Goal: Task Accomplishment & Management: Use online tool/utility

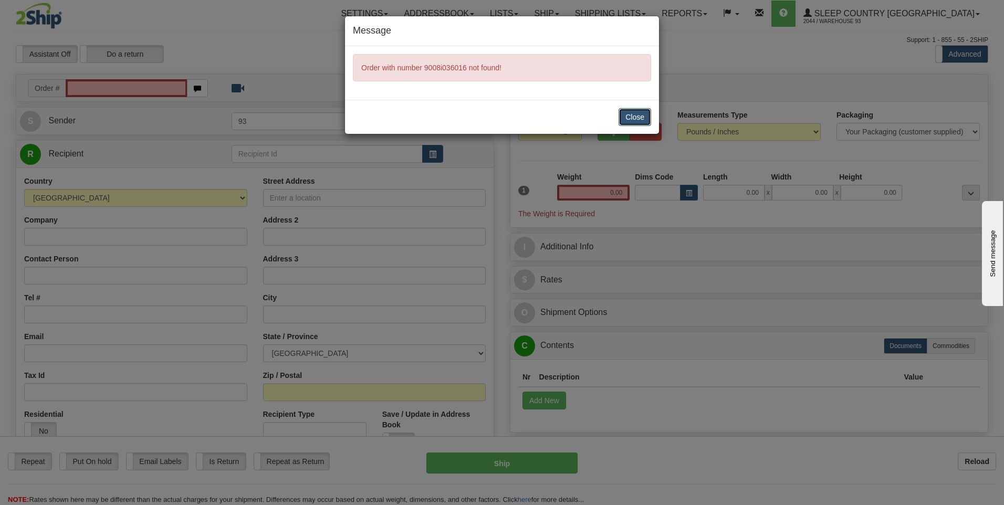
click at [637, 117] on button "Close" at bounding box center [635, 117] width 33 height 18
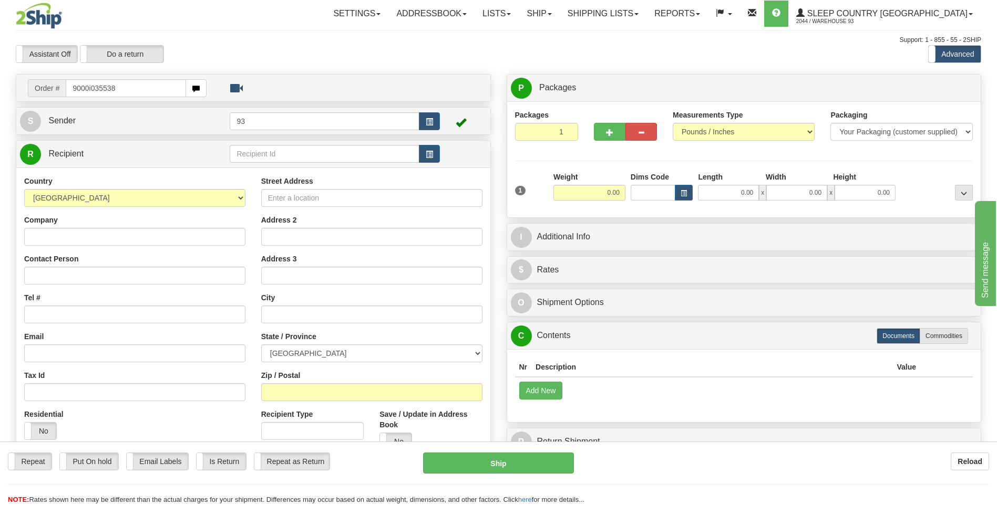
type input "9000i035538"
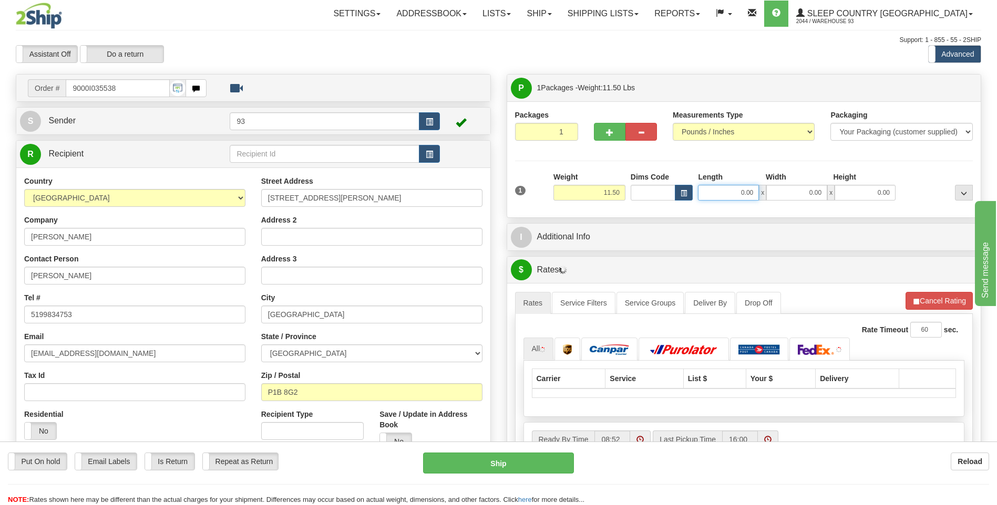
drag, startPoint x: 736, startPoint y: 192, endPoint x: 771, endPoint y: 190, distance: 34.7
click at [771, 190] on div "0.00 x 0.00 x 0.00" at bounding box center [797, 193] width 198 height 16
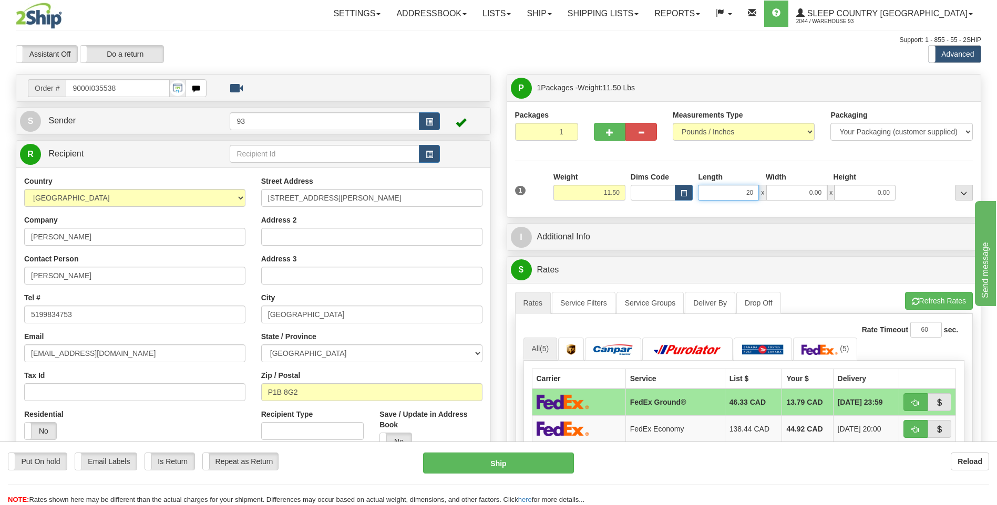
type input "20.00"
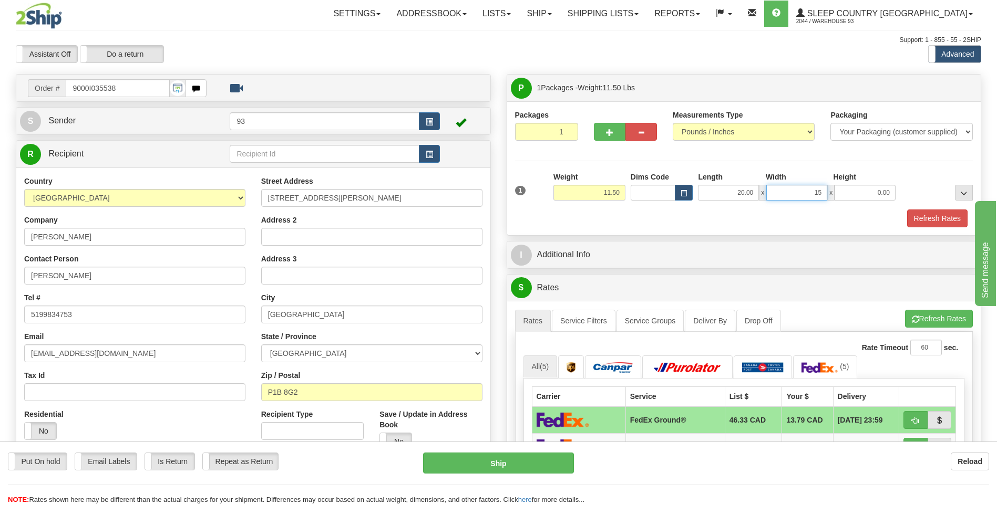
type input "15.00"
click at [938, 219] on button "Refresh Rates" at bounding box center [937, 219] width 60 height 18
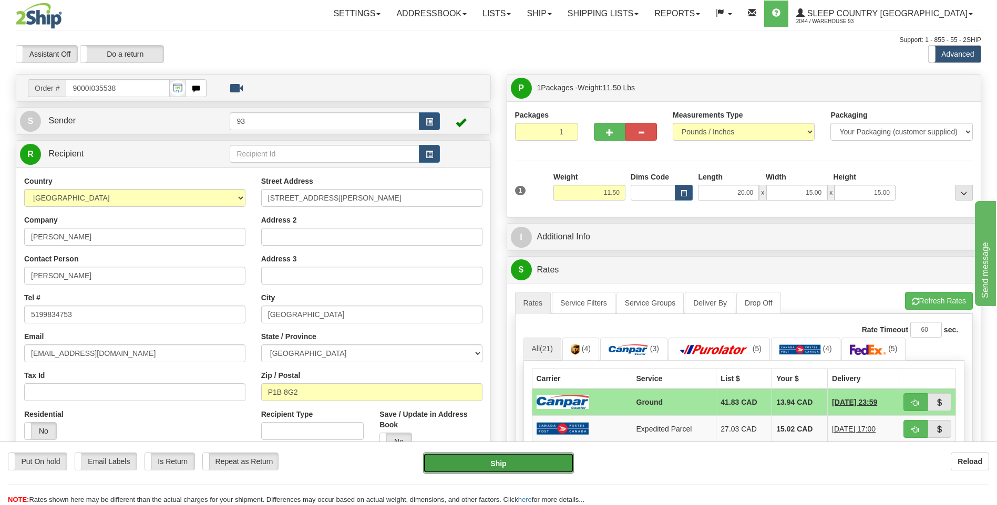
click at [521, 467] on button "Ship" at bounding box center [498, 463] width 150 height 21
type input "1"
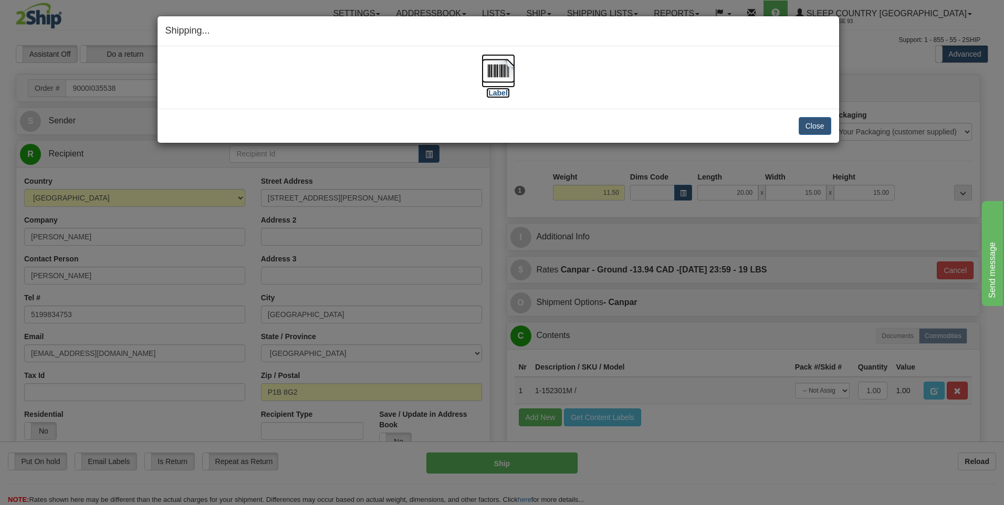
click at [501, 72] on img at bounding box center [499, 71] width 34 height 34
click at [821, 125] on button "Close" at bounding box center [815, 126] width 33 height 18
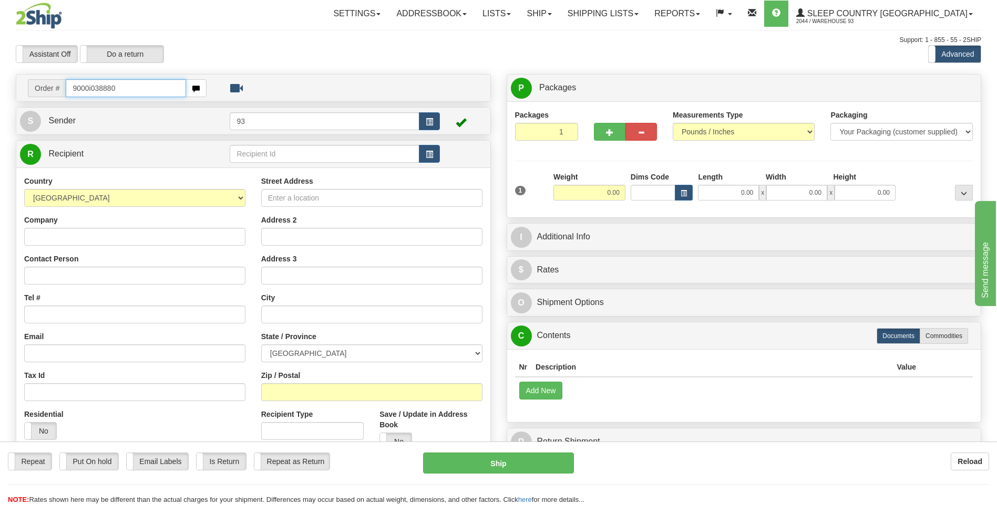
type input "9000i038880"
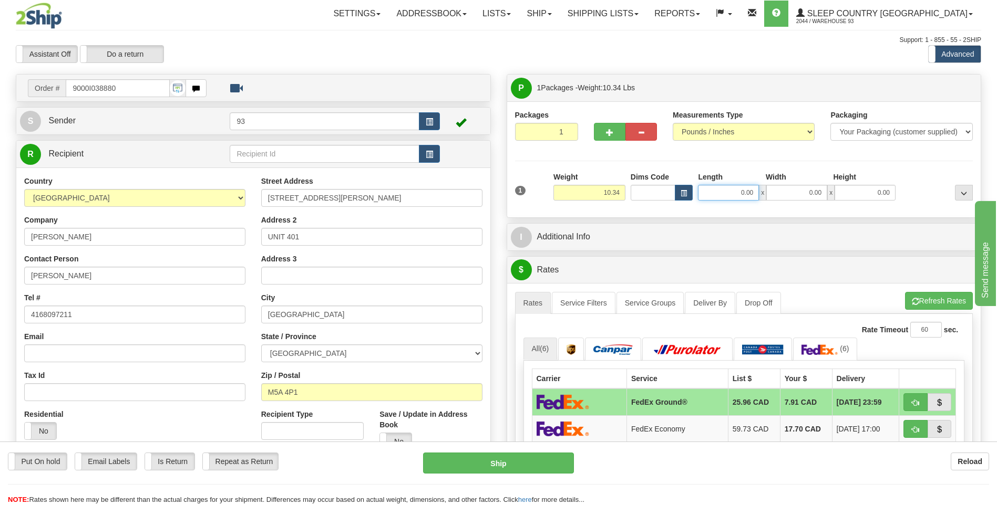
drag, startPoint x: 741, startPoint y: 191, endPoint x: 813, endPoint y: 201, distance: 72.1
click at [813, 201] on div "1 Weight 10.34 Dims Code x x" at bounding box center [743, 190] width 463 height 37
type input "18.00"
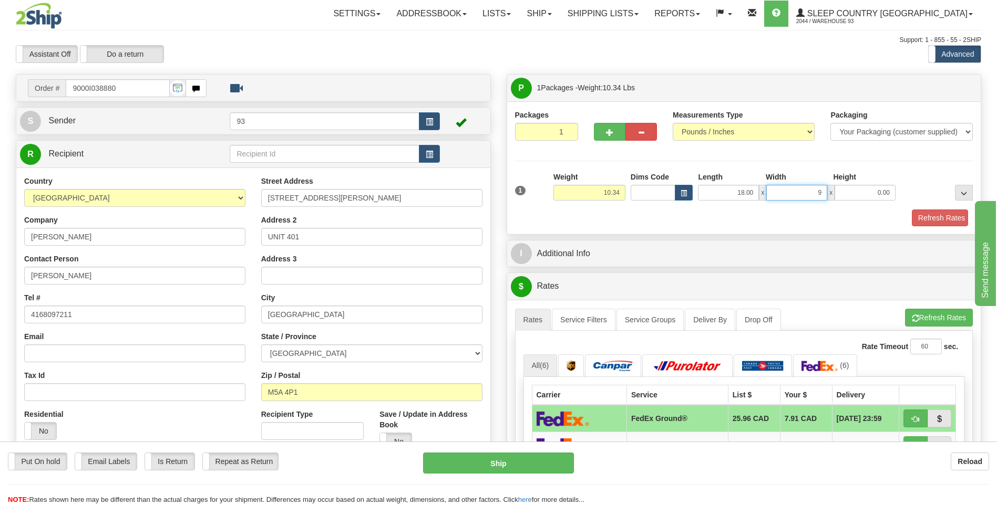
type input "9.00"
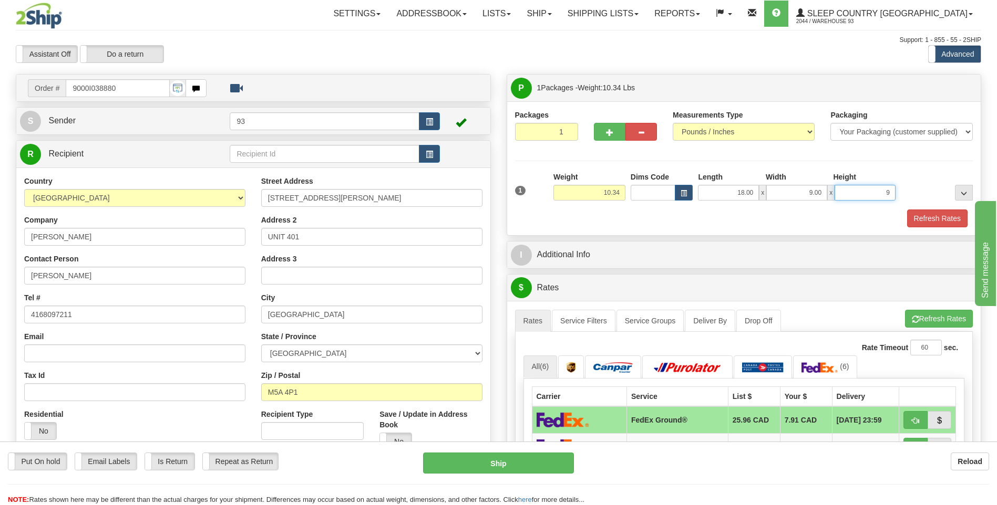
type input "9.00"
click at [959, 222] on button "Refresh Rates" at bounding box center [937, 219] width 60 height 18
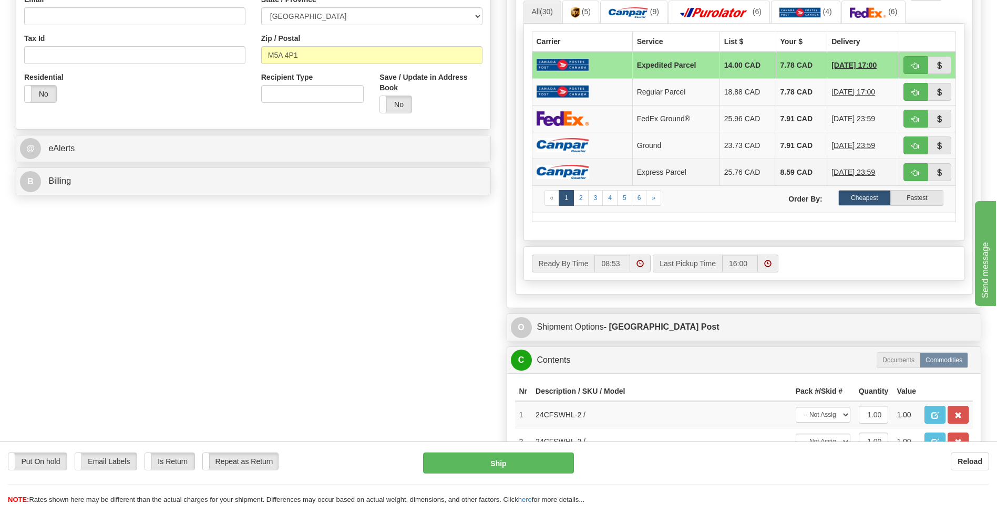
scroll to position [368, 0]
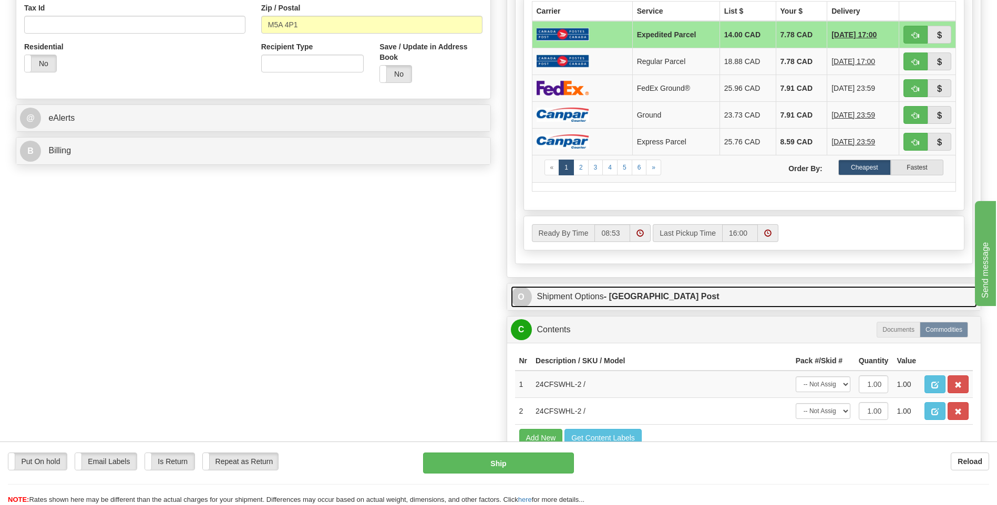
click at [519, 295] on span "O" at bounding box center [521, 297] width 21 height 21
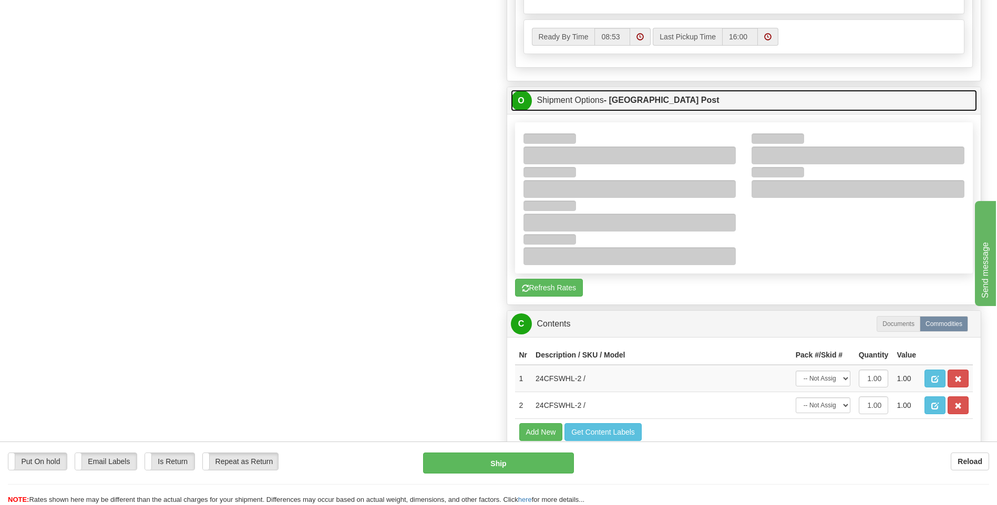
scroll to position [578, 0]
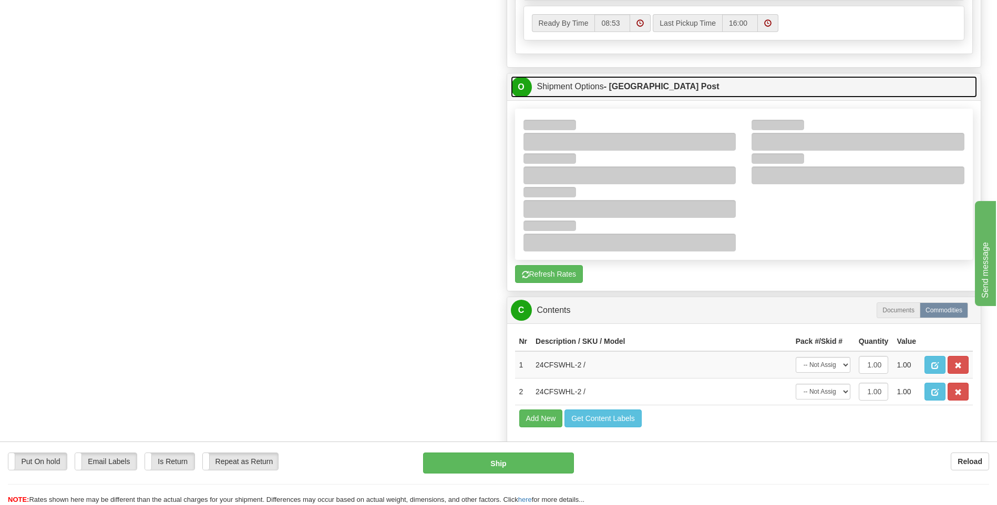
click at [517, 90] on span "O" at bounding box center [521, 87] width 21 height 21
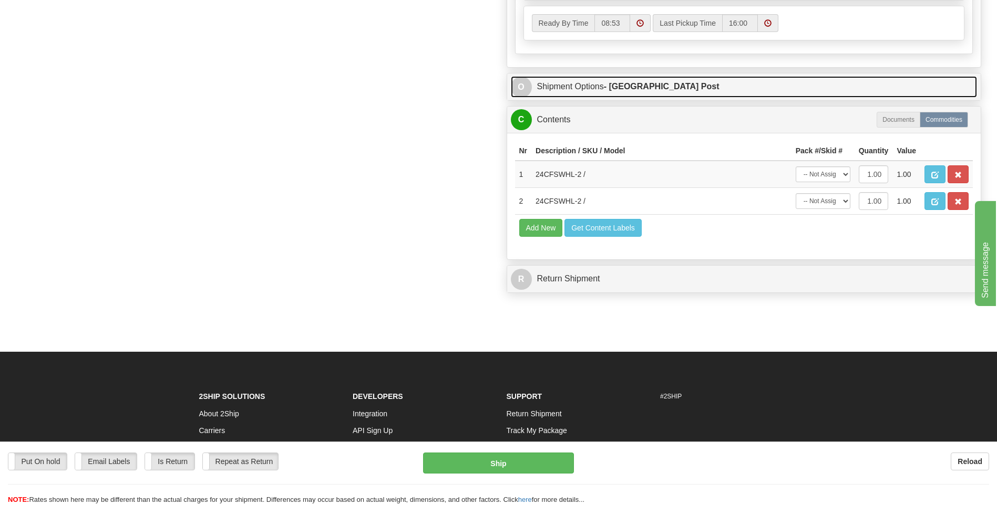
click at [524, 88] on span "O" at bounding box center [521, 87] width 21 height 21
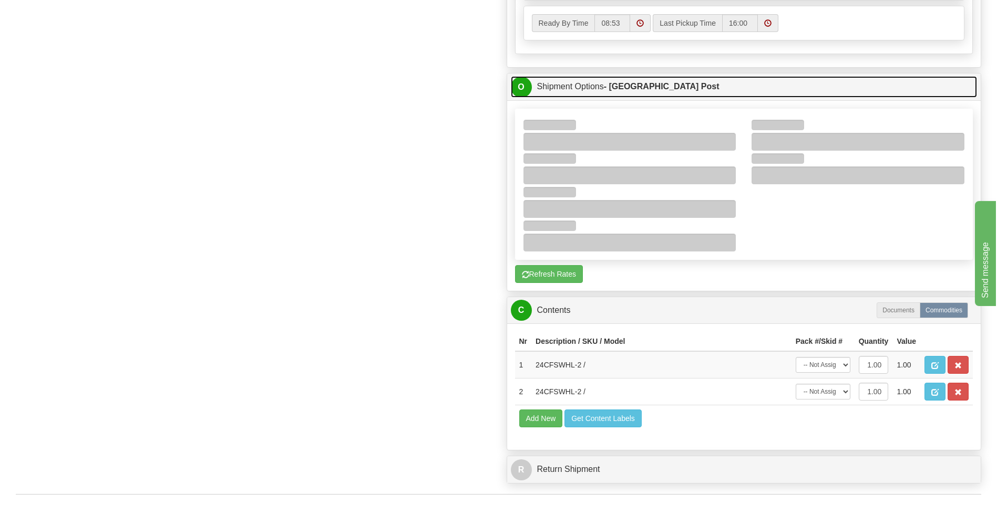
click at [525, 88] on span "O" at bounding box center [521, 87] width 21 height 21
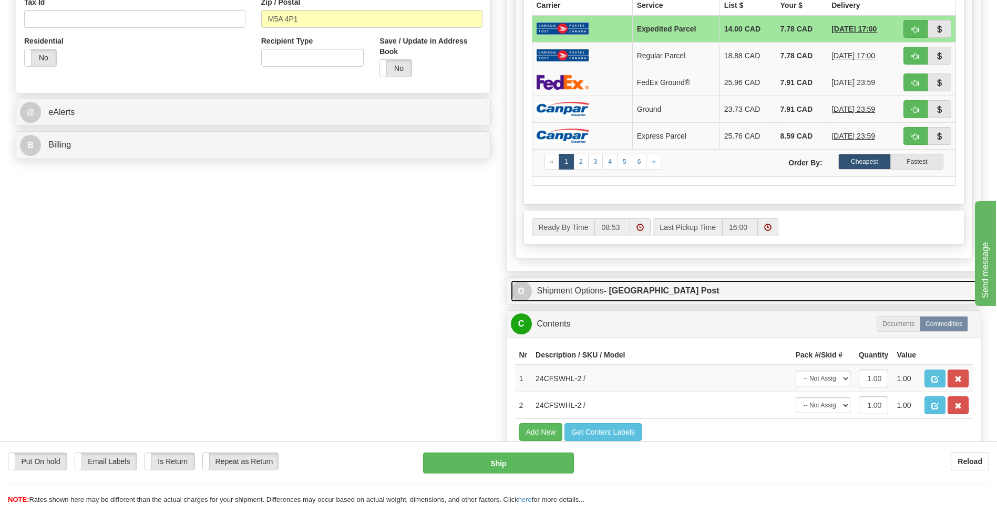
scroll to position [315, 0]
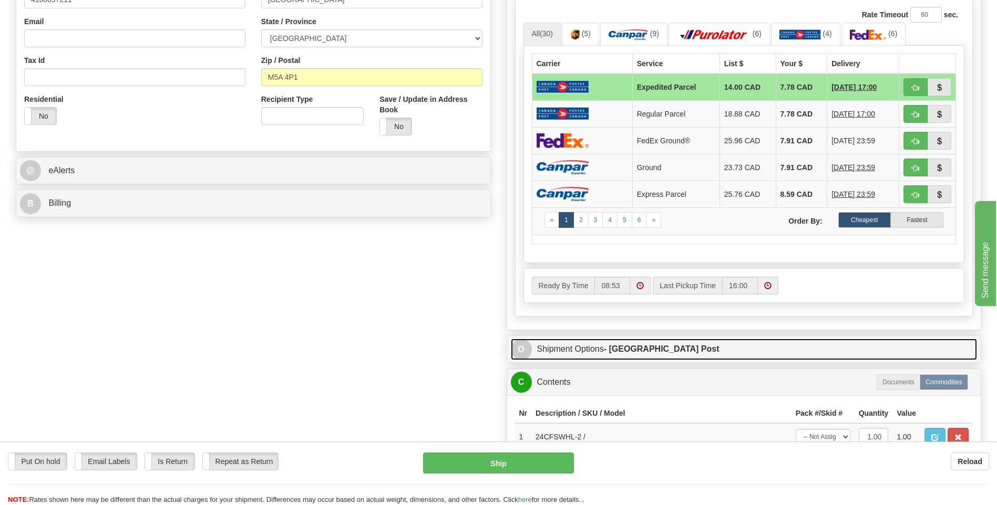
click at [520, 348] on span "O" at bounding box center [521, 349] width 21 height 21
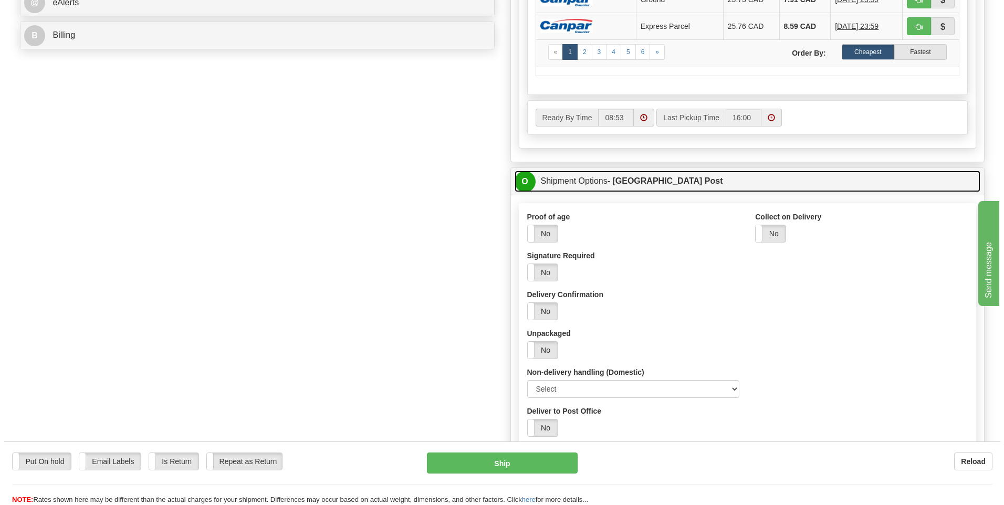
scroll to position [525, 0]
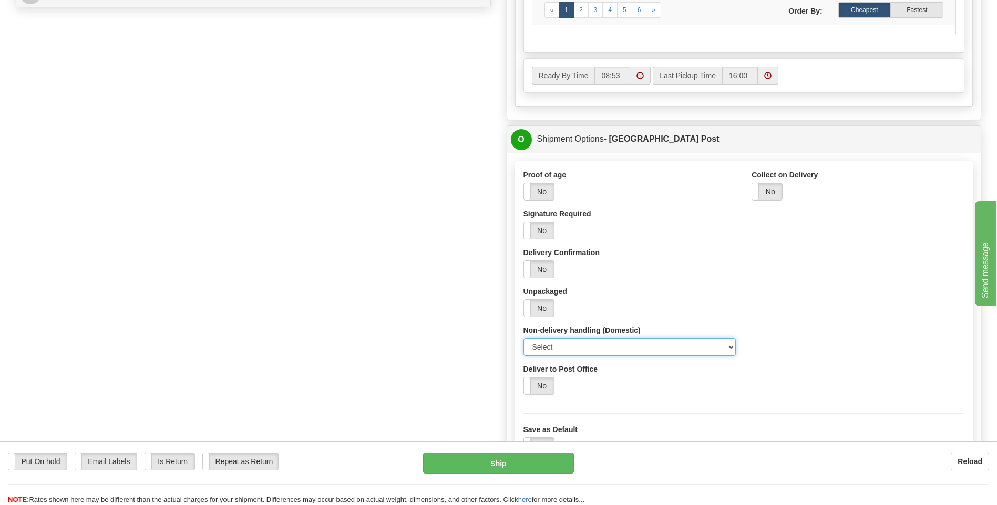
drag, startPoint x: 727, startPoint y: 345, endPoint x: 716, endPoint y: 356, distance: 16.3
click at [727, 345] on select "Select Card for Pickup Do Not Safe Drop Leave At Door" at bounding box center [629, 347] width 213 height 18
click at [523, 338] on select "Select Card for Pickup Do Not Safe Drop Leave At Door" at bounding box center [629, 347] width 213 height 18
click at [541, 219] on div "Signature Required Yes No" at bounding box center [629, 224] width 213 height 31
click at [541, 226] on label "No" at bounding box center [539, 230] width 30 height 17
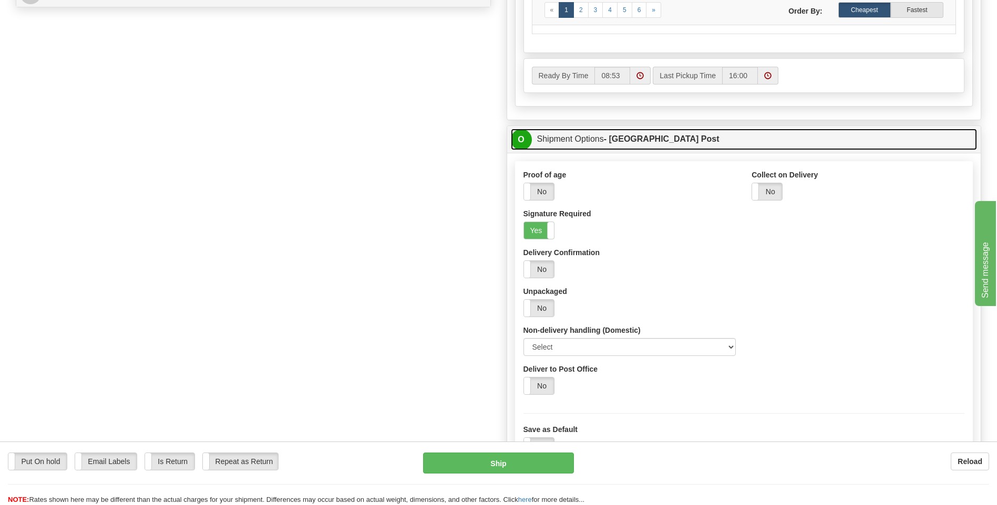
click at [527, 138] on span "O" at bounding box center [521, 139] width 21 height 21
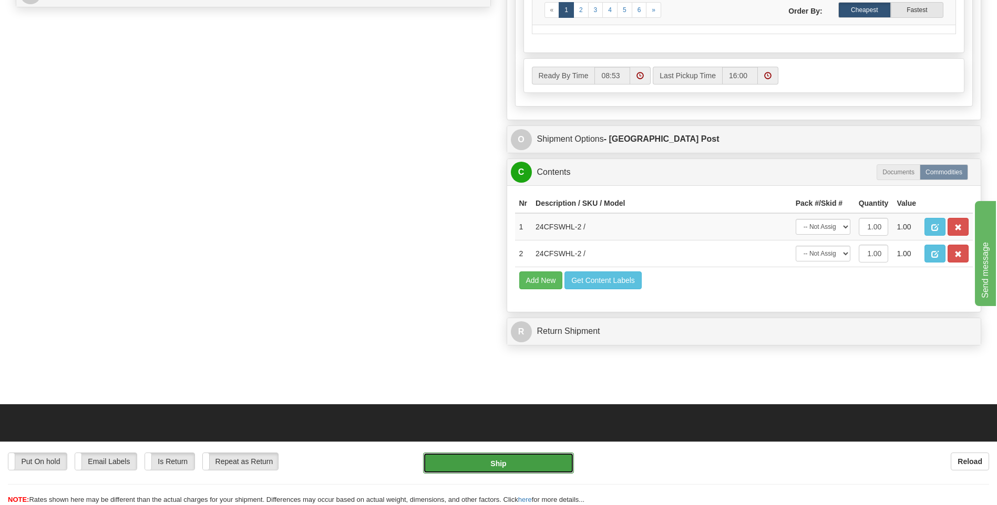
click at [528, 468] on button "Ship" at bounding box center [498, 463] width 150 height 21
type input "DOM.EP"
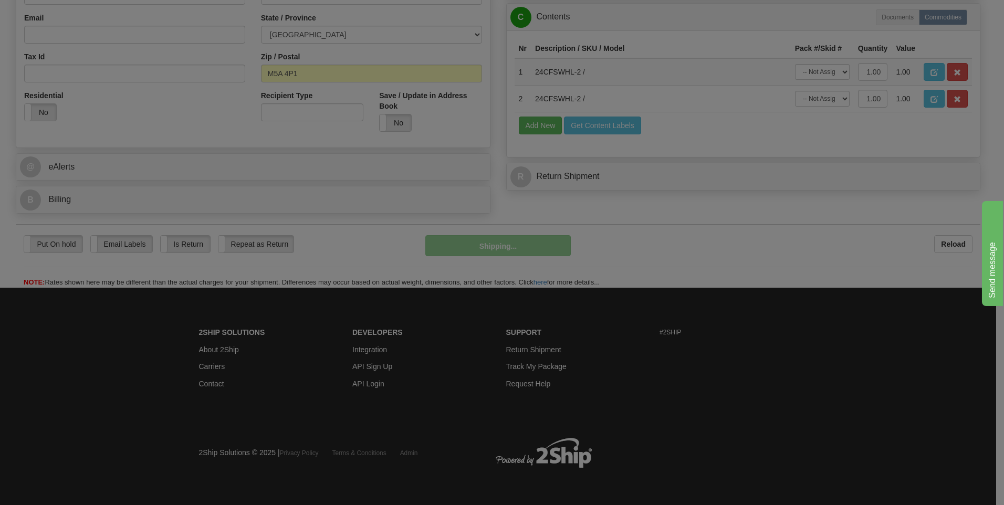
scroll to position [319, 0]
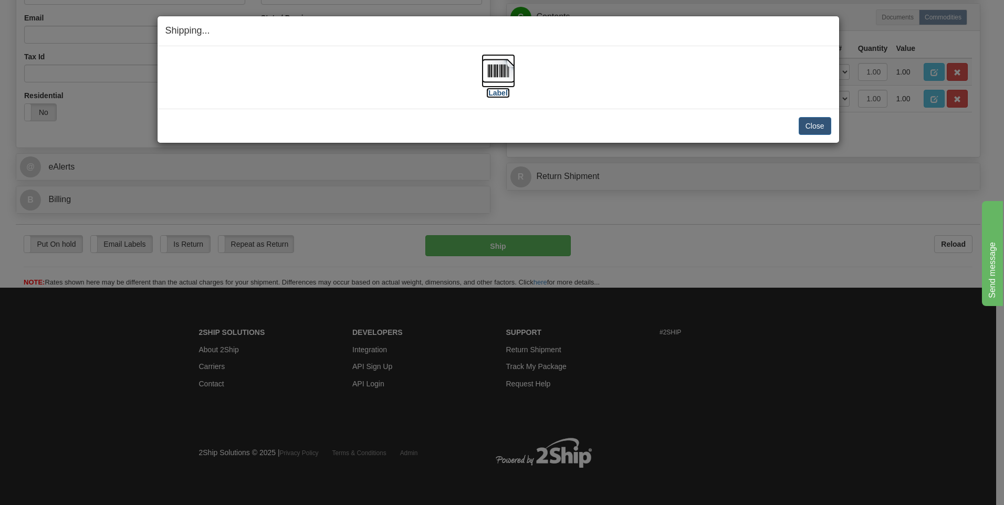
click at [493, 67] on img at bounding box center [499, 71] width 34 height 34
click at [812, 123] on button "Close" at bounding box center [815, 126] width 33 height 18
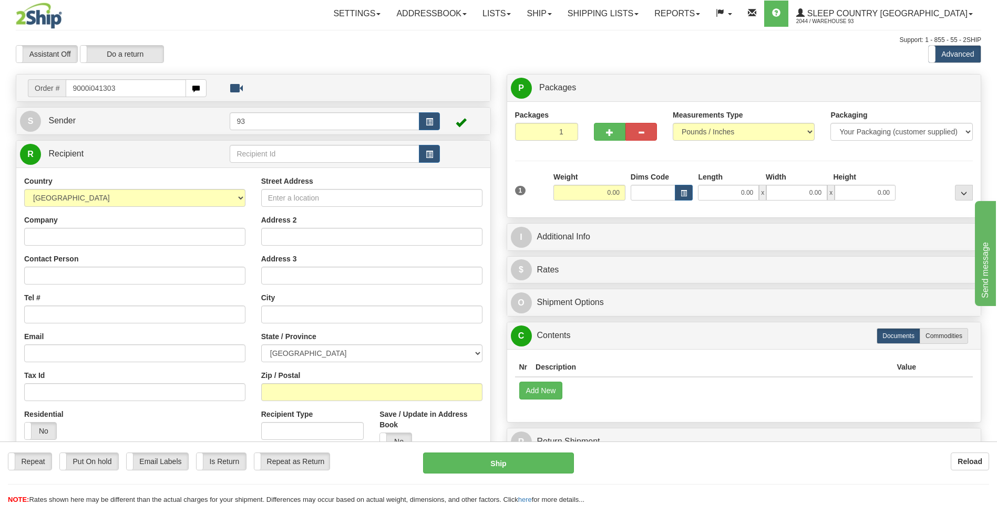
type input "9000i041303"
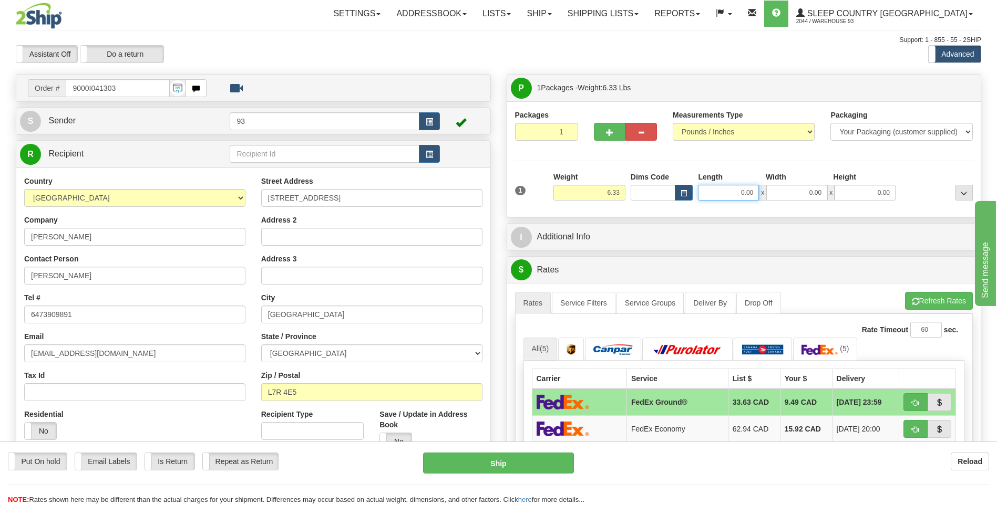
drag, startPoint x: 732, startPoint y: 196, endPoint x: 783, endPoint y: 196, distance: 51.0
click at [783, 196] on div "0.00 x 0.00 x 0.00" at bounding box center [797, 193] width 198 height 16
type input "18.00"
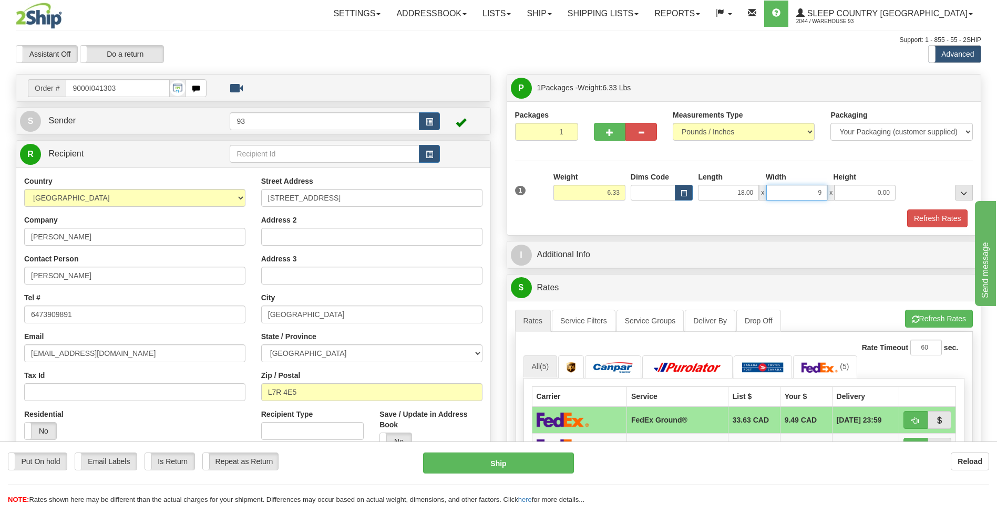
type input "9.00"
click at [932, 218] on button "Refresh Rates" at bounding box center [937, 219] width 60 height 18
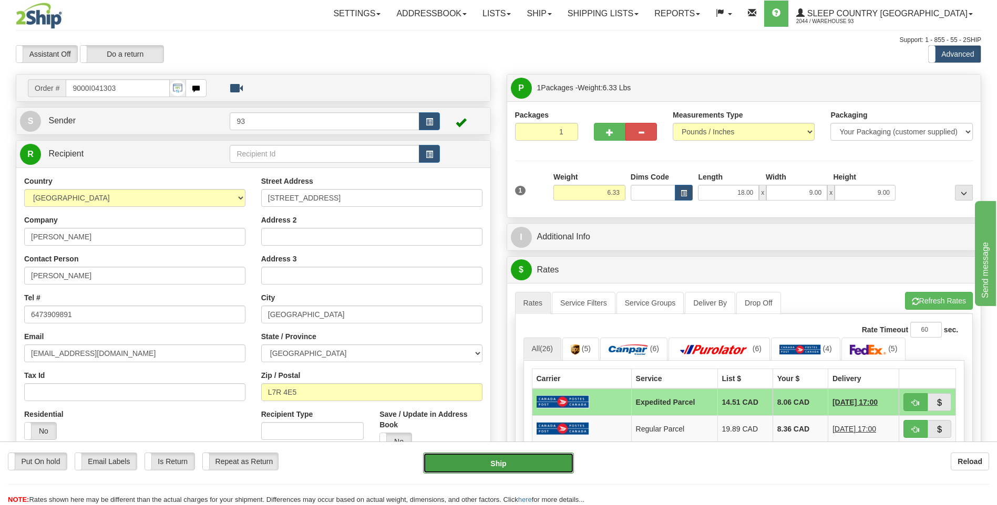
click at [473, 460] on button "Ship" at bounding box center [498, 463] width 150 height 21
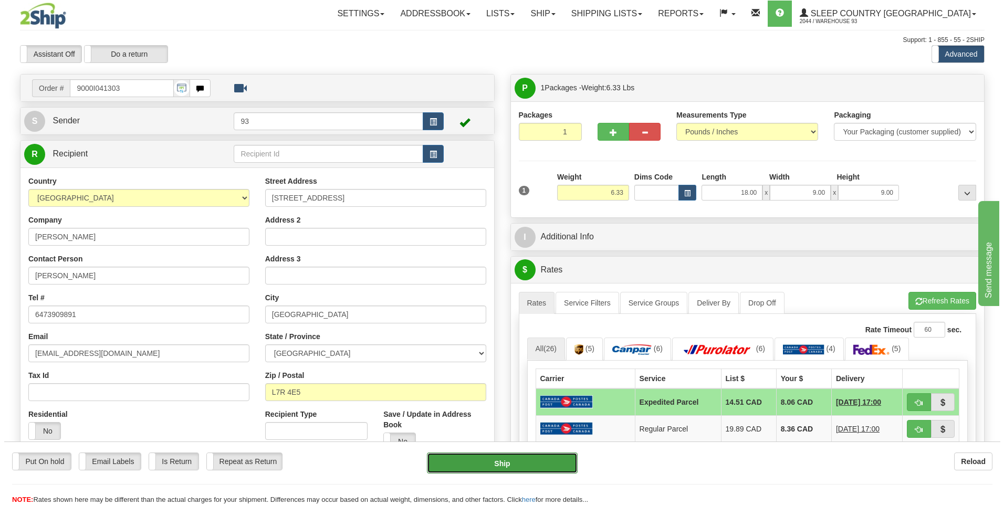
type input "DOM.EP"
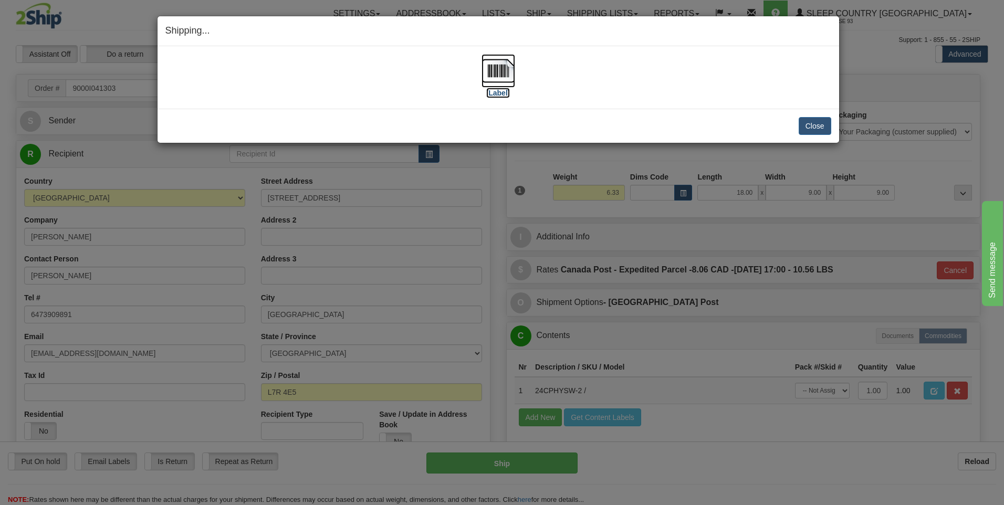
click at [506, 69] on img at bounding box center [499, 71] width 34 height 34
click at [808, 129] on button "Close" at bounding box center [815, 126] width 33 height 18
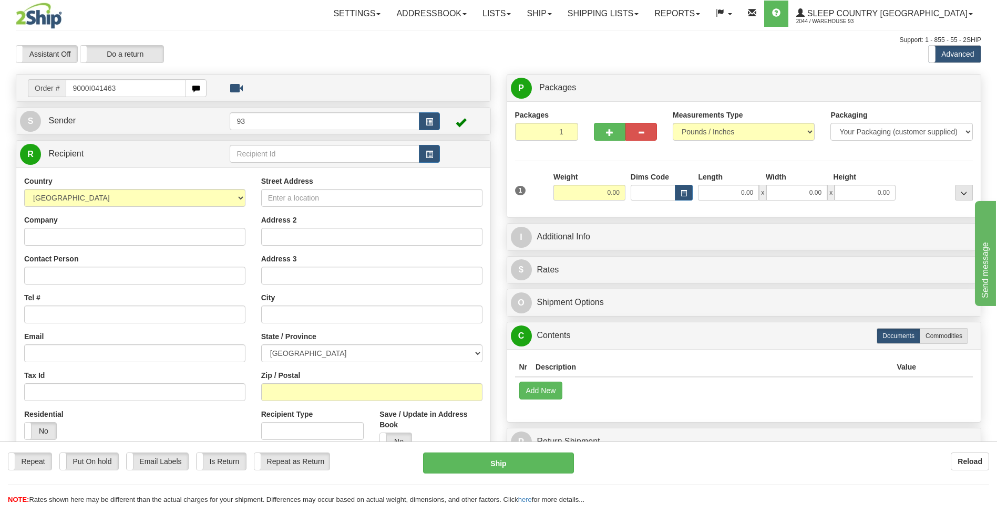
type input "9000I041463"
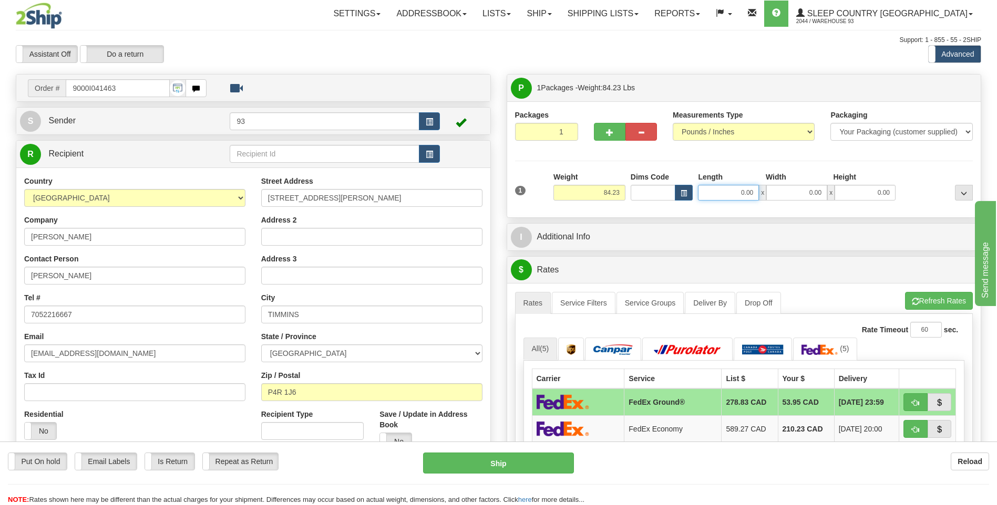
drag, startPoint x: 735, startPoint y: 195, endPoint x: 816, endPoint y: 186, distance: 81.3
click at [816, 186] on div "0.00 x 0.00 x 0.00" at bounding box center [797, 193] width 198 height 16
type input "40.00"
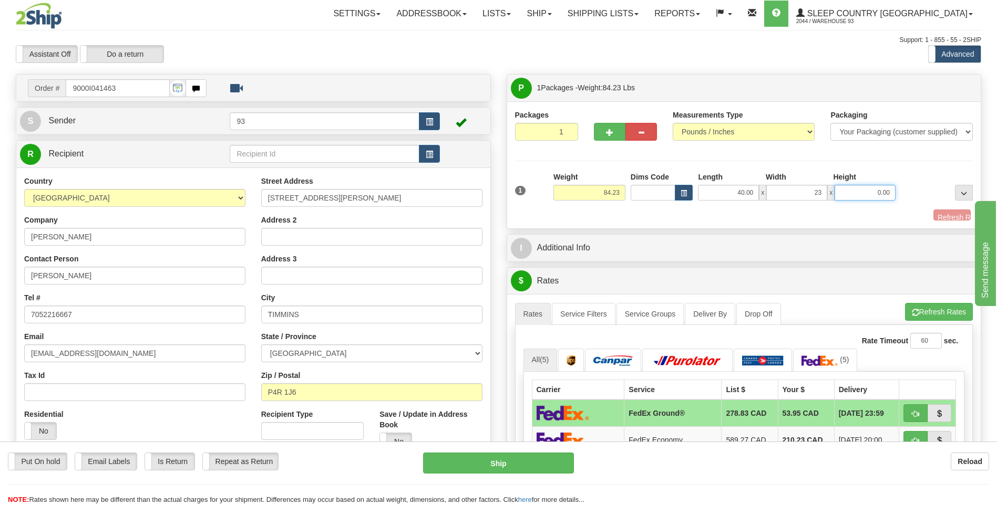
type input "23.00"
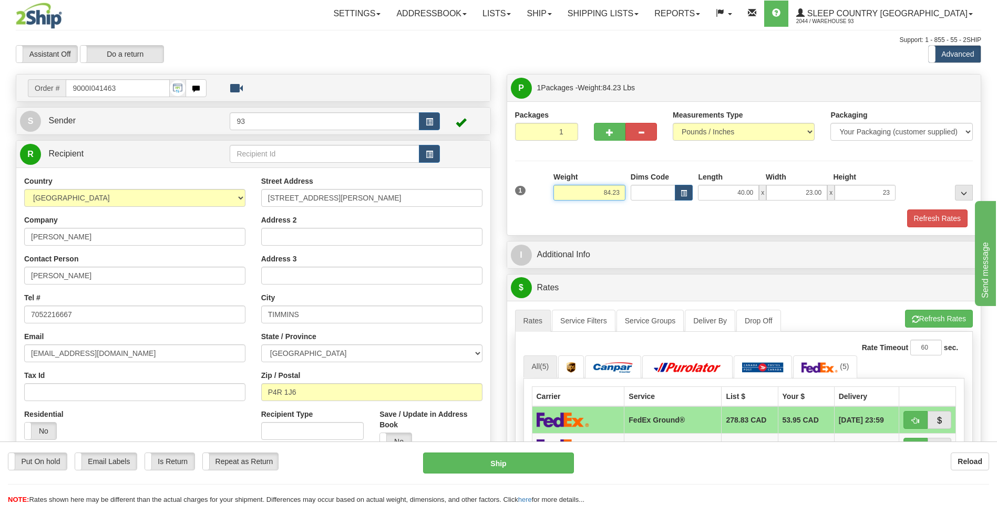
type input "23.00"
drag, startPoint x: 598, startPoint y: 192, endPoint x: 625, endPoint y: 189, distance: 26.9
click at [625, 189] on div "Weight 84.23" at bounding box center [589, 190] width 77 height 37
type input "50.00"
click at [612, 135] on span "button" at bounding box center [609, 132] width 7 height 7
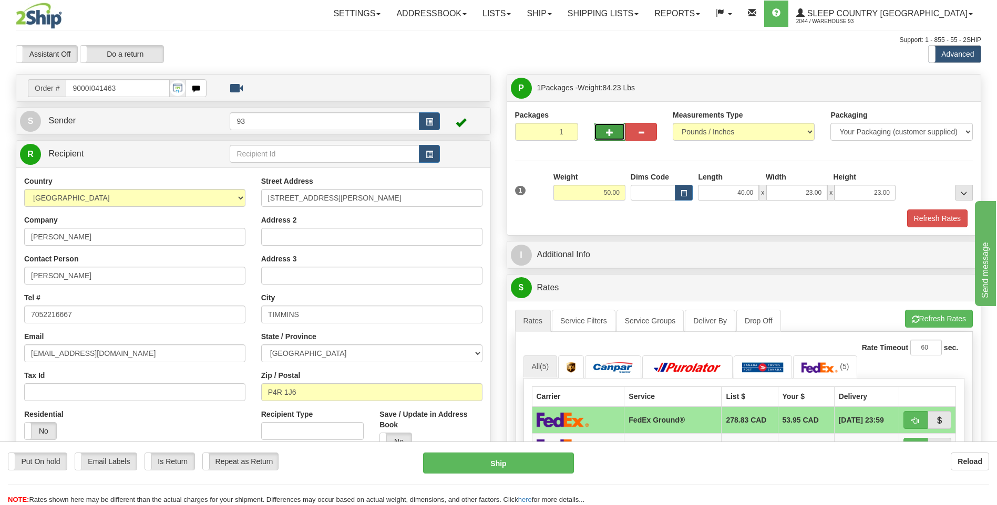
type input "2"
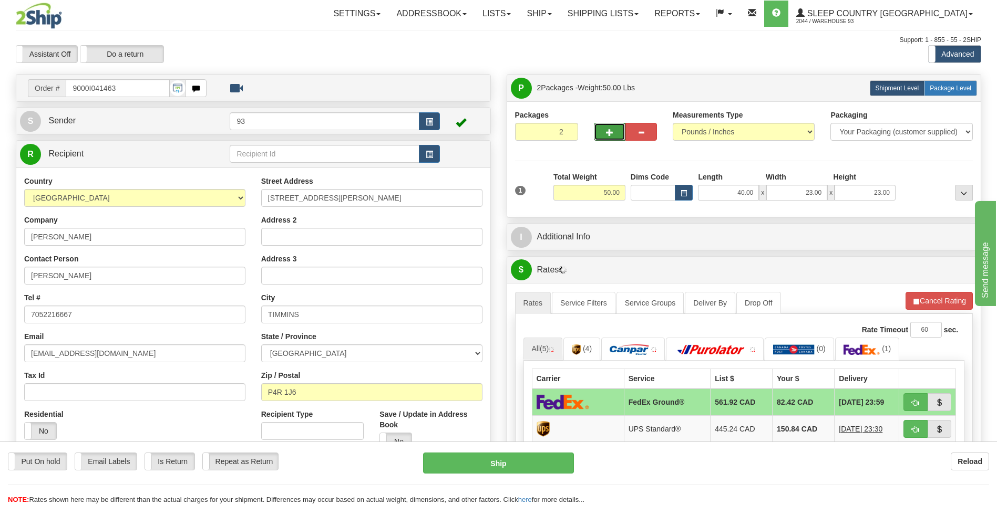
click at [946, 92] on label "Package Level Pack.." at bounding box center [950, 88] width 53 height 16
radio input "true"
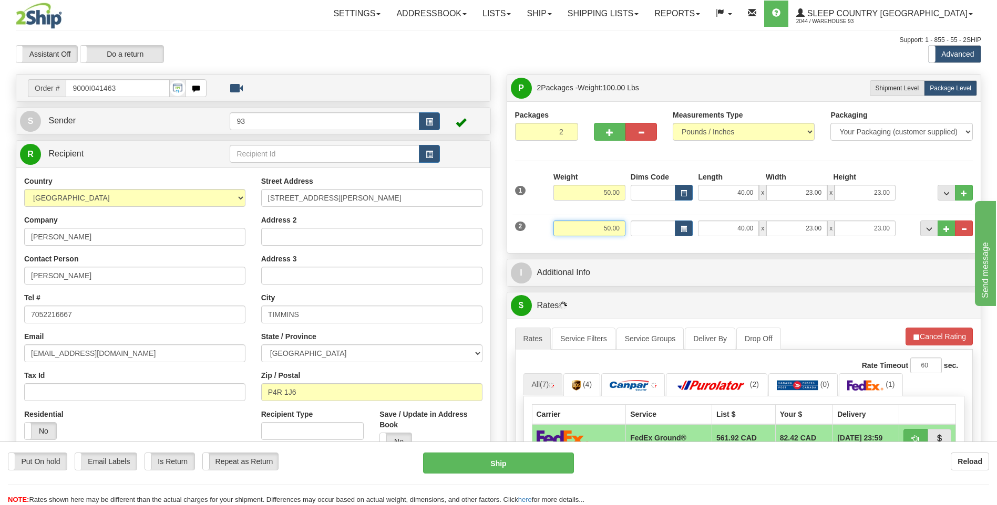
drag, startPoint x: 599, startPoint y: 226, endPoint x: 660, endPoint y: 220, distance: 61.3
click at [660, 220] on div "2 Weight 50.00 Dims Code Length Width Height" at bounding box center [743, 227] width 463 height 35
type input "10.00"
type input "24.00"
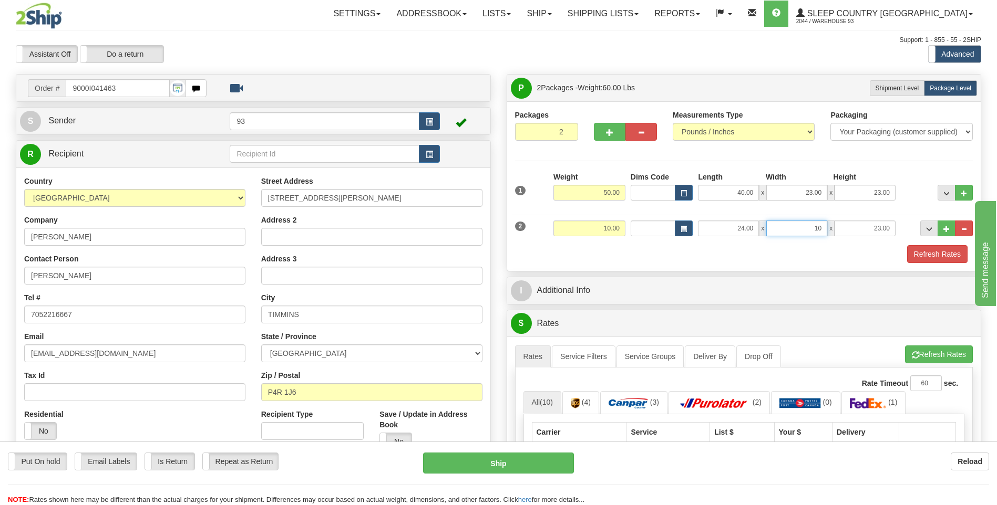
type input "10.00"
type input "1.00"
drag, startPoint x: 872, startPoint y: 230, endPoint x: 925, endPoint y: 231, distance: 53.1
click at [925, 231] on div "2 Weight 10.00 Dims Code Length Width Height" at bounding box center [743, 227] width 463 height 35
type input "10.00"
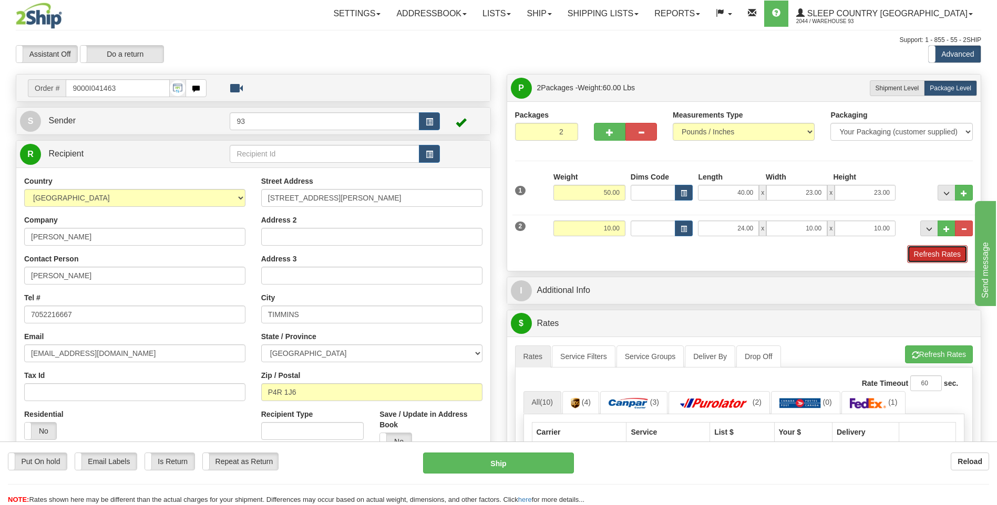
click at [929, 257] on button "Refresh Rates" at bounding box center [937, 254] width 60 height 18
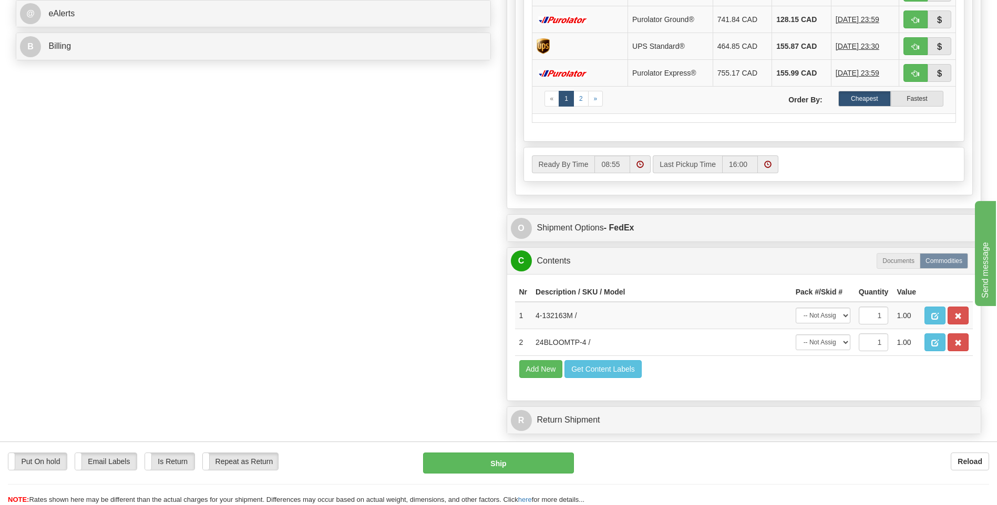
scroll to position [473, 0]
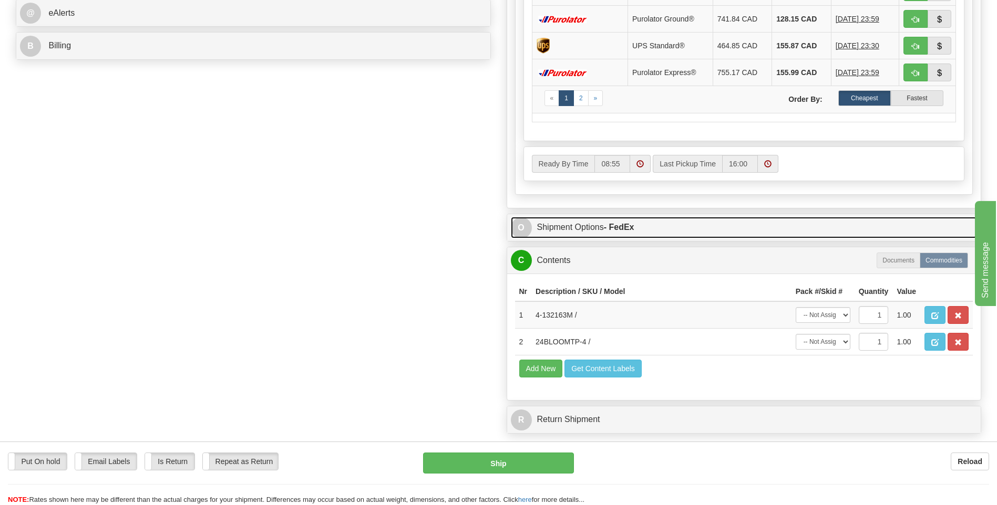
click at [519, 224] on span "O" at bounding box center [521, 227] width 21 height 21
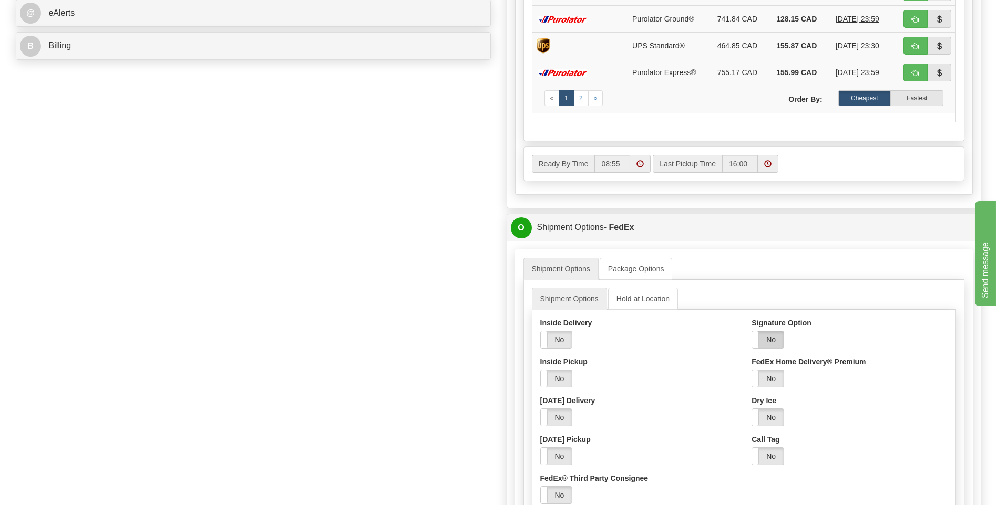
click at [778, 340] on label "No" at bounding box center [768, 339] width 32 height 17
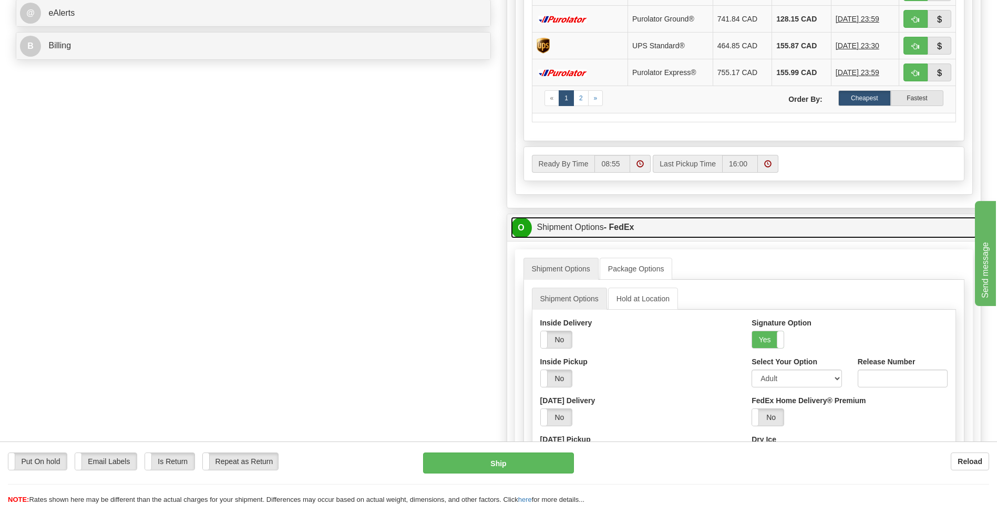
click at [523, 226] on span "O" at bounding box center [521, 227] width 21 height 21
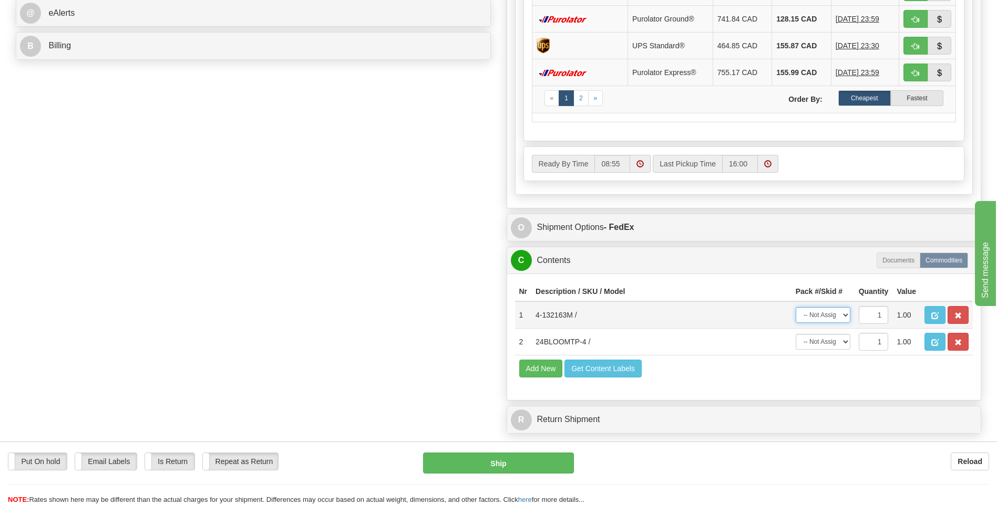
click at [842, 314] on select "-- Not Assigned -- Package 1 Package 2" at bounding box center [822, 315] width 55 height 16
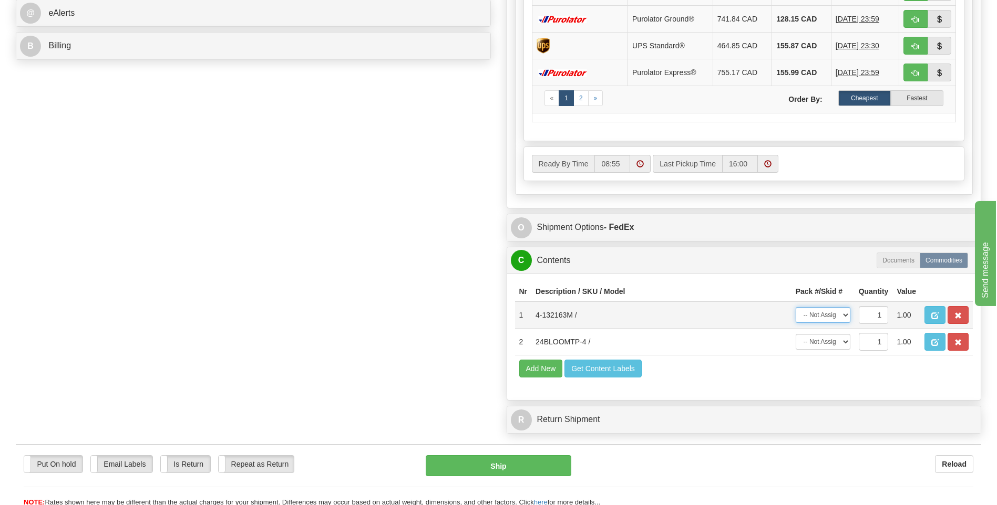
select select "0"
click at [795, 307] on select "-- Not Assigned -- Package 1 Package 2" at bounding box center [822, 315] width 55 height 16
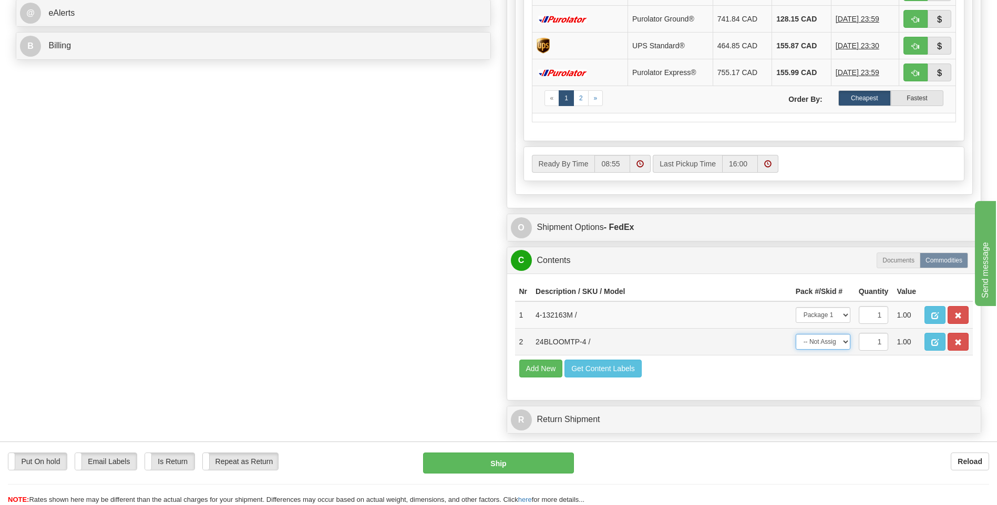
click at [840, 341] on select "-- Not Assigned -- Package 1 Package 2" at bounding box center [822, 342] width 55 height 16
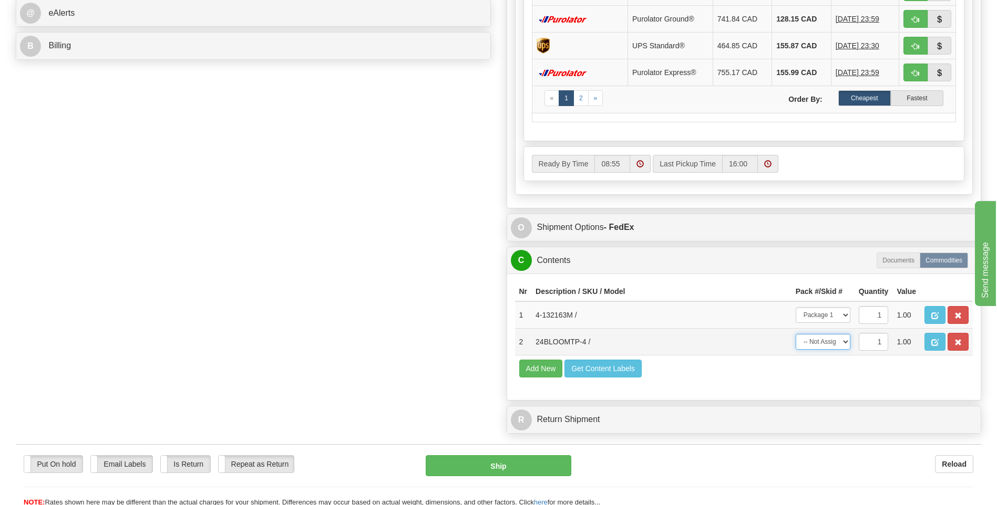
select select "1"
click at [795, 334] on select "-- Not Assigned -- Package 1 Package 2" at bounding box center [822, 342] width 55 height 16
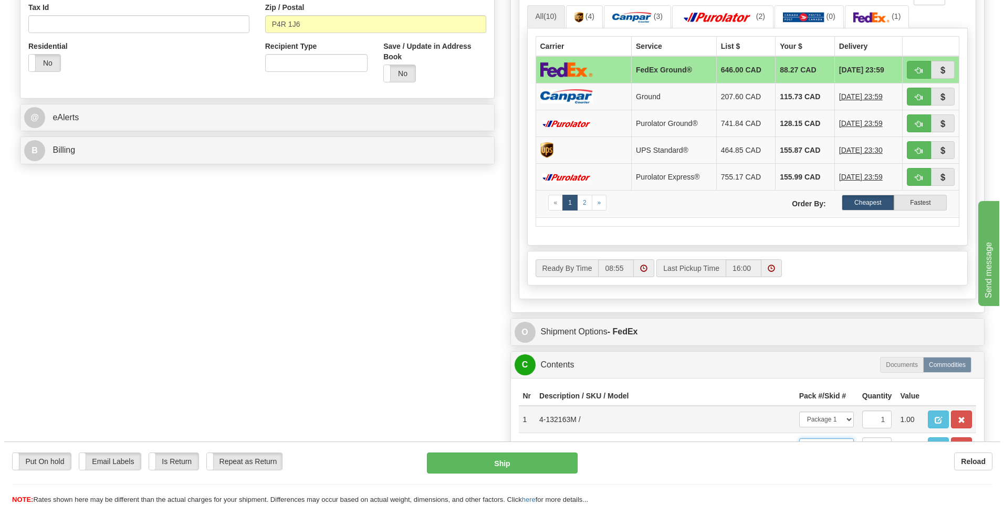
scroll to position [368, 0]
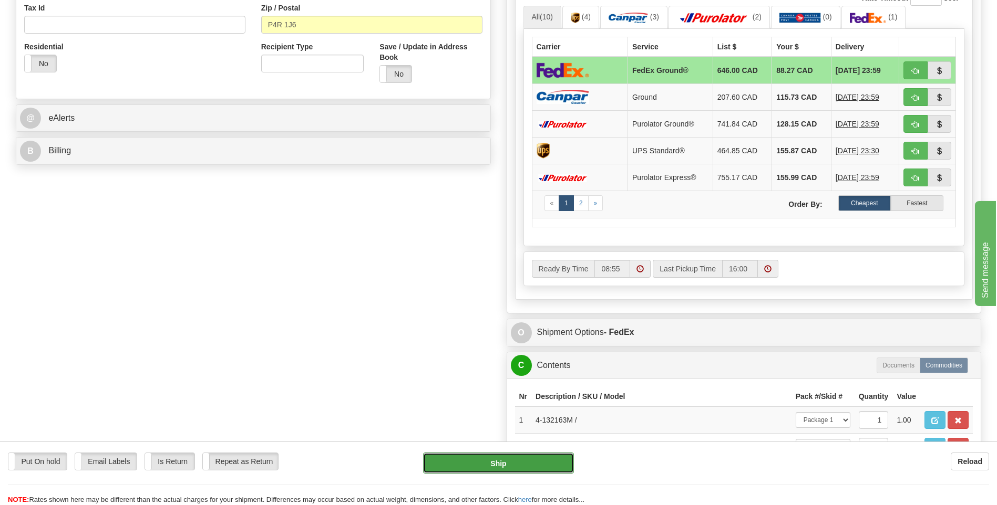
click at [504, 463] on button "Ship" at bounding box center [498, 463] width 150 height 21
type input "92"
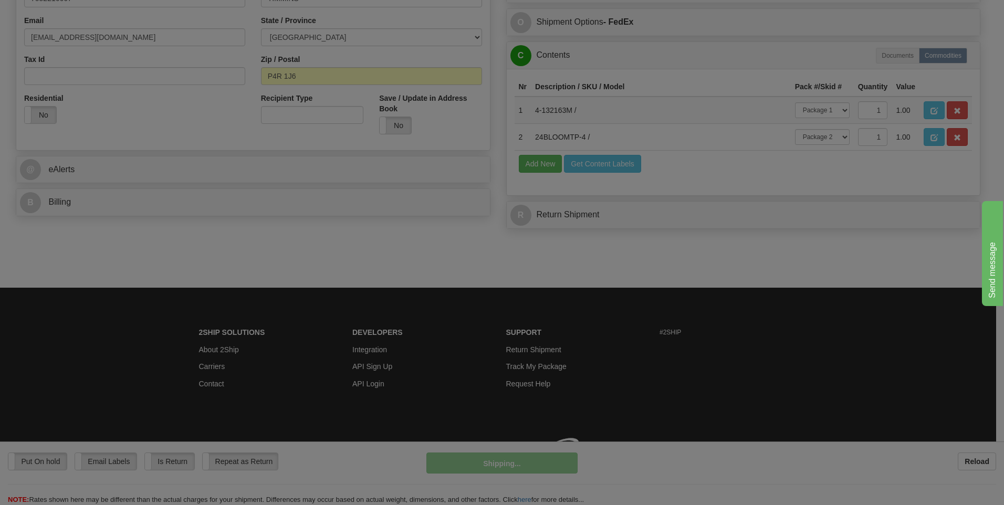
scroll to position [331, 0]
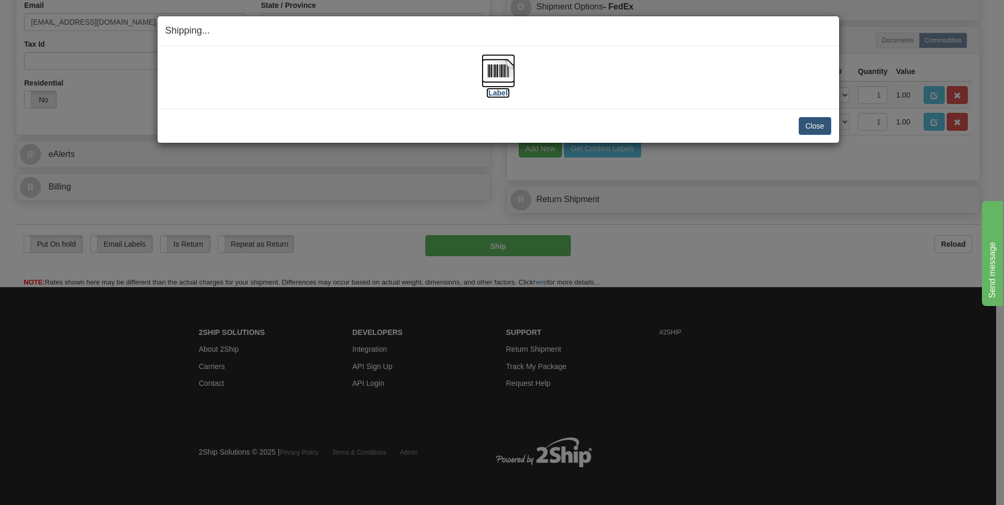
click at [504, 61] on img at bounding box center [499, 71] width 34 height 34
click at [817, 127] on button "Close" at bounding box center [815, 126] width 33 height 18
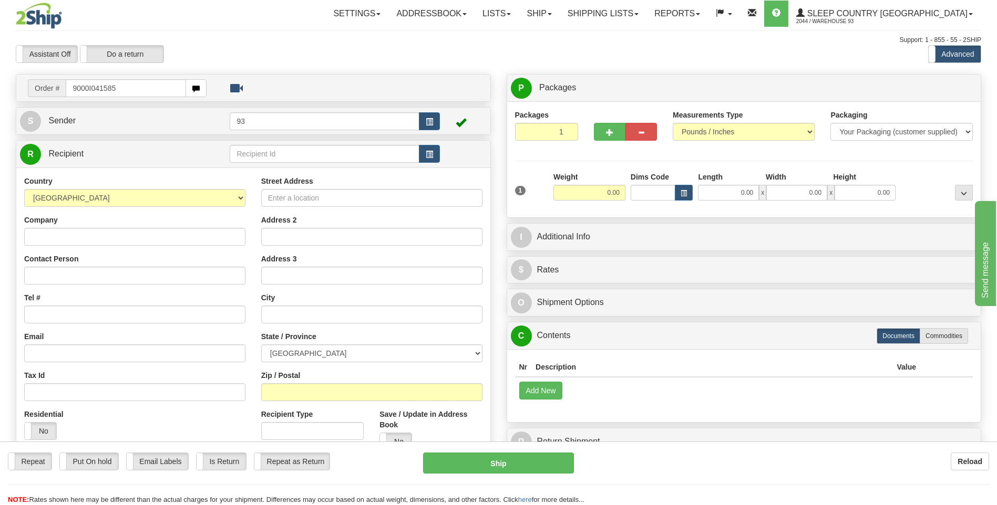
type input "9000I041585"
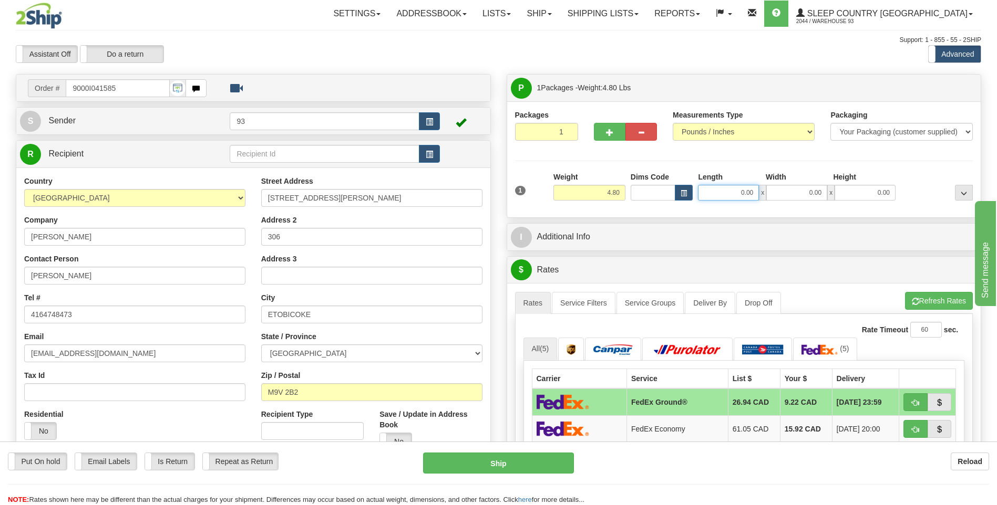
drag, startPoint x: 733, startPoint y: 195, endPoint x: 765, endPoint y: 194, distance: 31.5
click at [765, 194] on div "0.00 x 0.00 x 0.00" at bounding box center [797, 193] width 198 height 16
type input "16.00"
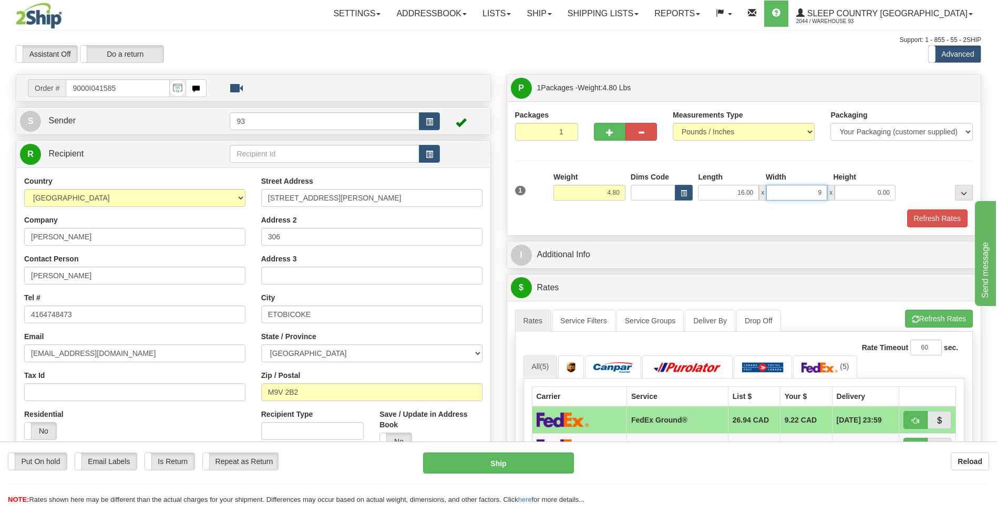
type input "9.00"
click at [922, 215] on button "Refresh Rates" at bounding box center [937, 219] width 60 height 18
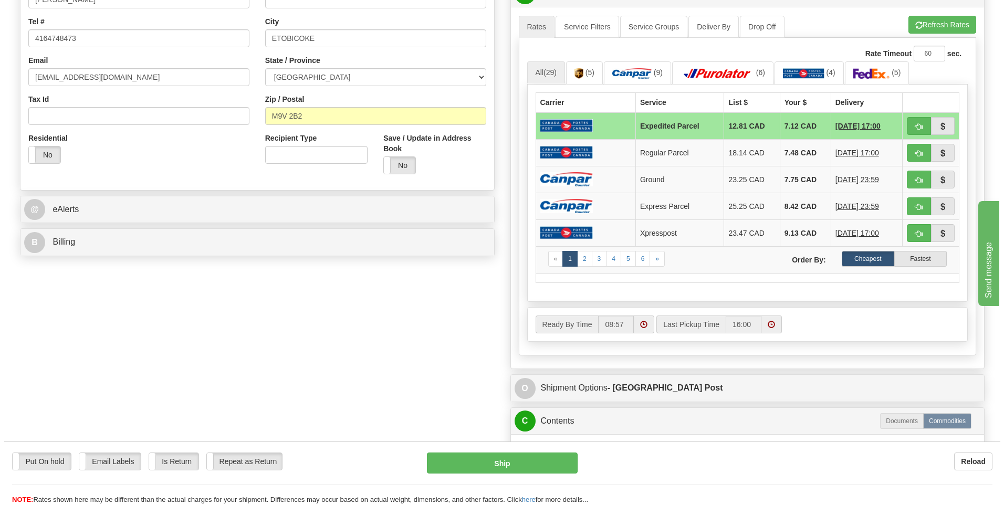
scroll to position [263, 0]
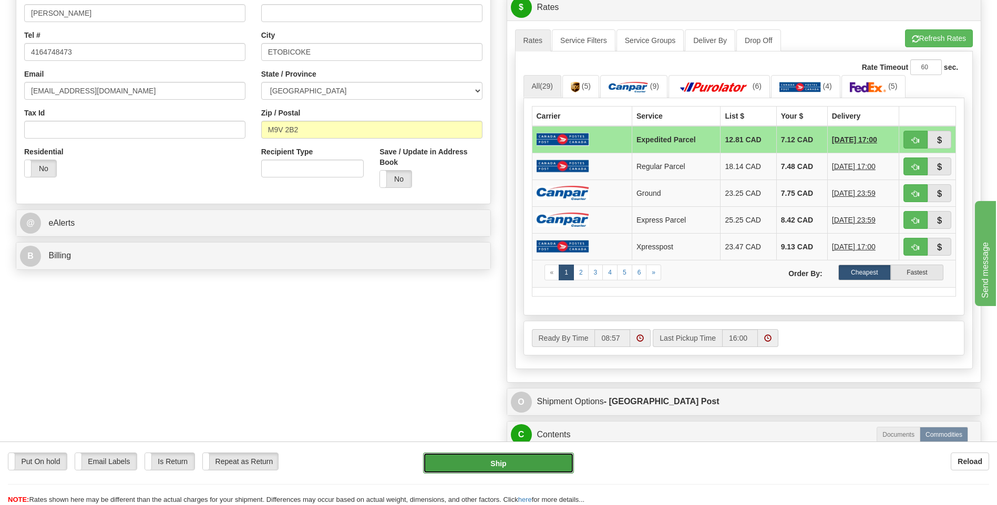
click at [476, 460] on button "Ship" at bounding box center [498, 463] width 150 height 21
type input "DOM.EP"
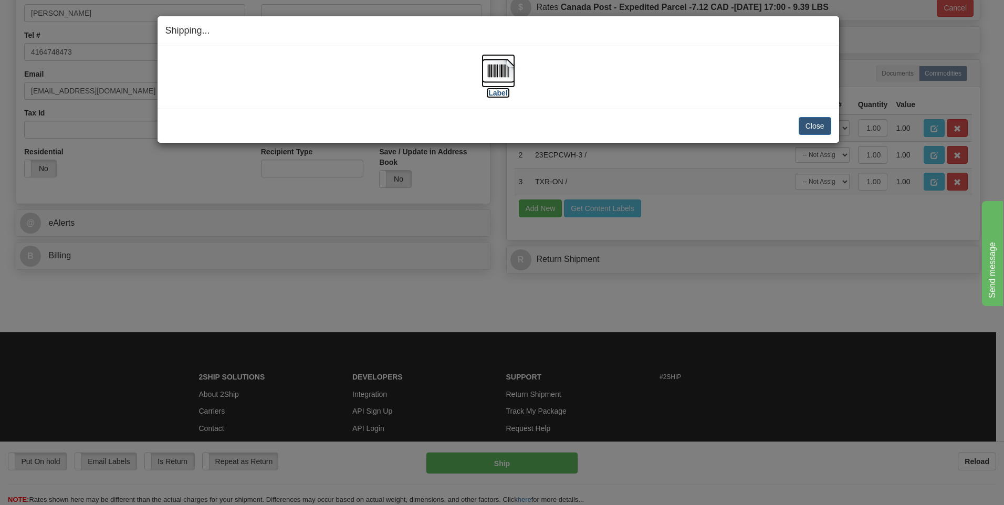
click at [495, 74] on img at bounding box center [499, 71] width 34 height 34
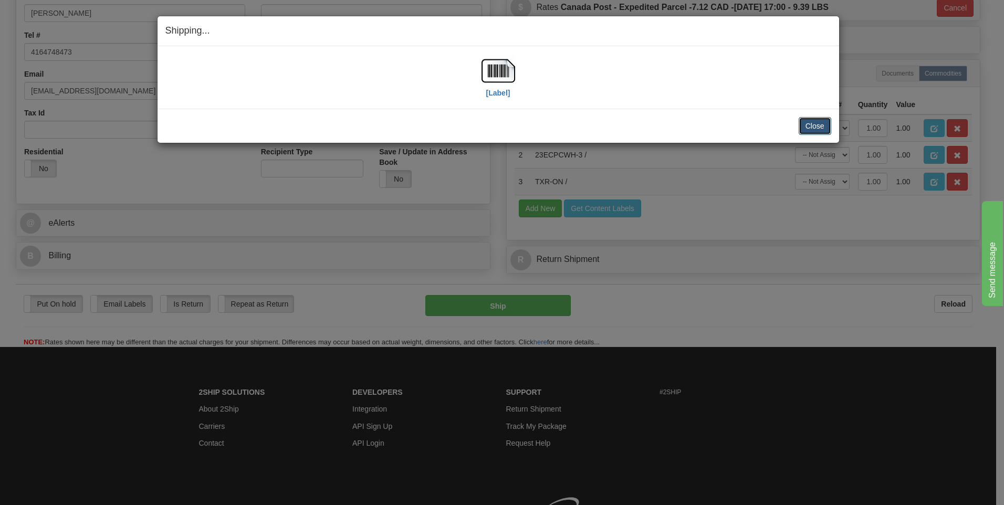
click at [808, 126] on button "Close" at bounding box center [815, 126] width 33 height 18
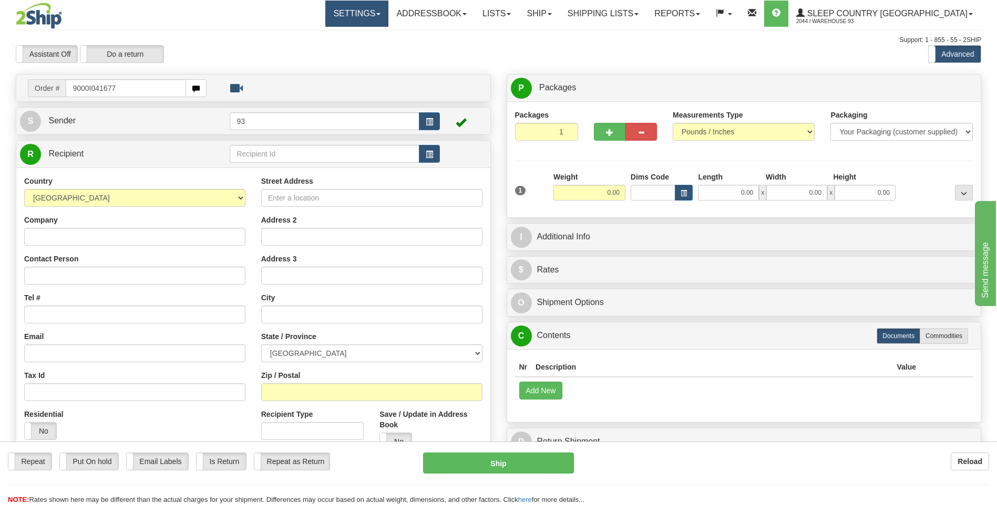
type input "9000I041677"
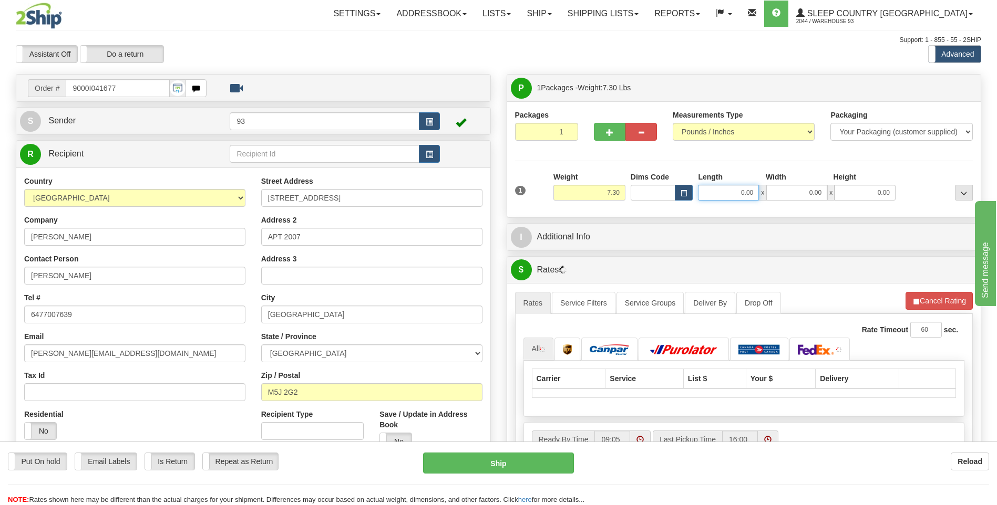
drag, startPoint x: 735, startPoint y: 195, endPoint x: 801, endPoint y: 199, distance: 65.7
click at [801, 199] on div "0.00 x 0.00 x 0.00" at bounding box center [797, 193] width 198 height 16
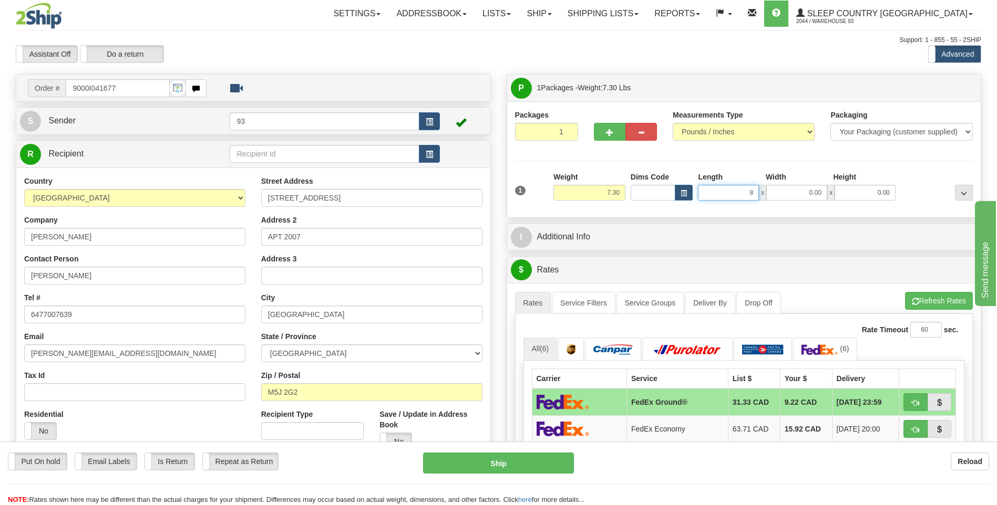
type input "8.00"
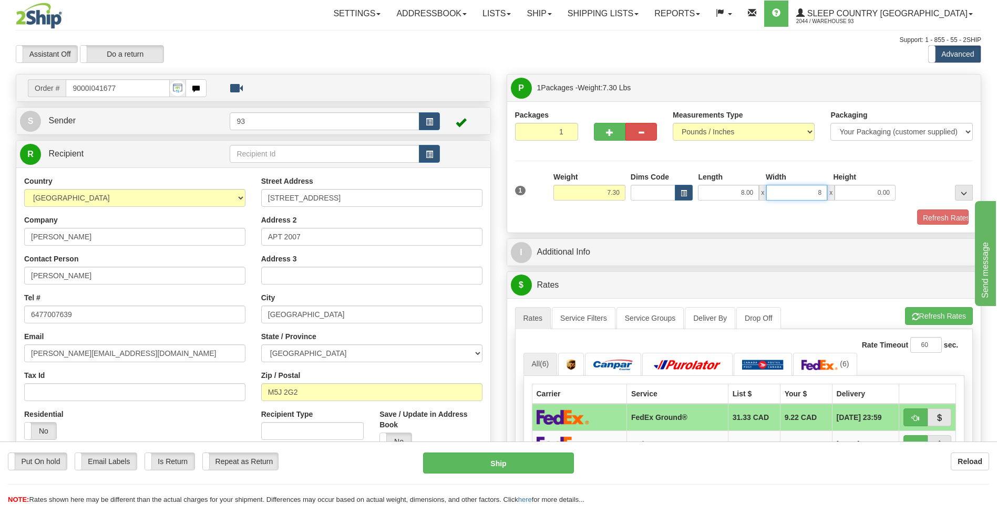
type input "8.00"
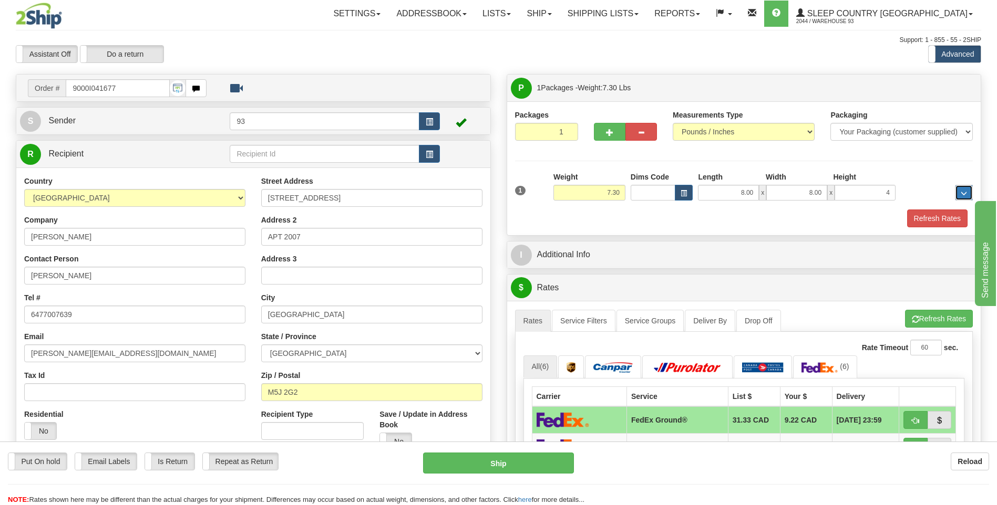
type input "4.00"
click at [923, 221] on button "Refresh Rates" at bounding box center [937, 219] width 60 height 18
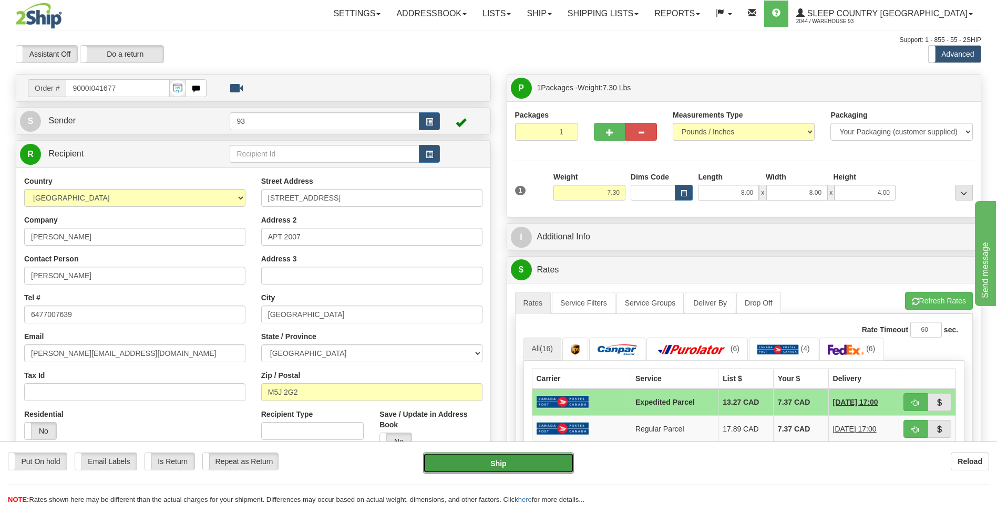
click at [550, 461] on button "Ship" at bounding box center [498, 463] width 150 height 21
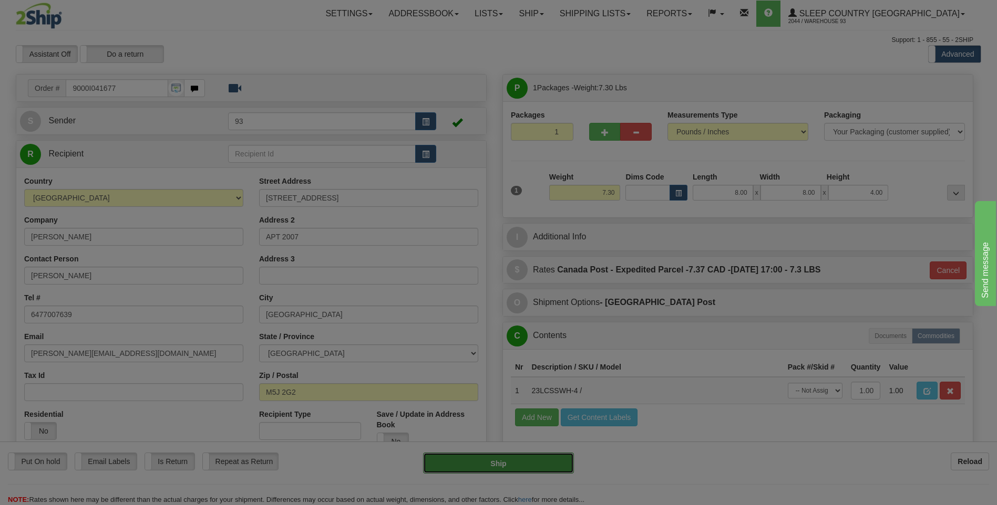
type input "DOM.EP"
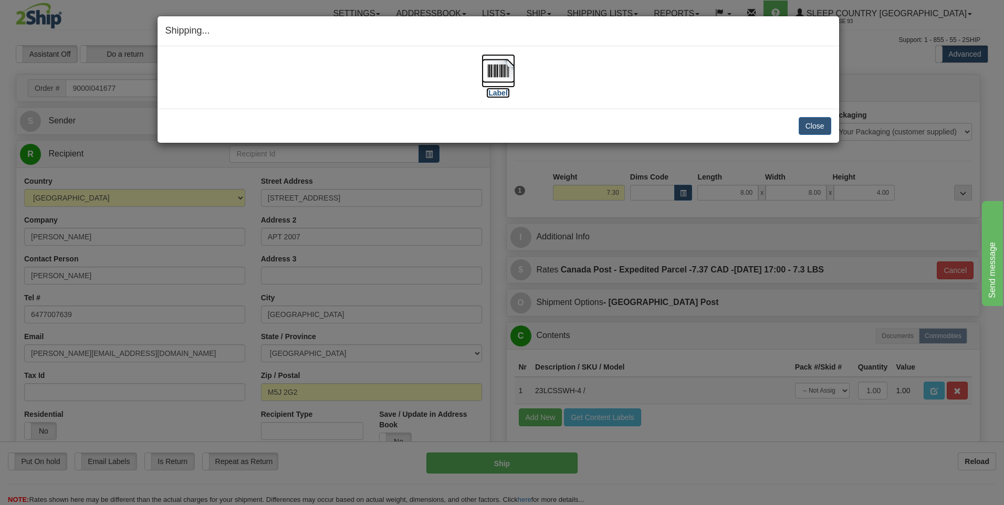
click at [499, 67] on img at bounding box center [499, 71] width 34 height 34
click at [824, 123] on button "Close" at bounding box center [815, 126] width 33 height 18
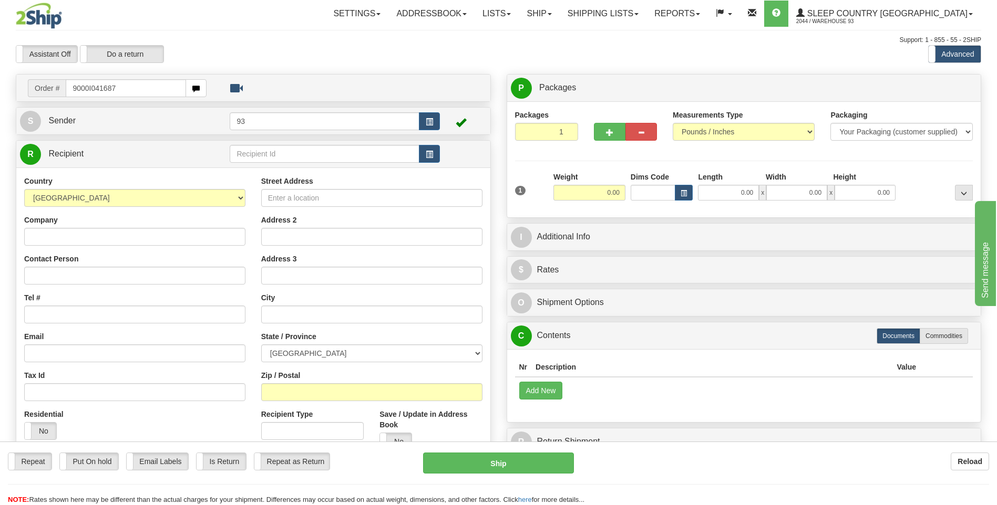
type input "9000I041687"
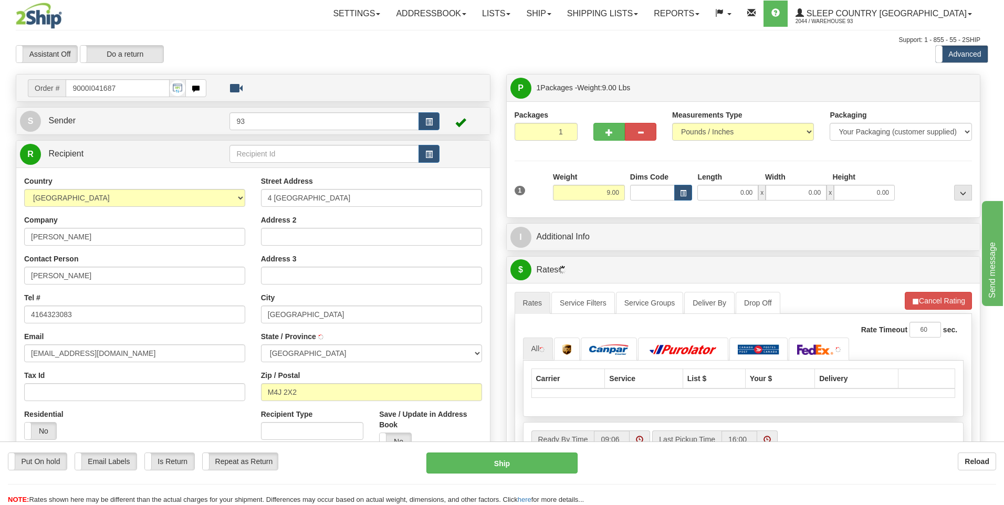
type input "[GEOGRAPHIC_DATA]"
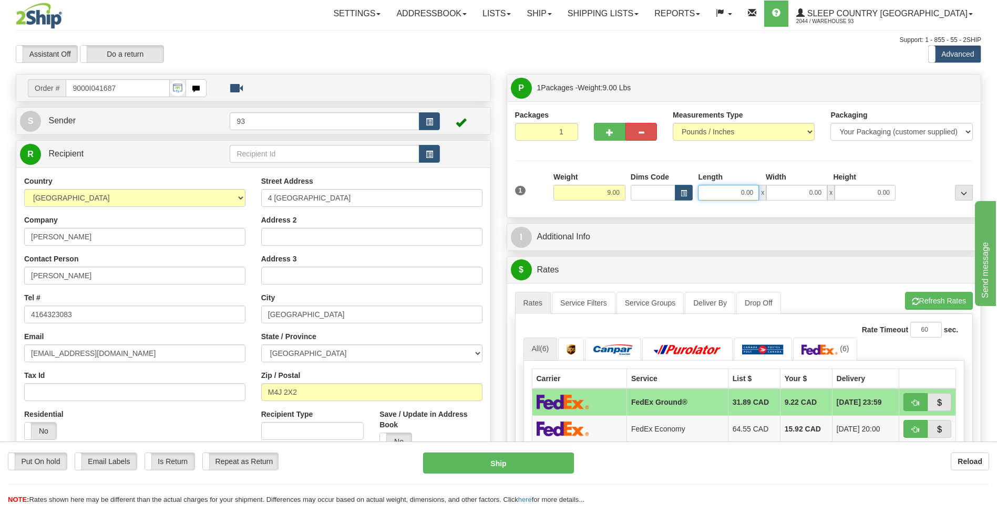
drag, startPoint x: 735, startPoint y: 193, endPoint x: 773, endPoint y: 192, distance: 37.3
click at [773, 192] on div "0.00 x 0.00 x 0.00" at bounding box center [797, 193] width 198 height 16
type input "8.00"
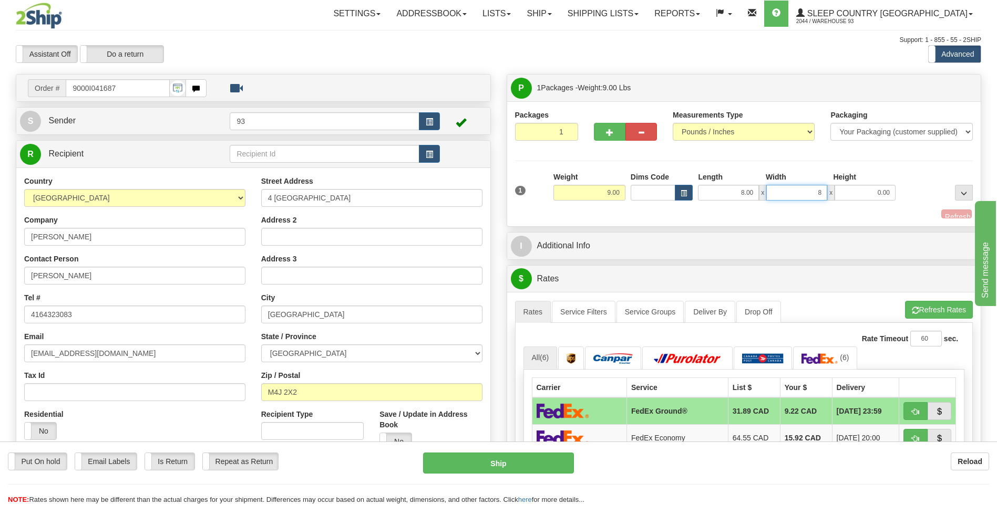
type input "8.00"
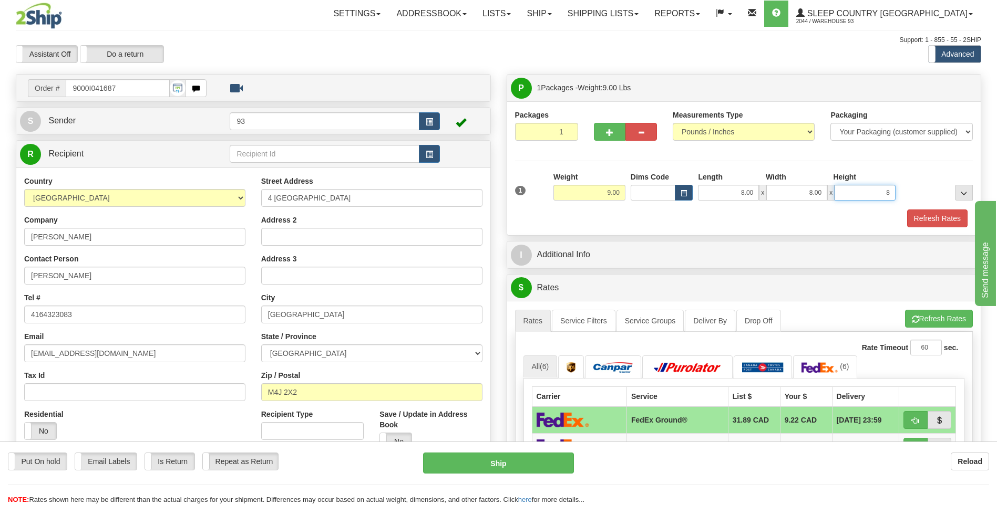
type input "8.00"
click at [937, 220] on button "Refresh Rates" at bounding box center [937, 219] width 60 height 18
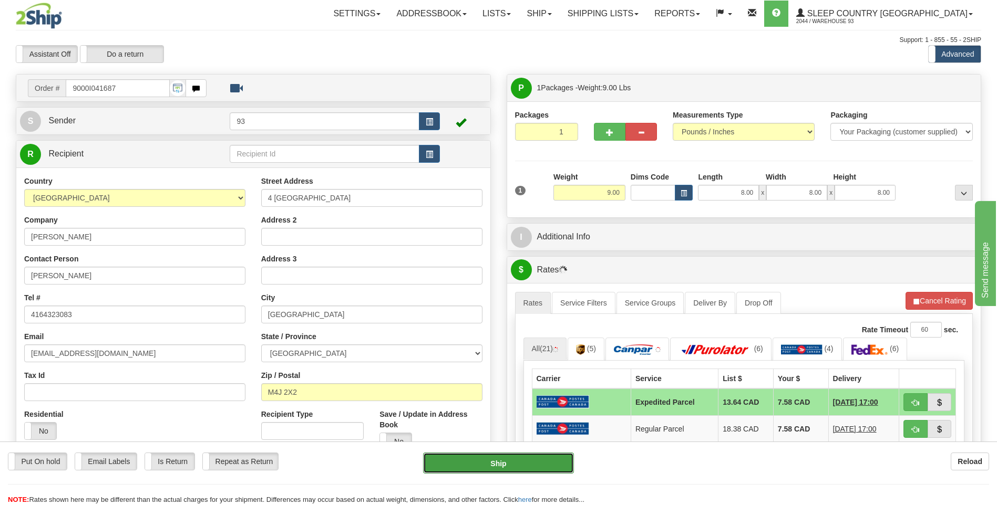
click at [492, 461] on button "Ship" at bounding box center [498, 463] width 150 height 21
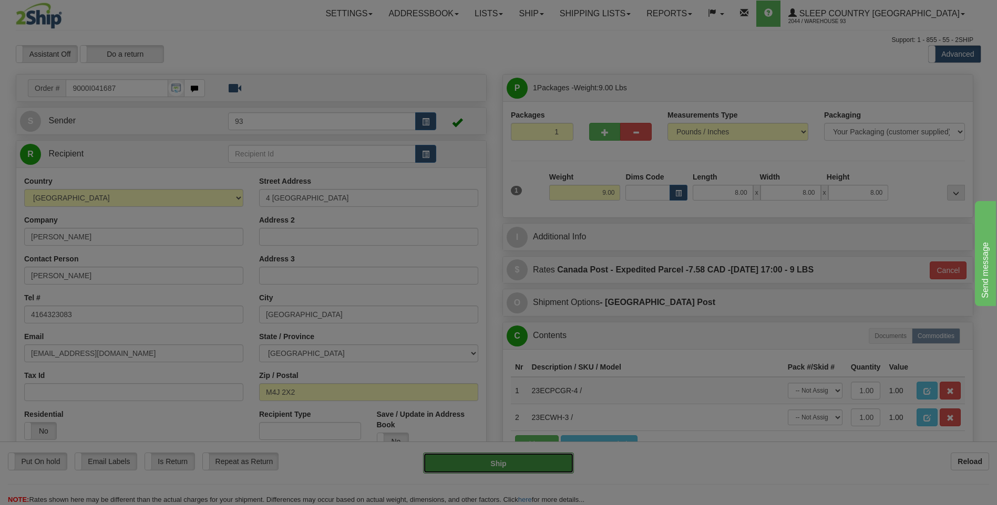
type input "DOM.EP"
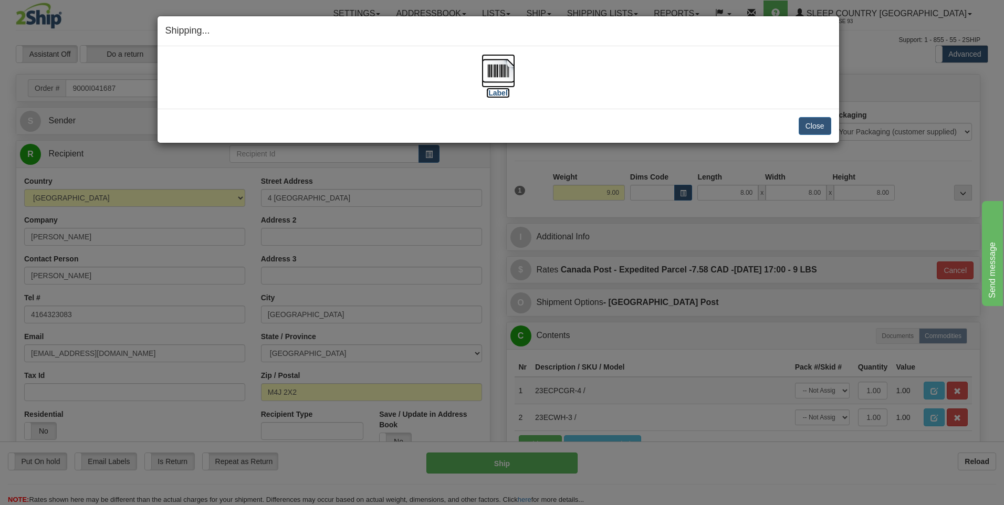
click at [494, 67] on img at bounding box center [499, 71] width 34 height 34
click at [810, 125] on button "Close" at bounding box center [815, 126] width 33 height 18
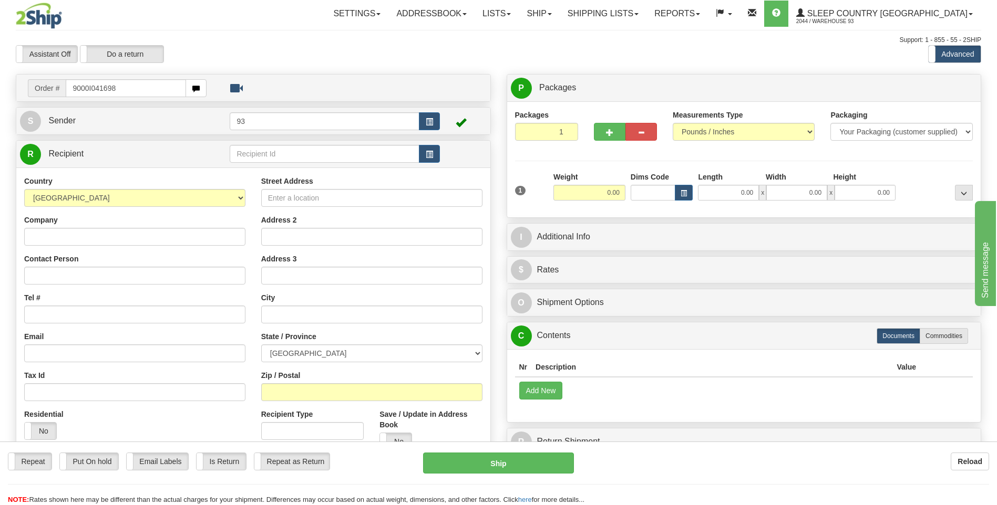
type input "9000I041698"
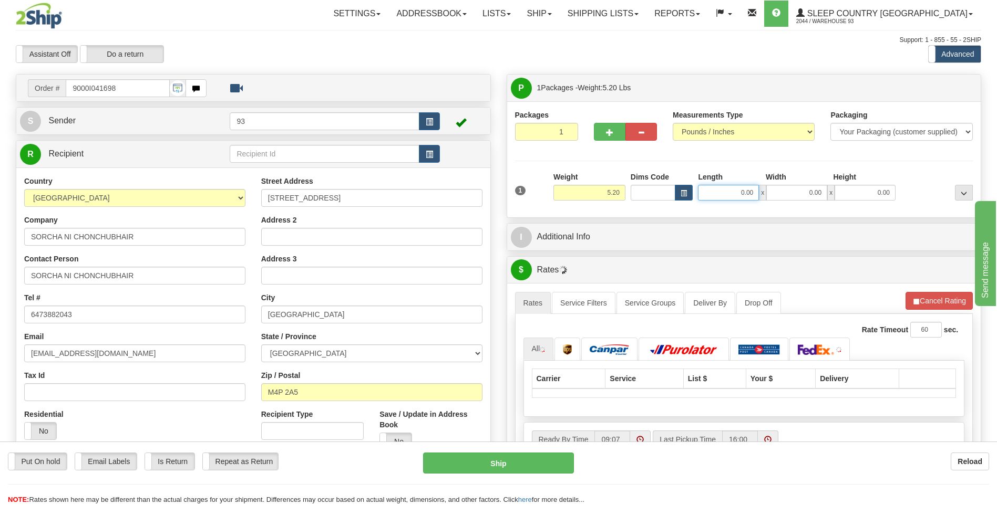
drag, startPoint x: 736, startPoint y: 198, endPoint x: 779, endPoint y: 190, distance: 43.2
click at [779, 190] on div "0.00 x 0.00 x 0.00" at bounding box center [797, 193] width 198 height 16
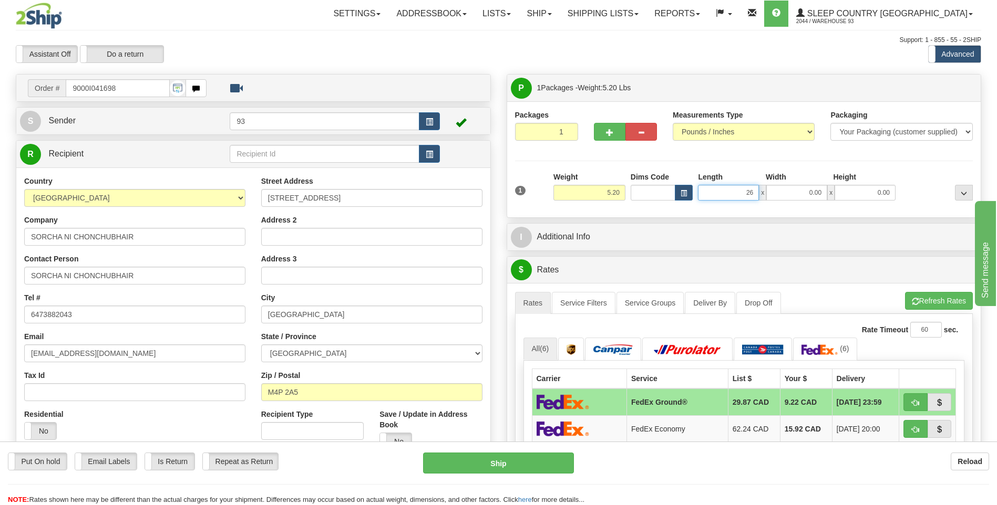
type input "26.00"
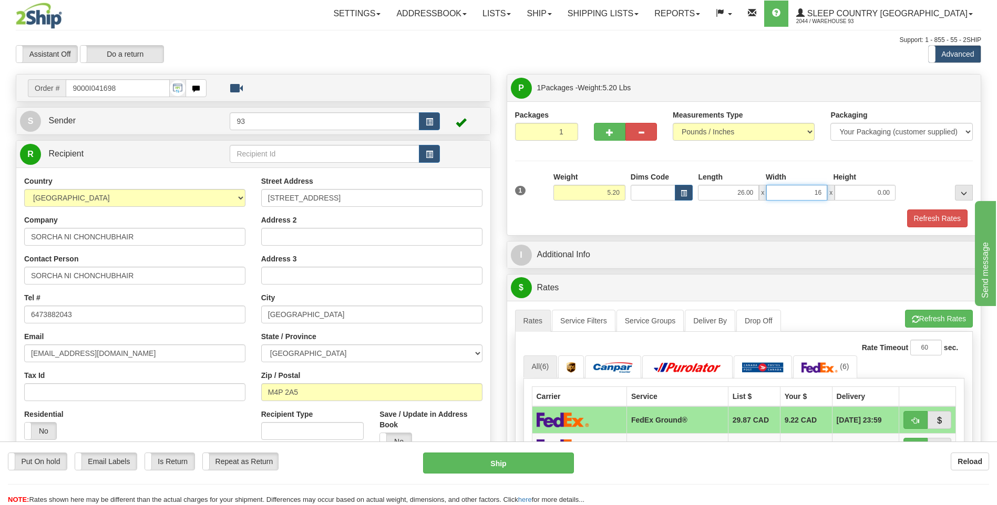
type input "16.00"
type input "6.00"
click at [937, 224] on button "Refresh Rates" at bounding box center [937, 219] width 60 height 18
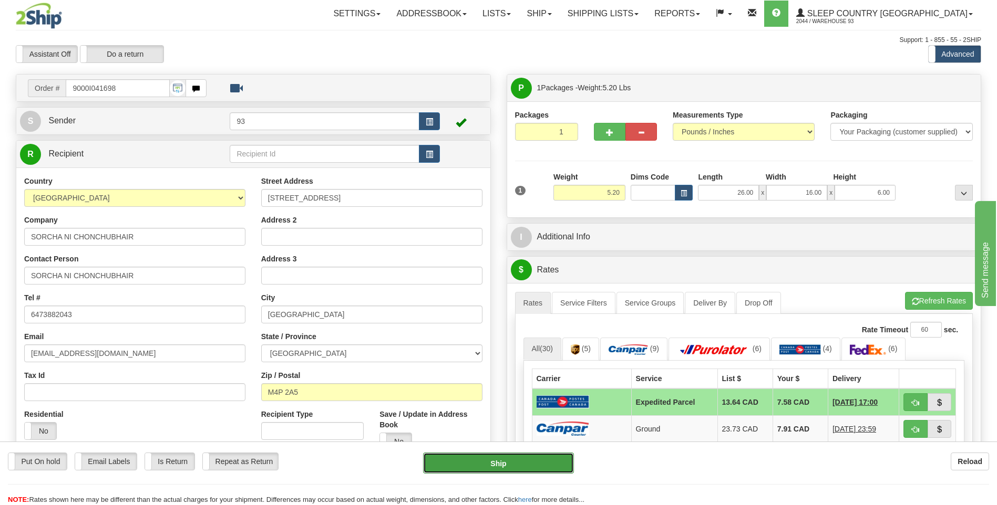
click at [499, 462] on button "Ship" at bounding box center [498, 463] width 150 height 21
type input "DOM.EP"
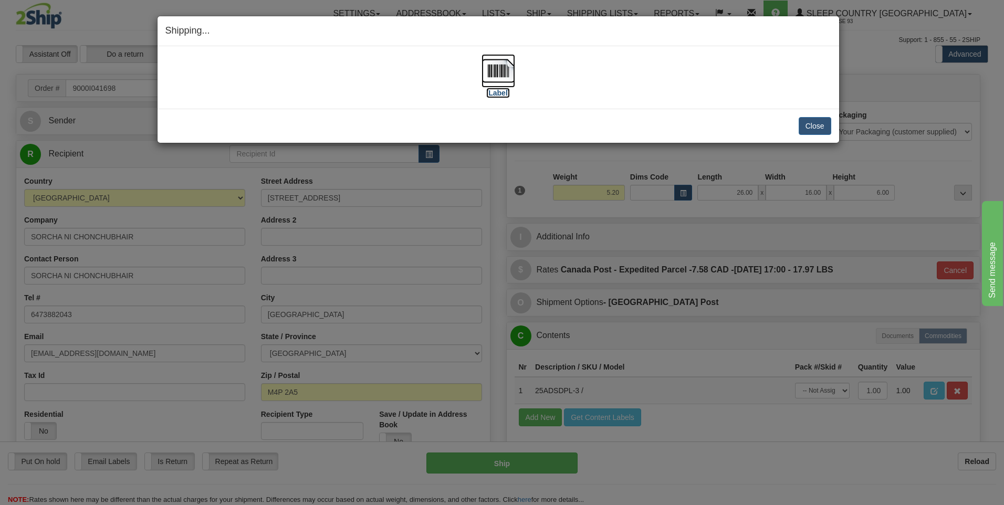
click at [498, 65] on img at bounding box center [499, 71] width 34 height 34
click at [811, 127] on button "Close" at bounding box center [815, 126] width 33 height 18
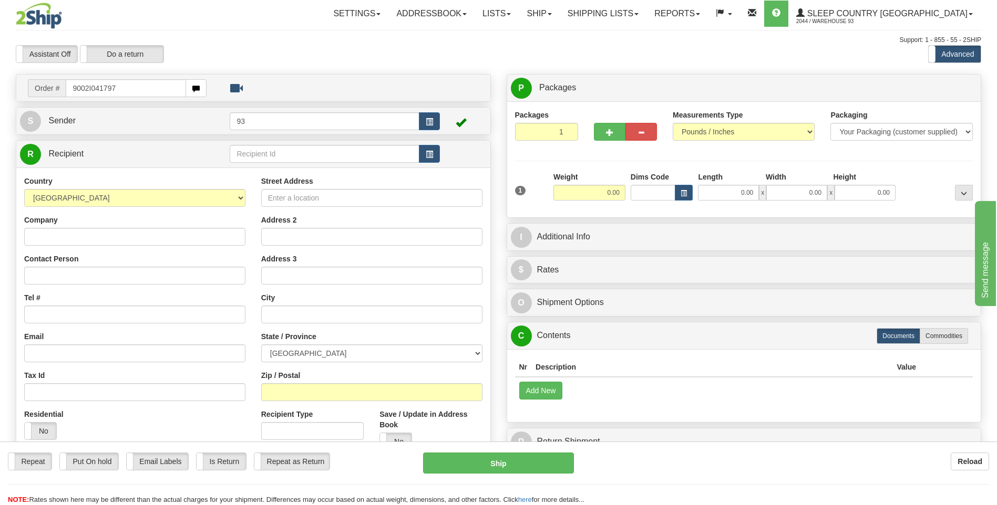
type input "9002I041797"
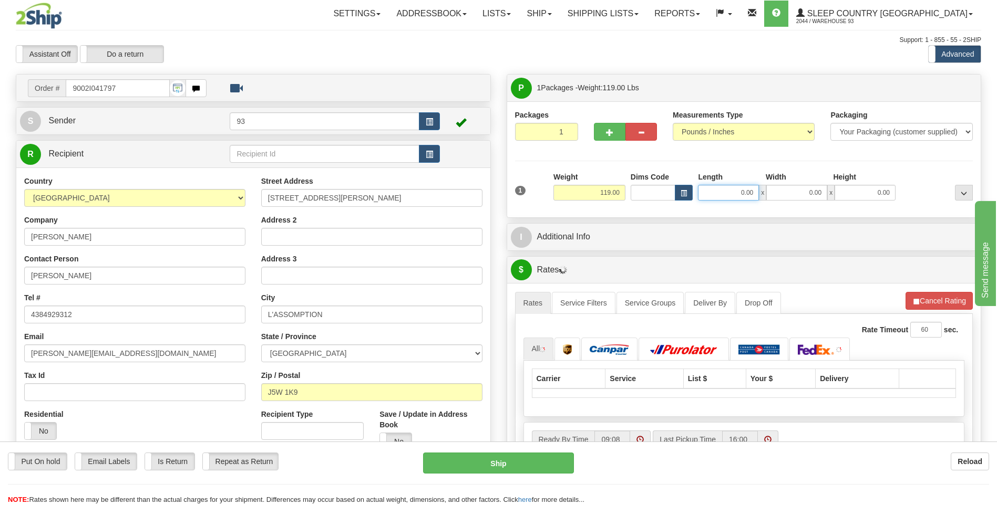
drag, startPoint x: 739, startPoint y: 195, endPoint x: 769, endPoint y: 193, distance: 29.5
click at [769, 193] on div "0.00 x 0.00 x 0.00" at bounding box center [797, 193] width 198 height 16
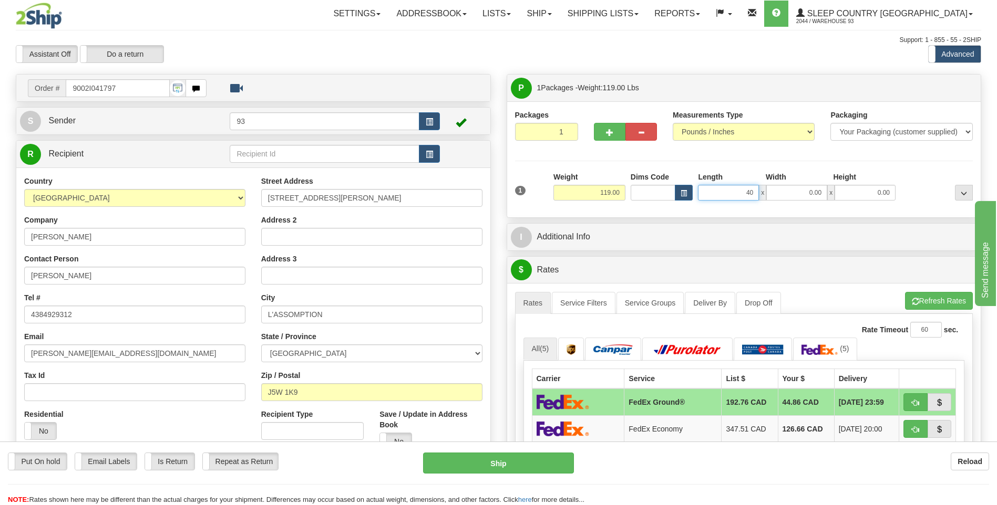
type input "40.00"
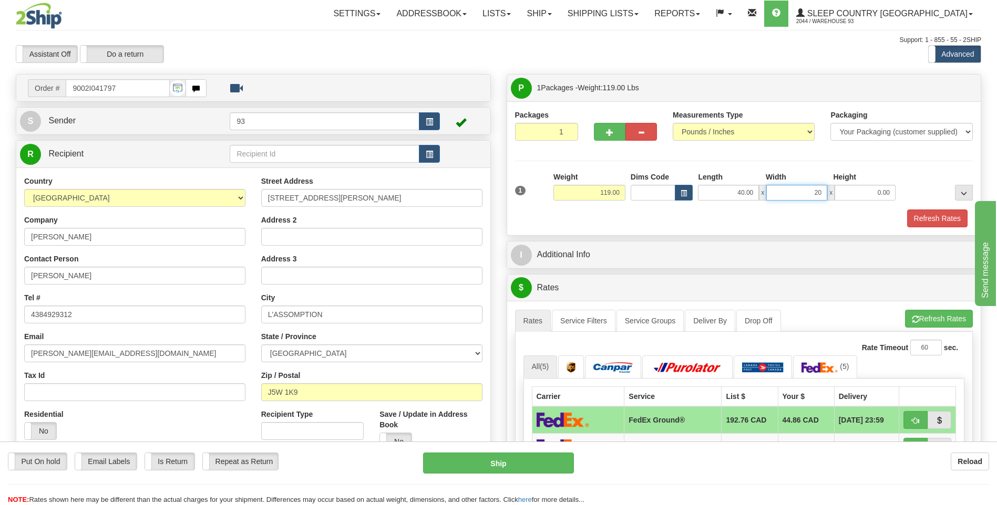
type input "20.00"
click at [925, 213] on button "Refresh Rates" at bounding box center [937, 219] width 60 height 18
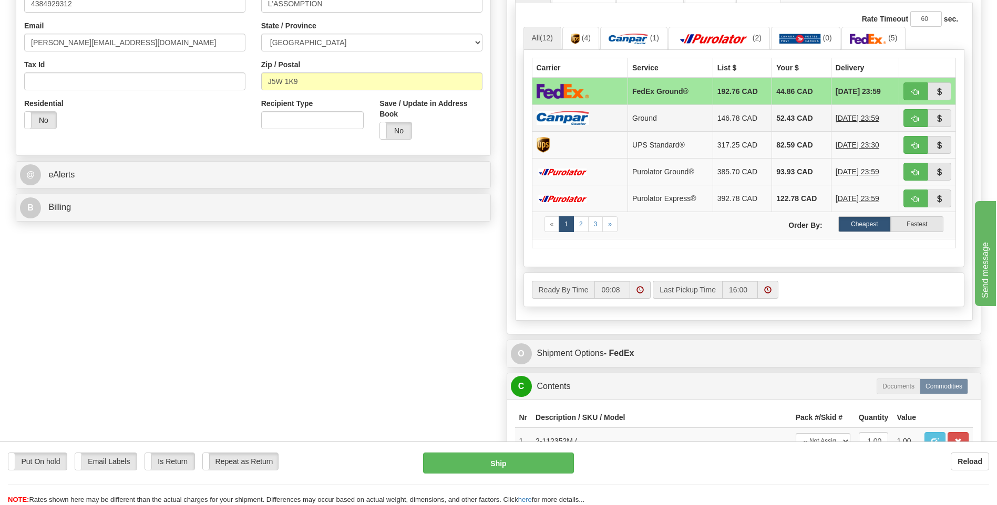
scroll to position [315, 0]
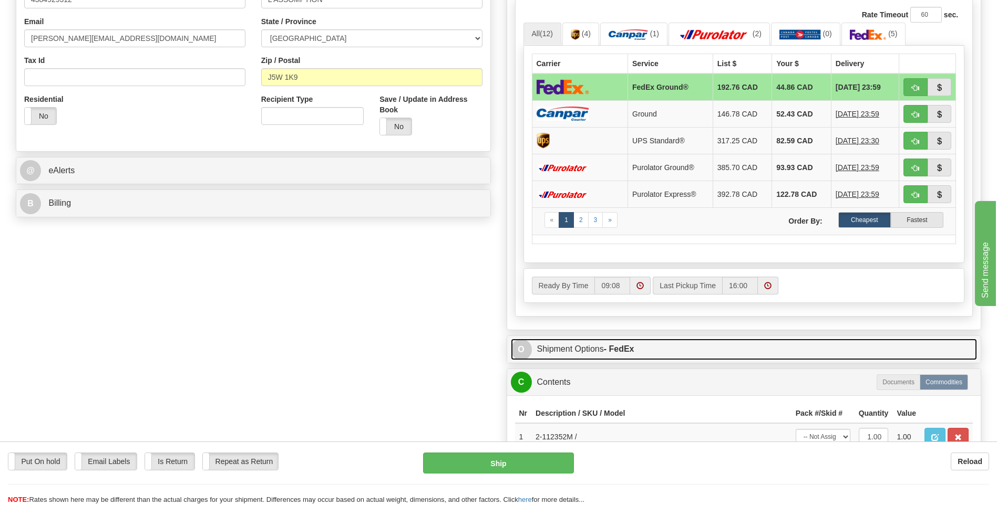
click at [517, 346] on span "O" at bounding box center [521, 349] width 21 height 21
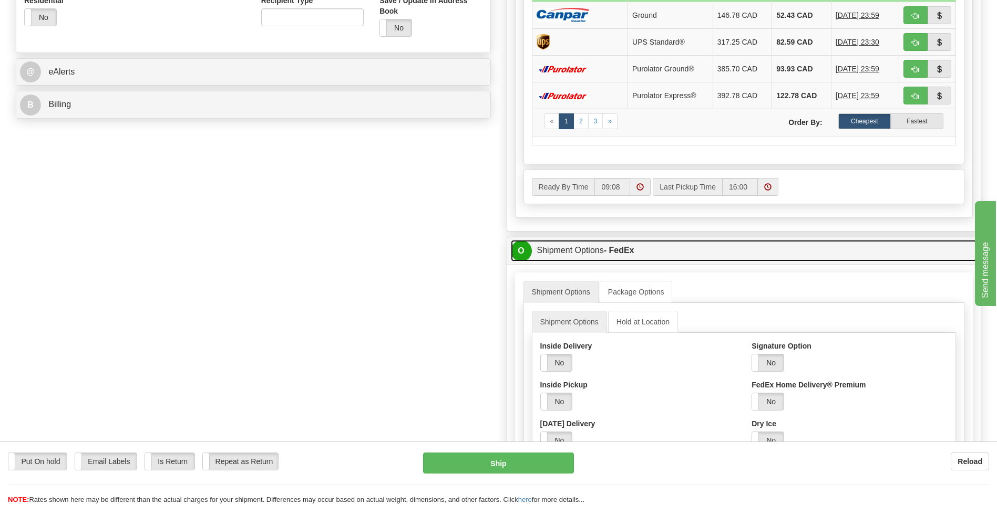
scroll to position [420, 0]
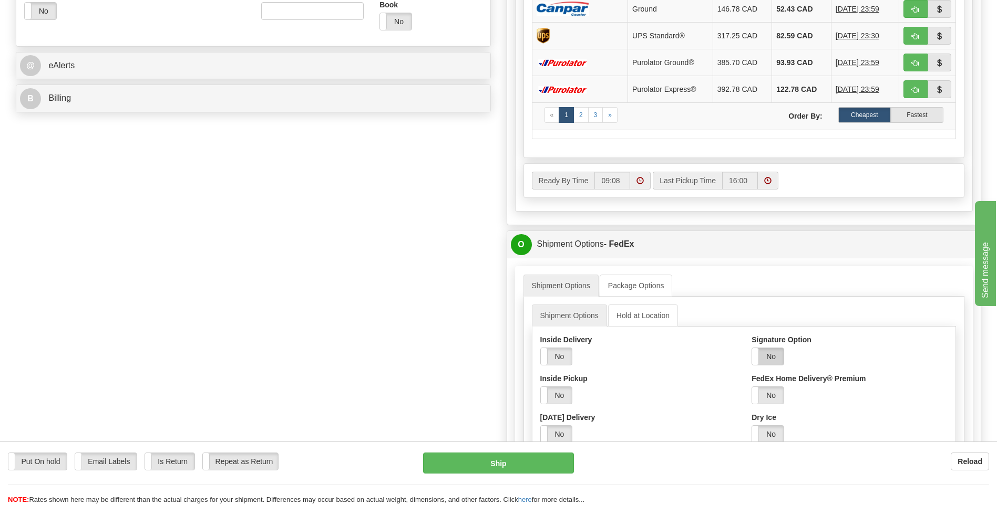
click at [767, 355] on label "No" at bounding box center [768, 356] width 32 height 17
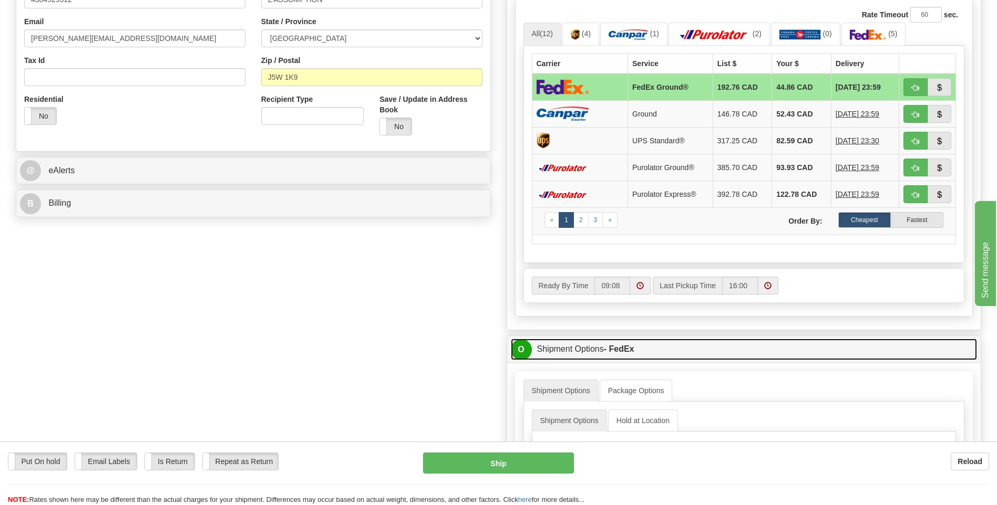
click at [522, 349] on span "O" at bounding box center [521, 349] width 21 height 21
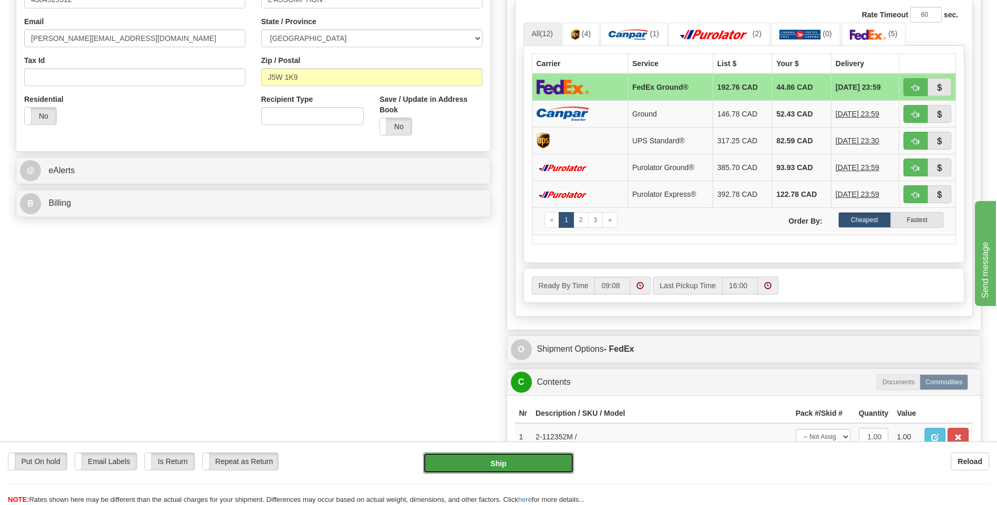
click at [490, 458] on button "Ship" at bounding box center [498, 463] width 150 height 21
type input "92"
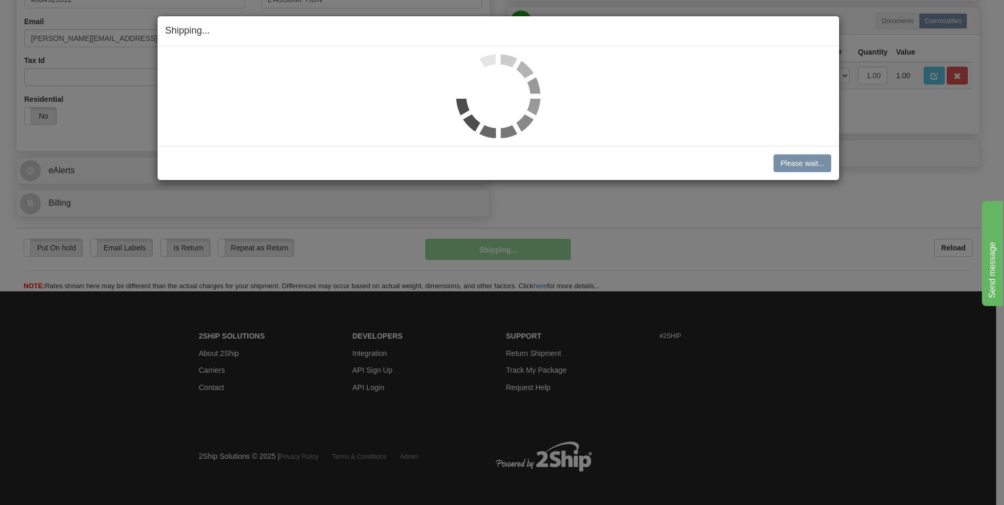
scroll to position [304, 0]
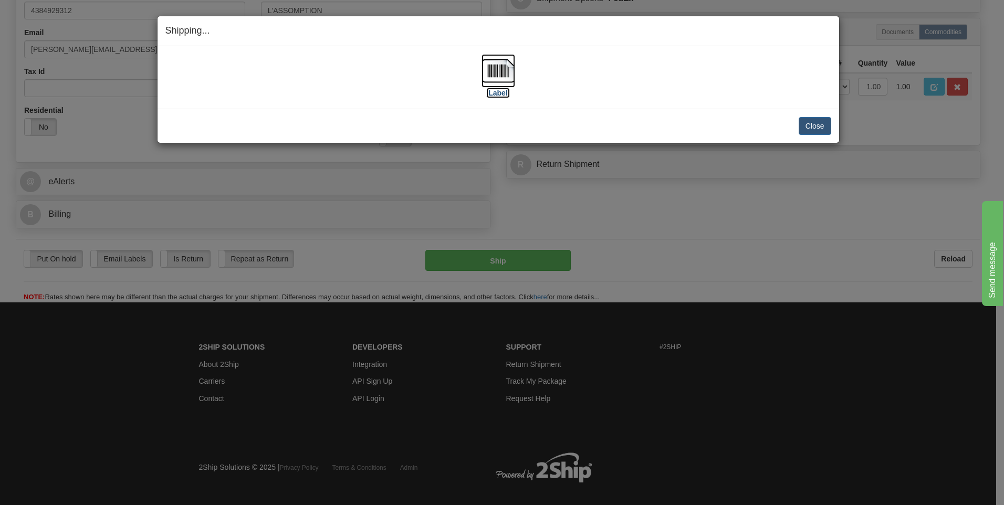
click at [501, 63] on img at bounding box center [499, 71] width 34 height 34
click at [813, 122] on button "Close" at bounding box center [815, 126] width 33 height 18
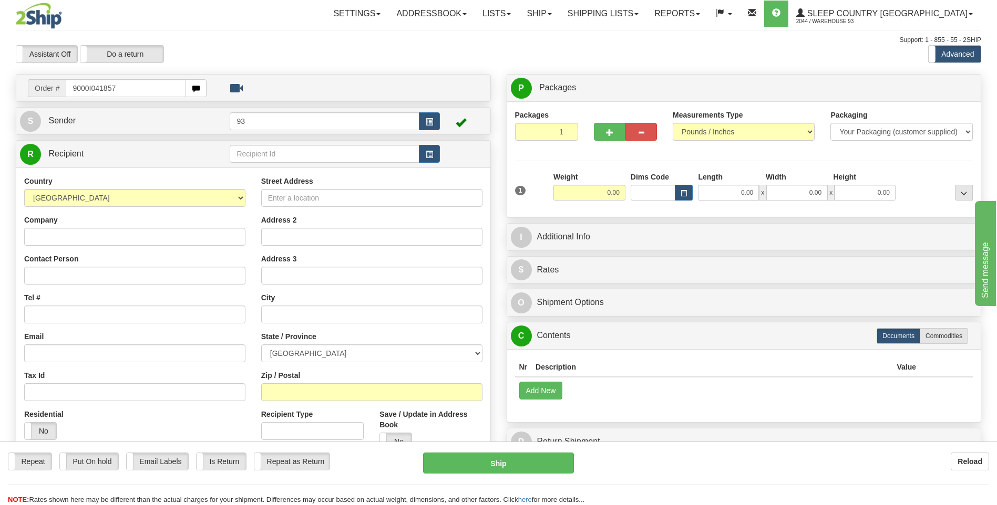
type input "9000I041857"
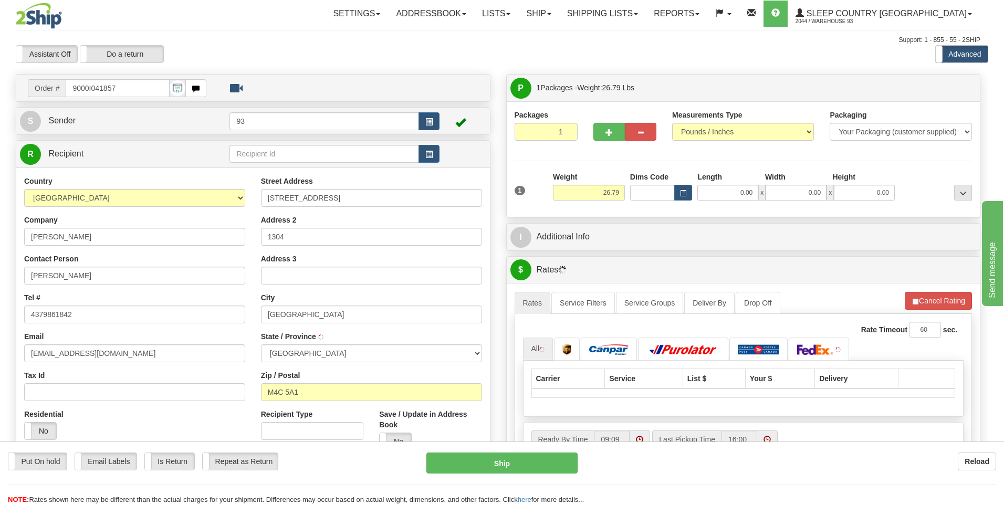
type input "[GEOGRAPHIC_DATA]"
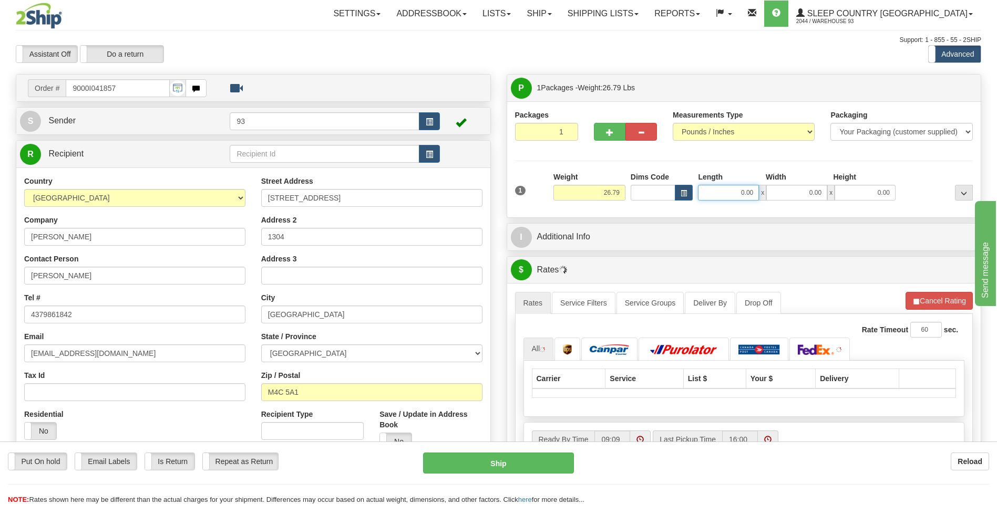
drag, startPoint x: 736, startPoint y: 195, endPoint x: 796, endPoint y: 198, distance: 60.5
click at [796, 198] on div "0.00 x 0.00 x 0.00" at bounding box center [797, 193] width 198 height 16
type input "35.00"
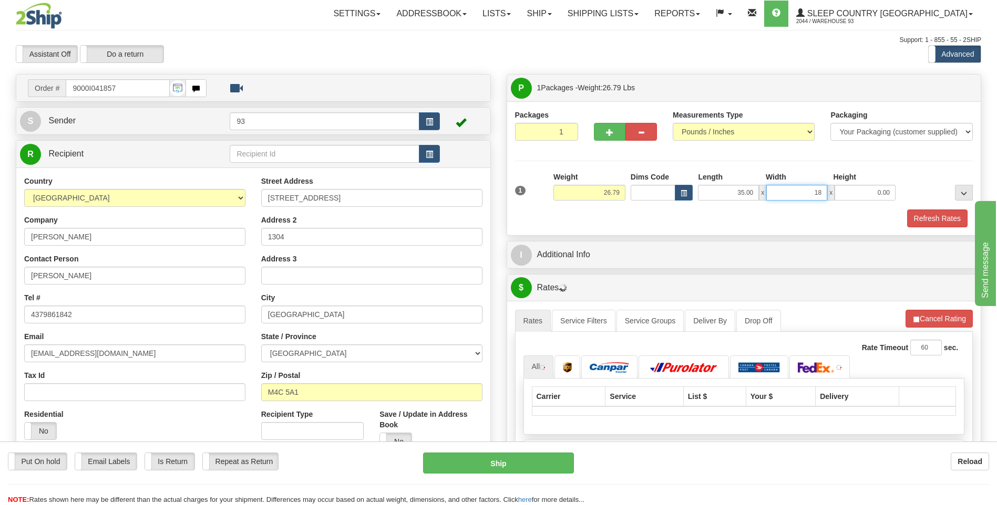
type input "18.00"
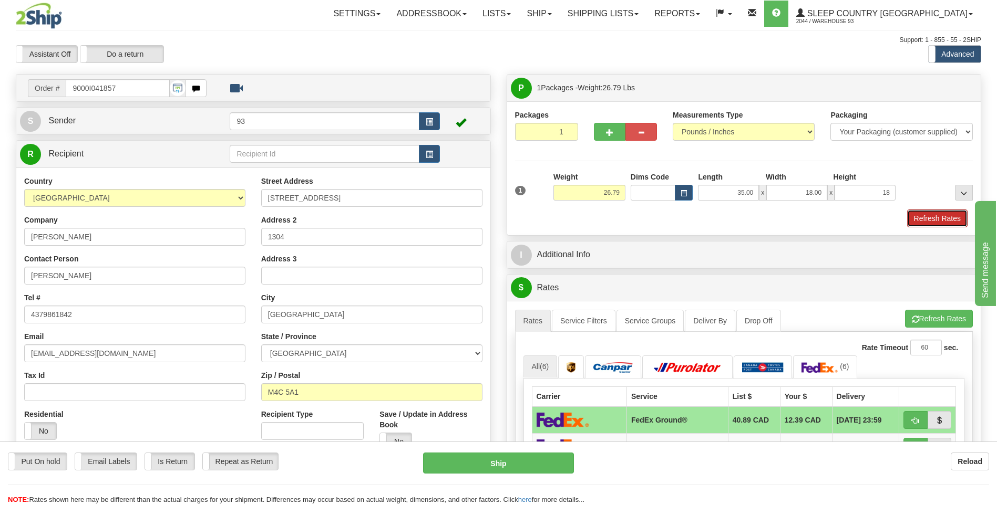
type input "18.00"
click at [937, 222] on button "Refresh Rates" at bounding box center [937, 219] width 60 height 18
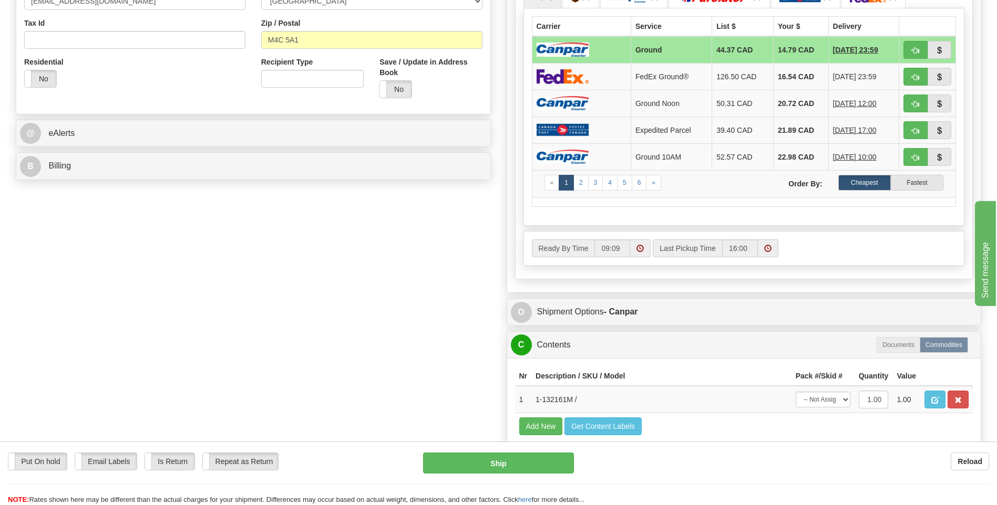
scroll to position [368, 0]
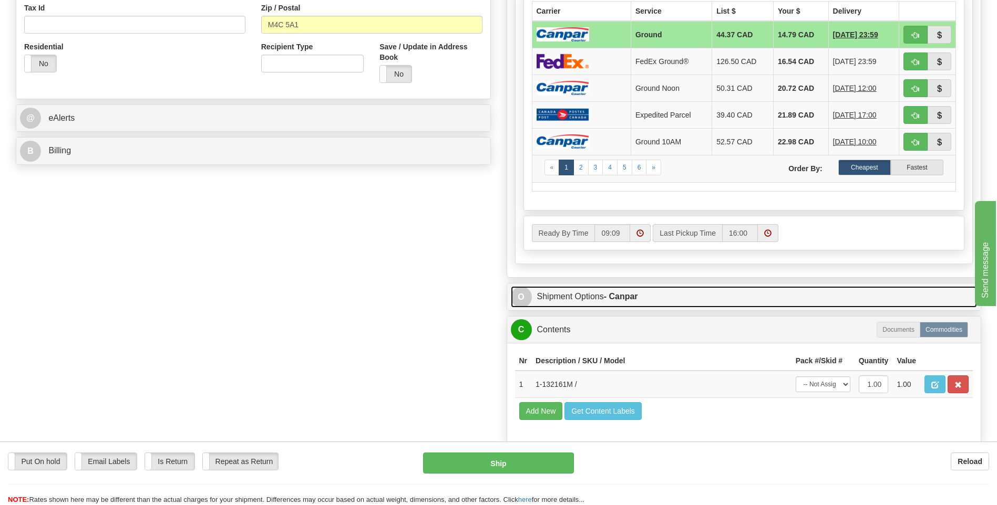
click at [525, 294] on span "O" at bounding box center [521, 297] width 21 height 21
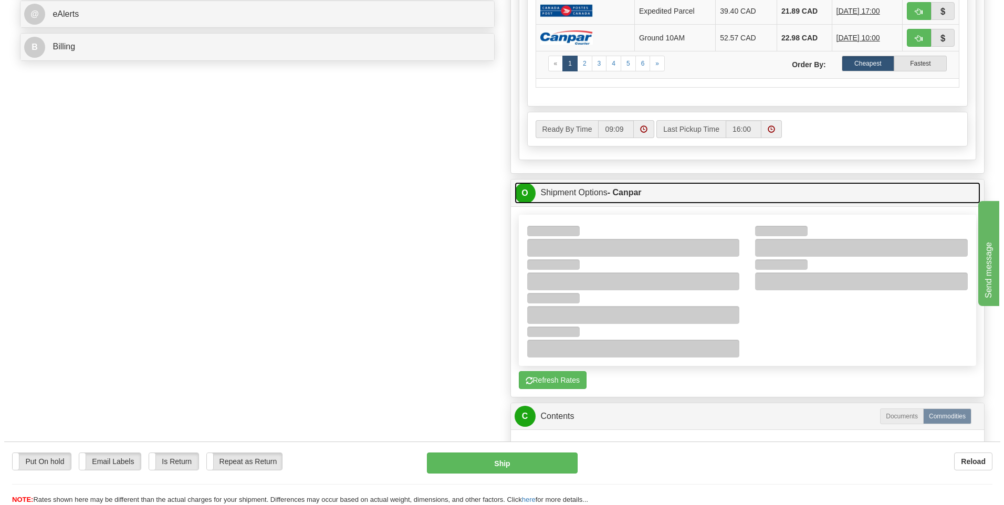
scroll to position [473, 0]
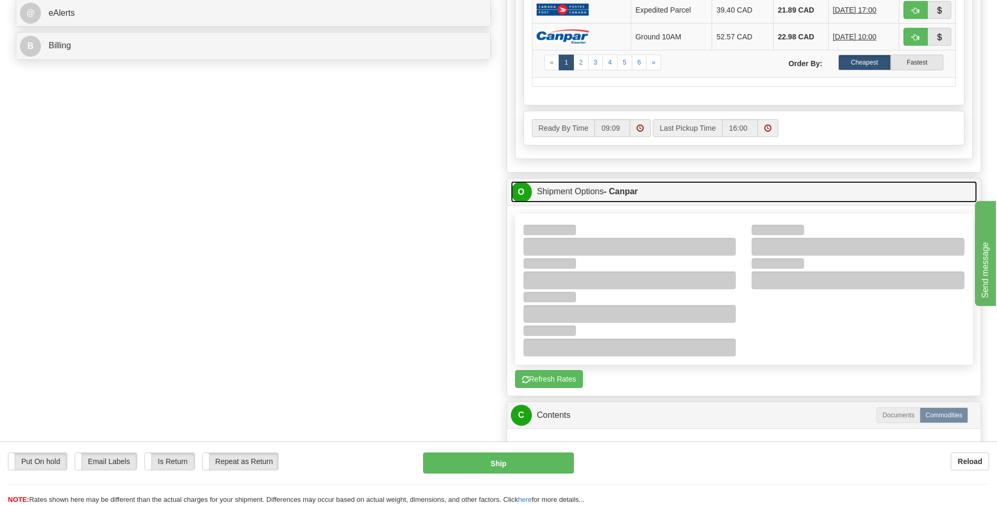
click at [517, 188] on span "O" at bounding box center [521, 192] width 21 height 21
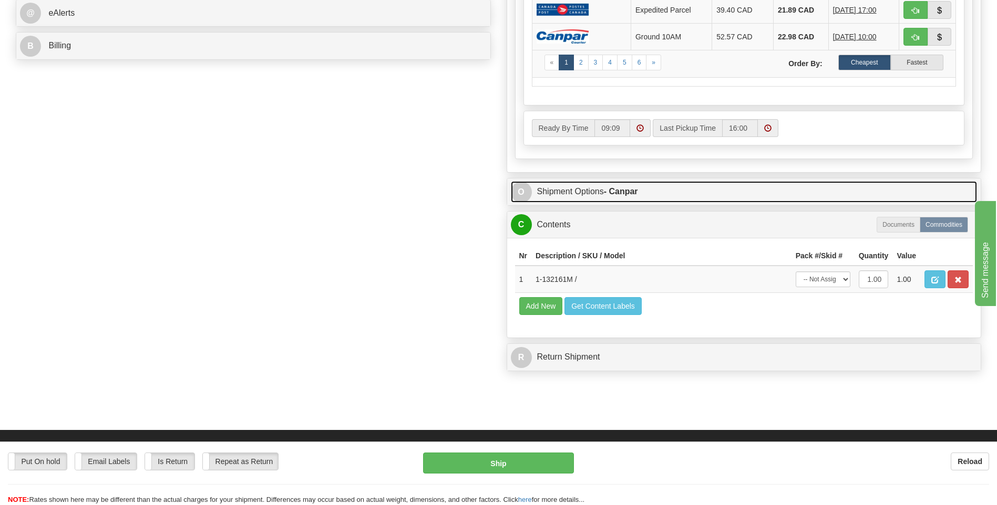
click at [517, 190] on span "O" at bounding box center [521, 192] width 21 height 21
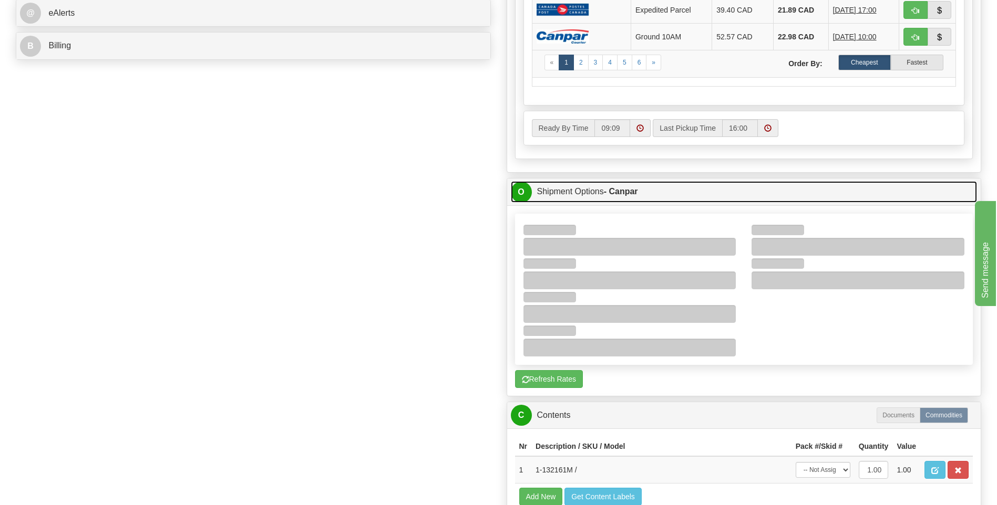
click at [516, 191] on span "O" at bounding box center [521, 192] width 21 height 21
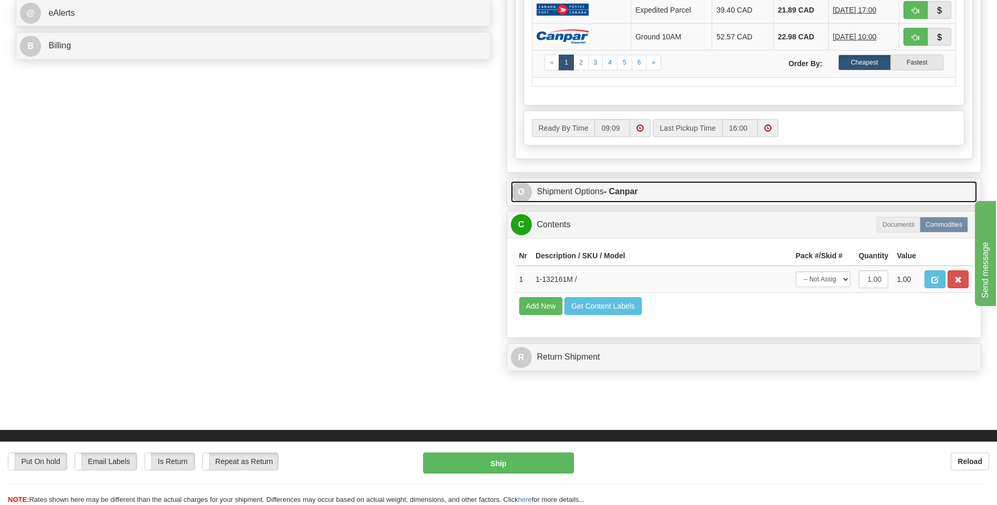
click at [516, 191] on span "O" at bounding box center [521, 192] width 21 height 21
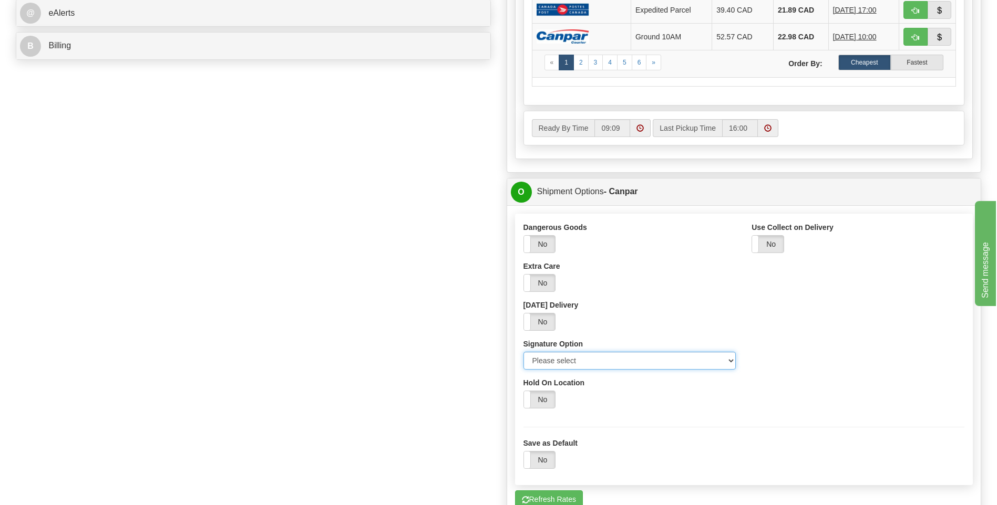
click at [728, 357] on select "Please select No Signature Required Signature Required Adult Signature" at bounding box center [629, 361] width 213 height 18
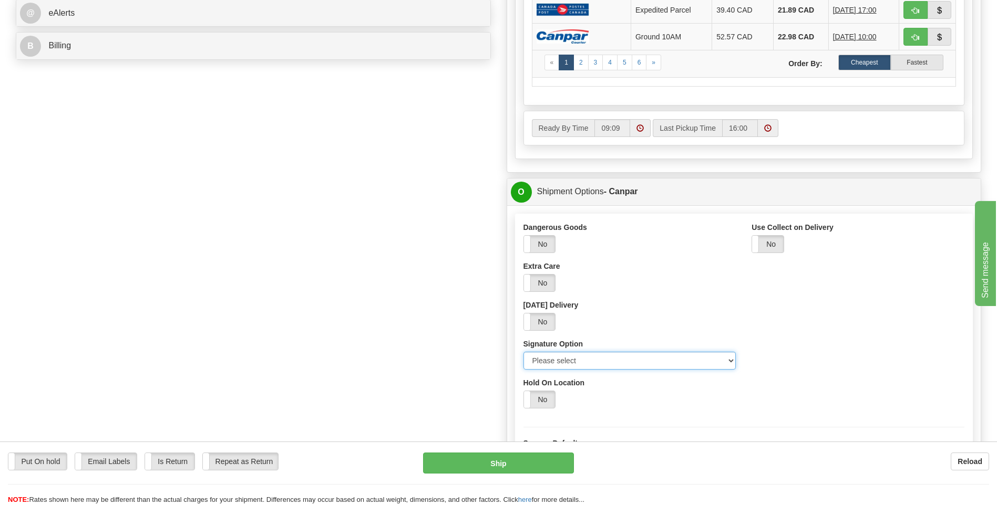
select select "2"
click at [523, 352] on select "Please select No Signature Required Signature Required Adult Signature" at bounding box center [629, 361] width 213 height 18
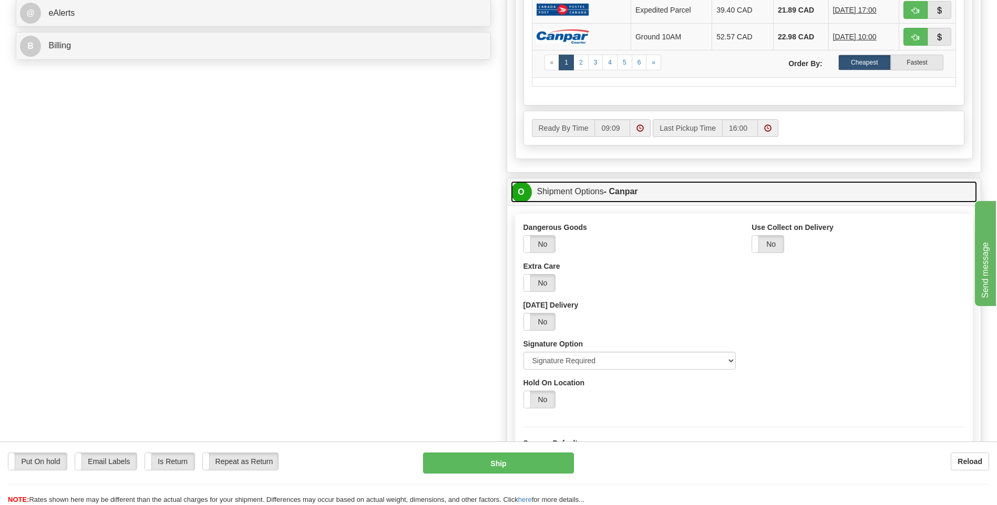
click at [523, 191] on span "O" at bounding box center [521, 192] width 21 height 21
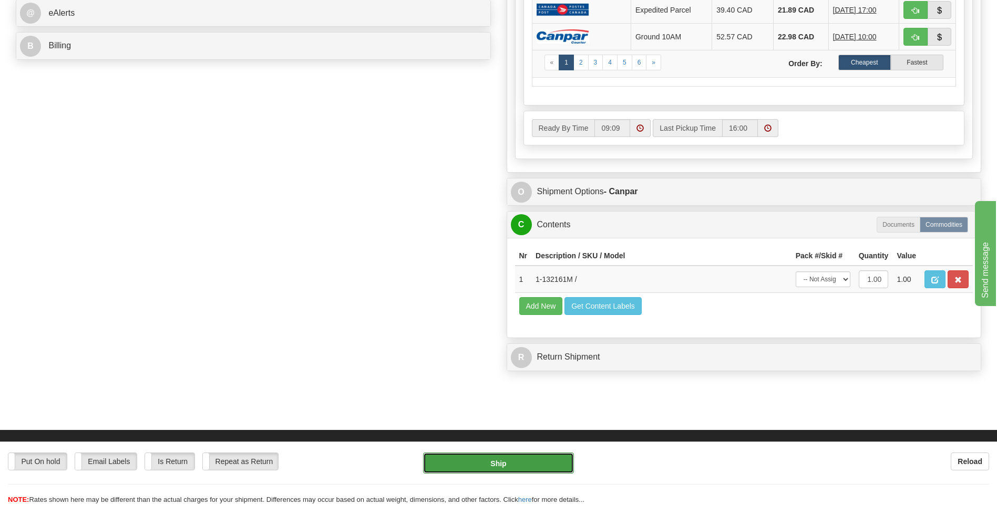
click at [506, 462] on button "Ship" at bounding box center [498, 463] width 150 height 21
type input "1"
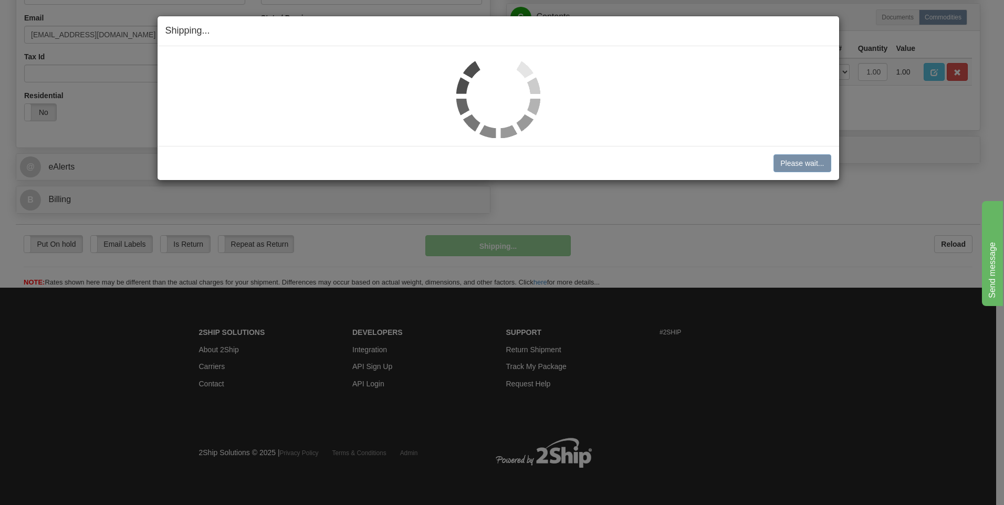
scroll to position [319, 0]
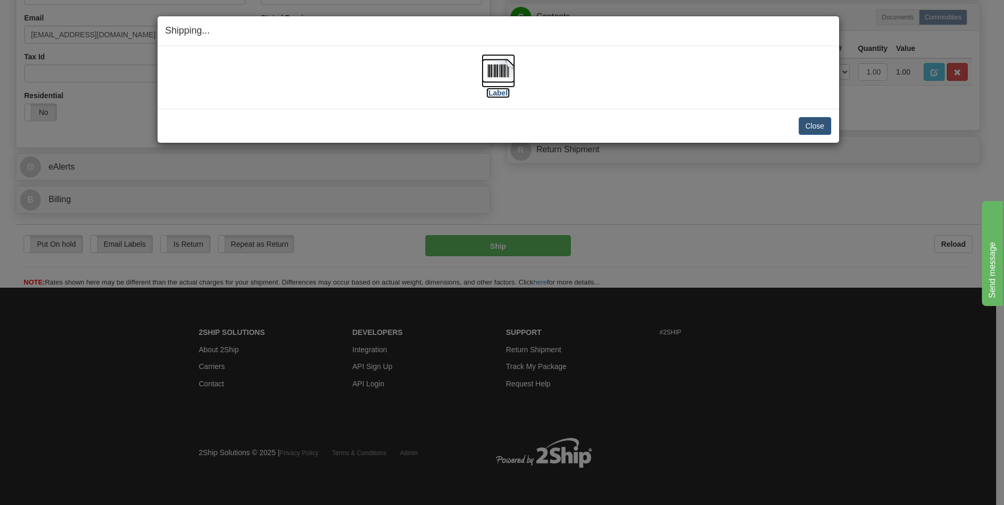
click at [504, 75] on img at bounding box center [499, 71] width 34 height 34
click at [818, 128] on button "Close" at bounding box center [815, 126] width 33 height 18
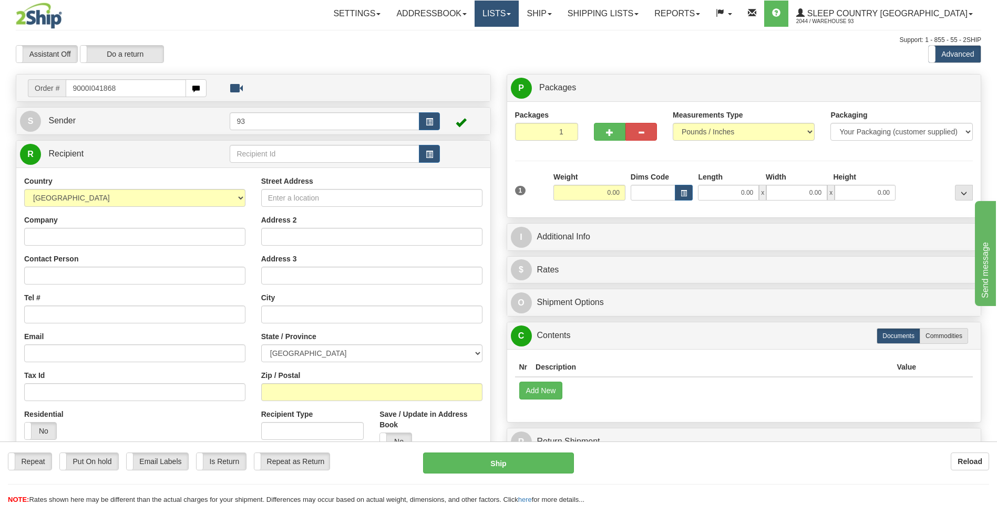
type input "9000I041868"
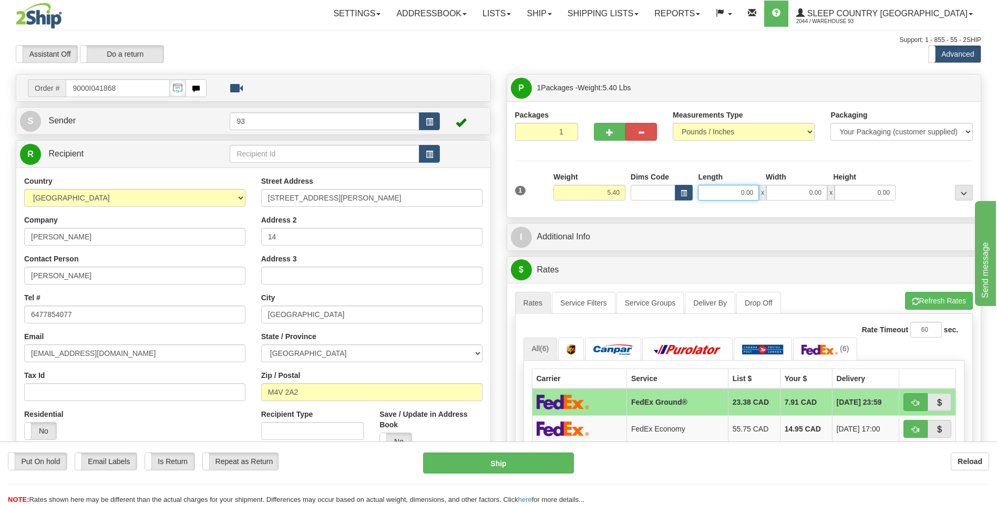
drag, startPoint x: 738, startPoint y: 196, endPoint x: 775, endPoint y: 191, distance: 37.2
click at [775, 191] on div "0.00 x 0.00 x 0.00" at bounding box center [797, 193] width 198 height 16
type input "8.00"
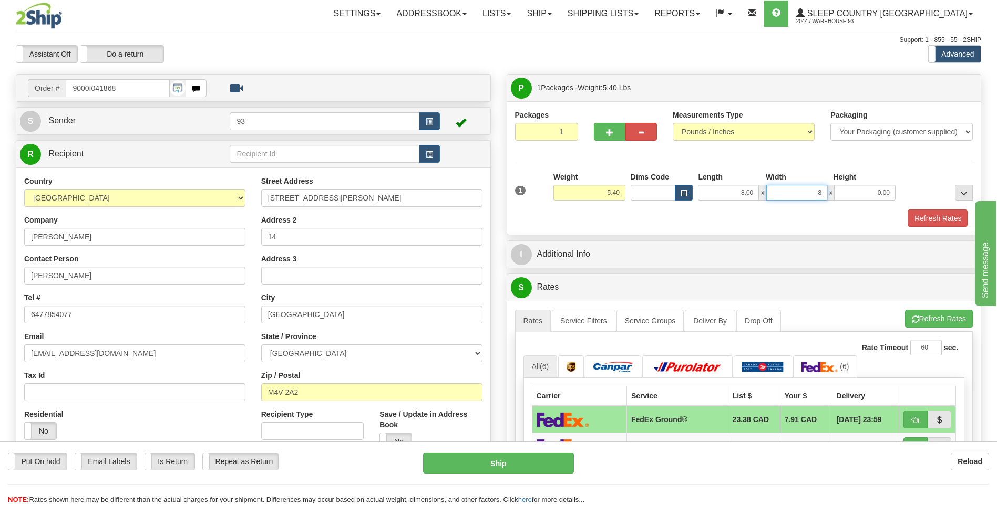
type input "8.00"
drag, startPoint x: 851, startPoint y: 193, endPoint x: 873, endPoint y: 200, distance: 23.6
click at [873, 200] on input "8" at bounding box center [864, 193] width 61 height 16
click at [860, 189] on input "8" at bounding box center [864, 193] width 61 height 16
click at [875, 193] on input "8" at bounding box center [864, 193] width 61 height 16
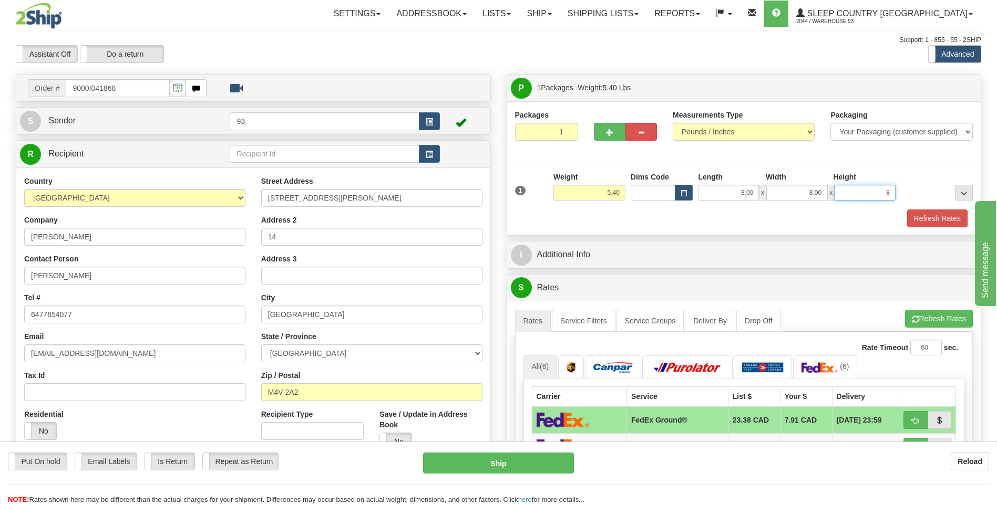
drag, startPoint x: 883, startPoint y: 196, endPoint x: 900, endPoint y: 194, distance: 17.5
click at [900, 194] on div "1 Weight 5.40 Dims Code 8.00" at bounding box center [743, 190] width 463 height 37
type input "4.00"
click at [927, 227] on div "Packages 1 1 Measurements Type" at bounding box center [744, 168] width 474 height 134
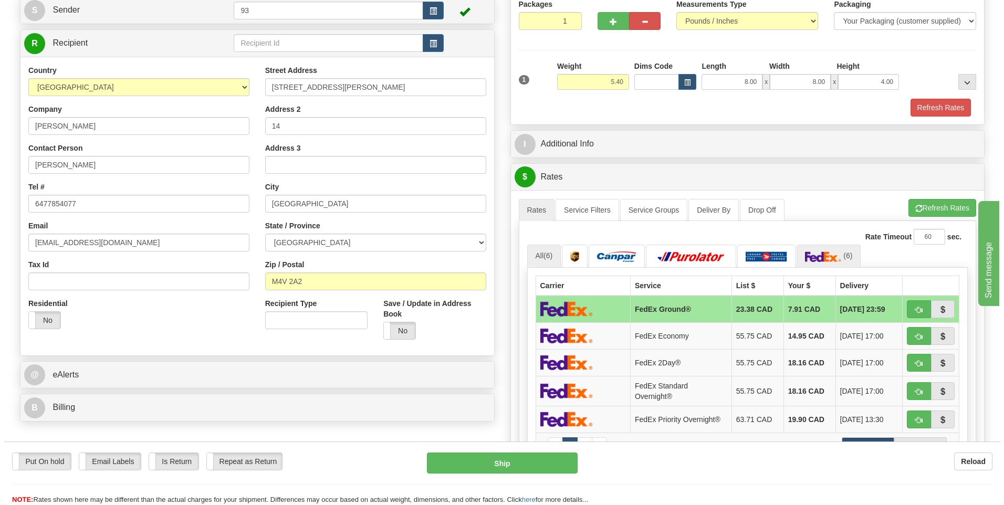
scroll to position [158, 0]
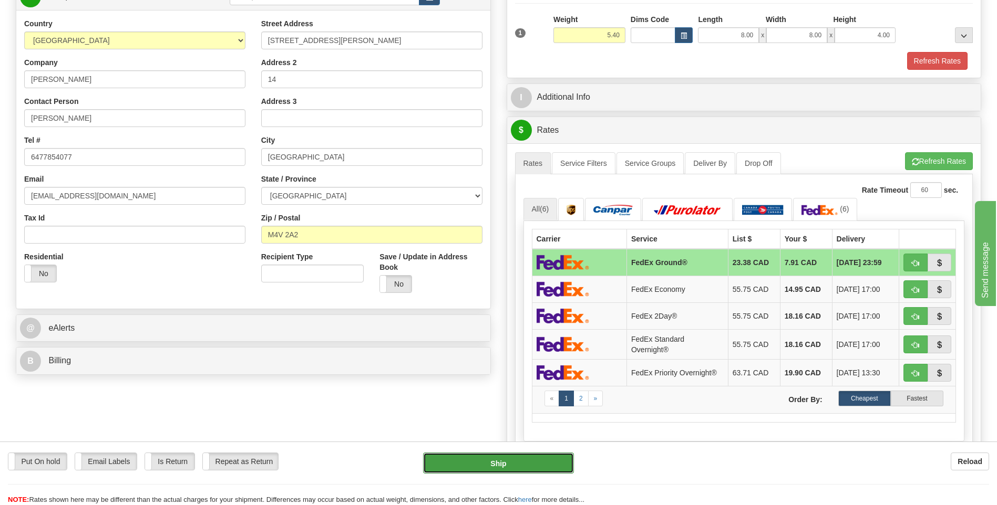
click at [542, 459] on button "Ship" at bounding box center [498, 463] width 150 height 21
type input "92"
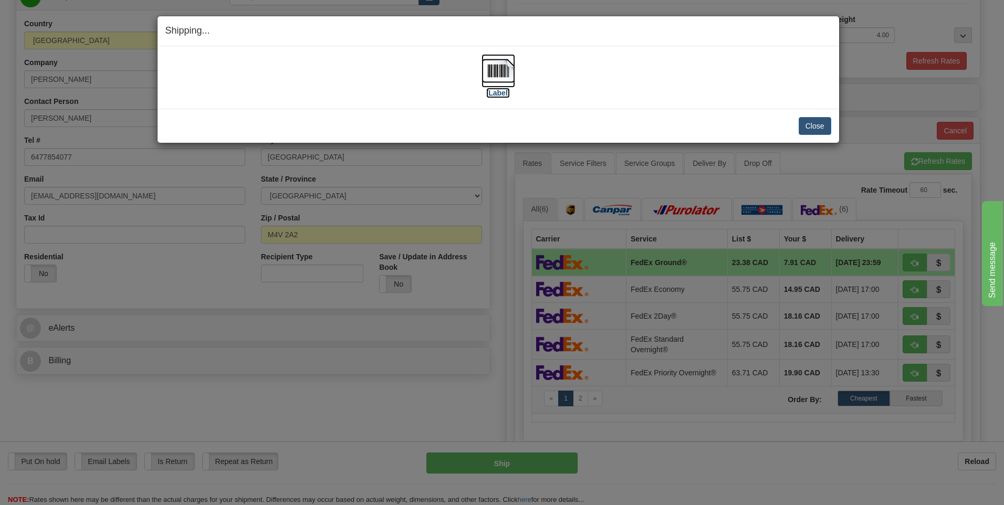
click at [506, 79] on img at bounding box center [499, 71] width 34 height 34
click at [826, 123] on button "Close" at bounding box center [815, 126] width 33 height 18
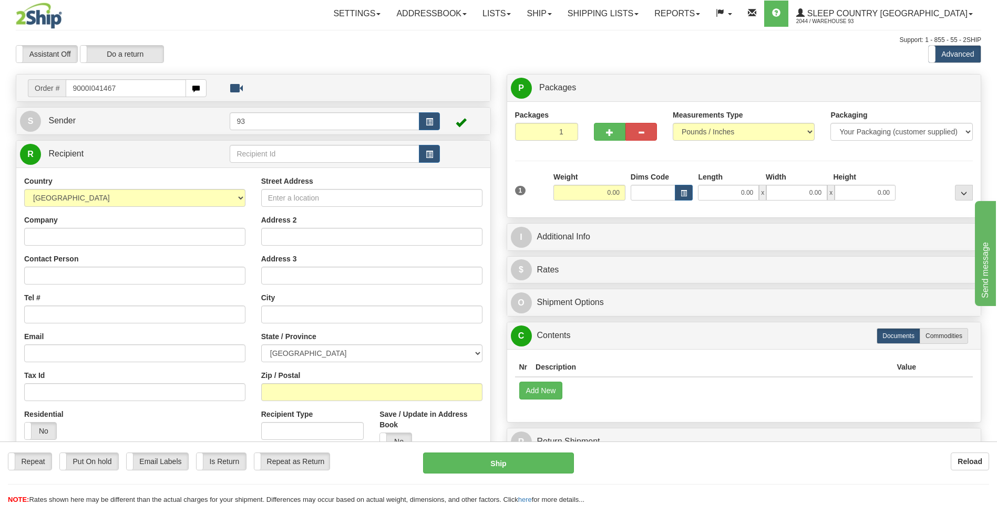
type input "9000I041467"
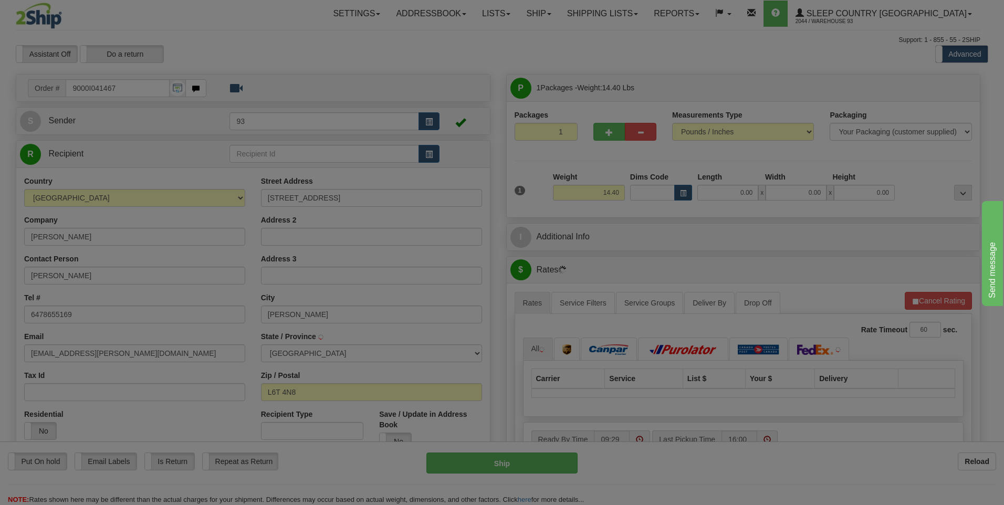
type input "BRAMPTON"
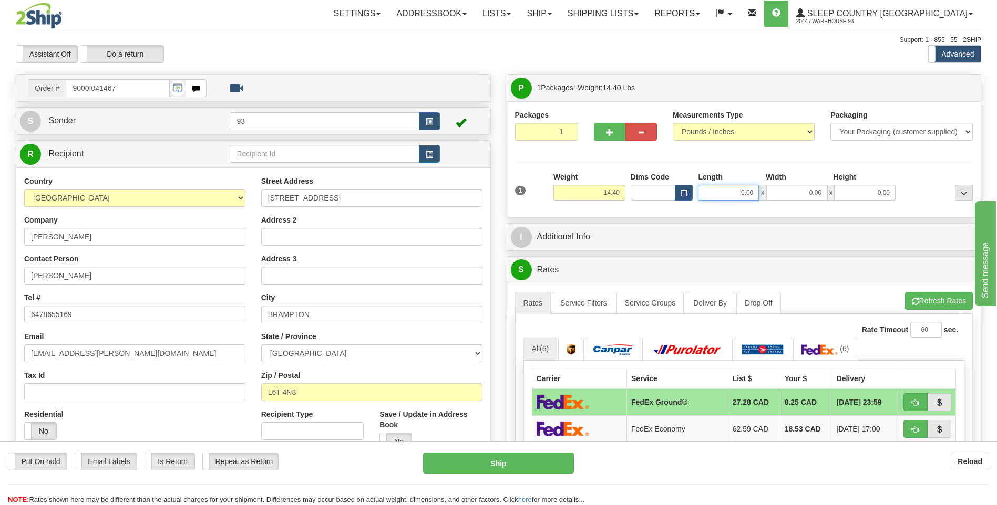
drag, startPoint x: 732, startPoint y: 196, endPoint x: 761, endPoint y: 192, distance: 29.1
click at [761, 192] on div "0.00 x 0.00 x 0.00" at bounding box center [797, 193] width 198 height 16
drag, startPoint x: 607, startPoint y: 198, endPoint x: 648, endPoint y: 195, distance: 41.6
click at [648, 195] on div "1 Weight 14.40 Dims Code x x" at bounding box center [743, 190] width 463 height 37
type input "7.30"
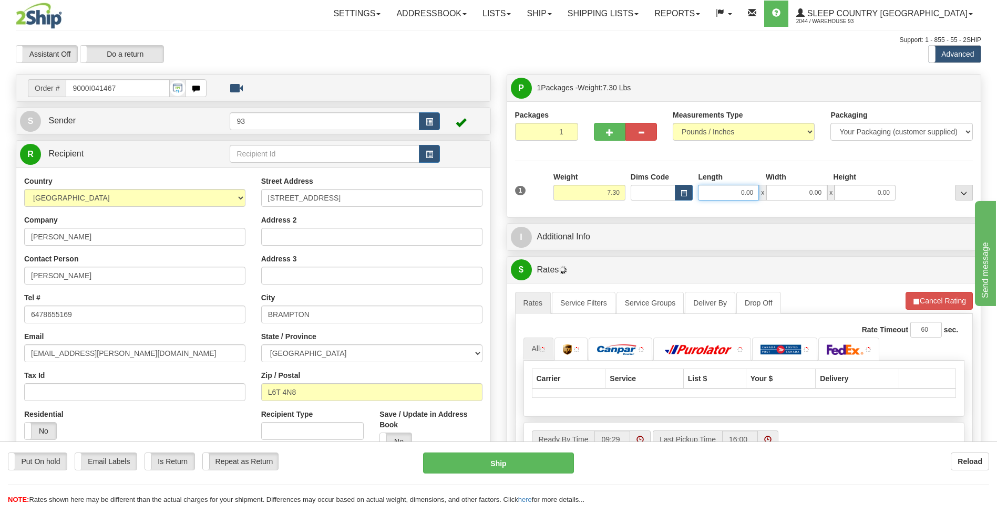
drag, startPoint x: 731, startPoint y: 194, endPoint x: 765, endPoint y: 201, distance: 35.2
click at [765, 201] on div "1 Weight 7.30 Dims Code 0.00" at bounding box center [743, 190] width 463 height 37
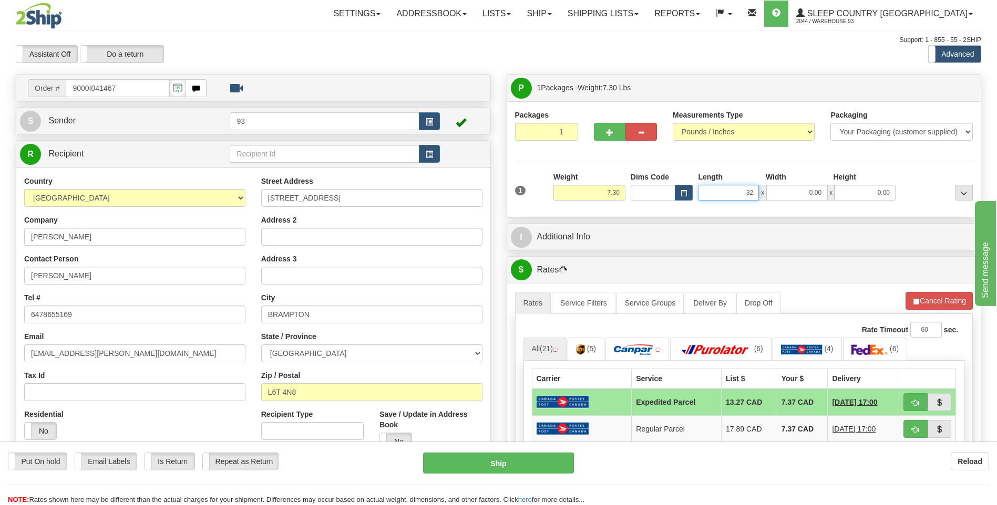
type input "32.00"
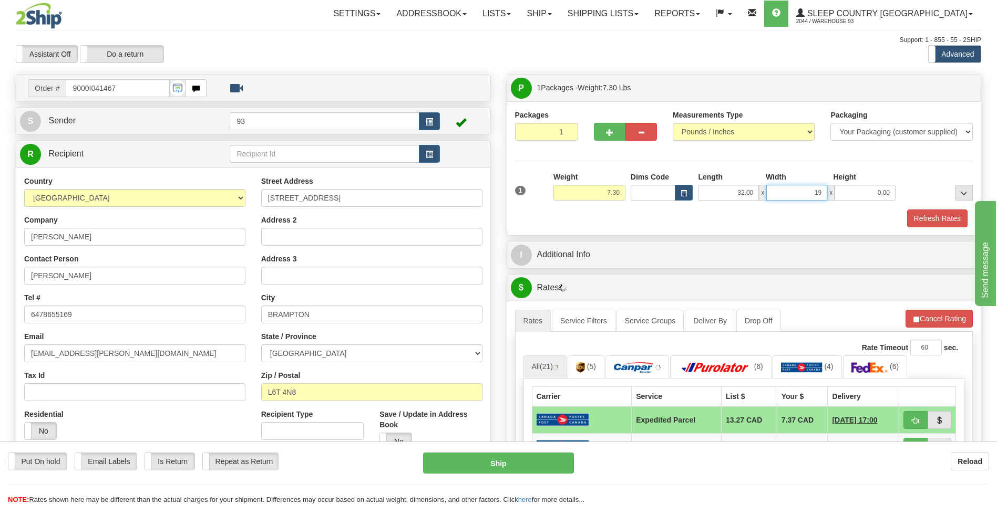
type input "19.00"
drag, startPoint x: 856, startPoint y: 192, endPoint x: 888, endPoint y: 199, distance: 32.3
click at [904, 198] on div "1 Weight 7.30 Dims Code x x" at bounding box center [743, 190] width 463 height 37
type input "12.00"
click at [944, 221] on button "Refresh Rates" at bounding box center [937, 219] width 60 height 18
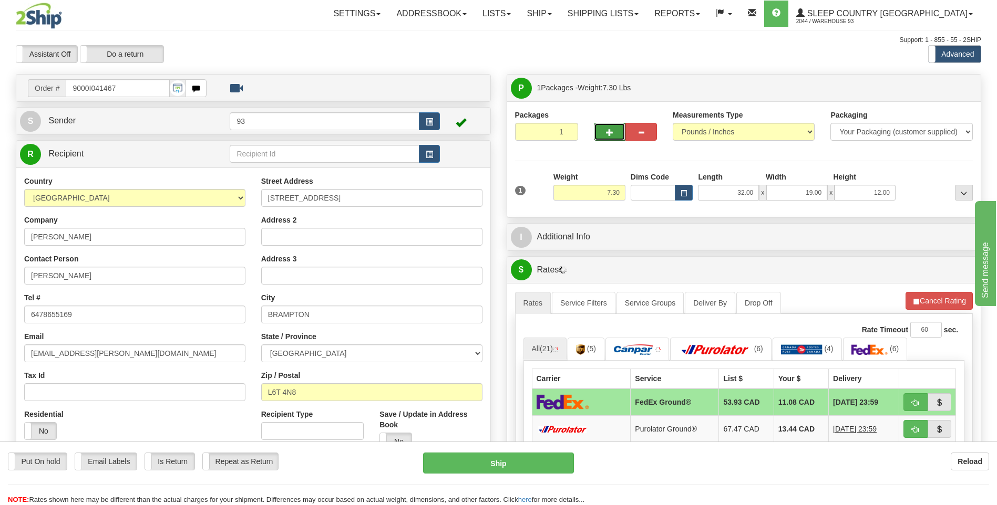
drag, startPoint x: 612, startPoint y: 133, endPoint x: 647, endPoint y: 135, distance: 35.2
click at [611, 133] on span "button" at bounding box center [609, 132] width 7 height 7
type input "2"
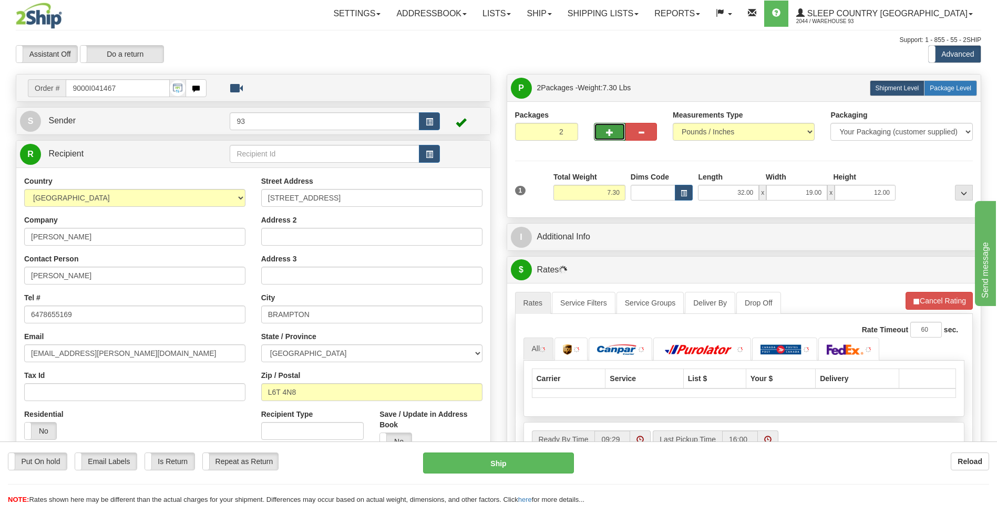
click at [951, 89] on span "Package Level" at bounding box center [950, 88] width 42 height 7
radio input "true"
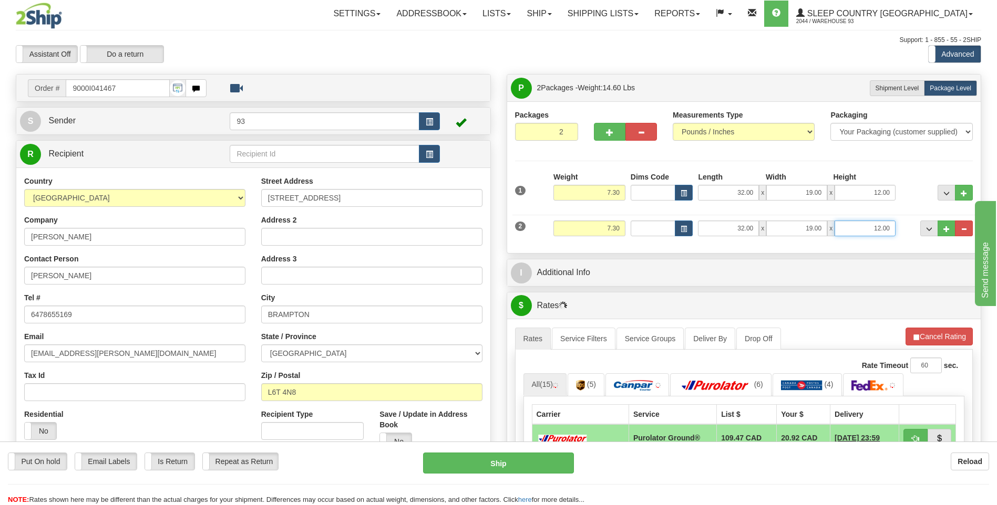
drag, startPoint x: 873, startPoint y: 224, endPoint x: 901, endPoint y: 229, distance: 29.3
click at [901, 229] on div "2 Weight 7.30 Dims Code Length Width Height" at bounding box center [743, 227] width 463 height 35
type input "6.00"
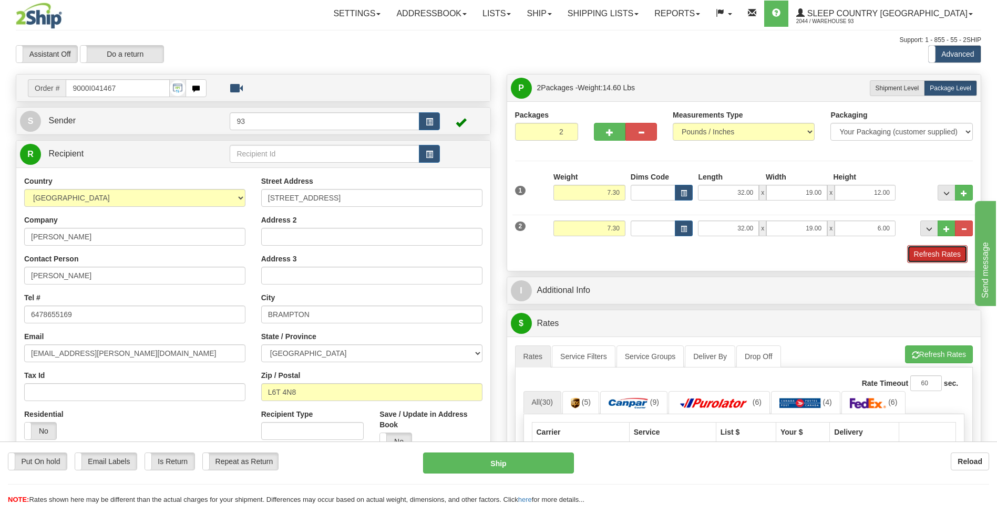
click at [921, 257] on button "Refresh Rates" at bounding box center [937, 254] width 60 height 18
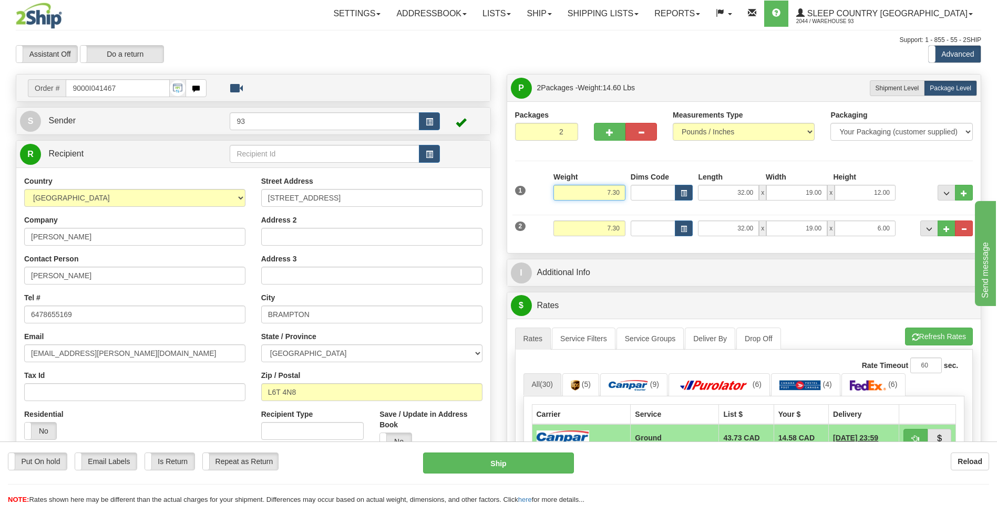
click at [609, 194] on input "7.30" at bounding box center [589, 193] width 72 height 16
type input "9.30"
click at [611, 224] on input "7.30" at bounding box center [589, 229] width 72 height 16
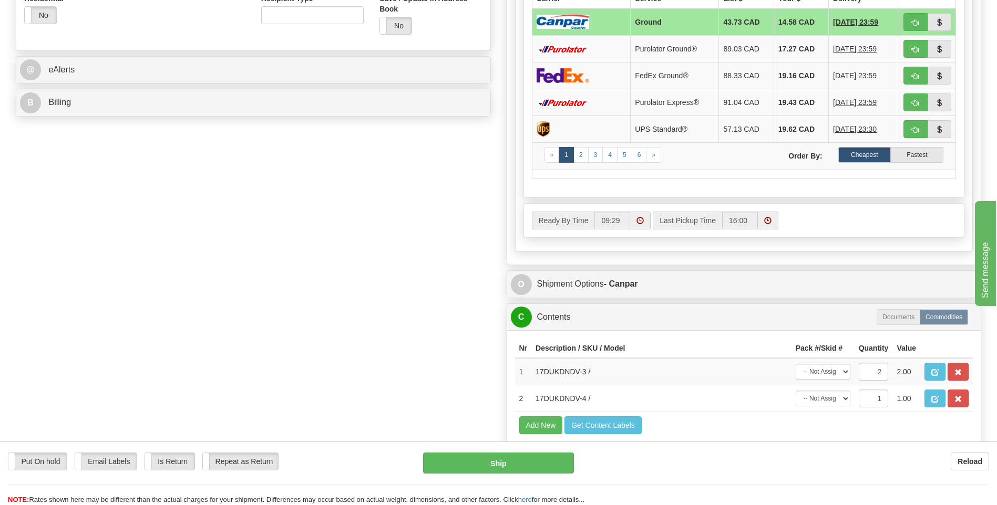
scroll to position [420, 0]
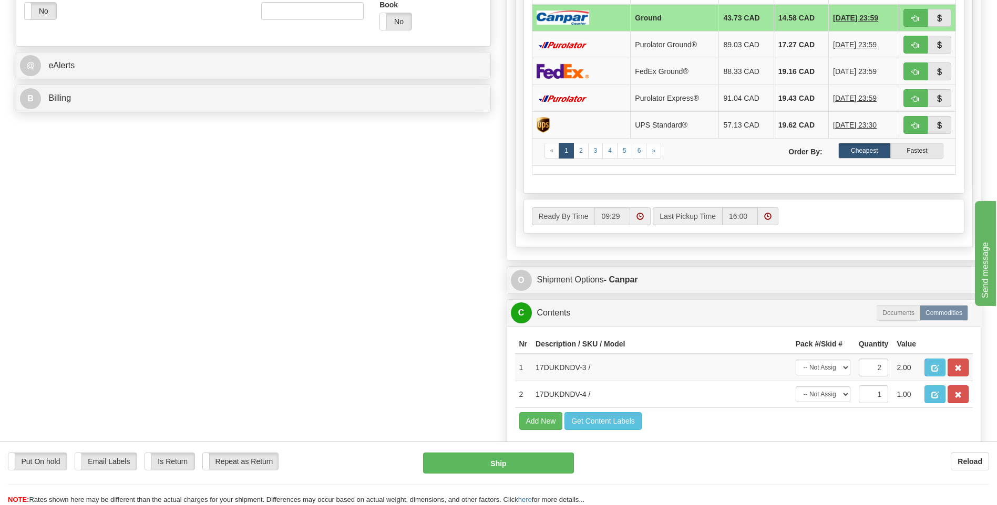
type input "5.30"
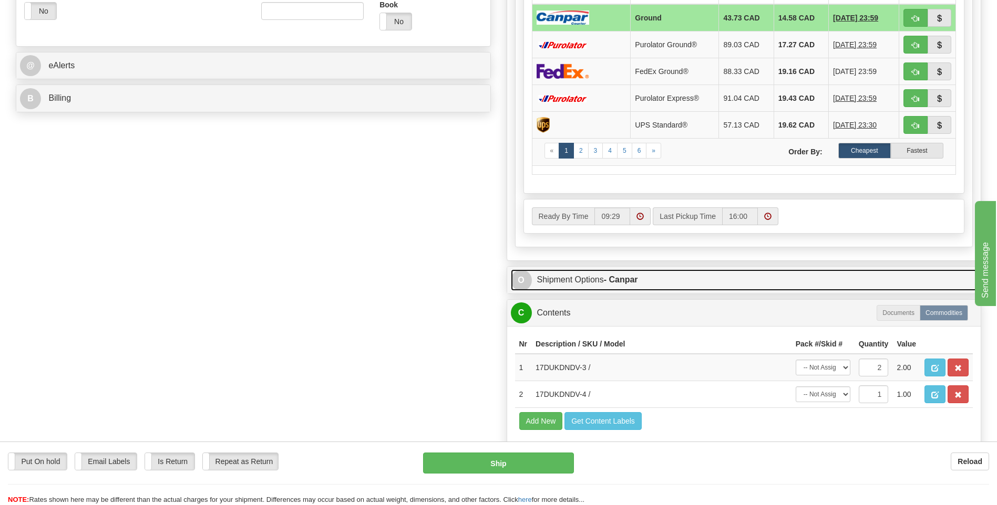
click at [520, 279] on div "P Packages 2 Packages - Weight: 16.60 Lbs Shipment Level Shipm. Package Level P…" at bounding box center [744, 73] width 491 height 838
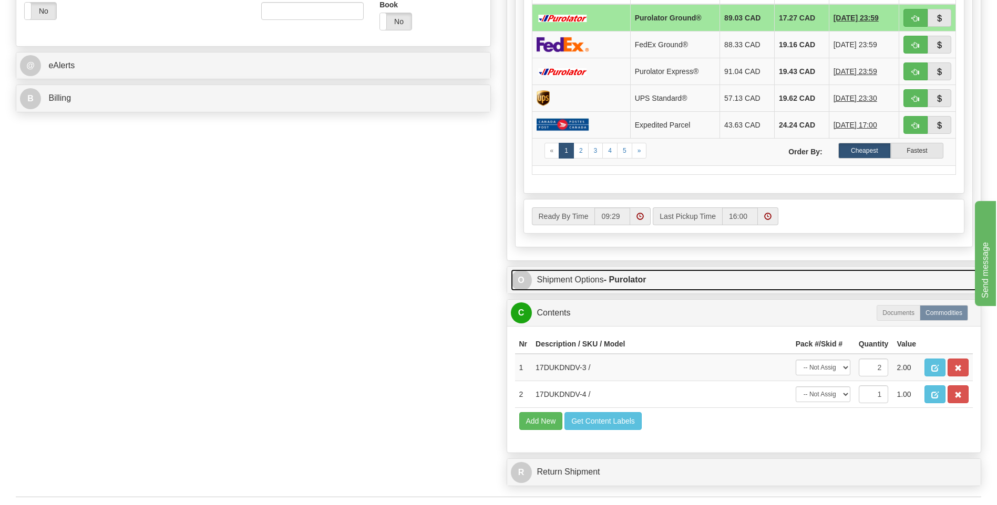
click at [523, 277] on span "O" at bounding box center [521, 280] width 21 height 21
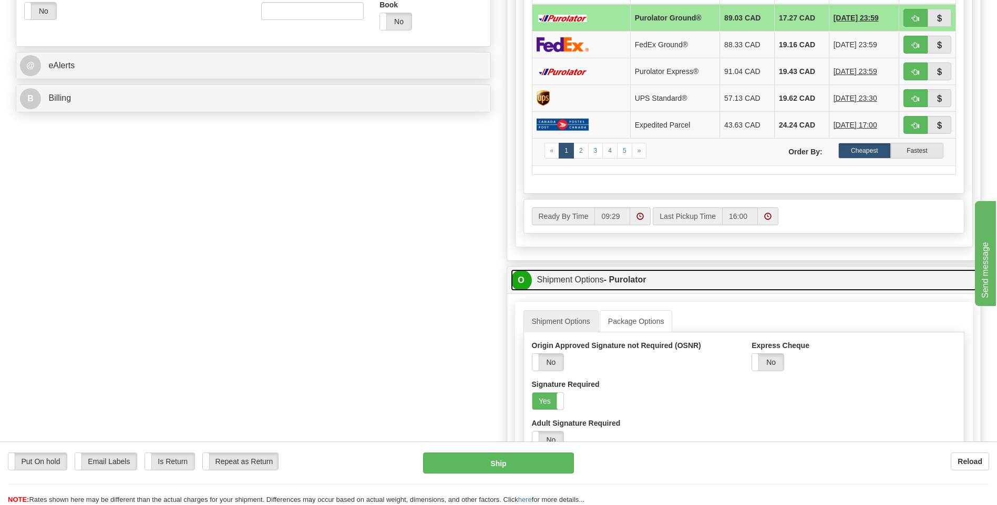
click at [518, 282] on span "O" at bounding box center [521, 280] width 21 height 21
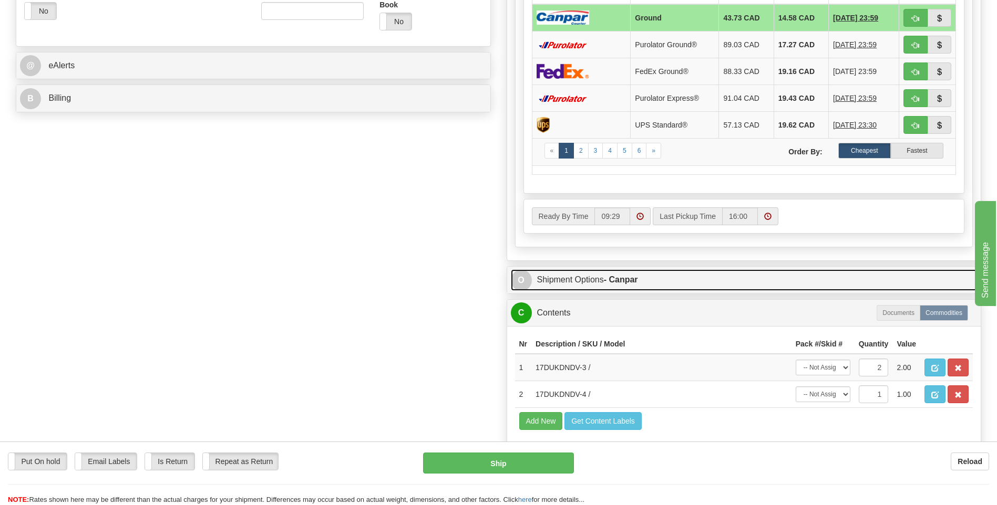
click at [518, 282] on span "O" at bounding box center [521, 280] width 21 height 21
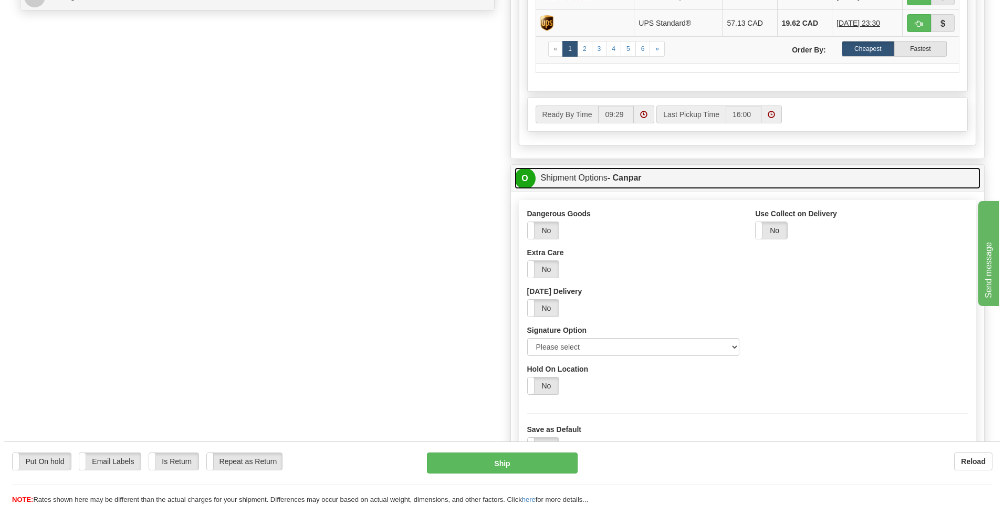
scroll to position [525, 0]
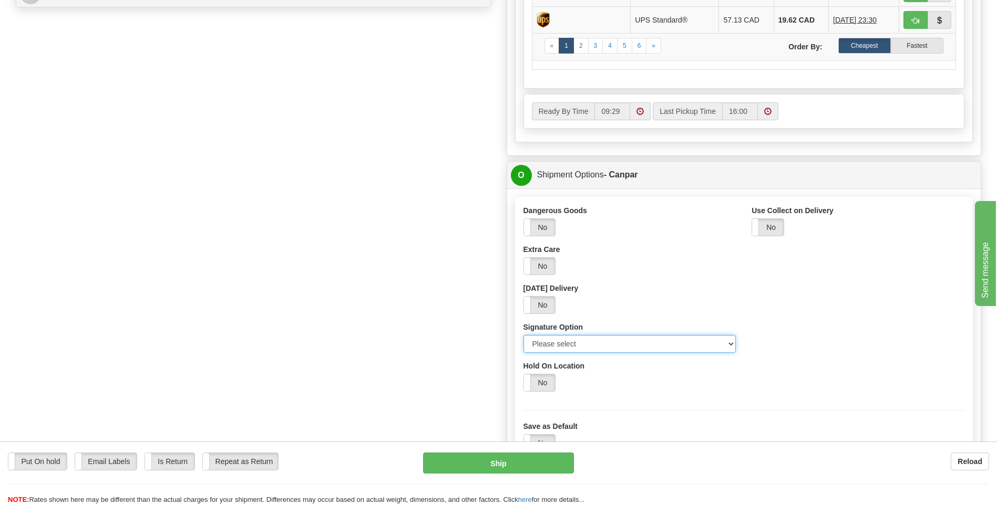
click at [732, 339] on select "Please select No Signature Required Signature Required Adult Signature" at bounding box center [629, 344] width 213 height 18
select select "2"
click at [523, 335] on select "Please select No Signature Required Signature Required Adult Signature" at bounding box center [629, 344] width 213 height 18
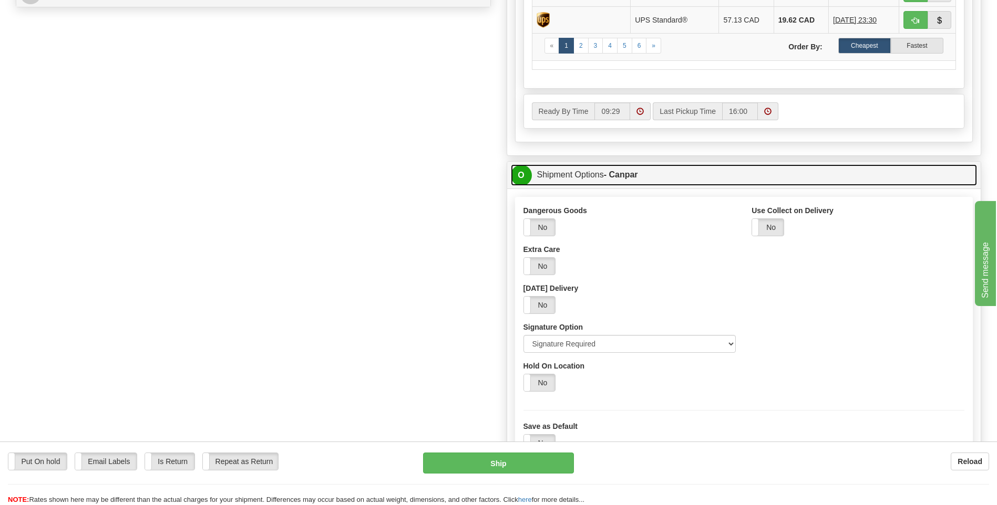
click at [521, 181] on span "O" at bounding box center [521, 175] width 21 height 21
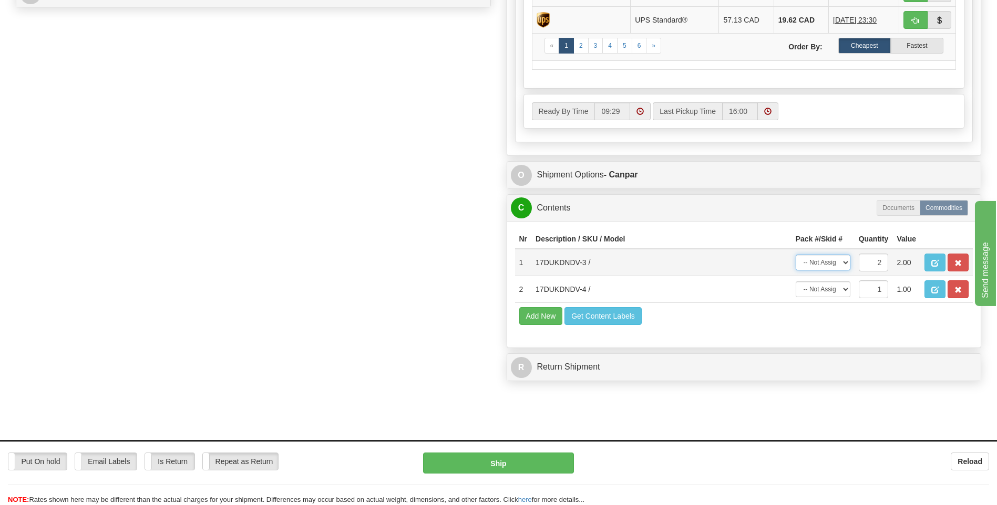
click at [845, 263] on select "-- Not Assigned -- Package 1 Package 2 Split" at bounding box center [822, 263] width 55 height 16
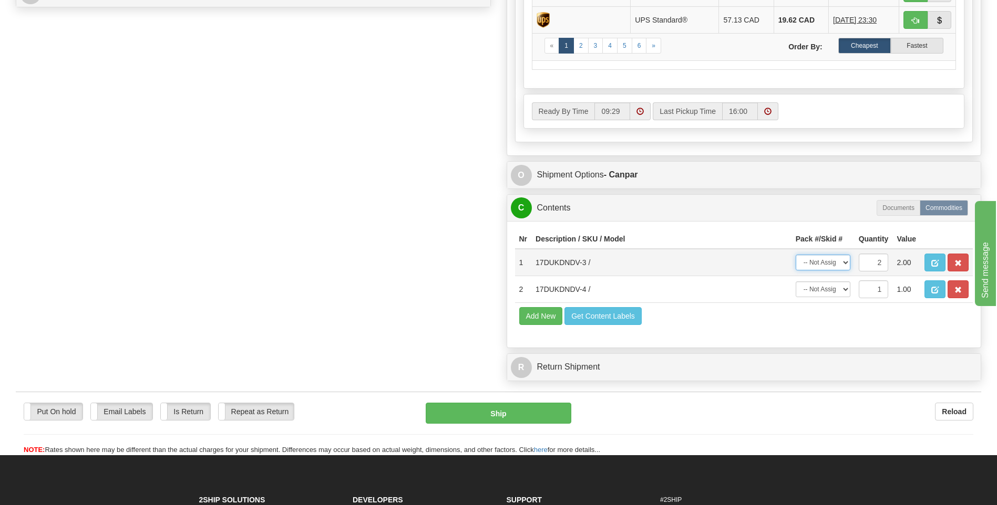
select select "0"
click at [795, 255] on select "-- Not Assigned -- Package 1 Package 2 Split" at bounding box center [822, 263] width 55 height 16
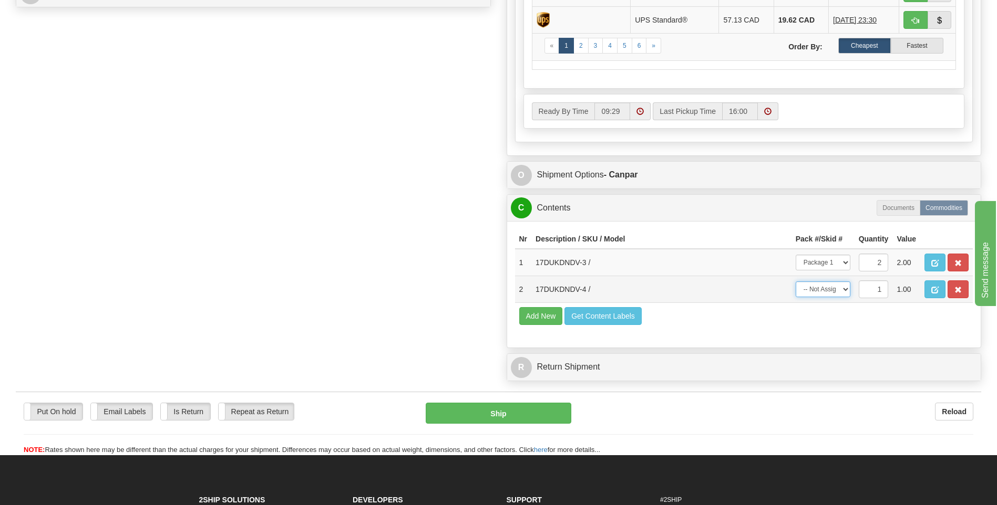
click at [845, 290] on select "-- Not Assigned -- Package 1 Package 2" at bounding box center [822, 290] width 55 height 16
select select "1"
click at [795, 282] on select "-- Not Assigned -- Package 1 Package 2" at bounding box center [822, 290] width 55 height 16
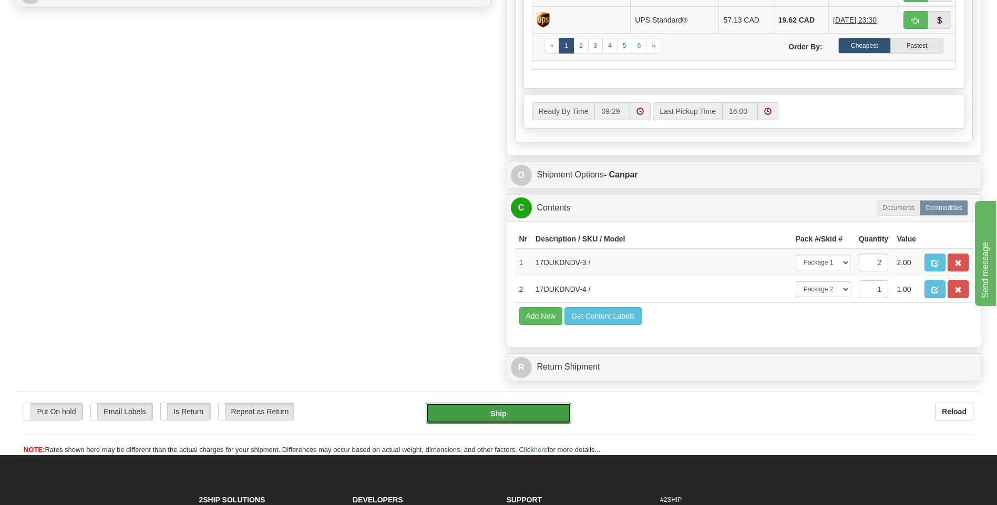
click at [546, 407] on button "Ship" at bounding box center [498, 413] width 145 height 21
type input "1"
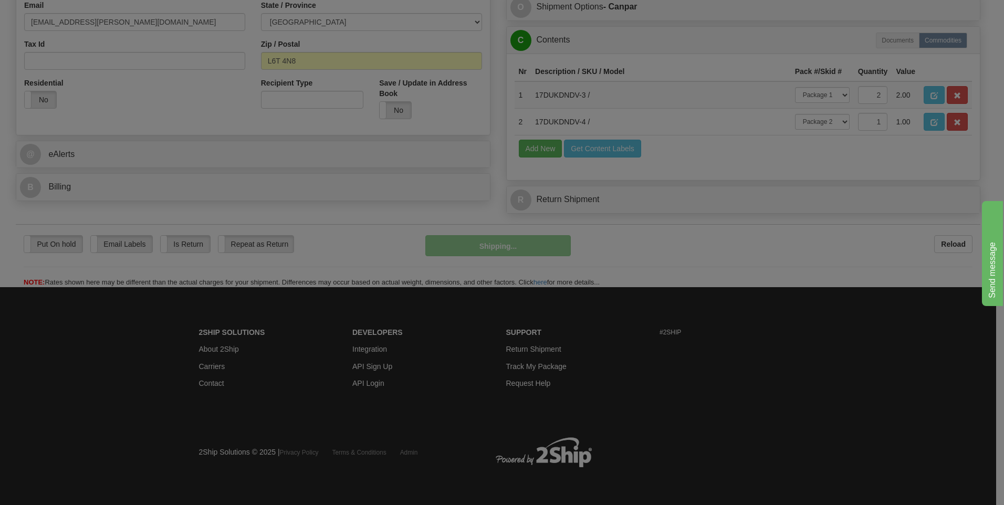
scroll to position [331, 0]
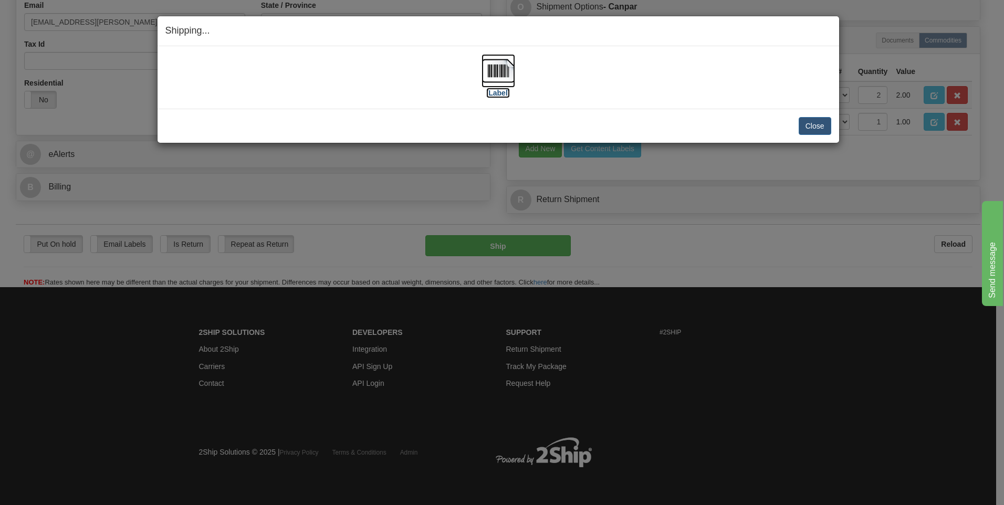
click at [499, 71] on img at bounding box center [499, 71] width 34 height 34
click at [815, 127] on button "Close" at bounding box center [815, 126] width 33 height 18
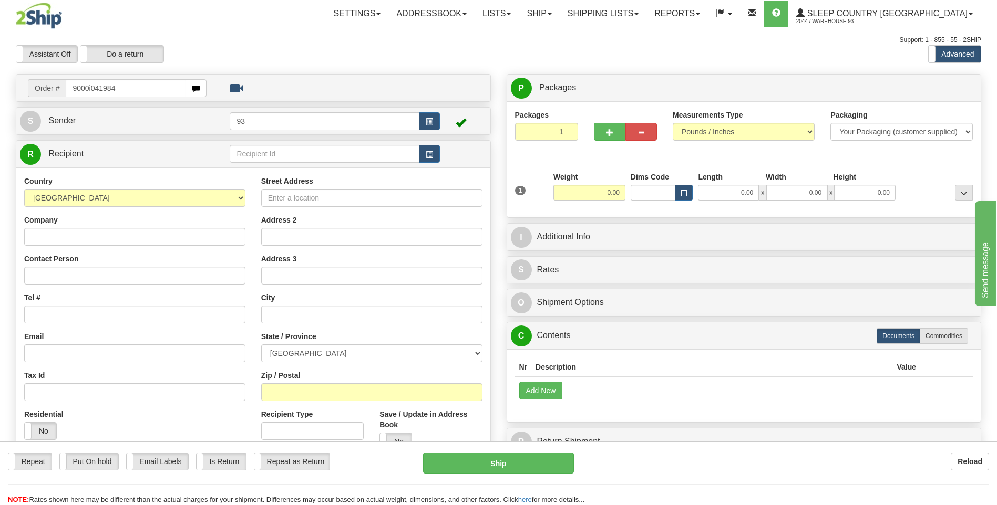
type input "9000i041984"
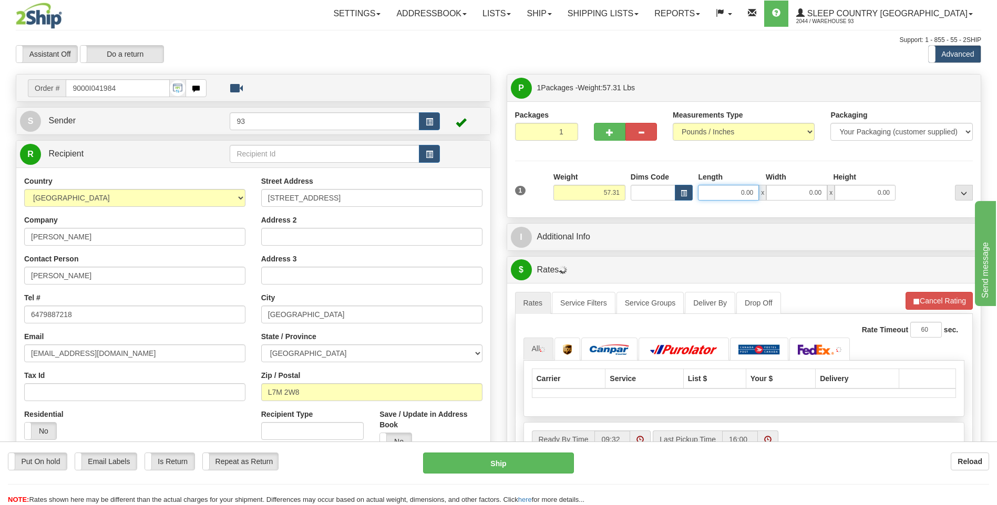
drag, startPoint x: 733, startPoint y: 193, endPoint x: 772, endPoint y: 191, distance: 38.9
click at [772, 191] on div "0.00 x 0.00 x 0.00" at bounding box center [797, 193] width 198 height 16
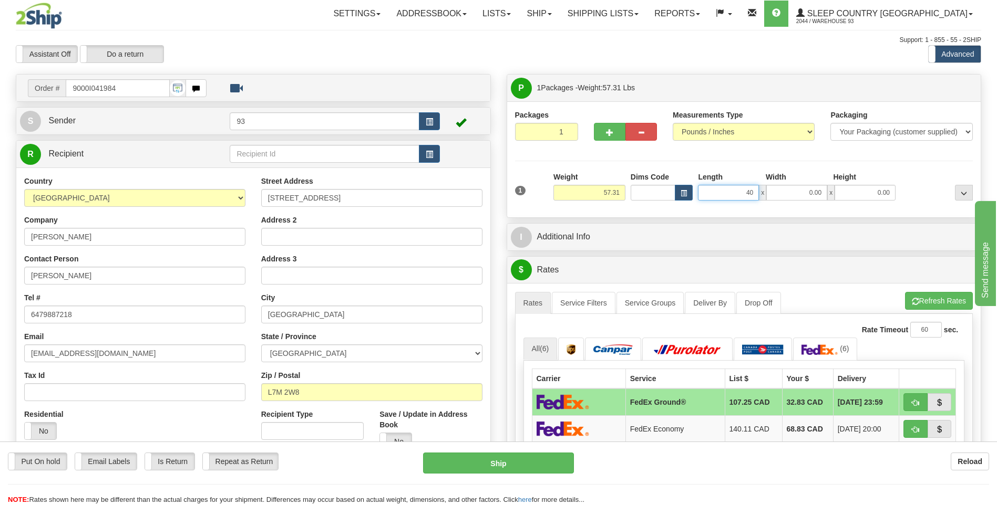
type input "40.00"
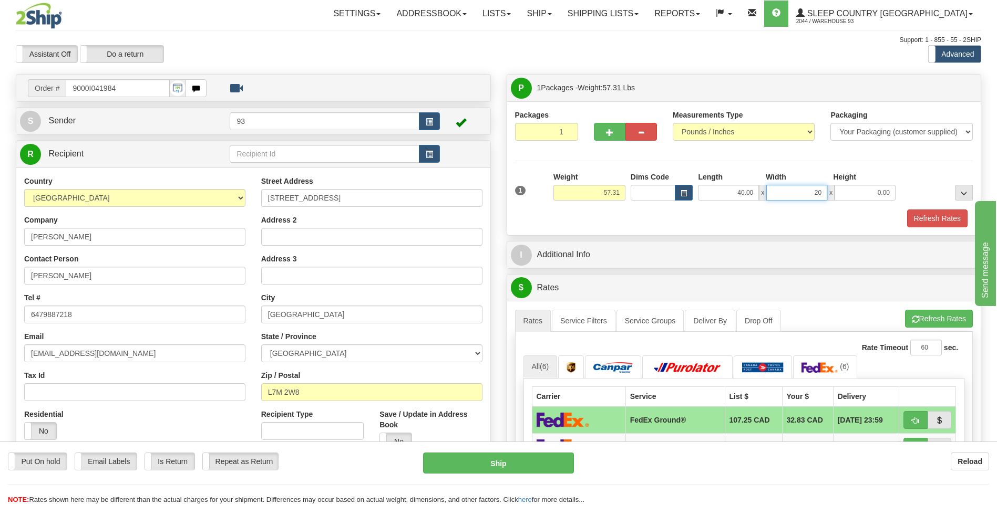
type input "20.00"
click at [917, 212] on button "Refresh Rates" at bounding box center [937, 219] width 60 height 18
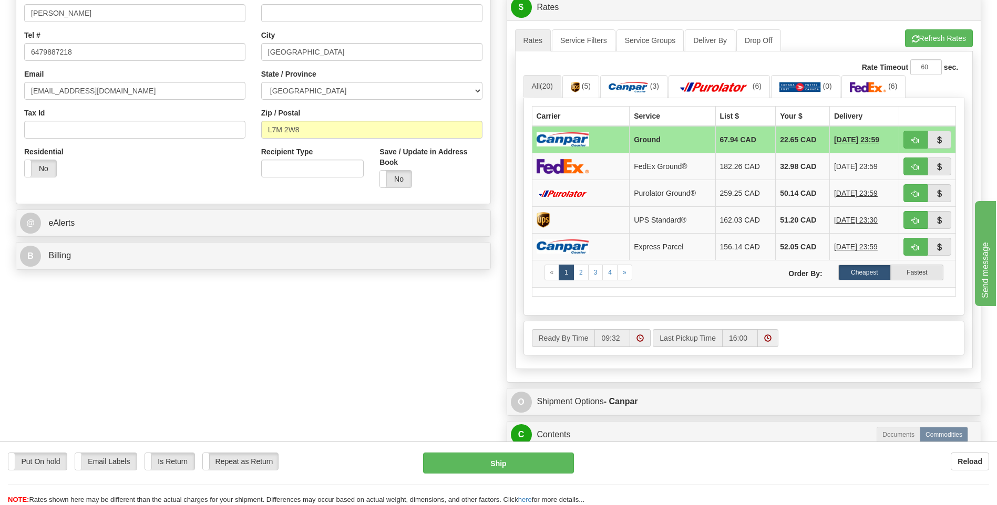
scroll to position [315, 0]
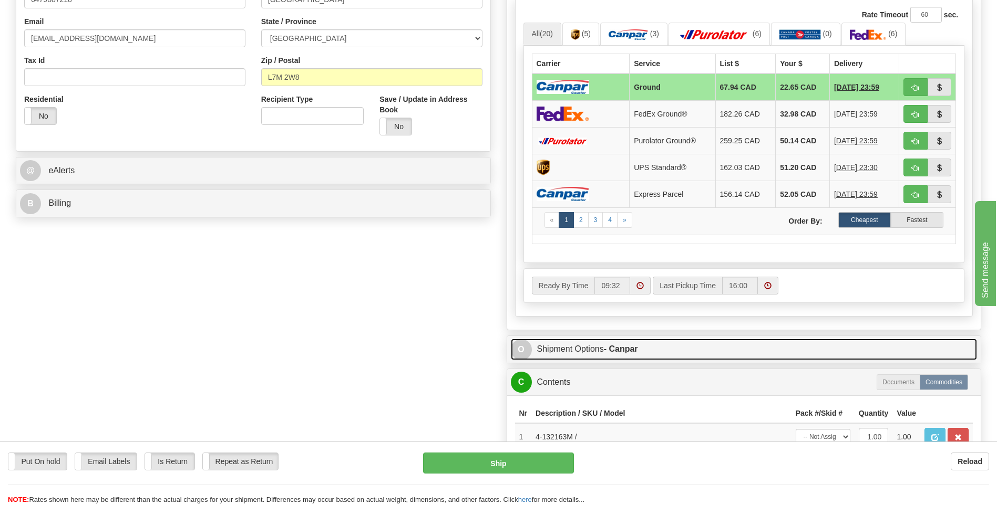
click at [519, 347] on span "O" at bounding box center [521, 349] width 21 height 21
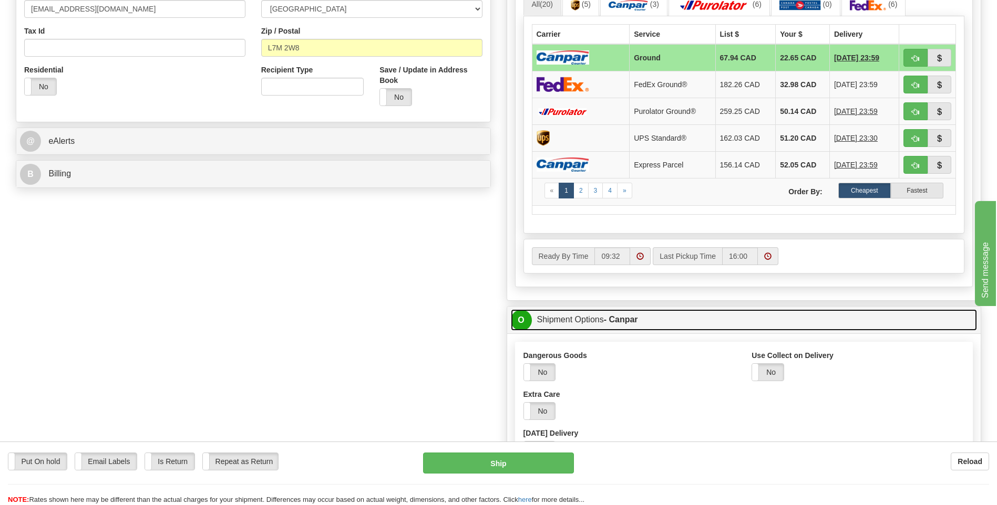
scroll to position [473, 0]
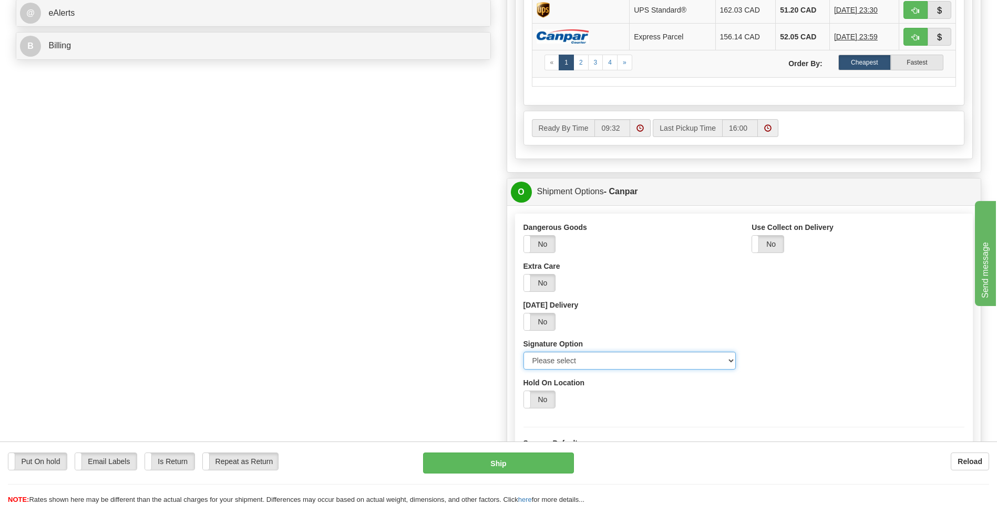
click at [727, 361] on select "Please select No Signature Required Signature Required Adult Signature" at bounding box center [629, 361] width 213 height 18
select select "2"
click at [523, 352] on select "Please select No Signature Required Signature Required Adult Signature" at bounding box center [629, 361] width 213 height 18
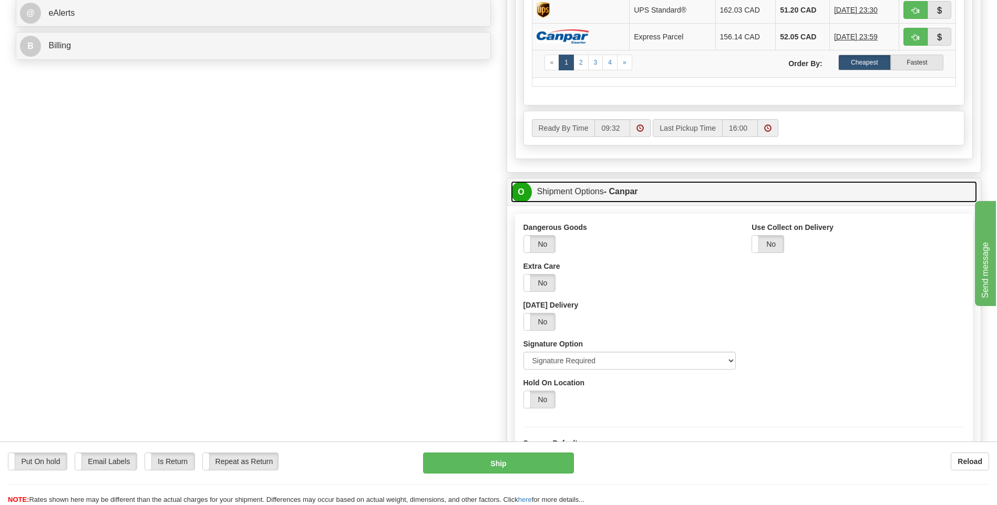
click at [521, 197] on span "O" at bounding box center [521, 192] width 21 height 21
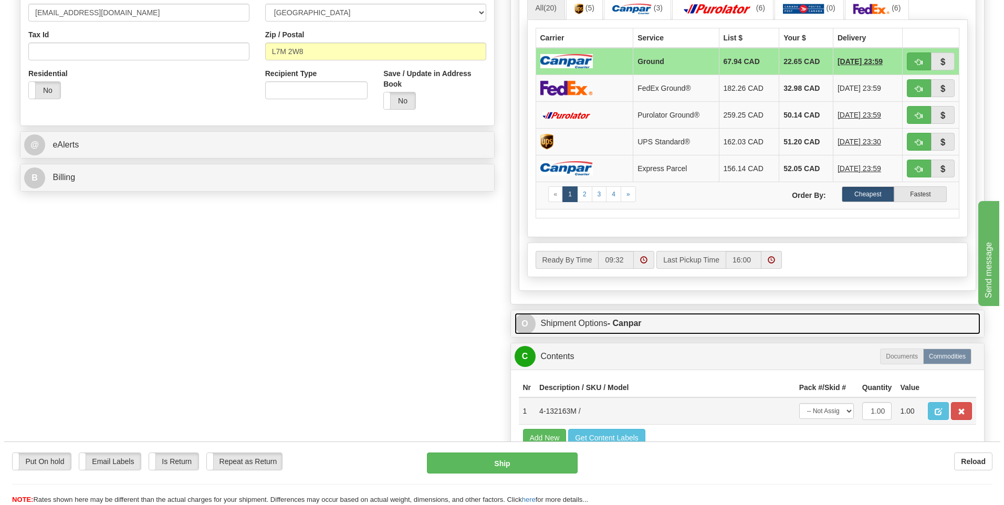
scroll to position [315, 0]
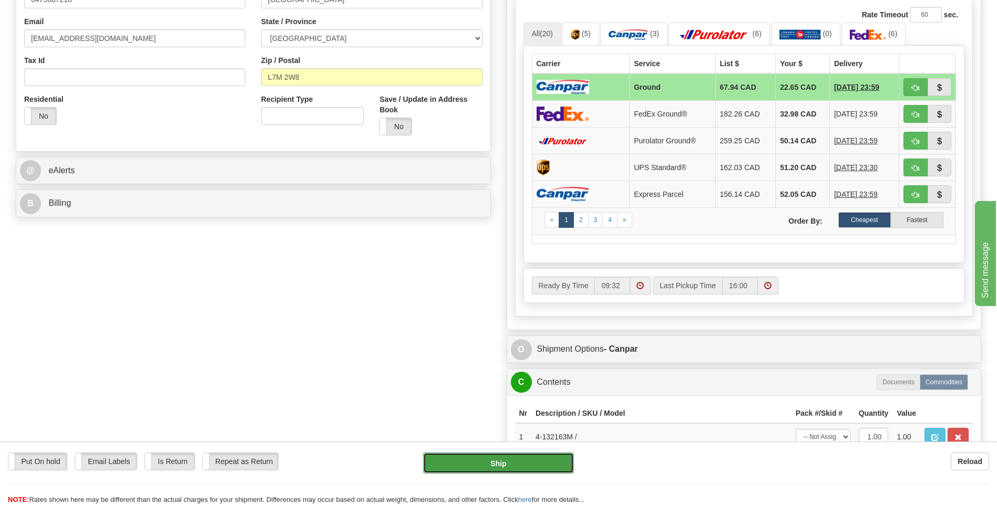
click at [554, 457] on button "Ship" at bounding box center [498, 463] width 150 height 21
type input "1"
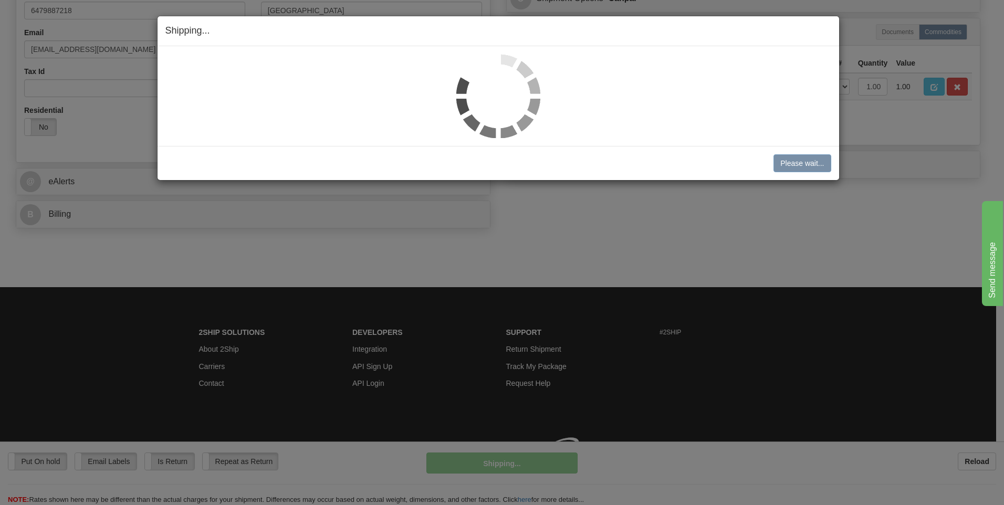
scroll to position [304, 0]
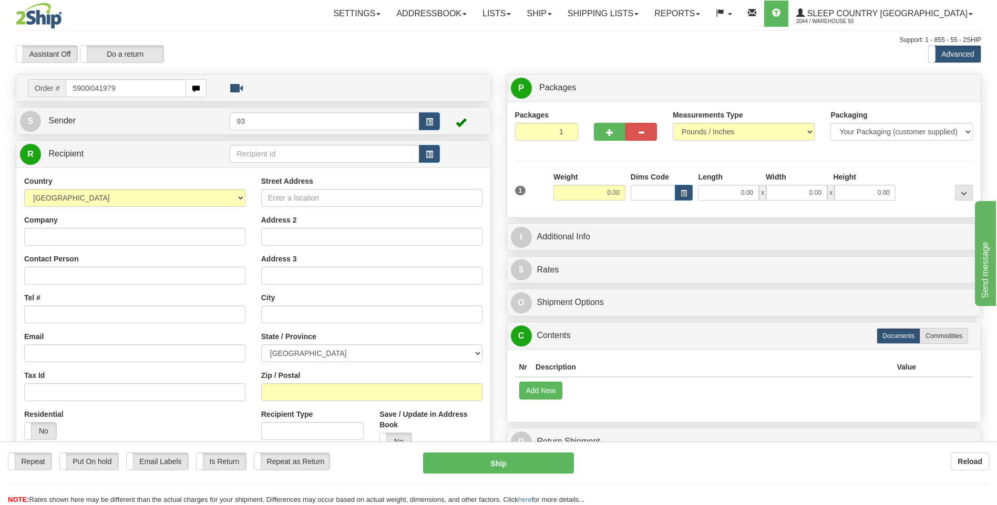
type input "5900i041979"
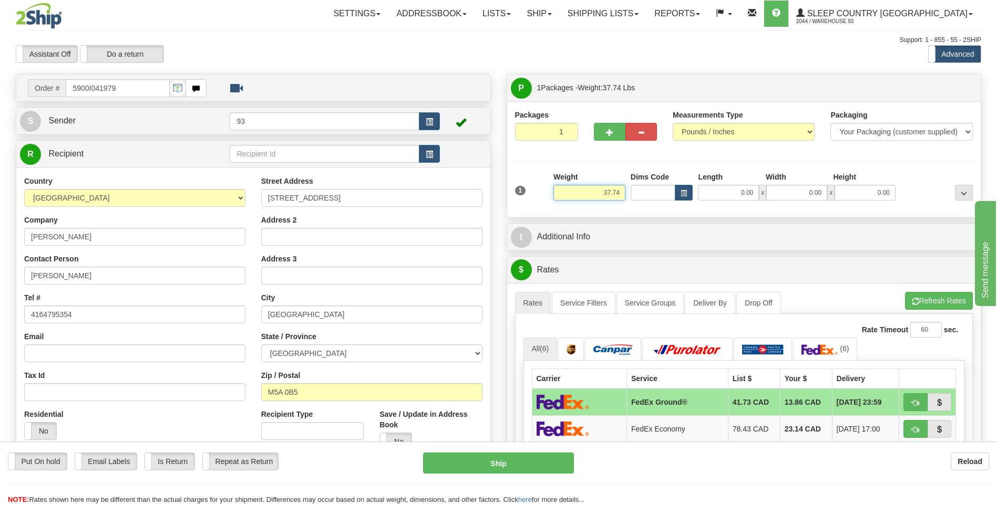
drag, startPoint x: 599, startPoint y: 193, endPoint x: 630, endPoint y: 190, distance: 31.2
click at [630, 190] on div "1 Weight 37.74 Dims Code x x" at bounding box center [743, 190] width 463 height 37
type input "18.74"
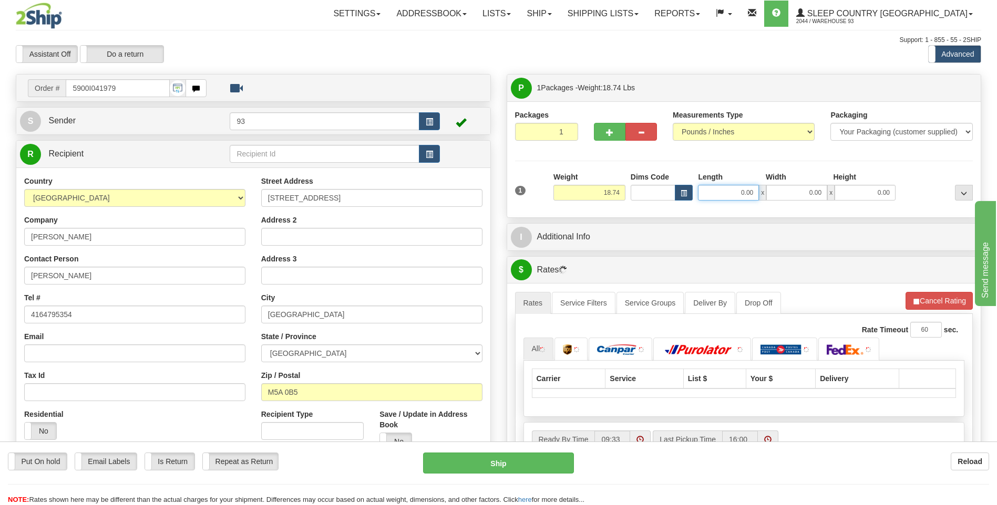
drag, startPoint x: 746, startPoint y: 197, endPoint x: 769, endPoint y: 197, distance: 23.1
click at [769, 197] on div "0.00 x 0.00 x 0.00" at bounding box center [797, 193] width 198 height 16
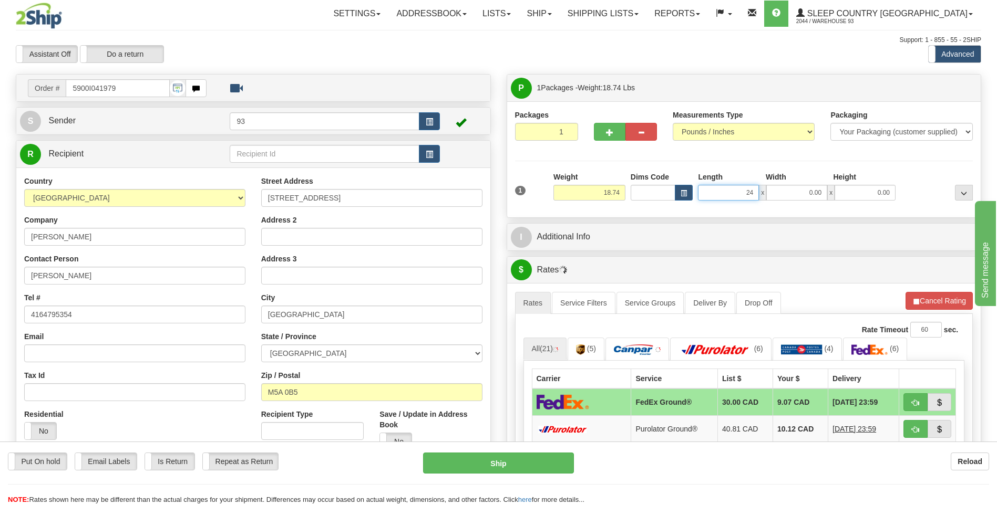
type input "24.00"
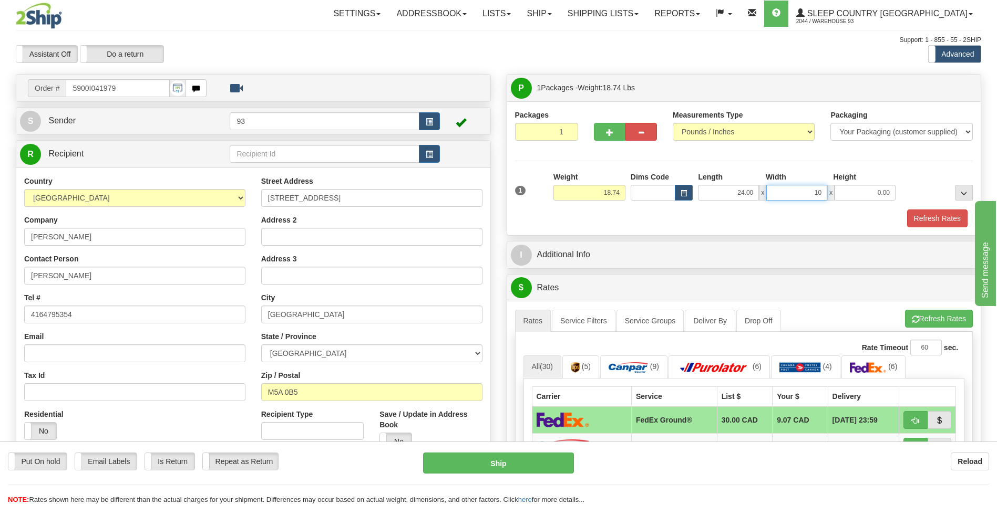
type input "10.00"
click at [605, 132] on button "button" at bounding box center [610, 132] width 32 height 18
type input "2"
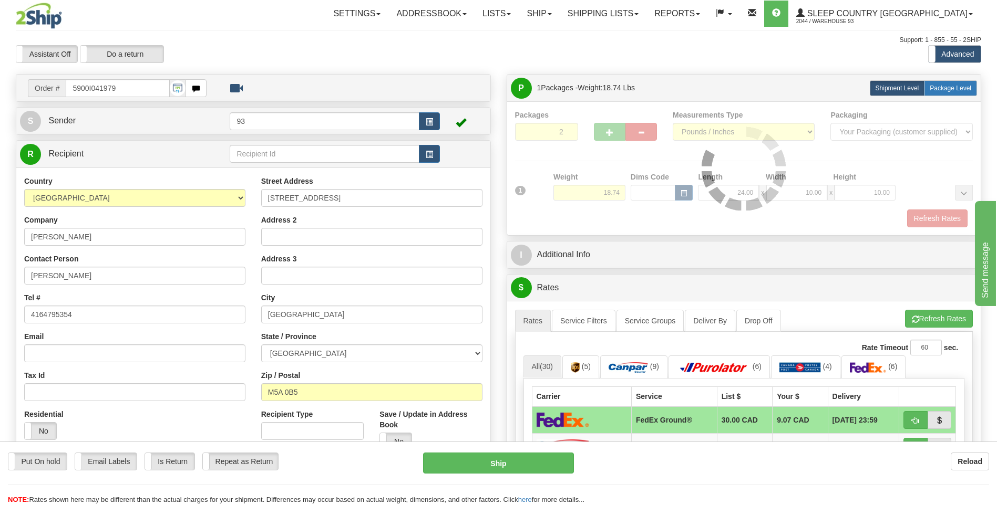
click at [938, 92] on label "Package Level Pack.." at bounding box center [950, 88] width 53 height 16
radio input "true"
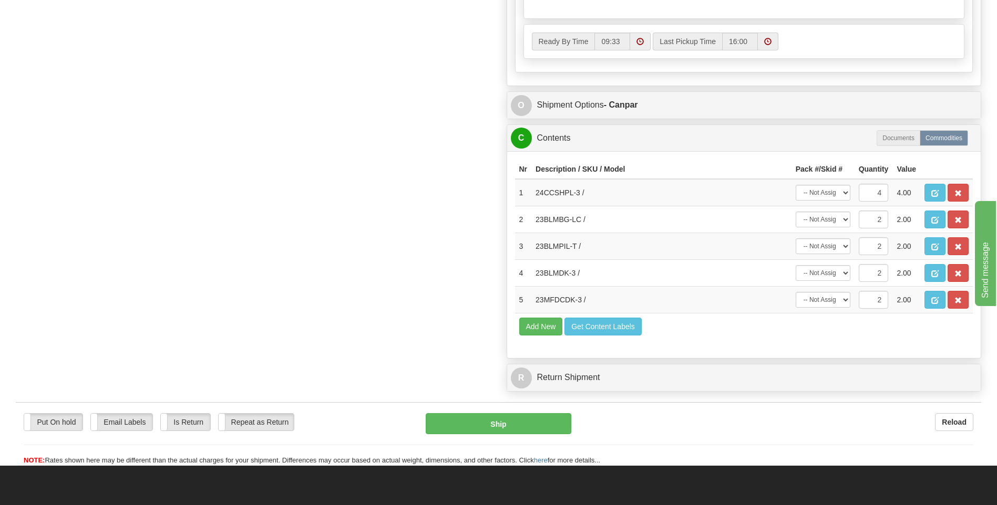
scroll to position [630, 0]
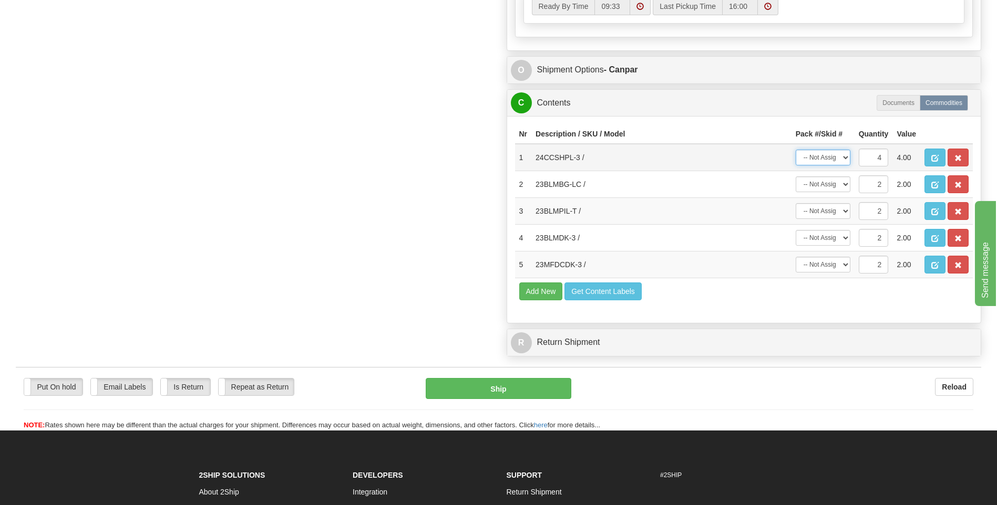
click at [846, 153] on select "-- Not Assigned -- Package 1 Package 2 Split" at bounding box center [822, 158] width 55 height 16
select select "SPLIT"
click at [795, 150] on select "-- Not Assigned -- Package 1 Package 2 Split" at bounding box center [822, 158] width 55 height 16
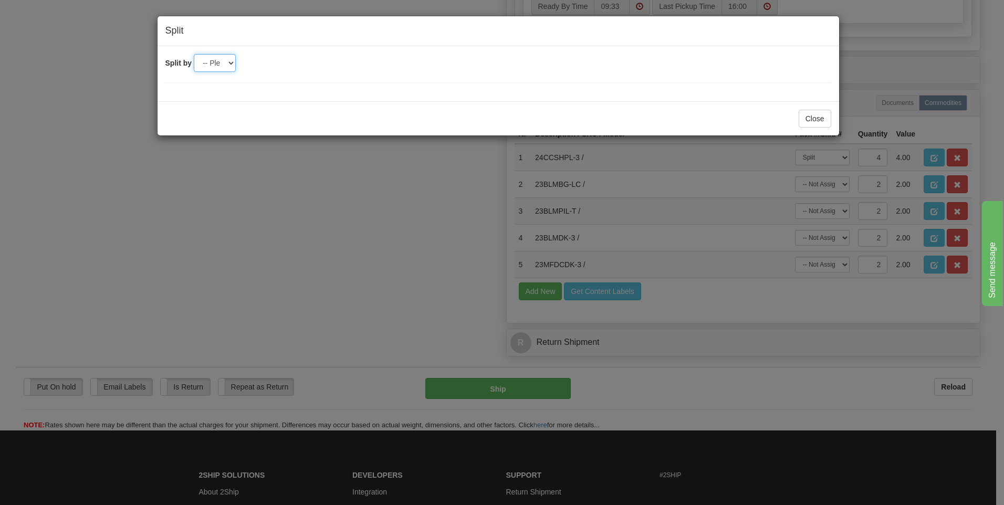
click at [231, 63] on select "-- Please select -- 2" at bounding box center [215, 63] width 42 height 18
select select "2"
click at [194, 54] on select "-- Please select -- 2" at bounding box center [215, 63] width 42 height 18
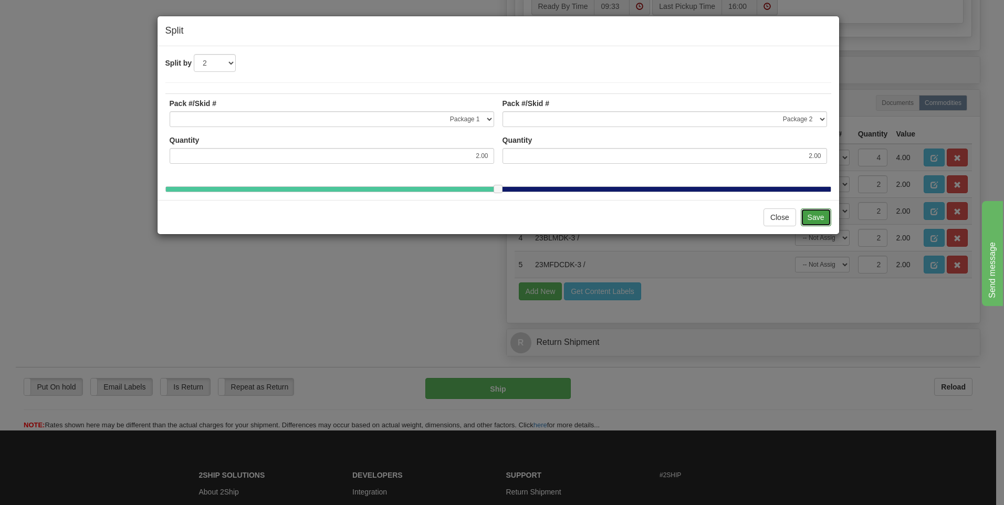
click at [809, 226] on button "Save" at bounding box center [816, 218] width 30 height 18
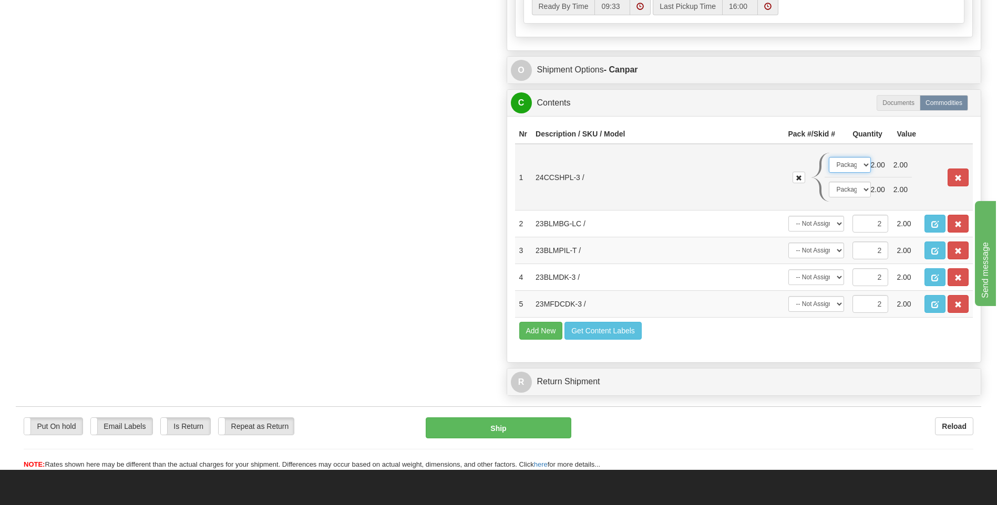
click at [864, 166] on select "-- Not Assigned -- Package 1 Package 2" at bounding box center [849, 165] width 42 height 16
click at [864, 189] on select "-- Not Assigned -- Package 1 Package 2" at bounding box center [849, 190] width 42 height 16
click at [864, 190] on select "-- Not Assigned -- Package 1 Package 2" at bounding box center [849, 190] width 42 height 16
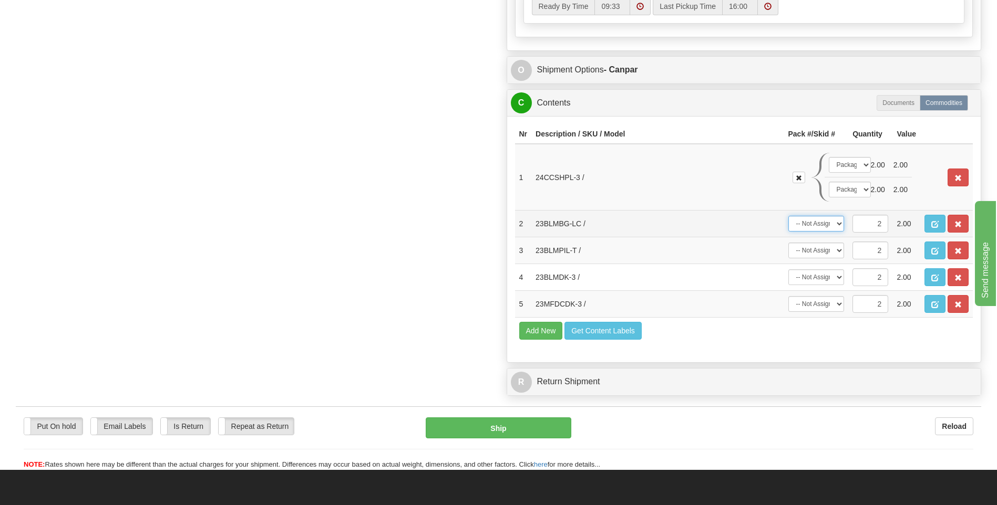
click at [837, 224] on select "-- Not Assigned -- Package 1 Package 2 Split" at bounding box center [816, 224] width 56 height 16
select select "0"
click at [788, 216] on select "-- Not Assigned -- Package 1 Package 2 Split" at bounding box center [816, 224] width 56 height 16
click at [835, 249] on select "-- Not Assigned -- Package 1 Package 2 Split" at bounding box center [816, 251] width 56 height 16
select select "1"
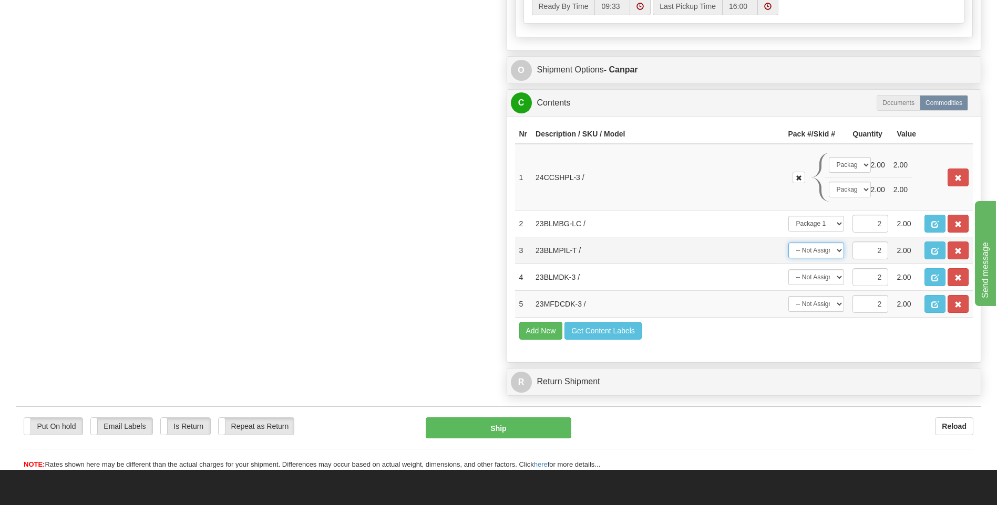
click at [788, 243] on select "-- Not Assigned -- Package 1 Package 2 Split" at bounding box center [816, 251] width 56 height 16
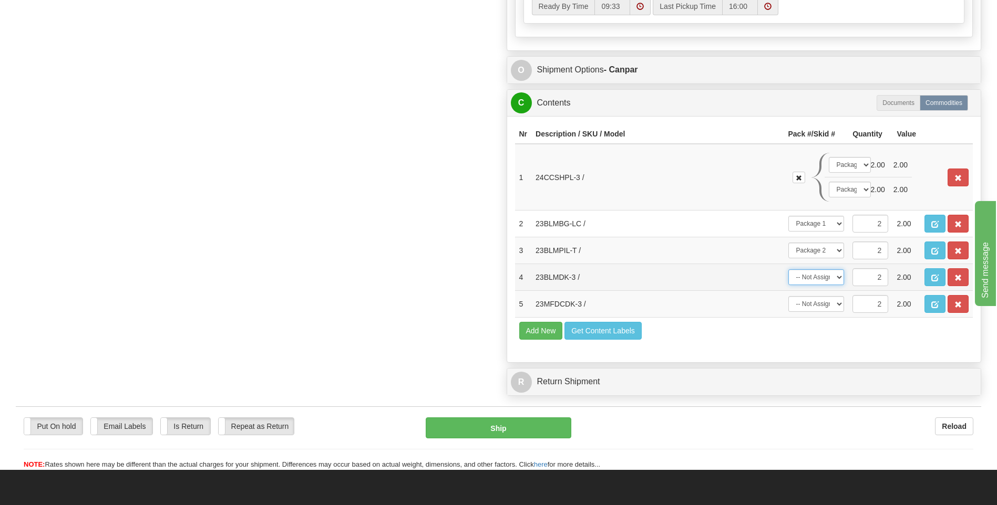
click at [832, 276] on select "-- Not Assigned -- Package 1 Package 2 Split" at bounding box center [816, 277] width 56 height 16
select select "0"
click at [788, 269] on select "-- Not Assigned -- Package 1 Package 2 Split" at bounding box center [816, 277] width 56 height 16
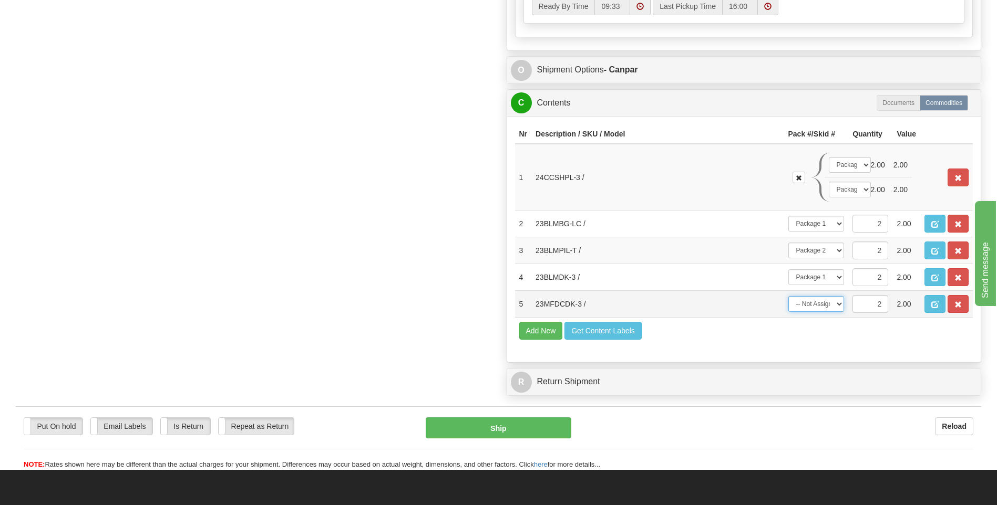
click at [838, 302] on select "-- Not Assigned -- Package 1 Package 2 Split" at bounding box center [816, 304] width 56 height 16
select select "1"
click at [788, 296] on select "-- Not Assigned -- Package 1 Package 2 Split" at bounding box center [816, 304] width 56 height 16
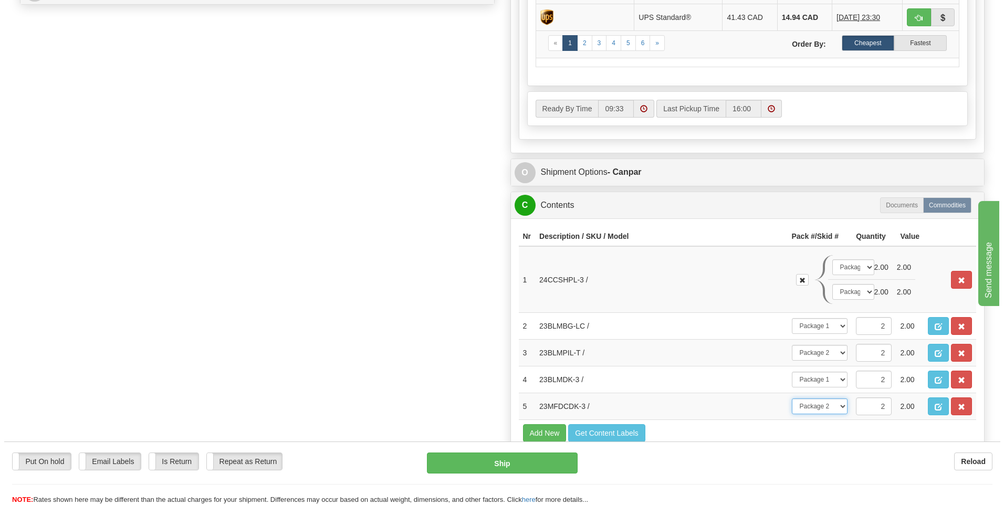
scroll to position [525, 0]
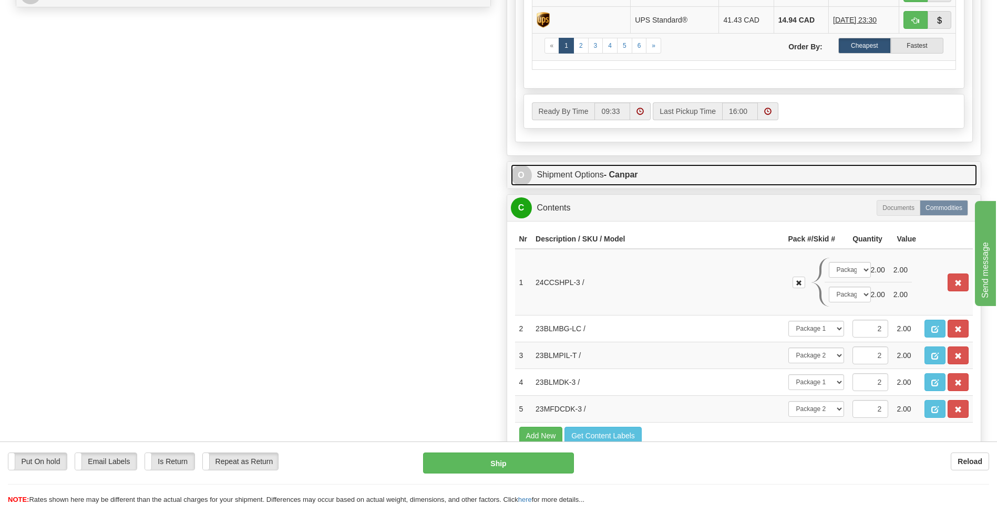
click at [521, 171] on span "O" at bounding box center [521, 175] width 21 height 21
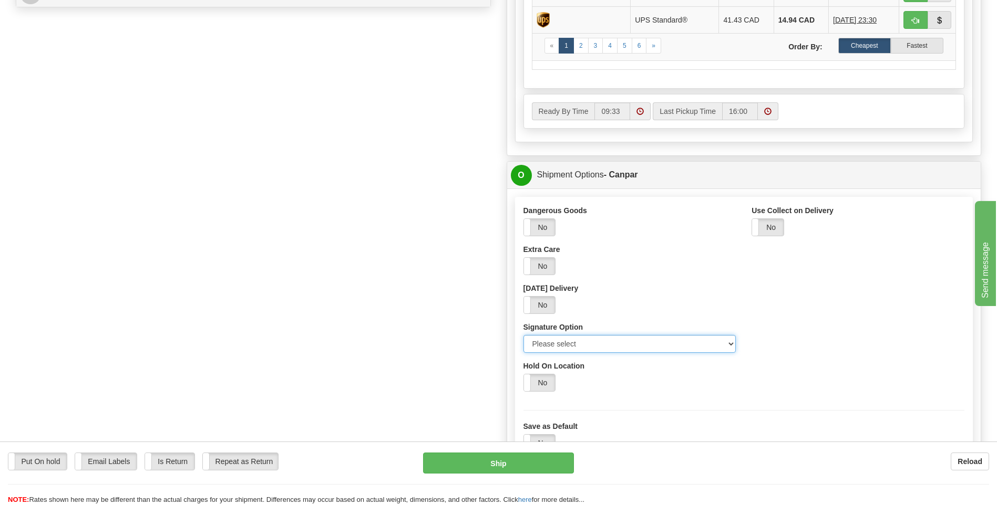
click at [728, 340] on select "Please select No Signature Required Signature Required Adult Signature" at bounding box center [629, 344] width 213 height 18
select select "2"
click at [523, 335] on select "Please select No Signature Required Signature Required Adult Signature" at bounding box center [629, 344] width 213 height 18
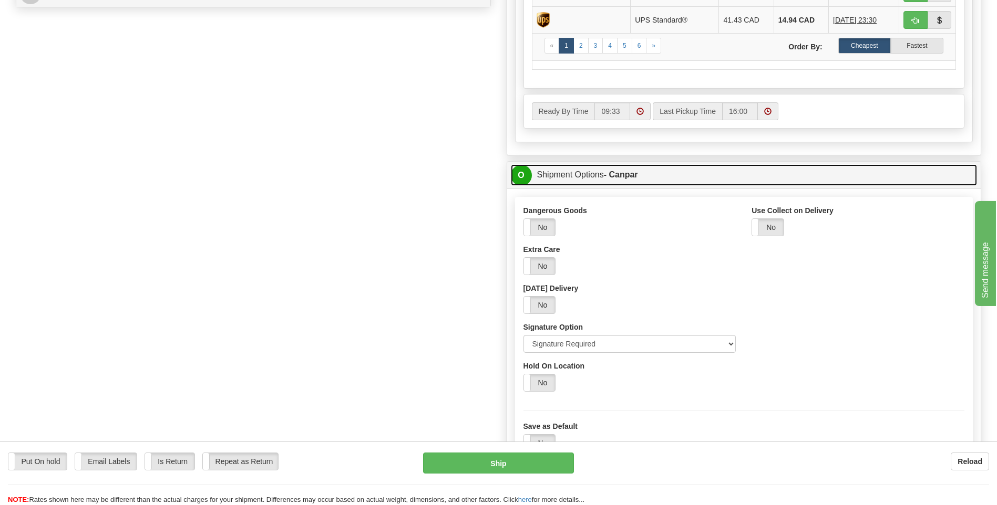
click at [521, 170] on span "O" at bounding box center [521, 175] width 21 height 21
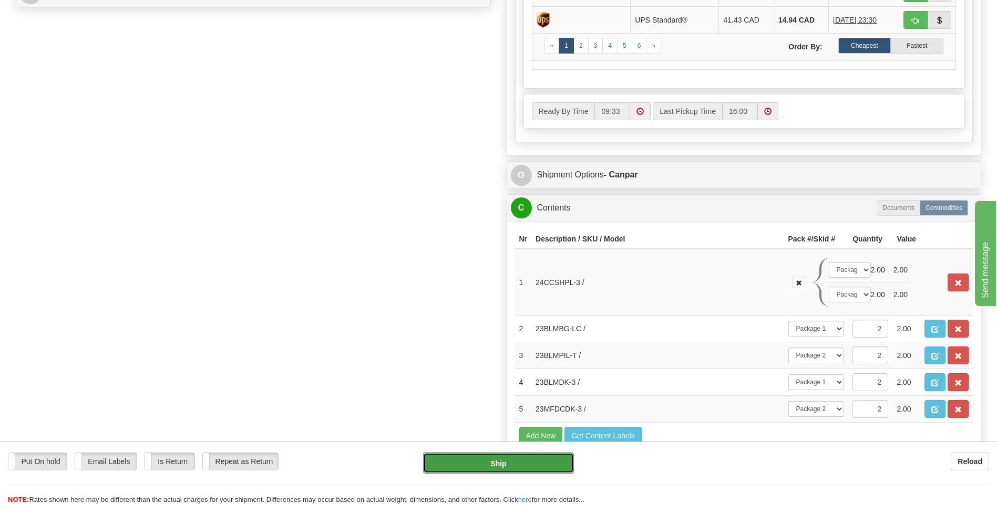
click at [508, 461] on button "Ship" at bounding box center [498, 463] width 150 height 21
type input "1"
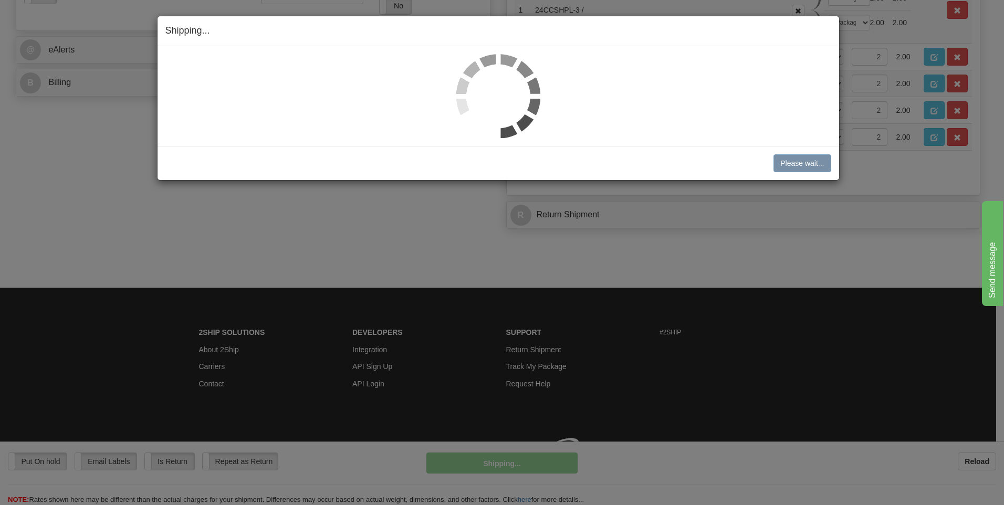
scroll to position [451, 0]
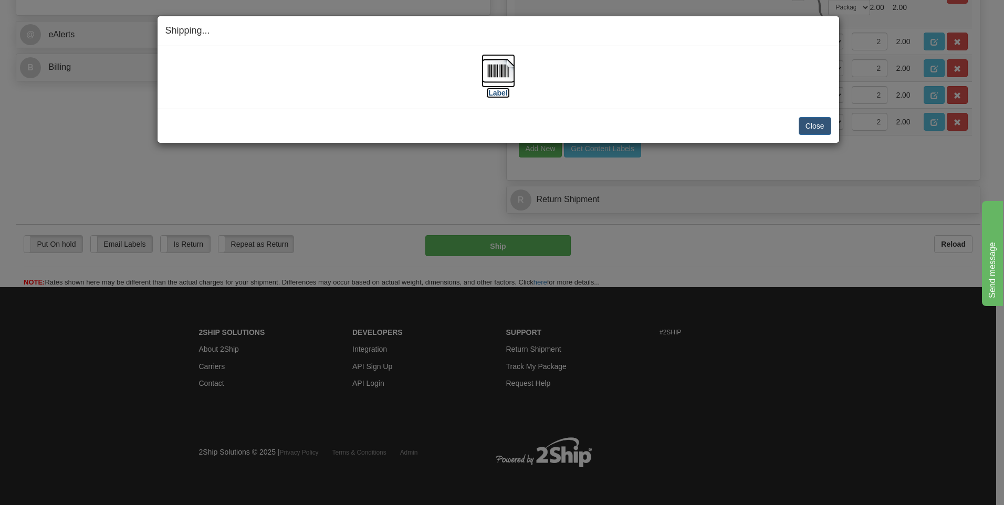
click at [500, 74] on img at bounding box center [499, 71] width 34 height 34
click at [832, 130] on div "Close Cancel Cancel Shipment and Quit Pickup Quit Pickup ONLY" at bounding box center [499, 126] width 682 height 34
click at [812, 129] on button "Close" at bounding box center [815, 126] width 33 height 18
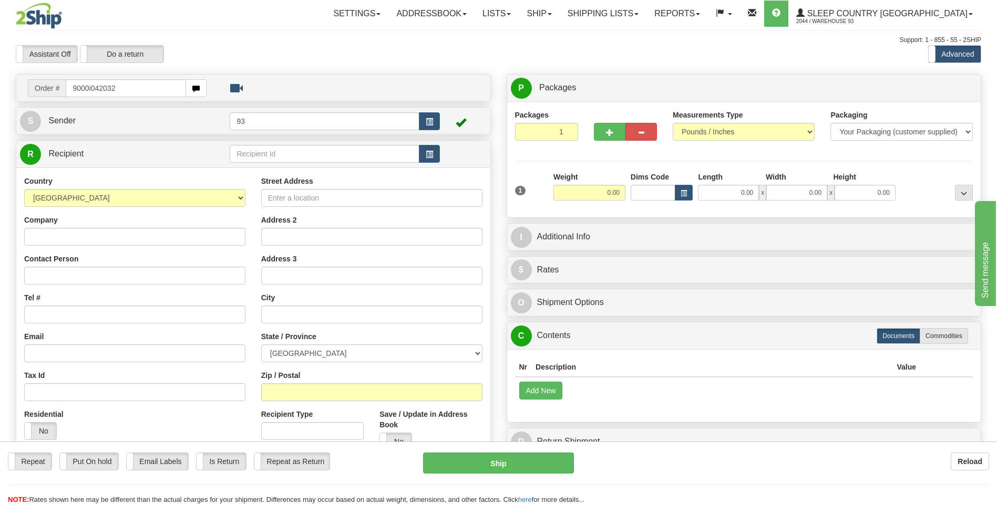
type input "9000i042032"
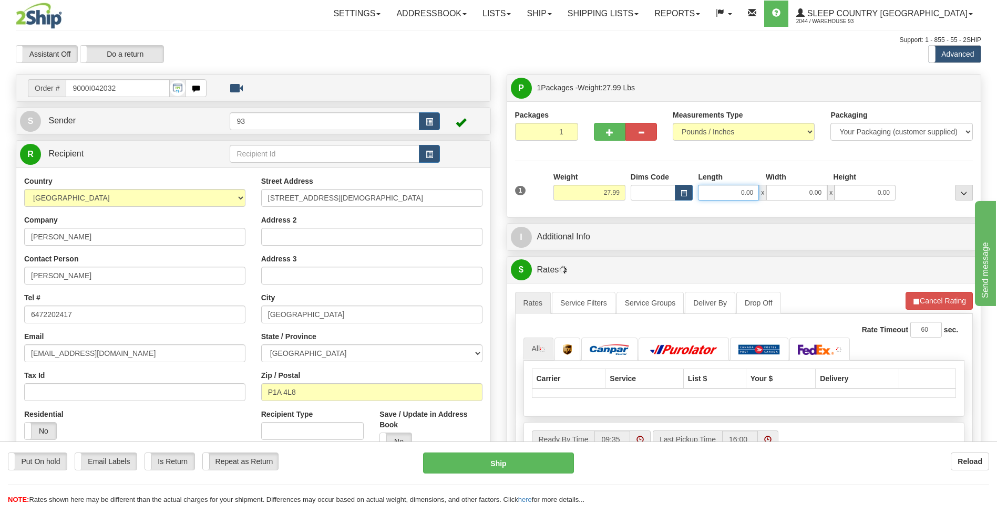
drag, startPoint x: 735, startPoint y: 196, endPoint x: 759, endPoint y: 201, distance: 23.6
click at [759, 202] on div "1 Weight 27.99 Dims Code x x" at bounding box center [743, 190] width 463 height 37
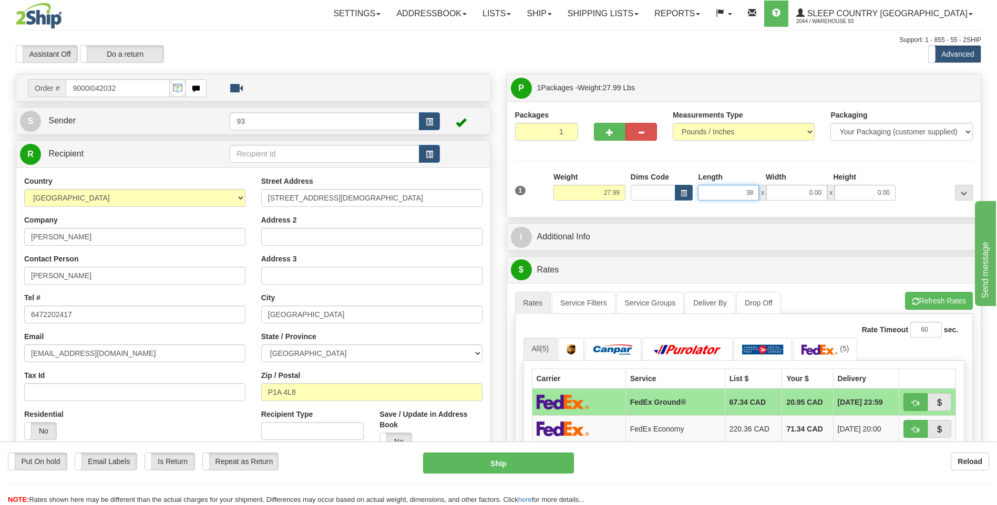
type input "38.00"
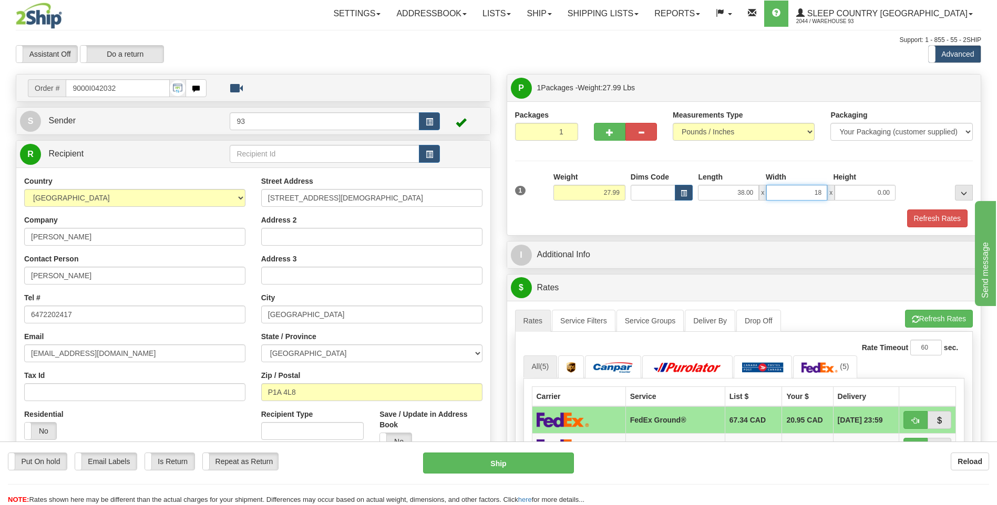
type input "18.00"
click at [919, 216] on button "Refresh Rates" at bounding box center [937, 219] width 60 height 18
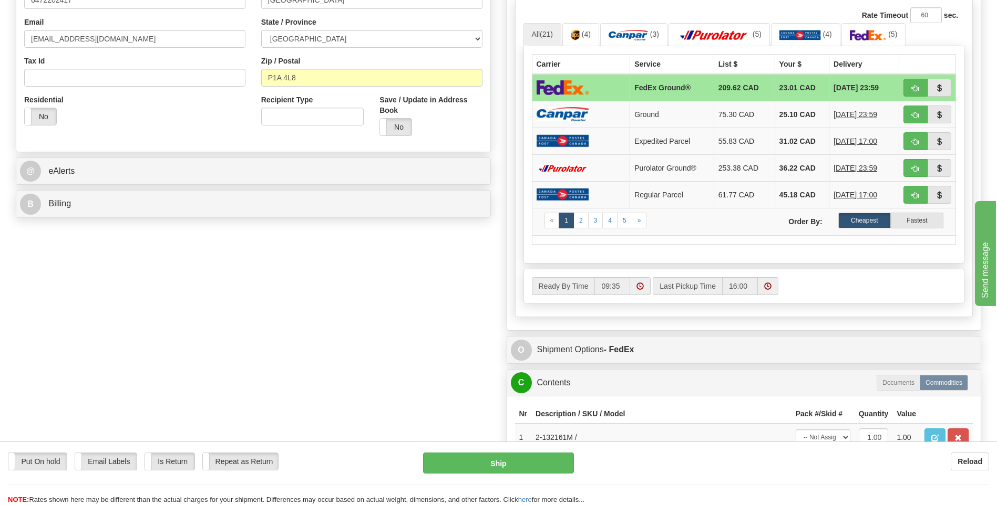
scroll to position [315, 0]
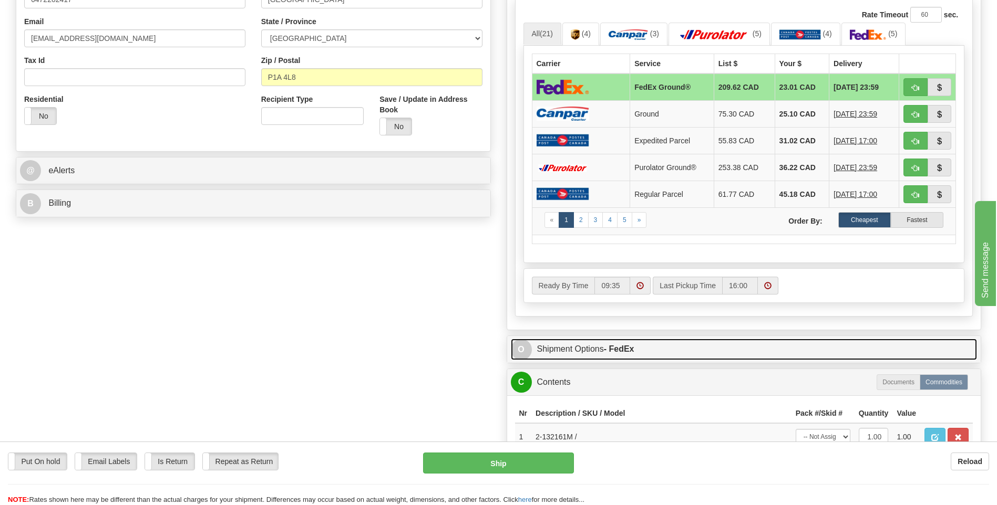
click at [527, 351] on span "O" at bounding box center [521, 349] width 21 height 21
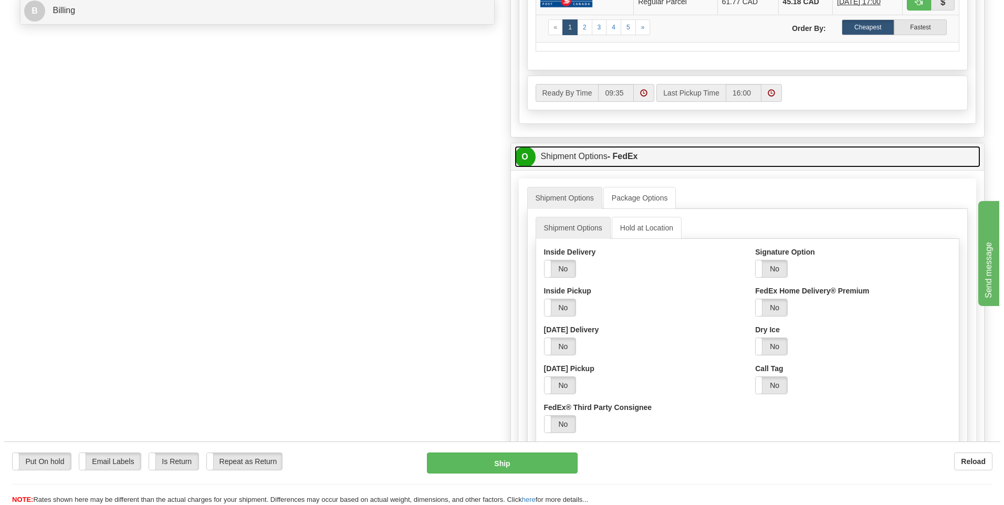
scroll to position [525, 0]
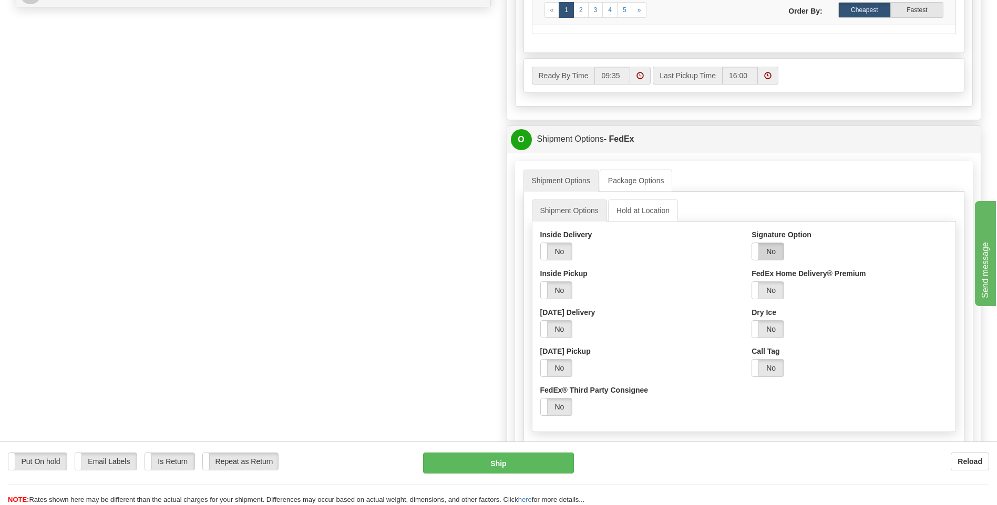
click at [780, 253] on label "No" at bounding box center [768, 251] width 32 height 17
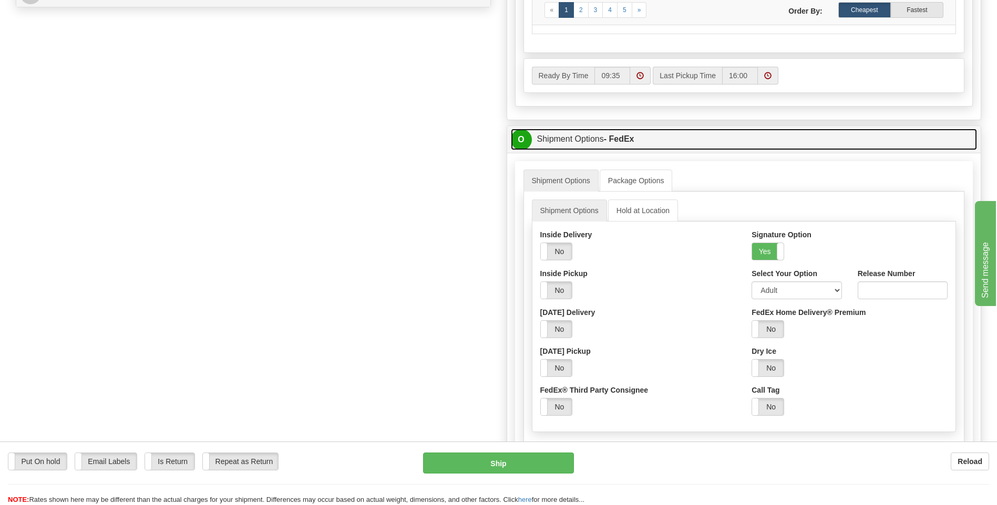
click at [516, 137] on span "O" at bounding box center [521, 139] width 21 height 21
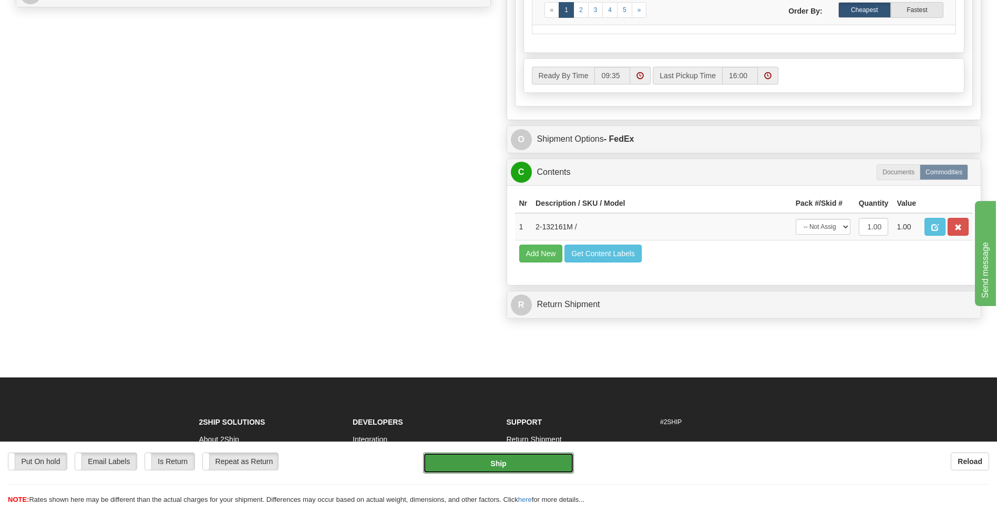
click at [530, 460] on button "Ship" at bounding box center [498, 463] width 150 height 21
type input "92"
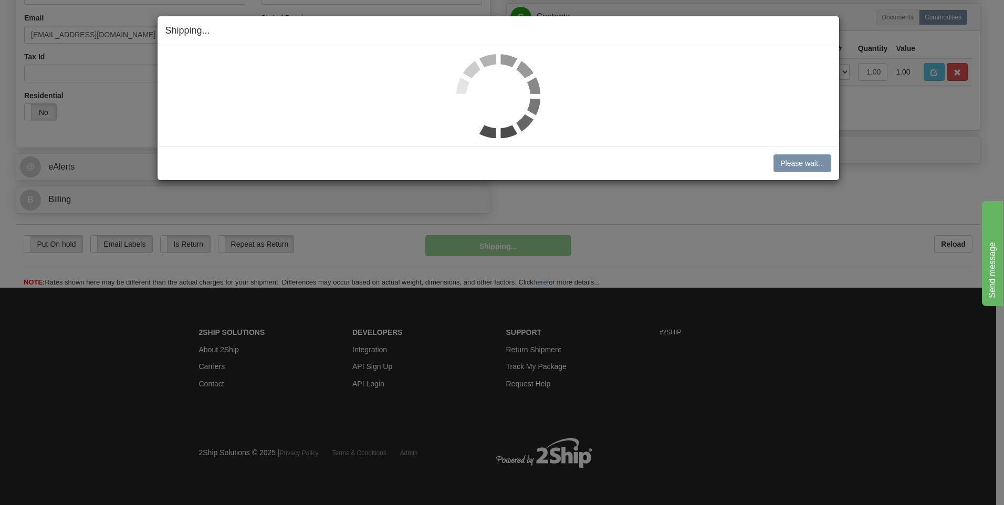
scroll to position [319, 0]
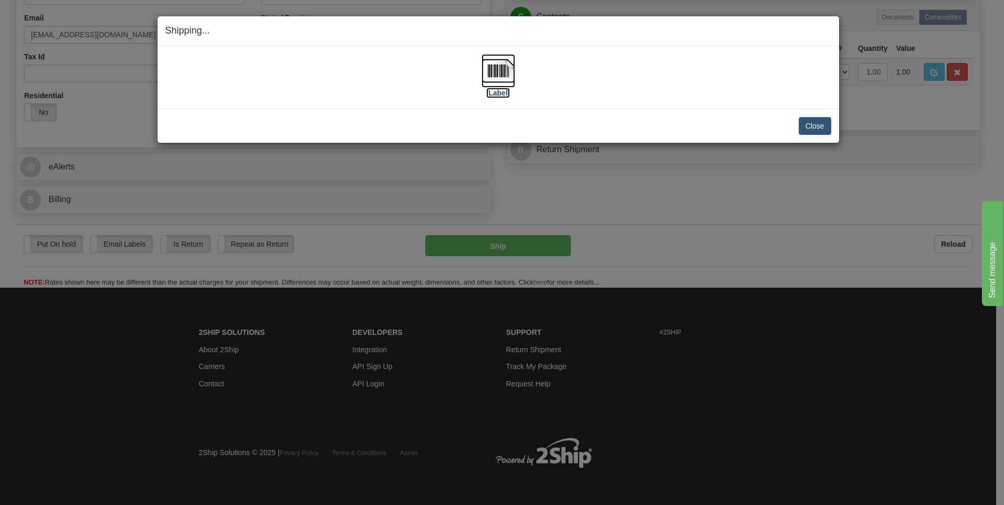
click at [492, 70] on img at bounding box center [499, 71] width 34 height 34
click at [822, 128] on button "Close" at bounding box center [815, 126] width 33 height 18
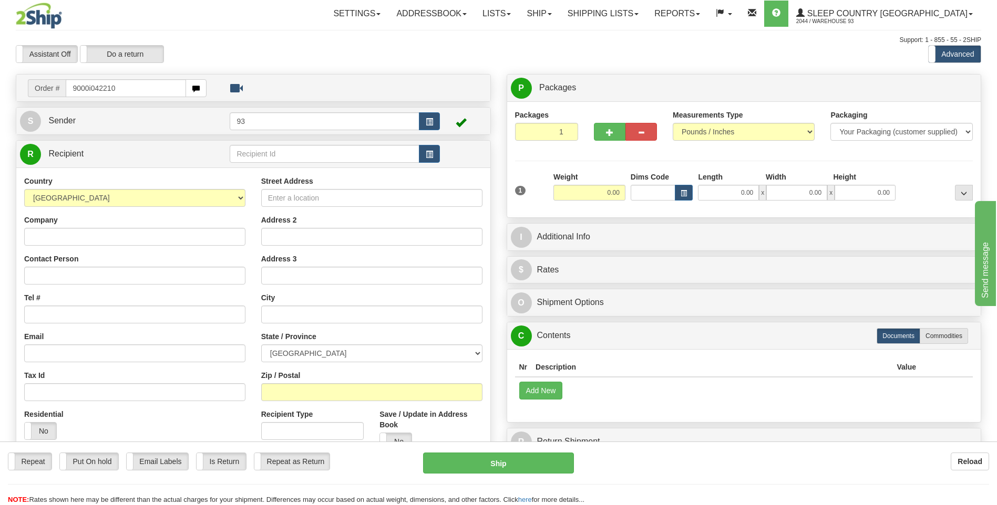
type input "9000i042210"
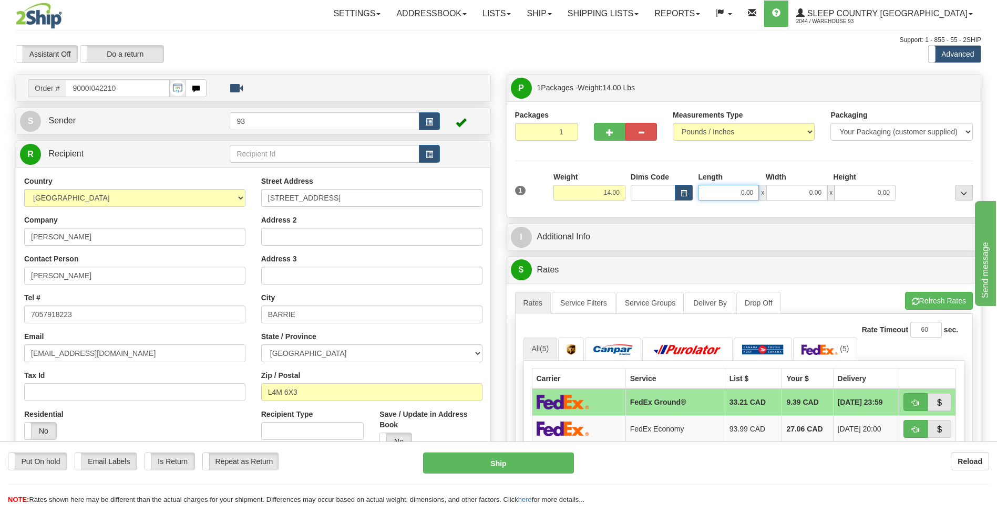
drag, startPoint x: 732, startPoint y: 193, endPoint x: 807, endPoint y: 201, distance: 75.6
click at [807, 201] on div "1 Weight 14.00 Dims Code x x" at bounding box center [743, 190] width 463 height 37
type input "26.00"
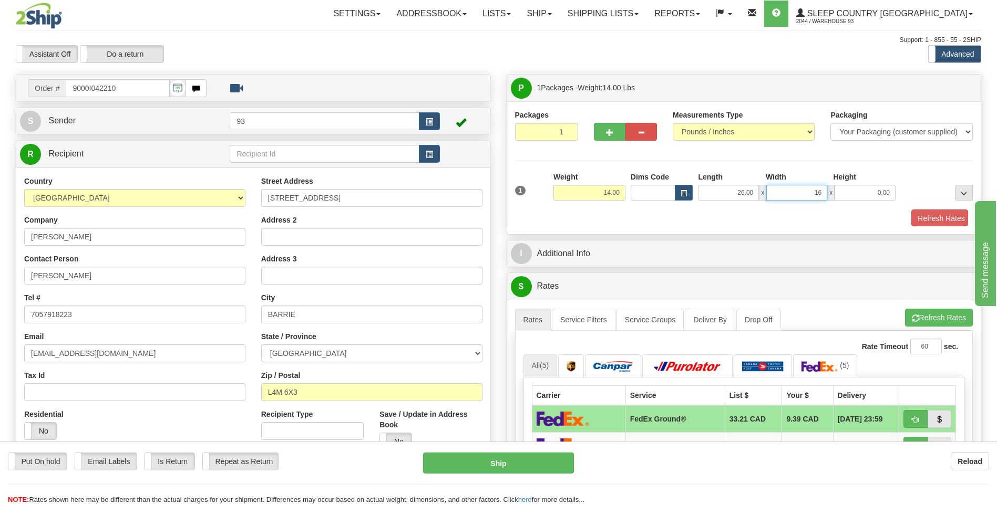
type input "16.00"
type input "12.00"
click at [951, 214] on button "Refresh Rates" at bounding box center [937, 219] width 60 height 18
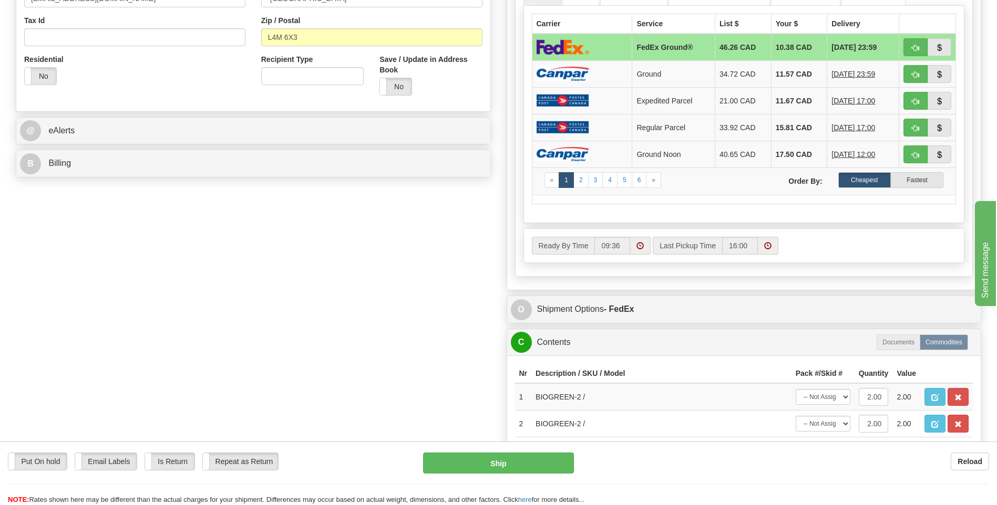
scroll to position [368, 0]
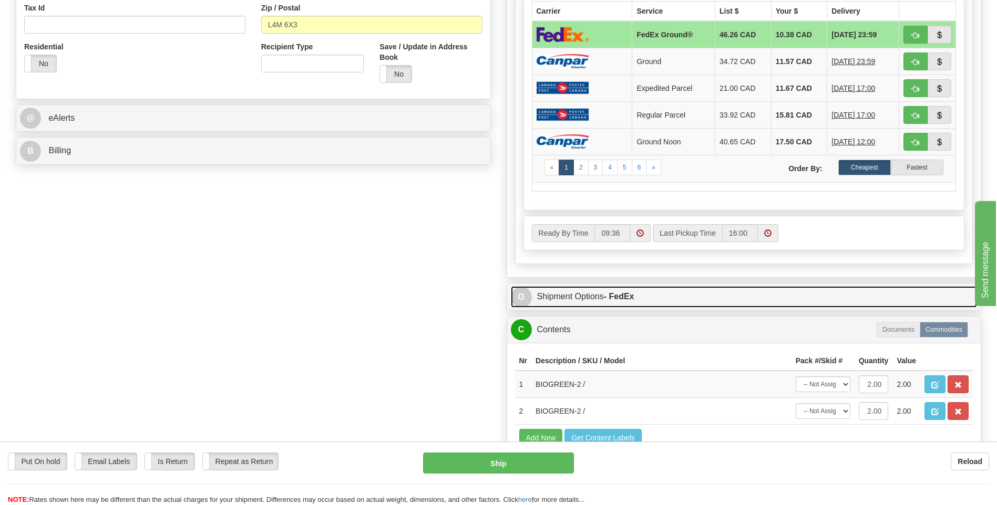
click at [522, 295] on span "O" at bounding box center [521, 297] width 21 height 21
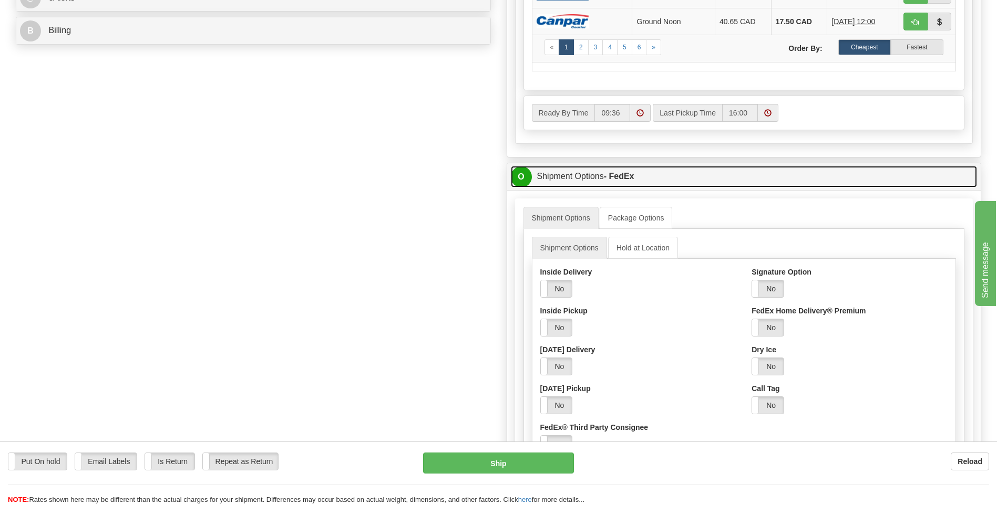
scroll to position [525, 0]
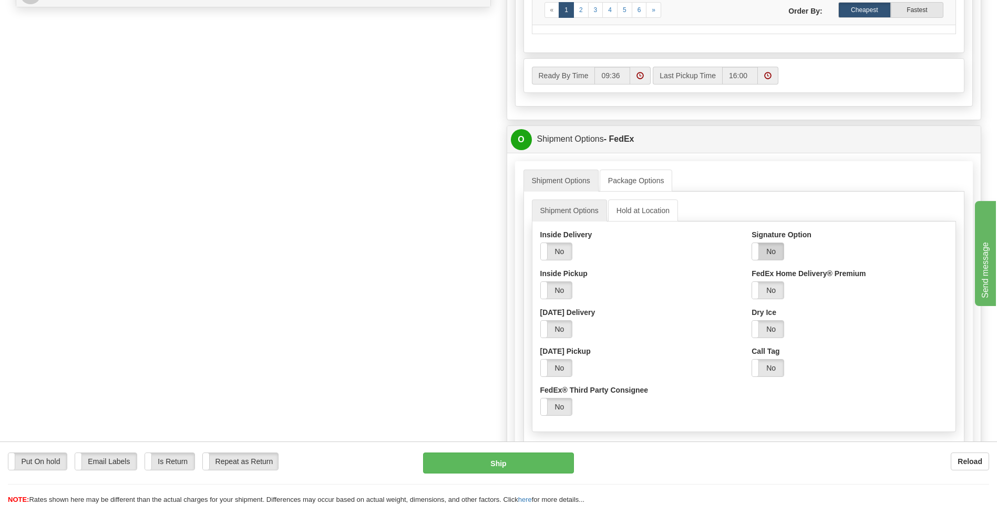
click at [782, 250] on label "No" at bounding box center [768, 251] width 32 height 17
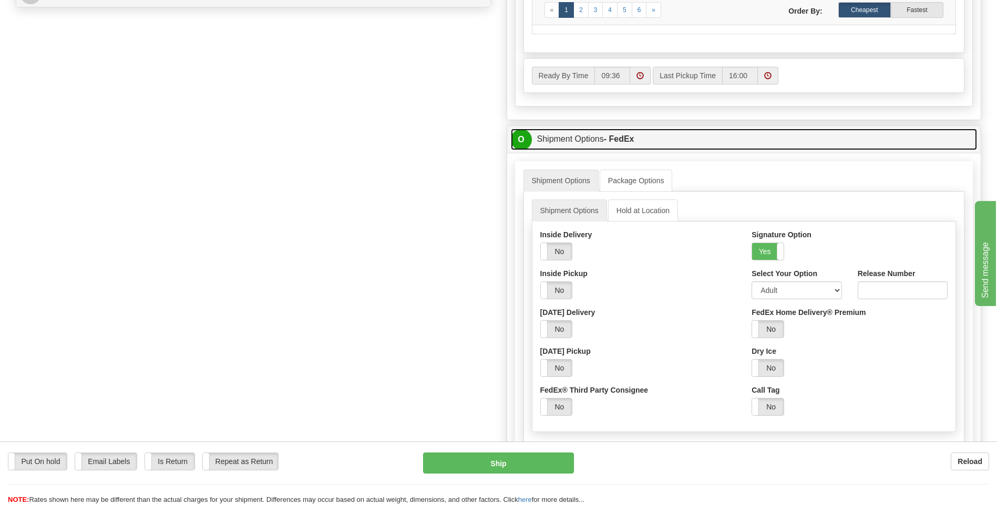
click at [522, 138] on span "O" at bounding box center [521, 139] width 21 height 21
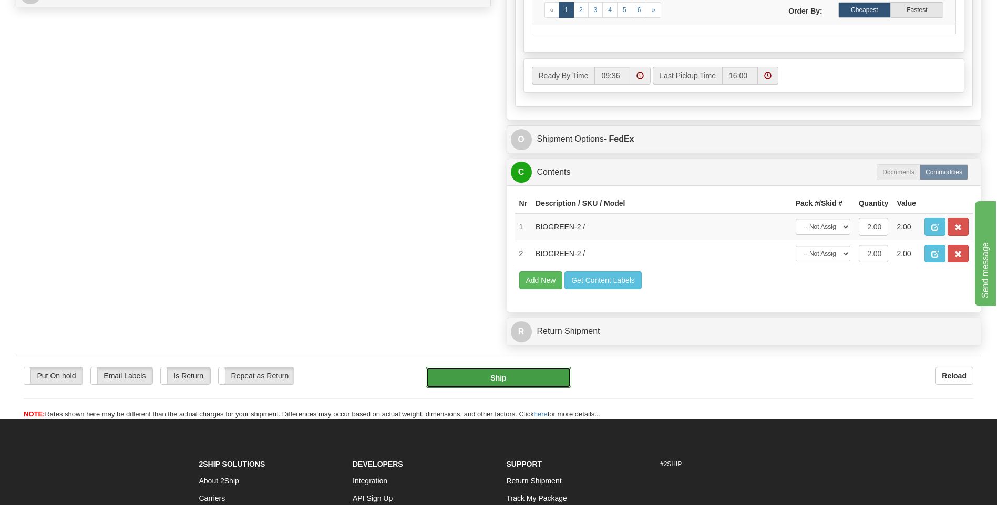
click at [501, 381] on button "Ship" at bounding box center [498, 377] width 145 height 21
type input "92"
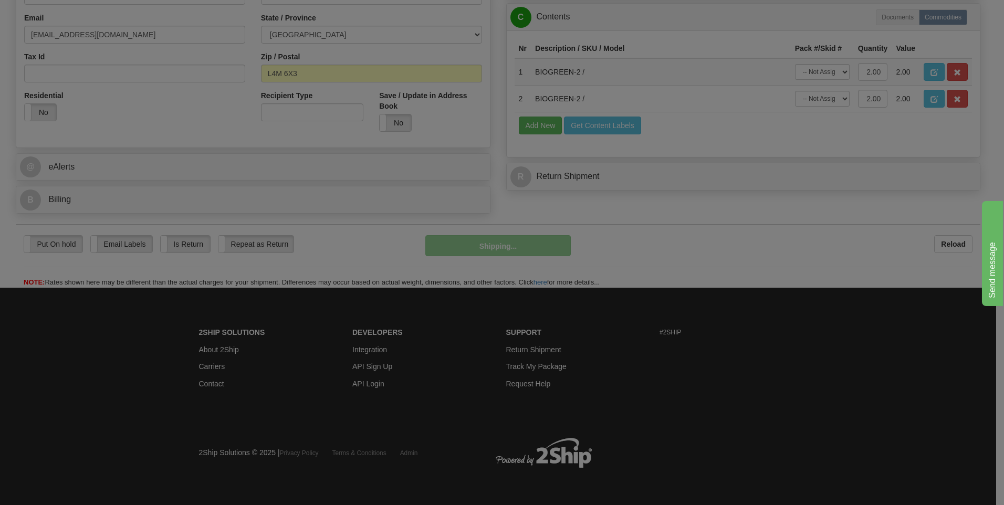
scroll to position [319, 0]
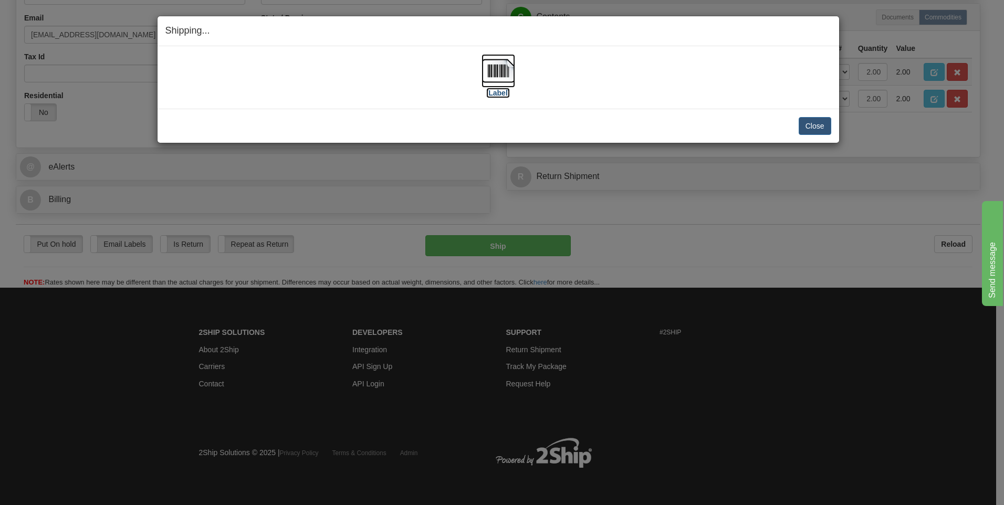
click at [501, 72] on img at bounding box center [499, 71] width 34 height 34
click at [810, 128] on button "Close" at bounding box center [815, 126] width 33 height 18
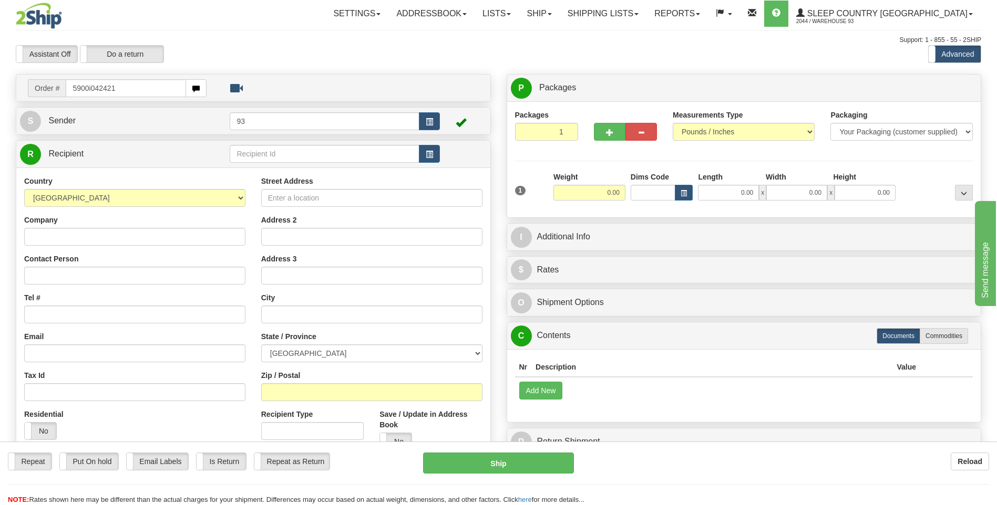
type input "5900i042421"
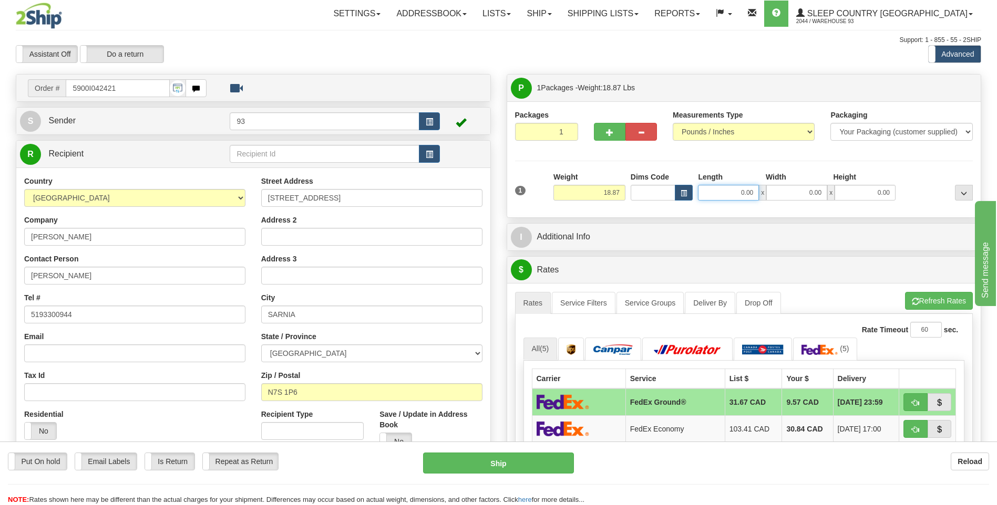
drag, startPoint x: 734, startPoint y: 193, endPoint x: 771, endPoint y: 190, distance: 36.9
click at [771, 190] on div "0.00 x 0.00 x 0.00" at bounding box center [797, 193] width 198 height 16
type input "30.00"
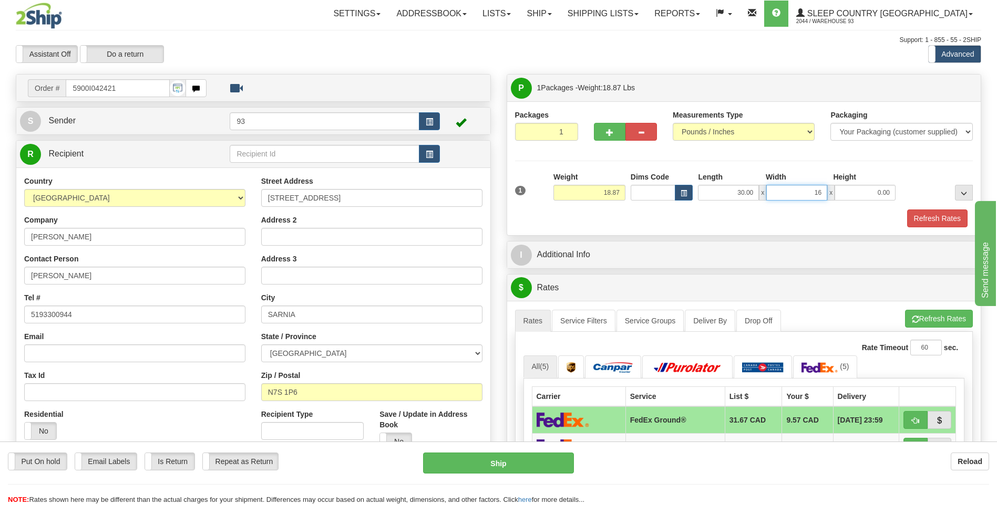
type input "16.00"
type input "15.00"
click at [932, 211] on button "Refresh Rates" at bounding box center [937, 219] width 60 height 18
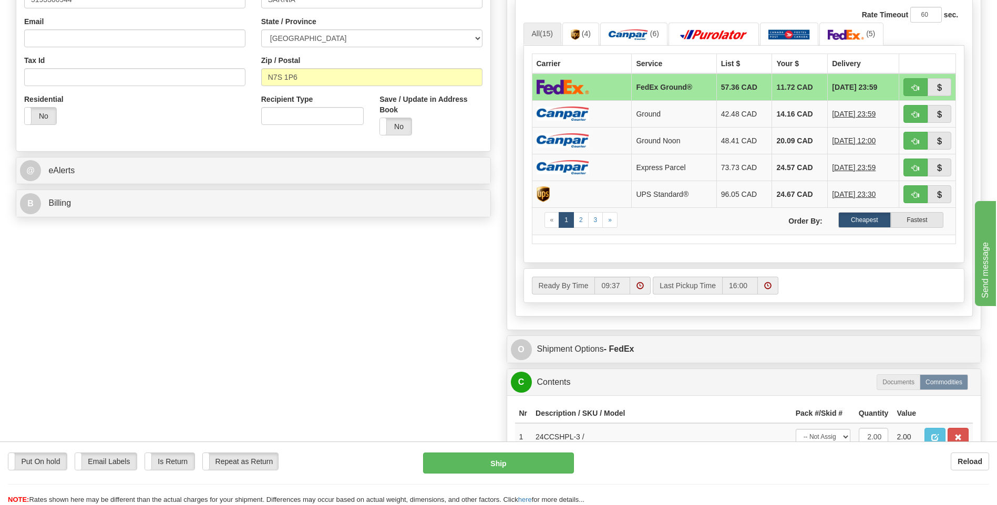
scroll to position [368, 0]
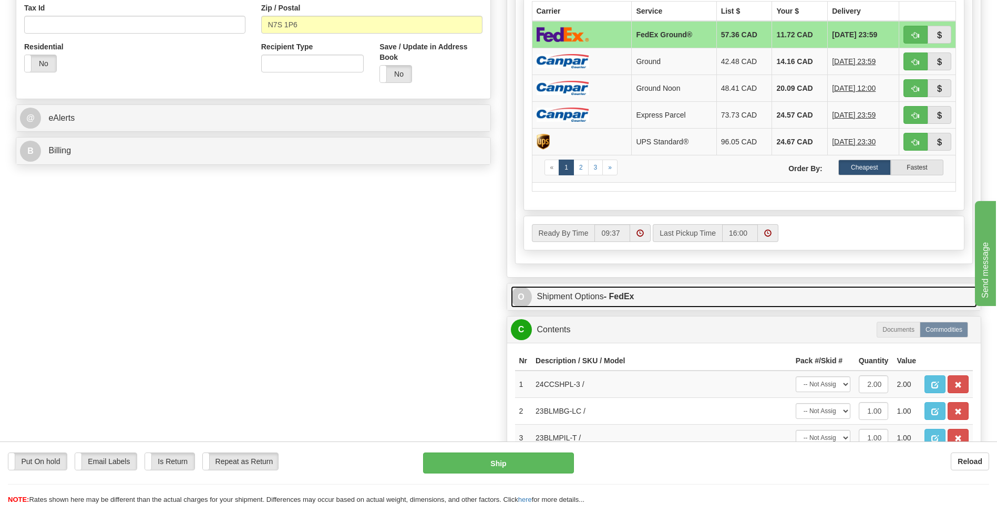
click at [518, 296] on span "O" at bounding box center [521, 297] width 21 height 21
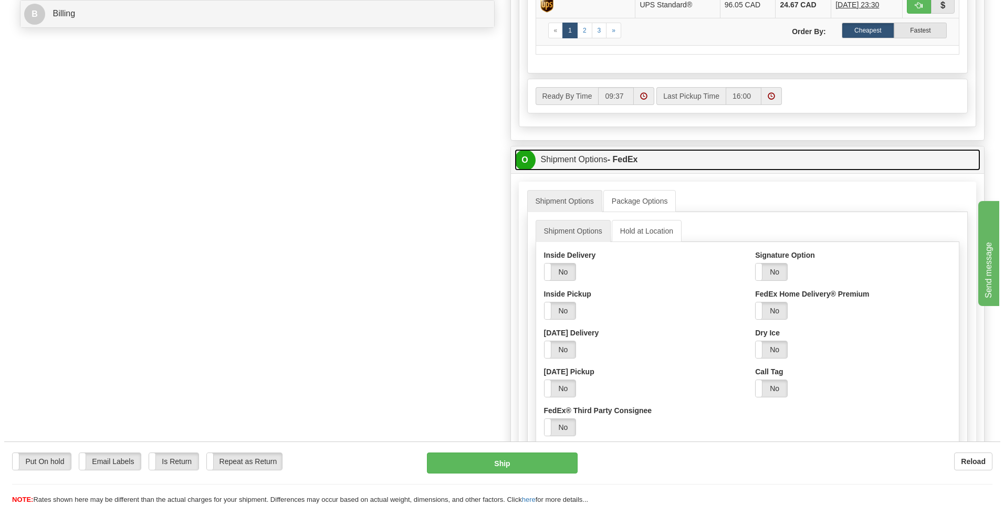
scroll to position [525, 0]
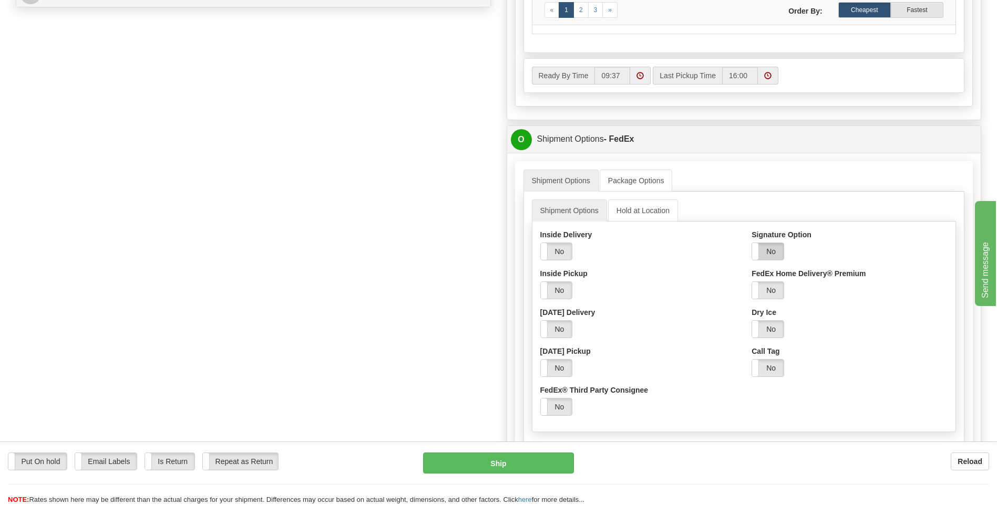
click at [772, 252] on label "No" at bounding box center [768, 251] width 32 height 17
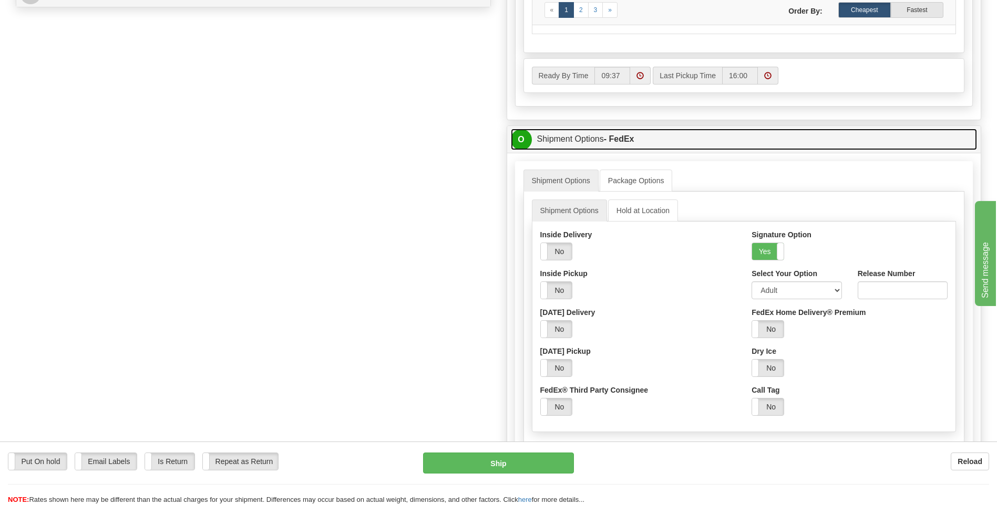
click at [523, 140] on span "O" at bounding box center [521, 139] width 21 height 21
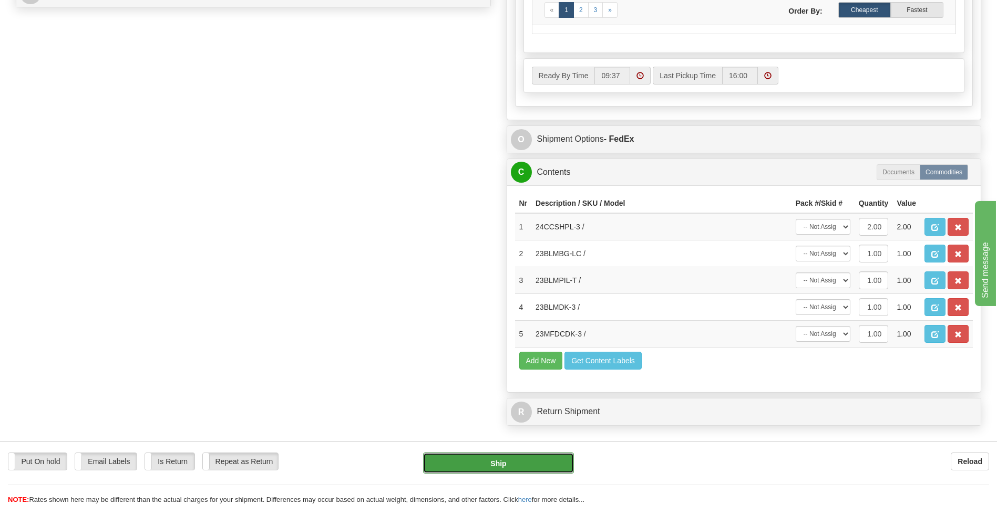
drag, startPoint x: 521, startPoint y: 460, endPoint x: 513, endPoint y: 454, distance: 9.5
click at [513, 454] on button "Ship" at bounding box center [498, 463] width 150 height 21
type input "92"
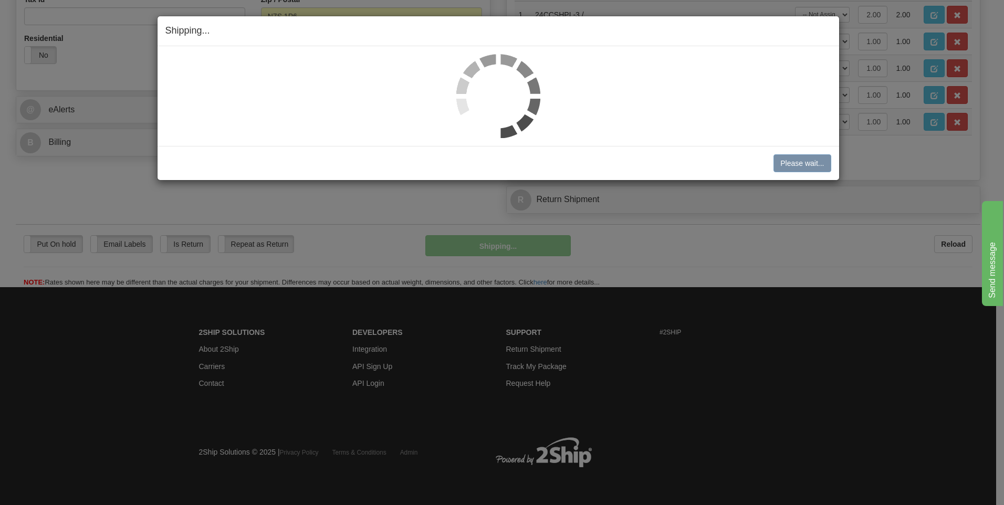
scroll to position [376, 0]
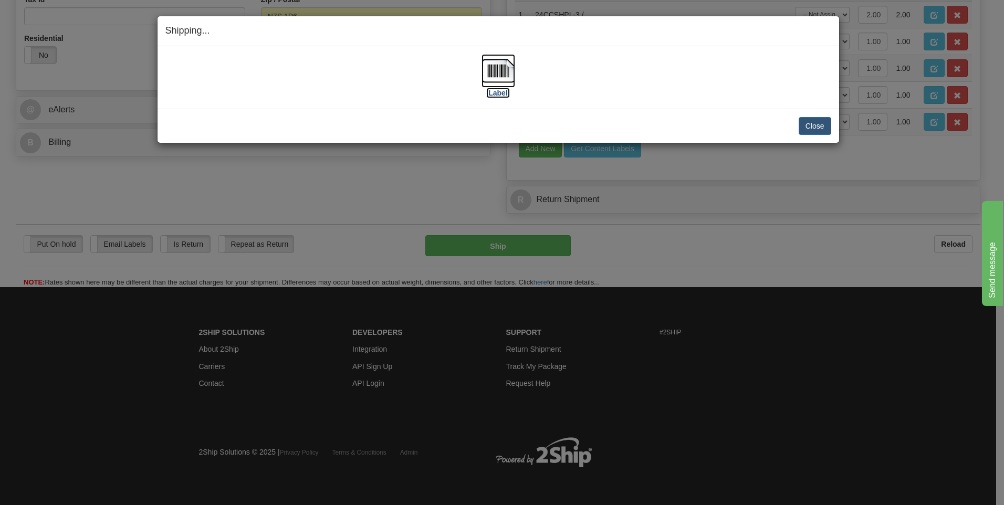
click at [496, 73] on img at bounding box center [499, 71] width 34 height 34
click at [808, 123] on button "Close" at bounding box center [815, 126] width 33 height 18
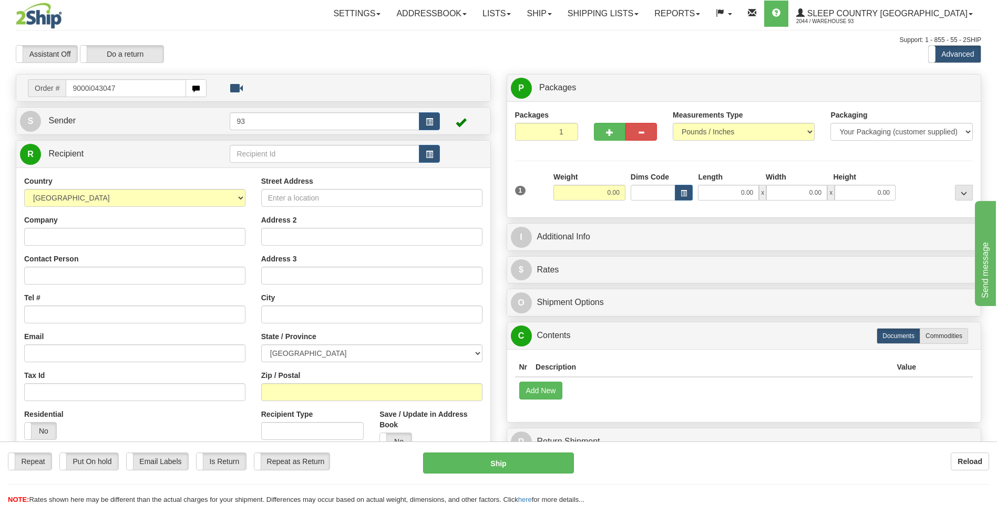
type input "9000i043047"
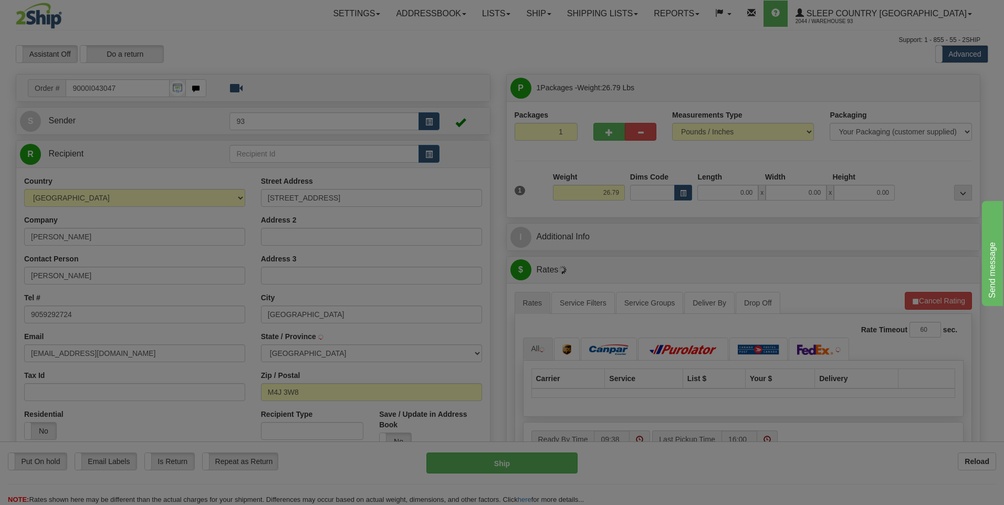
type input "[GEOGRAPHIC_DATA]"
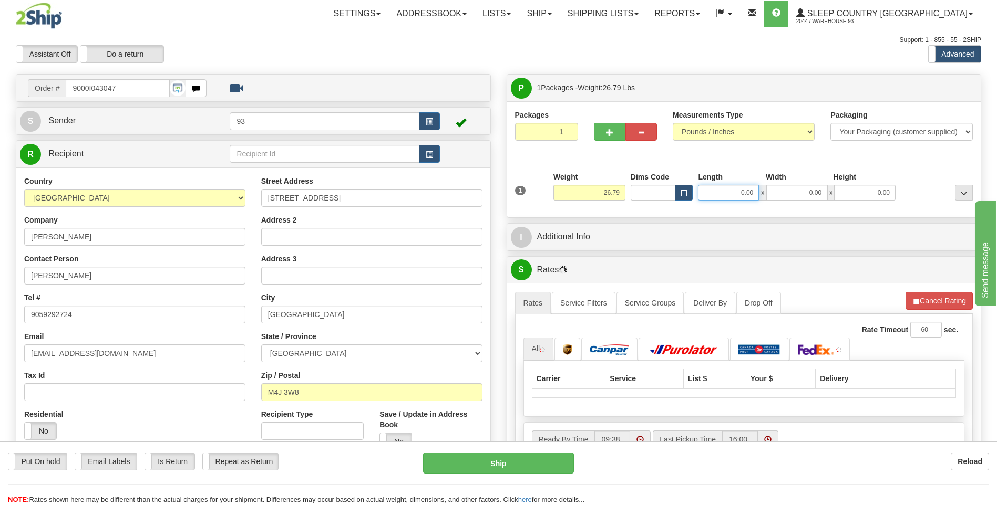
drag, startPoint x: 737, startPoint y: 198, endPoint x: 774, endPoint y: 195, distance: 37.9
click at [774, 195] on div "0.00 x 0.00 x 0.00" at bounding box center [797, 193] width 198 height 16
type input "20.00"
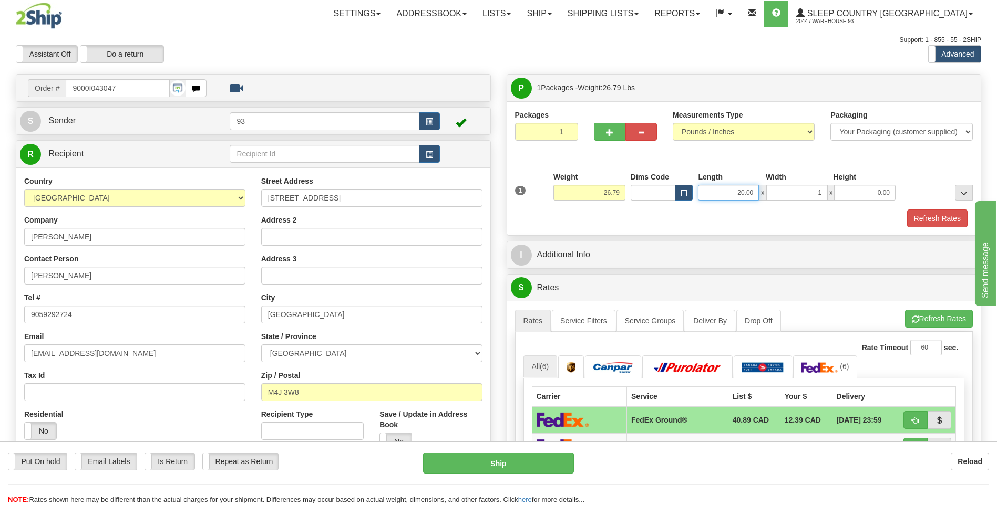
type input "1.00"
drag, startPoint x: 737, startPoint y: 191, endPoint x: 767, endPoint y: 194, distance: 30.1
click at [771, 195] on div "20.00 x 1.00 x 0.00" at bounding box center [797, 193] width 198 height 16
drag, startPoint x: 738, startPoint y: 193, endPoint x: 771, endPoint y: 193, distance: 33.1
click at [771, 193] on div "3.00 x 1.00 x 0.00" at bounding box center [797, 193] width 198 height 16
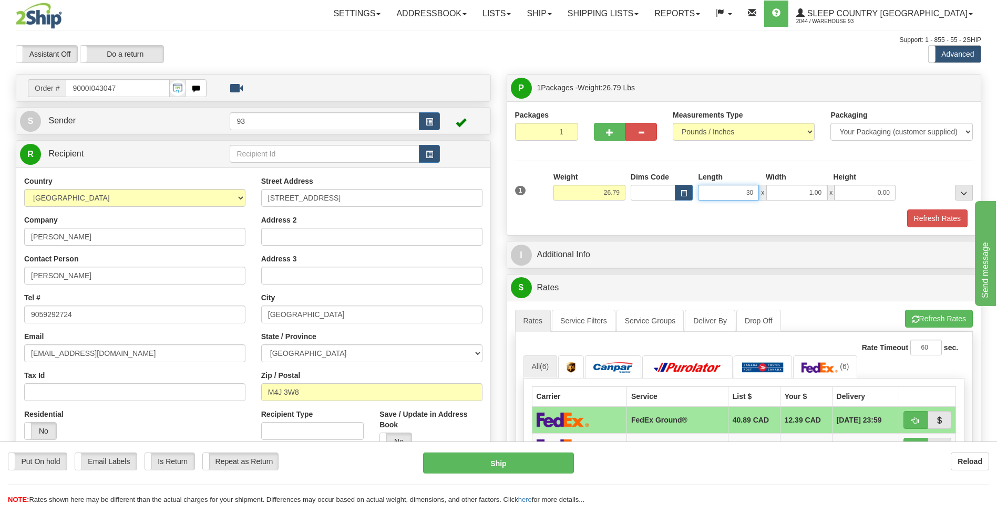
type input "30.00"
type input "18.00"
click at [931, 219] on button "Refresh Rates" at bounding box center [937, 219] width 60 height 18
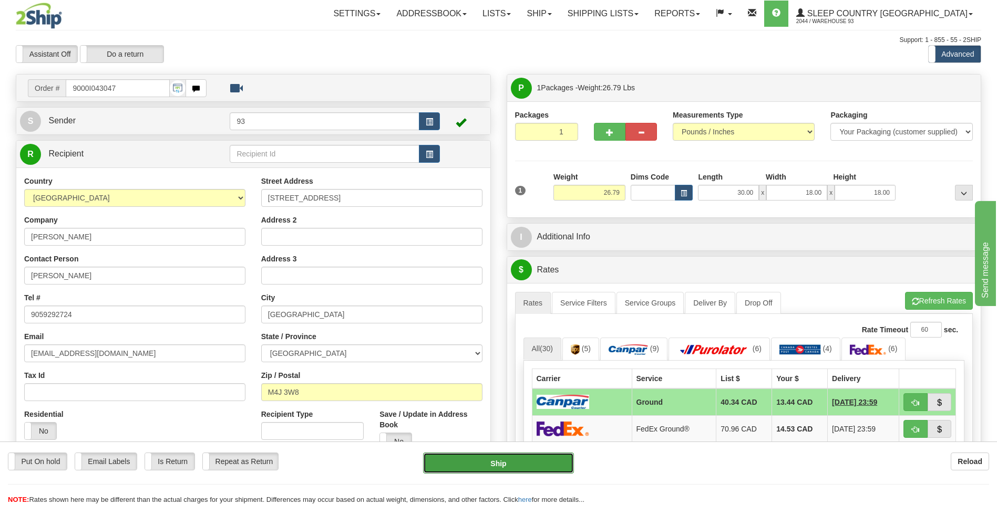
click at [493, 462] on button "Ship" at bounding box center [498, 463] width 150 height 21
type input "1"
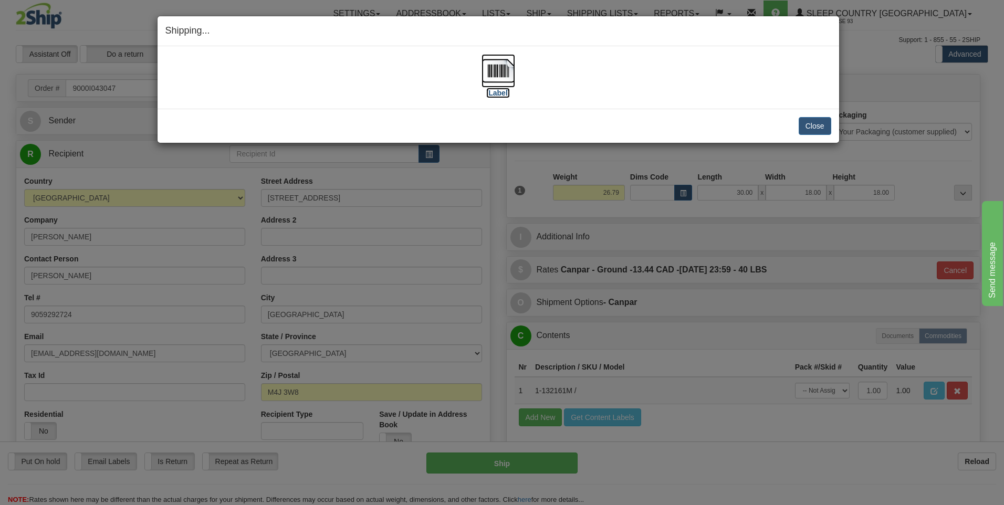
click at [495, 69] on img at bounding box center [499, 71] width 34 height 34
click at [818, 130] on button "Close" at bounding box center [815, 126] width 33 height 18
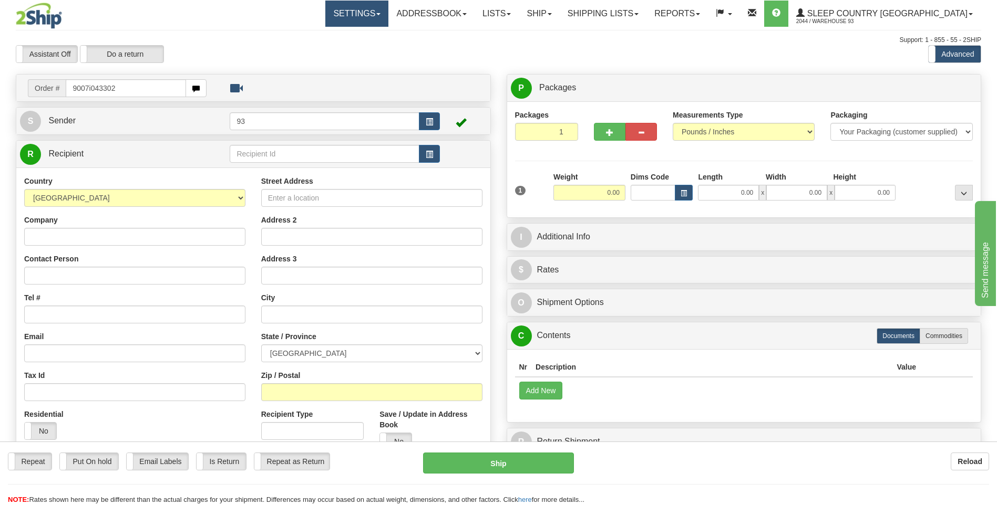
type input "9007i043302"
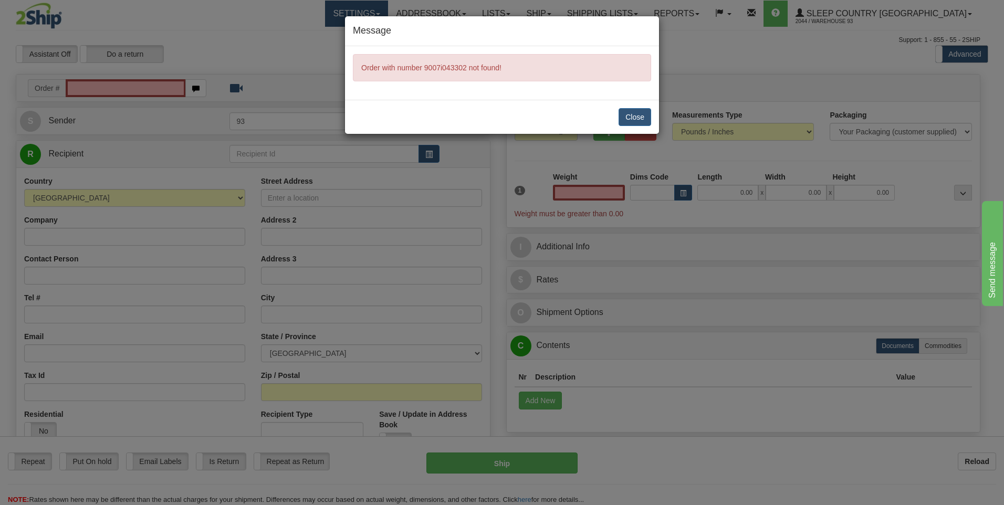
type input "0.00"
click at [631, 110] on button "Close" at bounding box center [635, 117] width 33 height 18
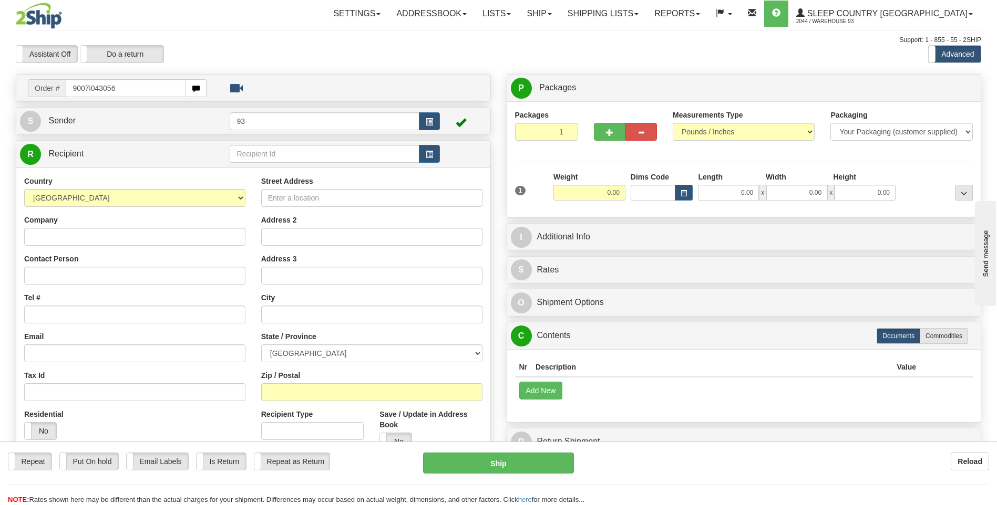
type input "9007i043056"
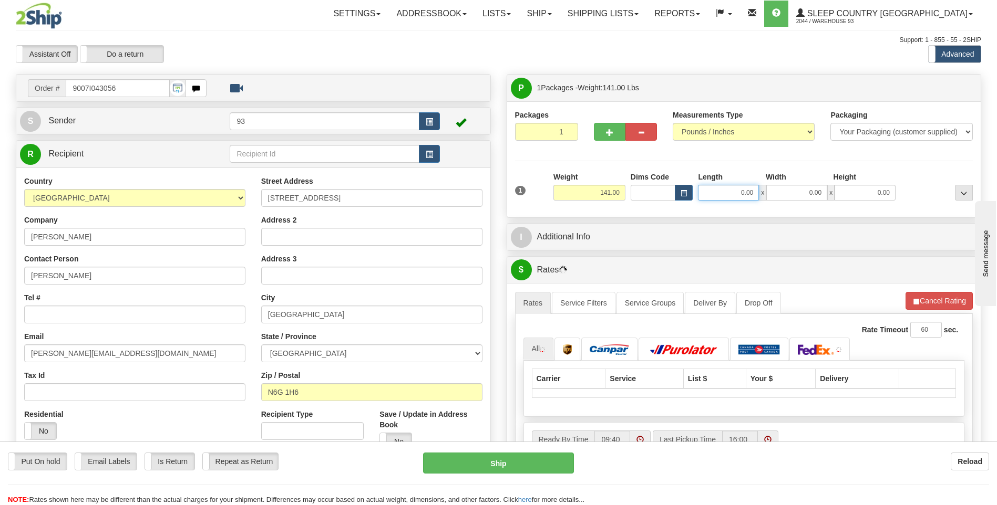
drag, startPoint x: 773, startPoint y: 191, endPoint x: 781, endPoint y: 189, distance: 8.7
click at [781, 189] on div "0.00 x 0.00 x 0.00" at bounding box center [797, 193] width 198 height 16
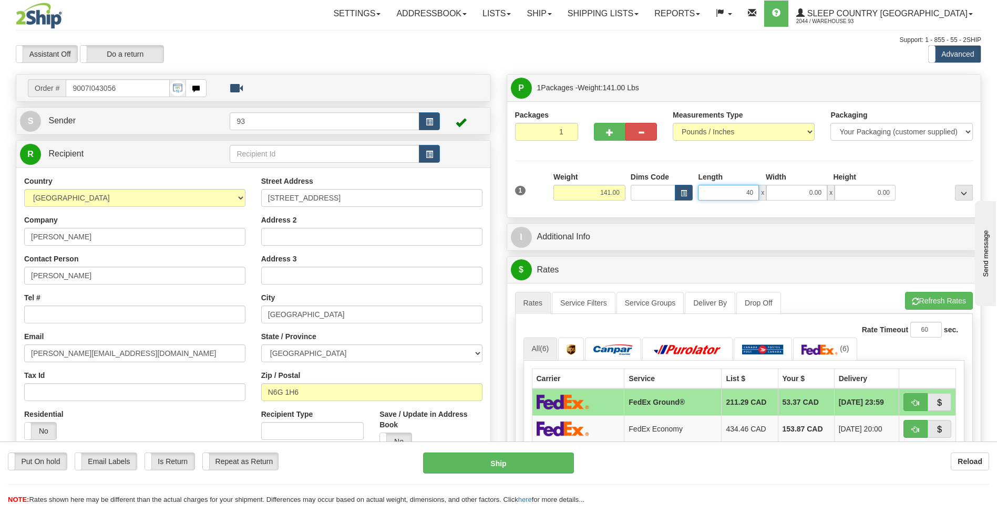
type input "40.00"
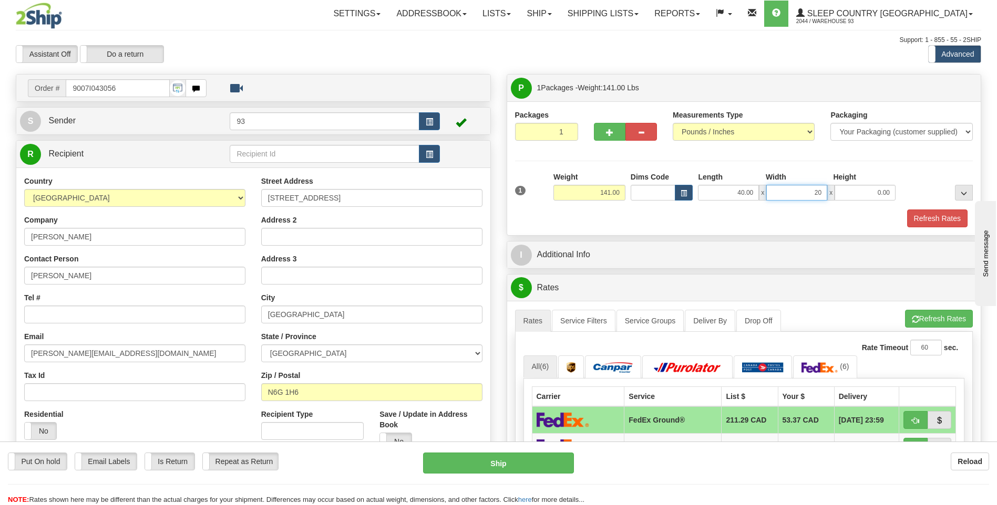
type input "20.00"
click at [927, 217] on button "Refresh Rates" at bounding box center [937, 219] width 60 height 18
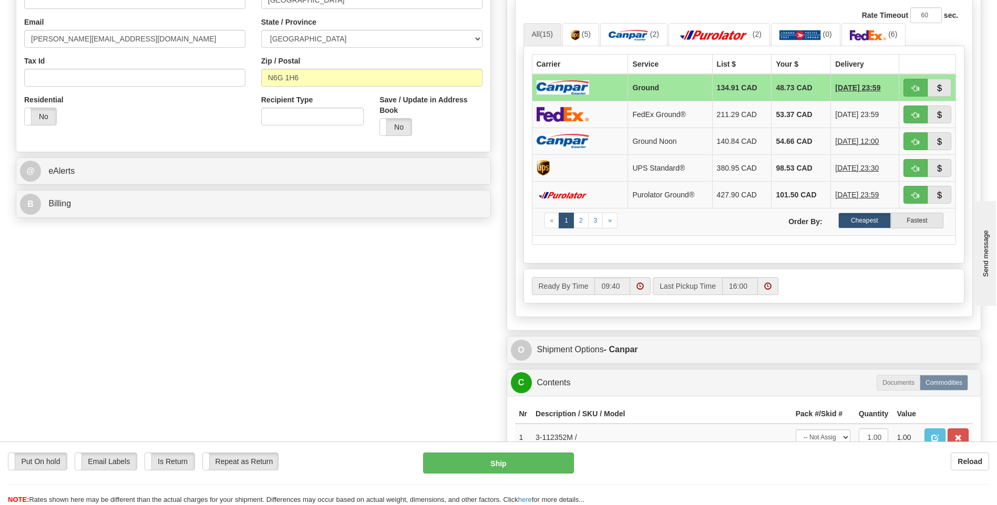
scroll to position [315, 0]
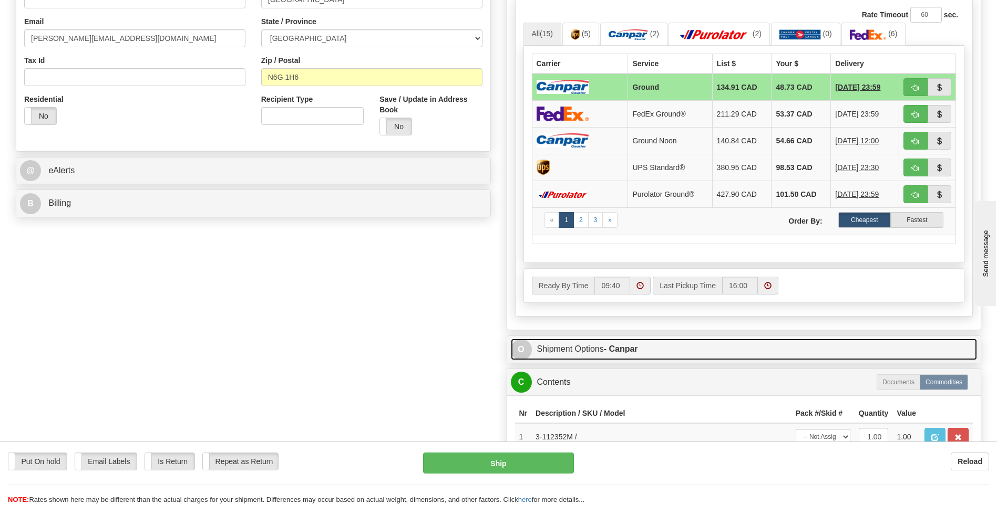
click at [522, 347] on span "O" at bounding box center [521, 349] width 21 height 21
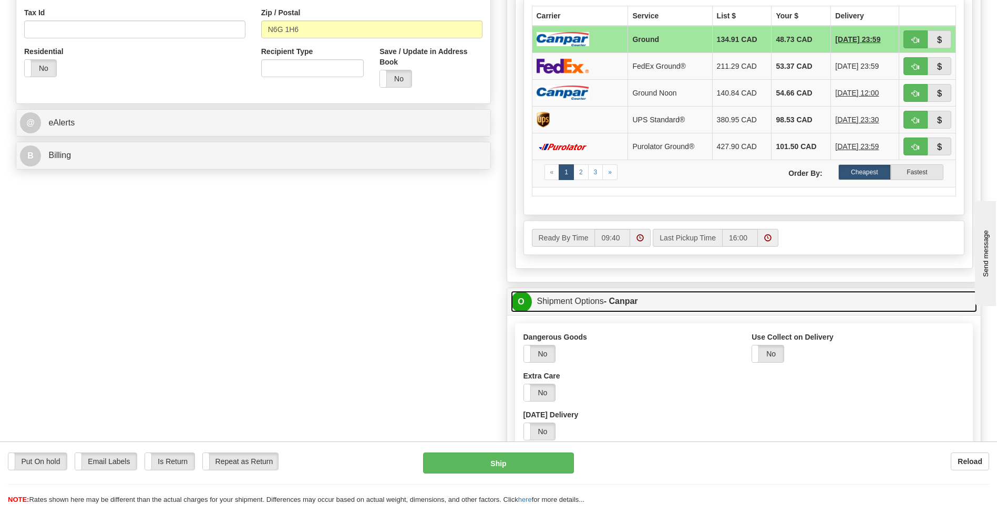
scroll to position [473, 0]
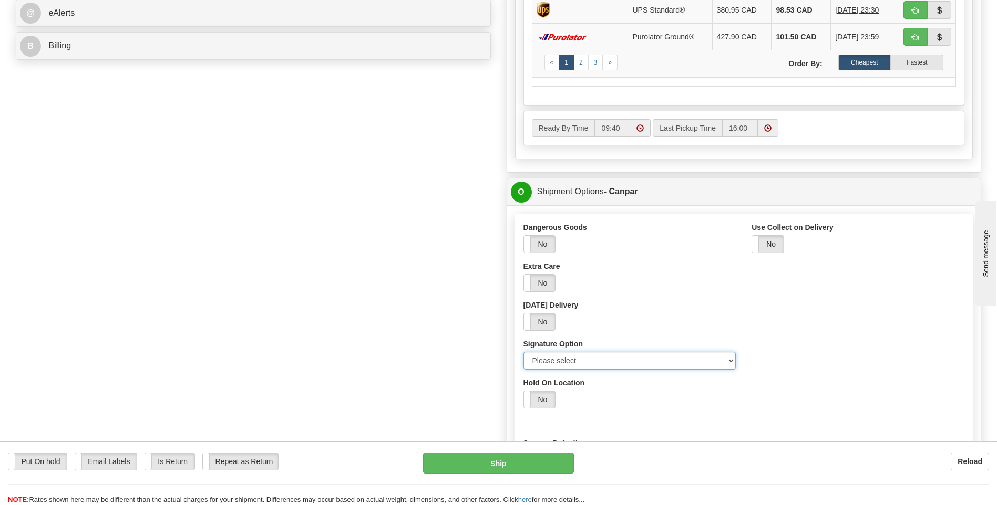
click at [728, 358] on select "Please select No Signature Required Signature Required Adult Signature" at bounding box center [629, 361] width 213 height 18
select select "2"
click at [523, 352] on select "Please select No Signature Required Signature Required Adult Signature" at bounding box center [629, 361] width 213 height 18
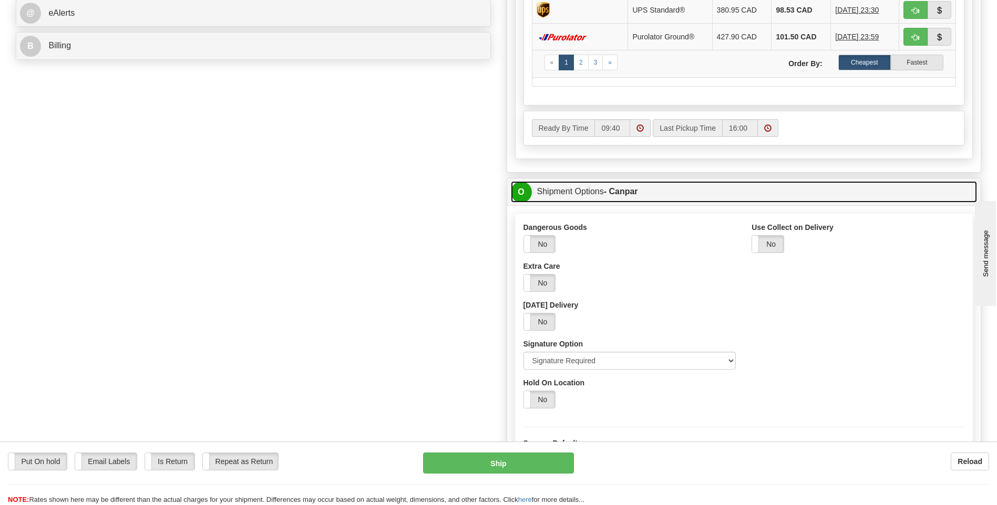
click at [518, 191] on span "O" at bounding box center [521, 192] width 21 height 21
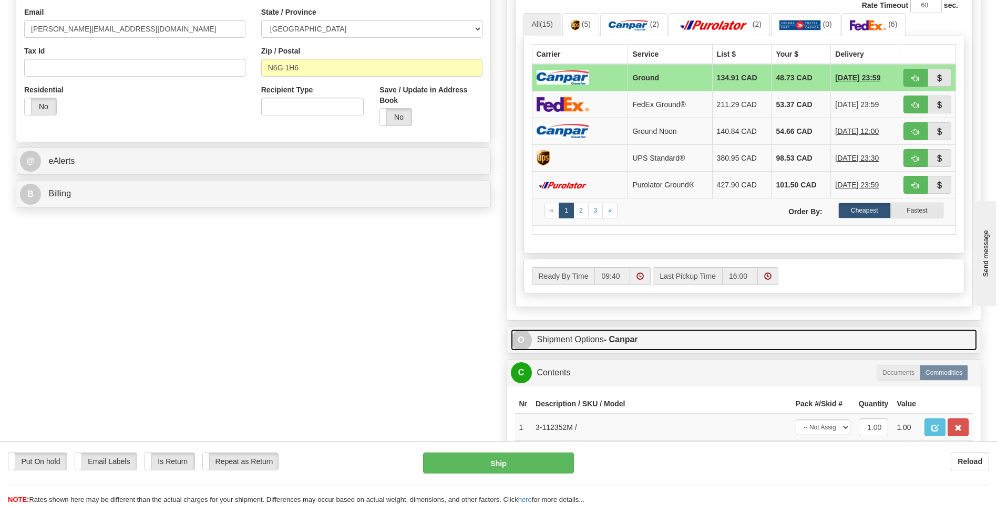
scroll to position [315, 0]
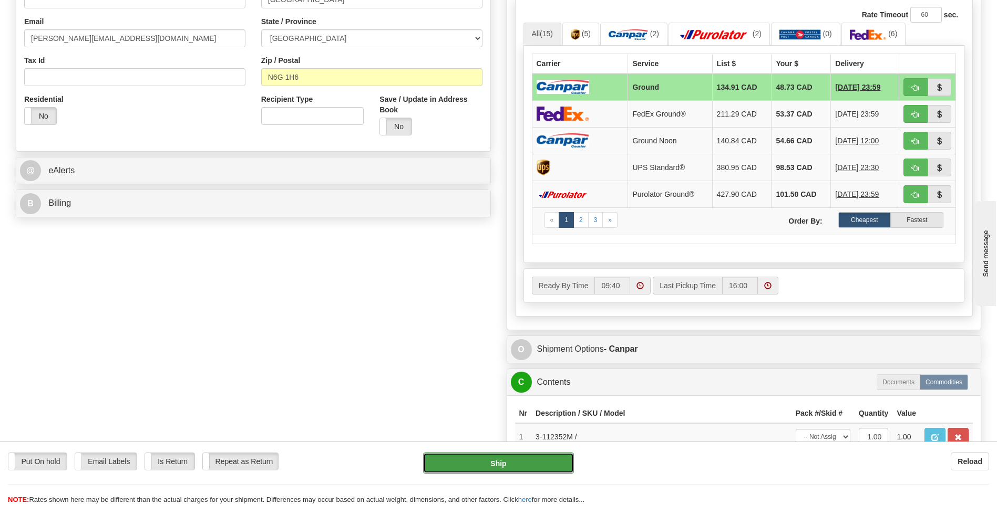
click at [543, 461] on button "Ship" at bounding box center [498, 463] width 150 height 21
type input "1"
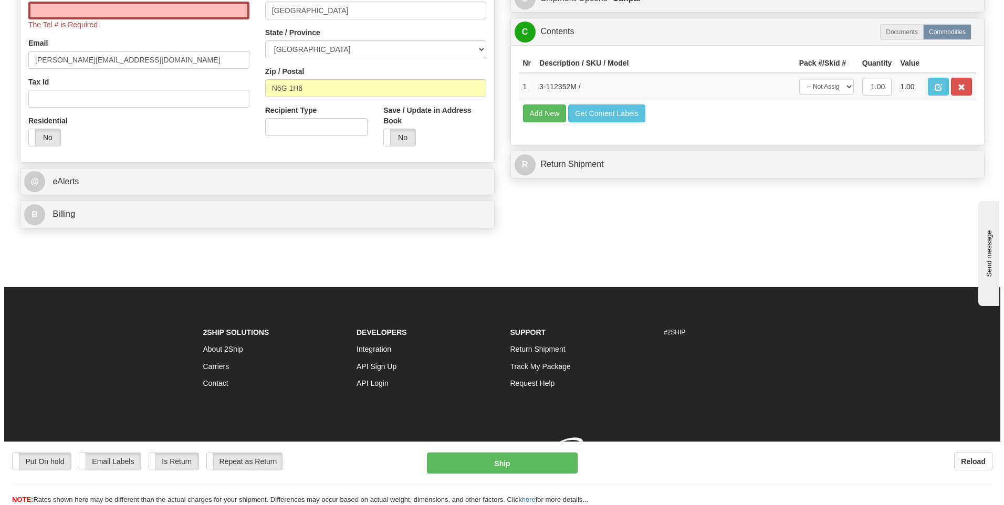
scroll to position [304, 0]
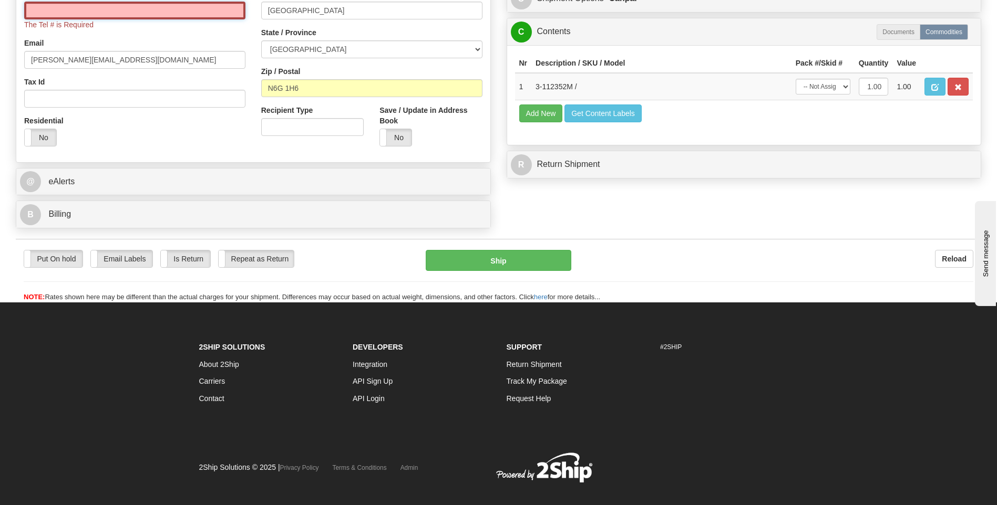
click at [69, 18] on input "Tel #" at bounding box center [134, 11] width 221 height 18
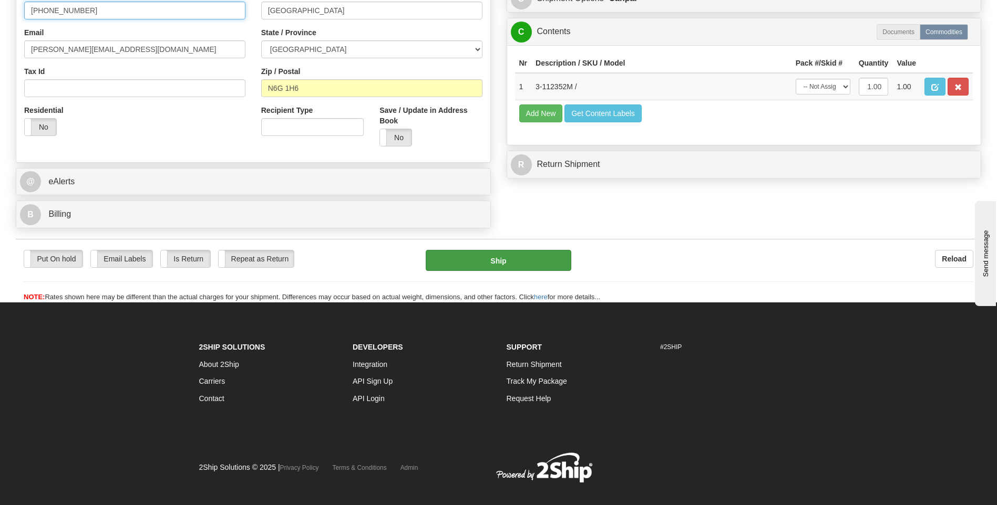
type input "[PHONE_NUMBER]"
click at [481, 261] on button "Ship" at bounding box center [498, 260] width 145 height 21
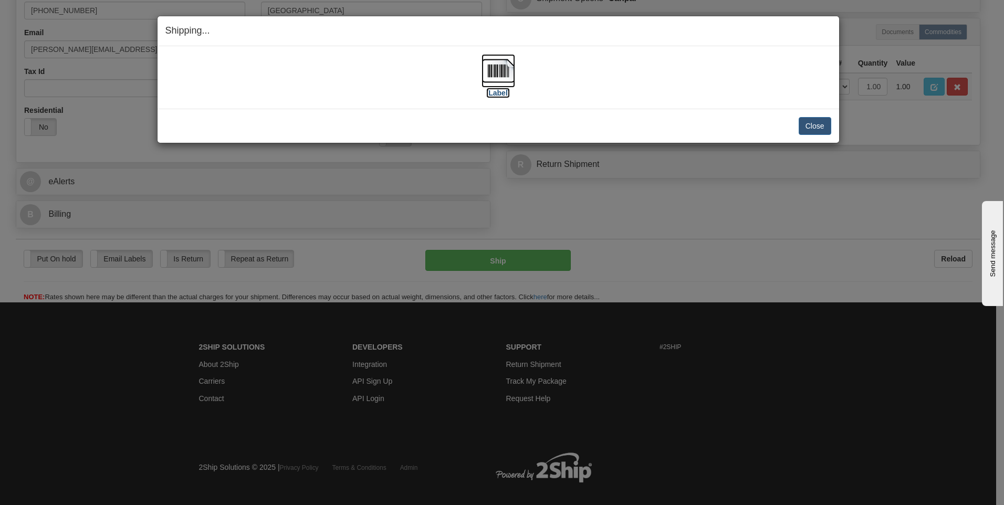
click at [492, 71] on img at bounding box center [499, 71] width 34 height 34
click at [806, 119] on button "Close" at bounding box center [815, 126] width 33 height 18
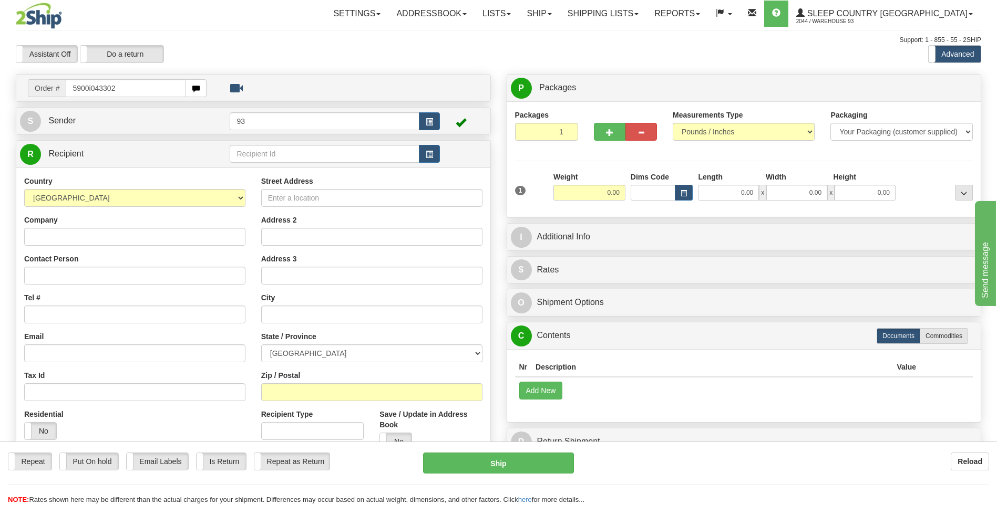
type input "5900i043302"
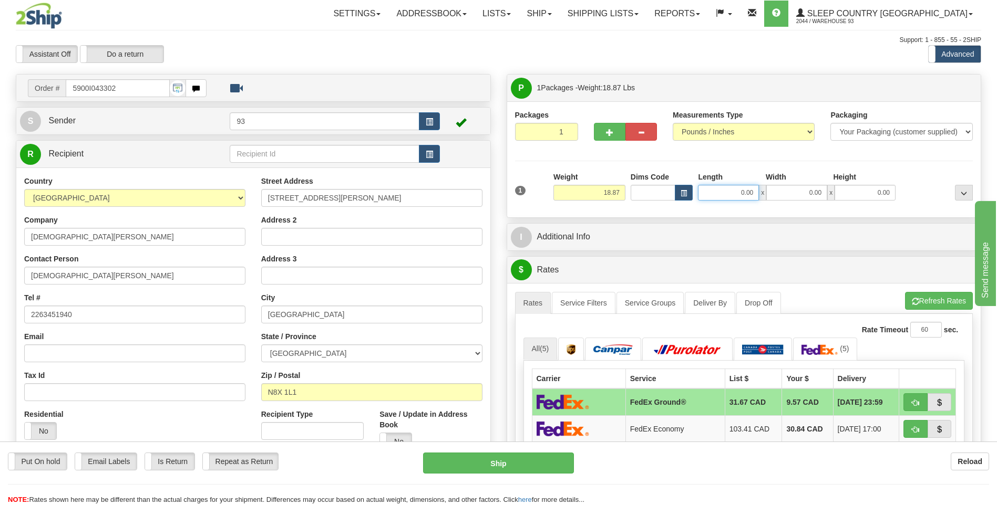
drag, startPoint x: 737, startPoint y: 194, endPoint x: 798, endPoint y: 170, distance: 65.9
click at [796, 185] on div "0.00 x 0.00 x 0.00" at bounding box center [797, 193] width 198 height 16
type input "30.00"
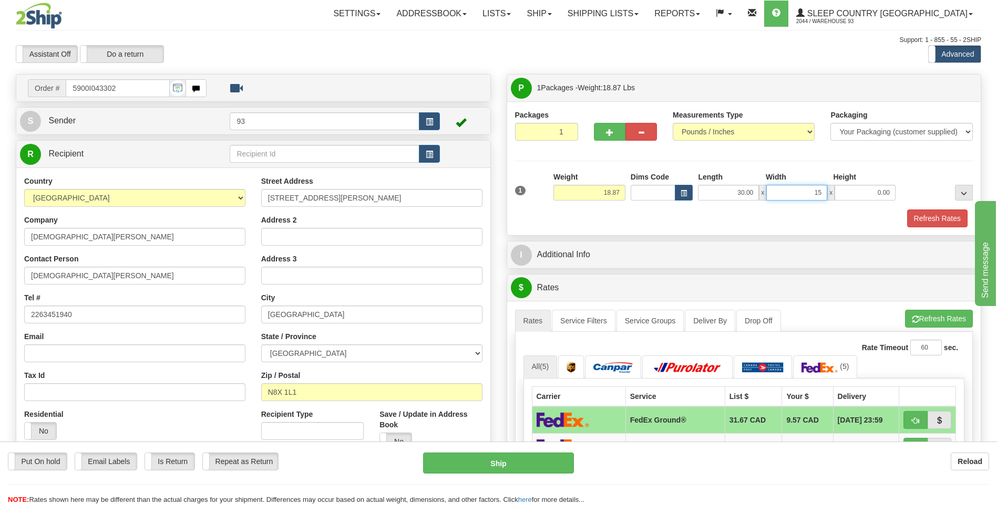
type input "15.00"
click at [919, 215] on button "Refresh Rates" at bounding box center [937, 219] width 60 height 18
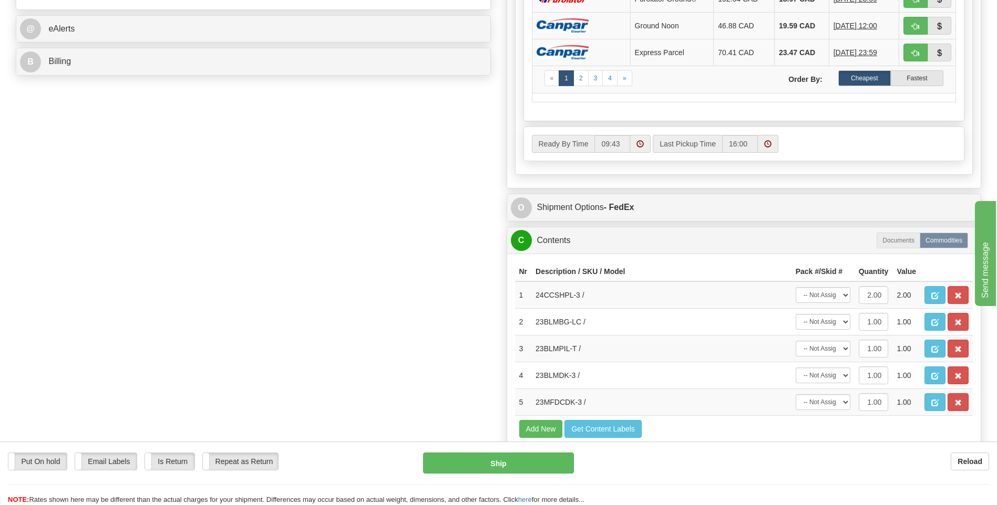
scroll to position [473, 0]
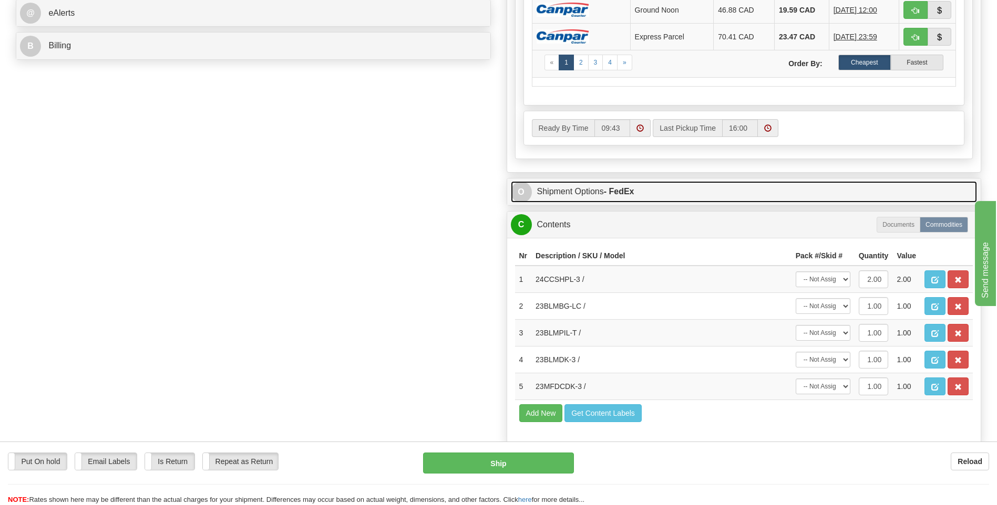
click at [517, 193] on span "O" at bounding box center [521, 192] width 21 height 21
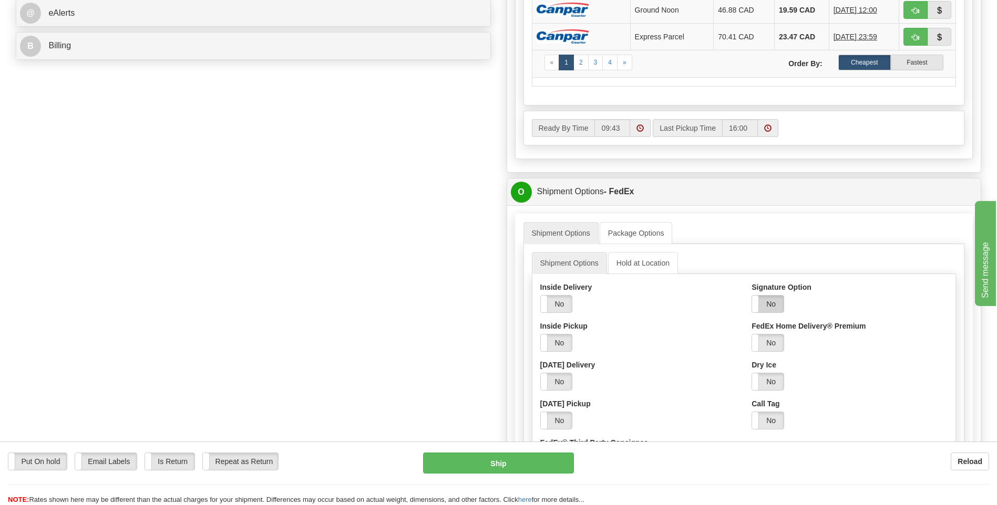
click at [776, 310] on label "No" at bounding box center [768, 304] width 32 height 17
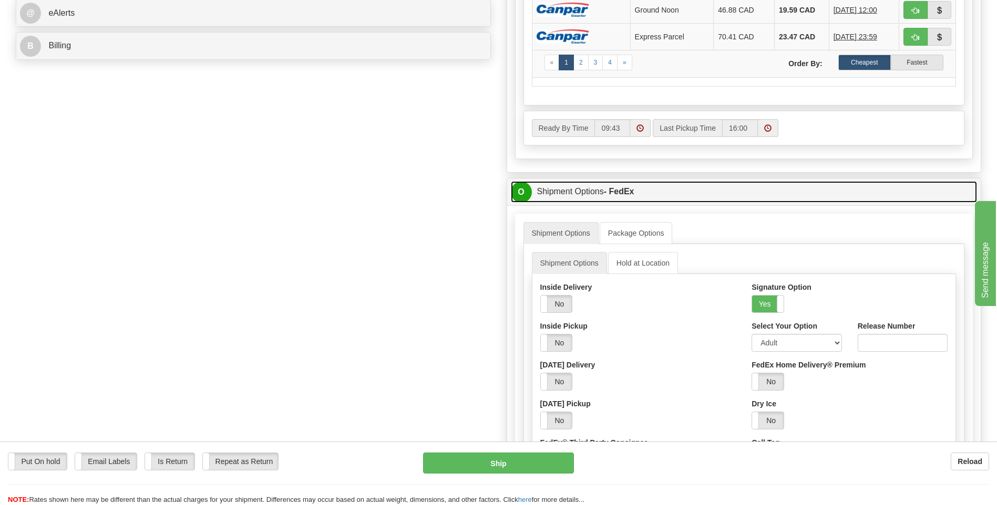
click at [522, 188] on span "O" at bounding box center [521, 192] width 21 height 21
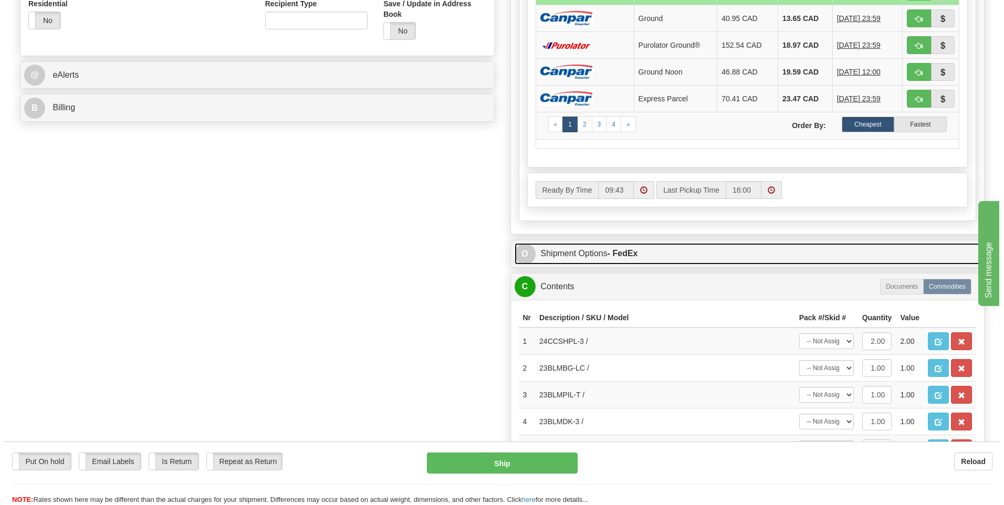
scroll to position [315, 0]
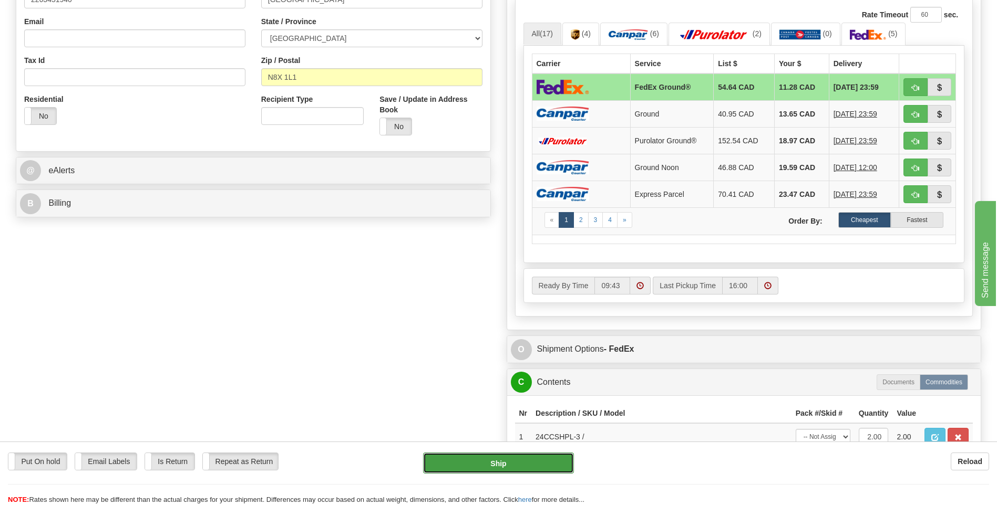
click at [524, 464] on button "Ship" at bounding box center [498, 463] width 150 height 21
type input "92"
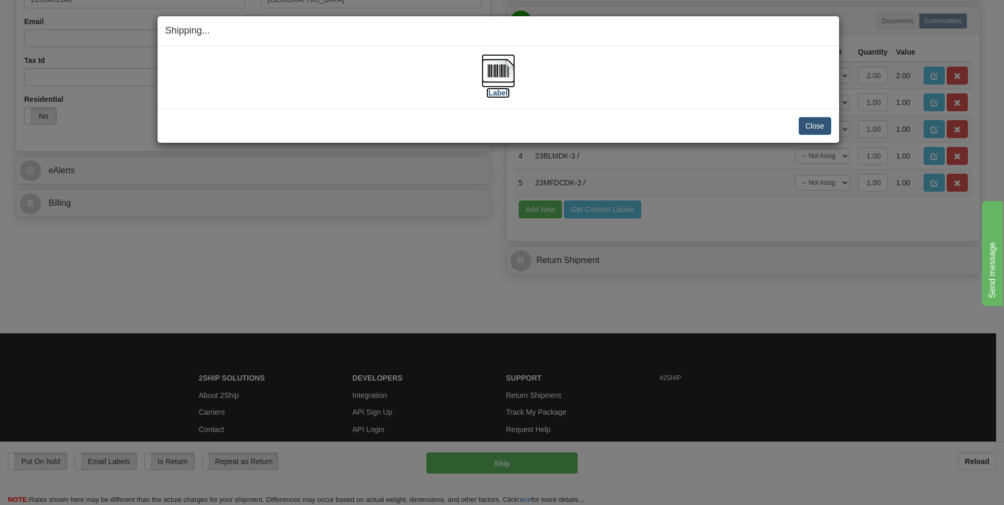
click at [510, 70] on img at bounding box center [499, 71] width 34 height 34
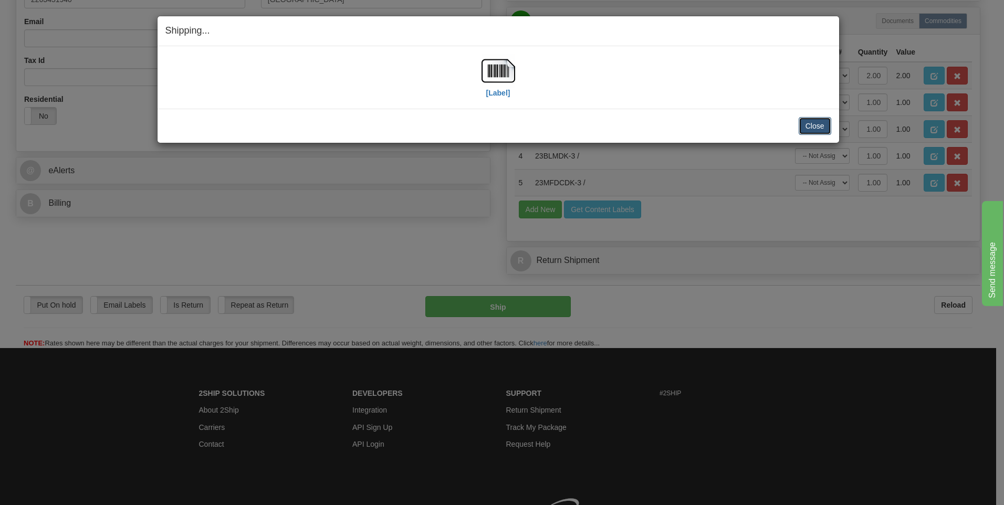
click at [821, 128] on button "Close" at bounding box center [815, 126] width 33 height 18
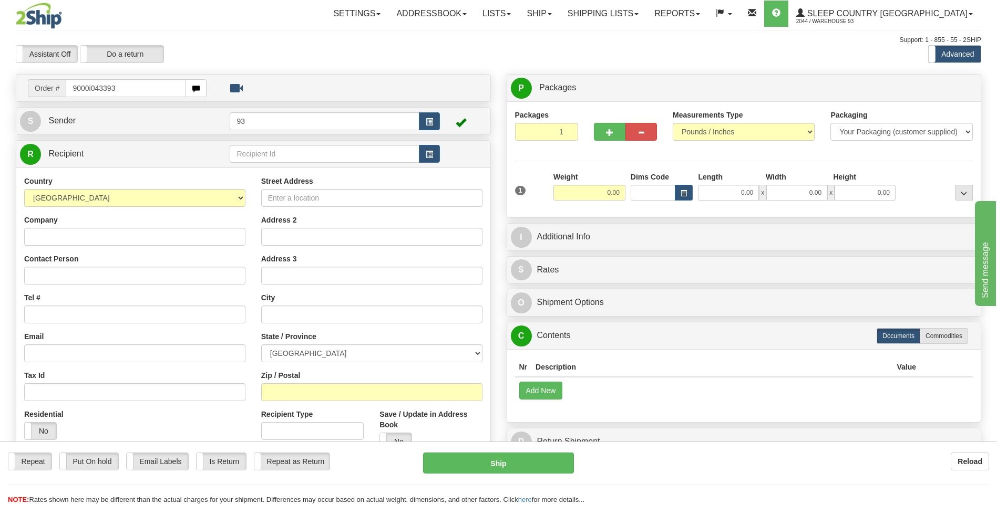
type input "9000i043393"
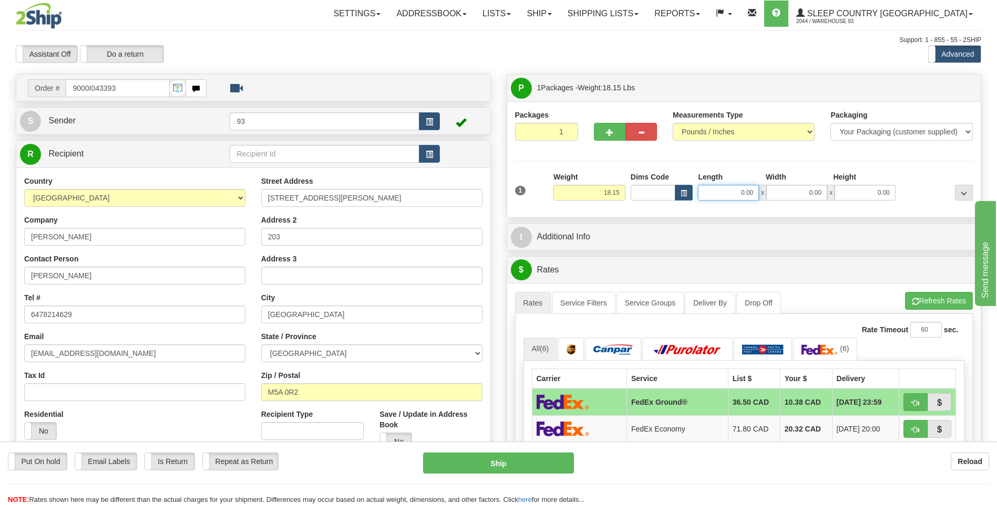
drag, startPoint x: 732, startPoint y: 199, endPoint x: 774, endPoint y: 188, distance: 42.9
click at [774, 188] on div "0.00 x 0.00 x 0.00" at bounding box center [797, 193] width 198 height 16
type input "24.00"
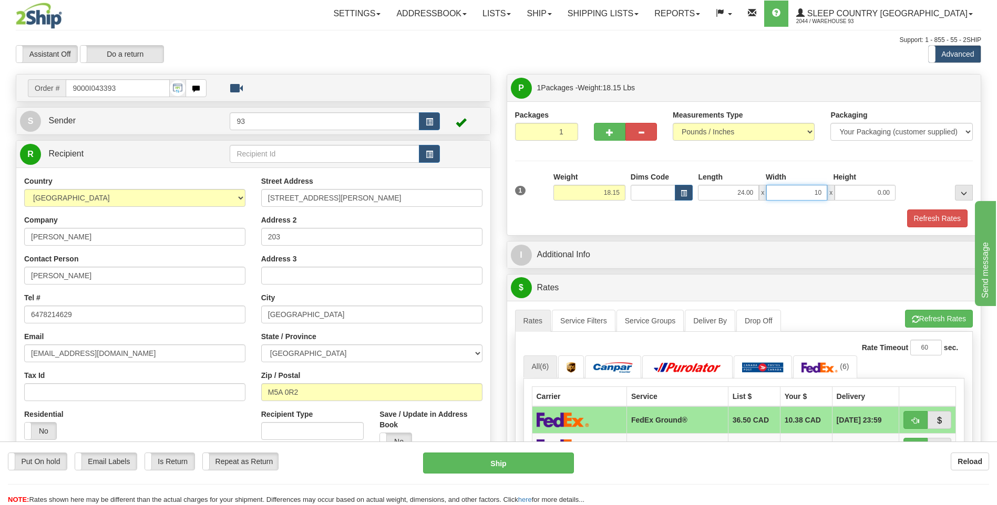
type input "10.00"
click at [915, 218] on button "Refresh Rates" at bounding box center [937, 219] width 60 height 18
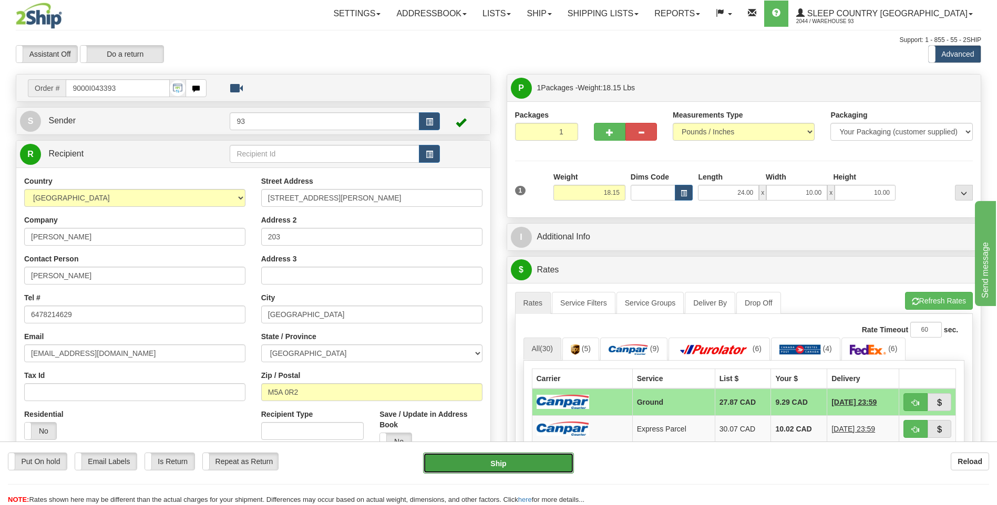
click at [515, 468] on button "Ship" at bounding box center [498, 463] width 150 height 21
type input "1"
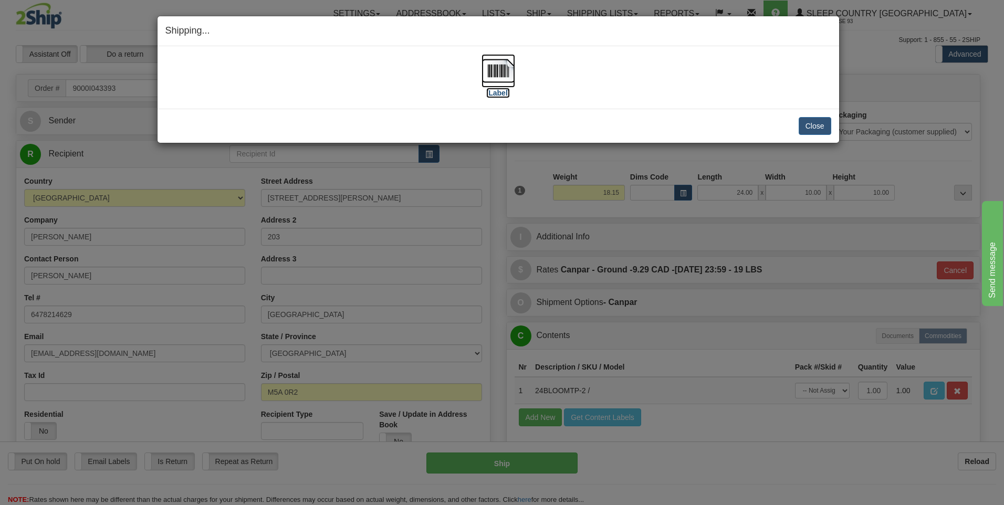
click at [494, 65] on img at bounding box center [499, 71] width 34 height 34
click at [814, 126] on button "Close" at bounding box center [815, 126] width 33 height 18
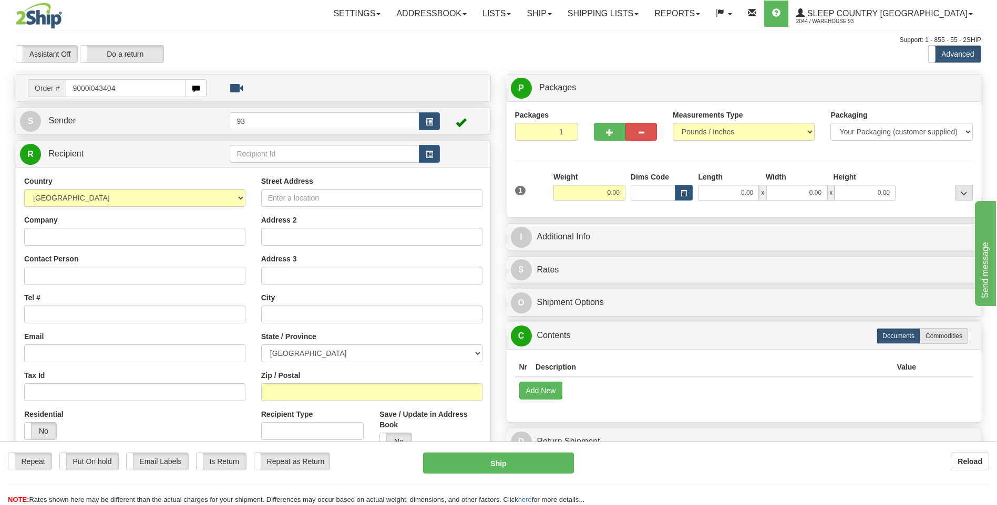
type input "9000i043404"
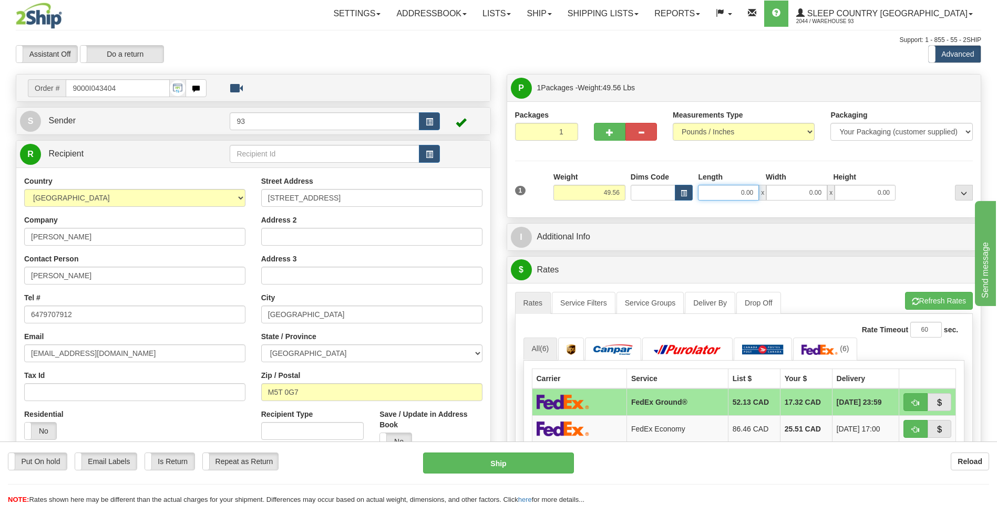
drag, startPoint x: 736, startPoint y: 193, endPoint x: 780, endPoint y: 192, distance: 43.6
click at [780, 192] on div "0.00 x 0.00 x 0.00" at bounding box center [797, 193] width 198 height 16
type input "40.00"
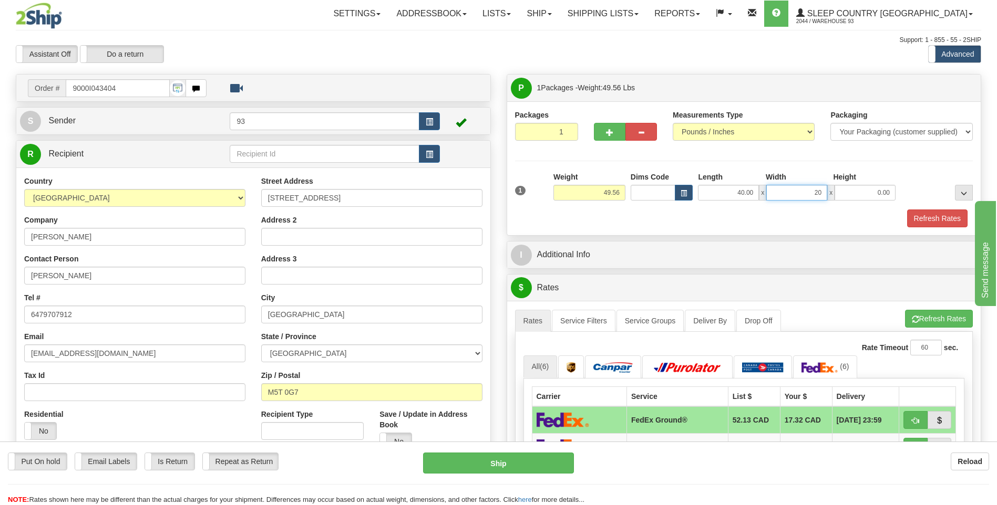
type input "20.00"
drag, startPoint x: 596, startPoint y: 195, endPoint x: 631, endPoint y: 196, distance: 34.7
click at [631, 195] on div "1 Weight 49.56 Dims Code x x" at bounding box center [743, 190] width 463 height 37
type input "45.00"
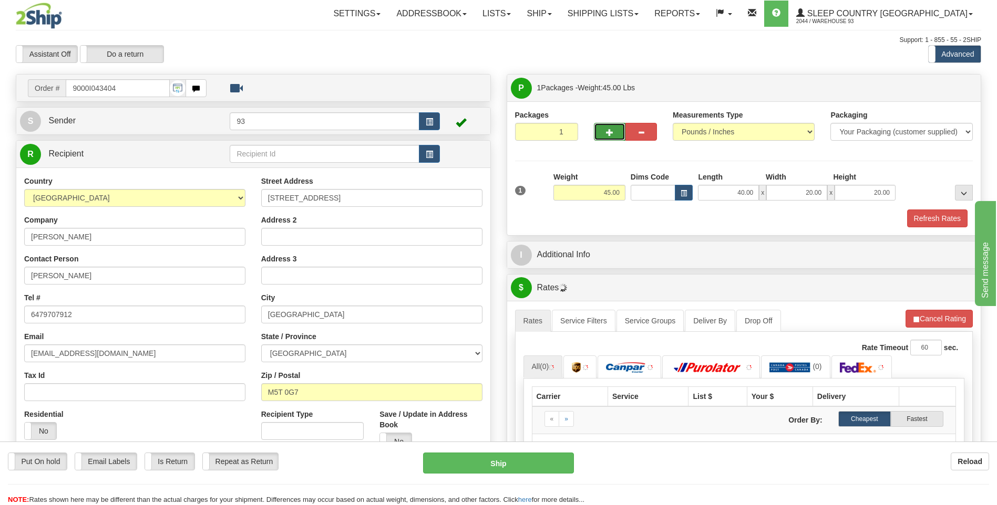
click at [609, 130] on span "button" at bounding box center [609, 132] width 7 height 7
type input "2"
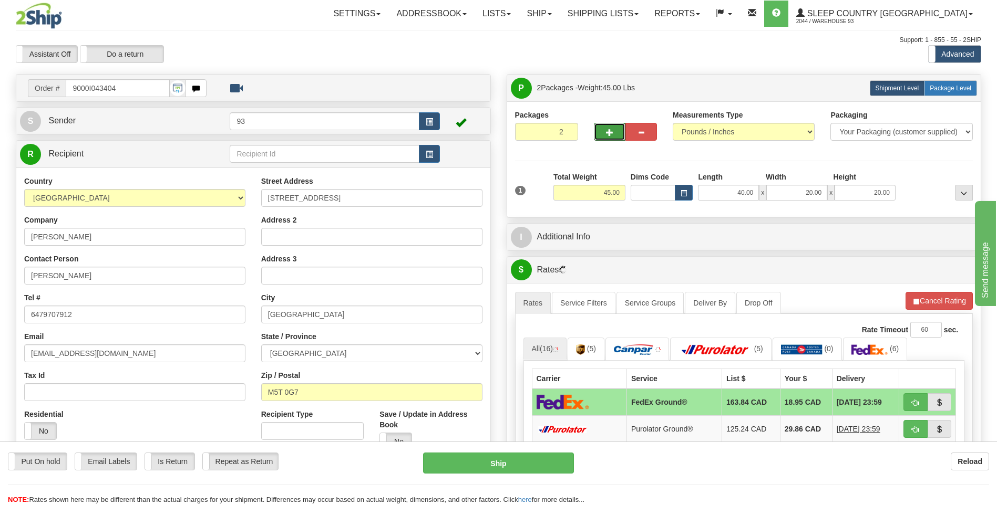
click at [950, 85] on span "Package Level" at bounding box center [950, 88] width 42 height 7
radio input "true"
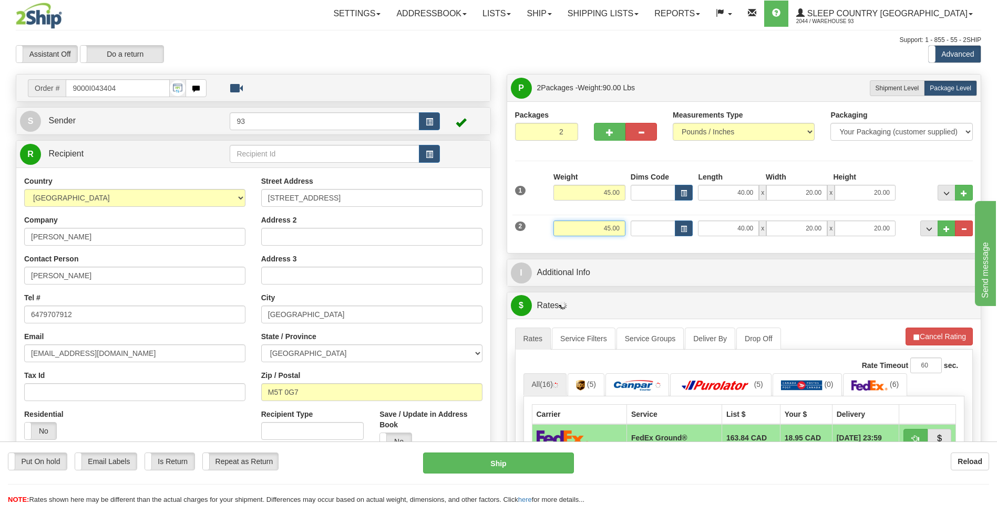
drag, startPoint x: 599, startPoint y: 230, endPoint x: 630, endPoint y: 231, distance: 30.5
click at [630, 230] on div "2 Weight 45.00 Dims Code Length Width Height" at bounding box center [743, 227] width 463 height 35
type input "4.00"
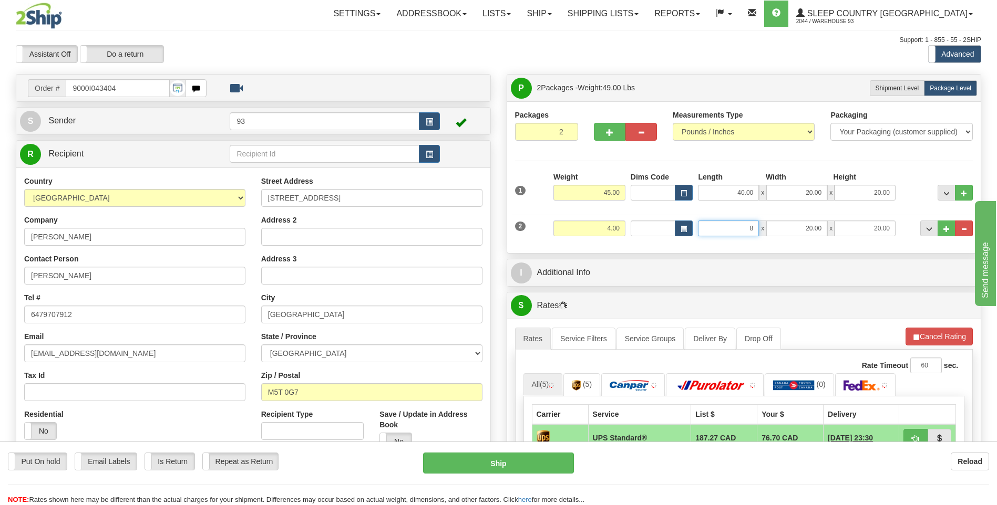
type input "8.00"
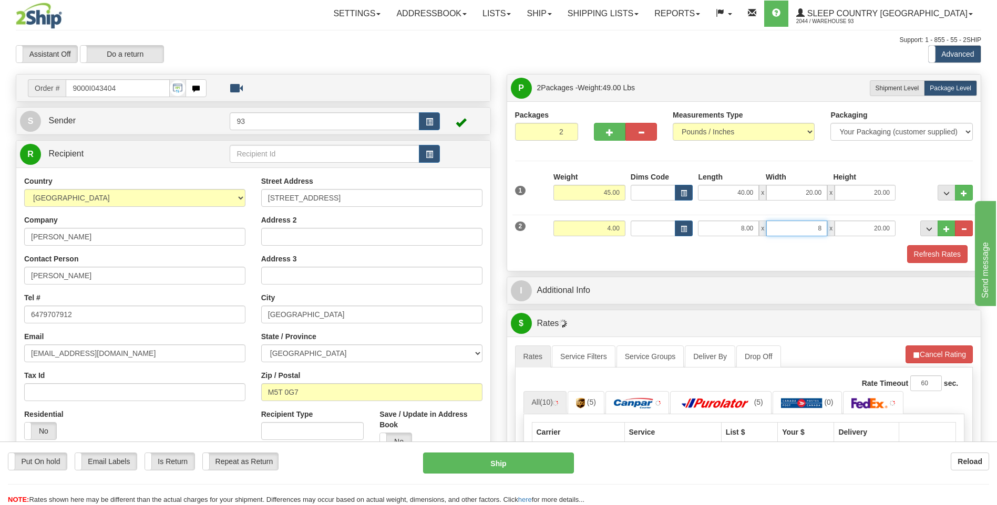
type input "8.00"
type input "4.00"
click at [931, 254] on button "Refresh Rates" at bounding box center [937, 254] width 60 height 18
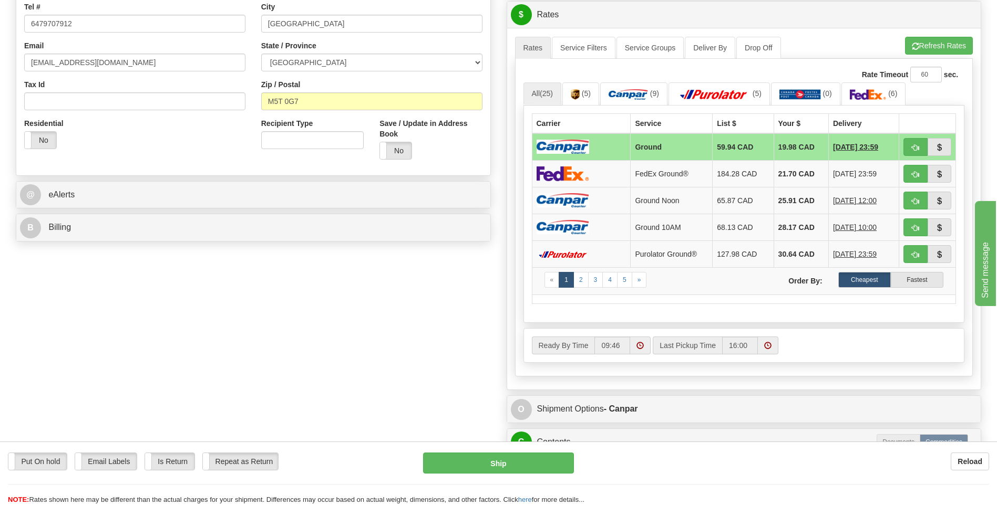
scroll to position [315, 0]
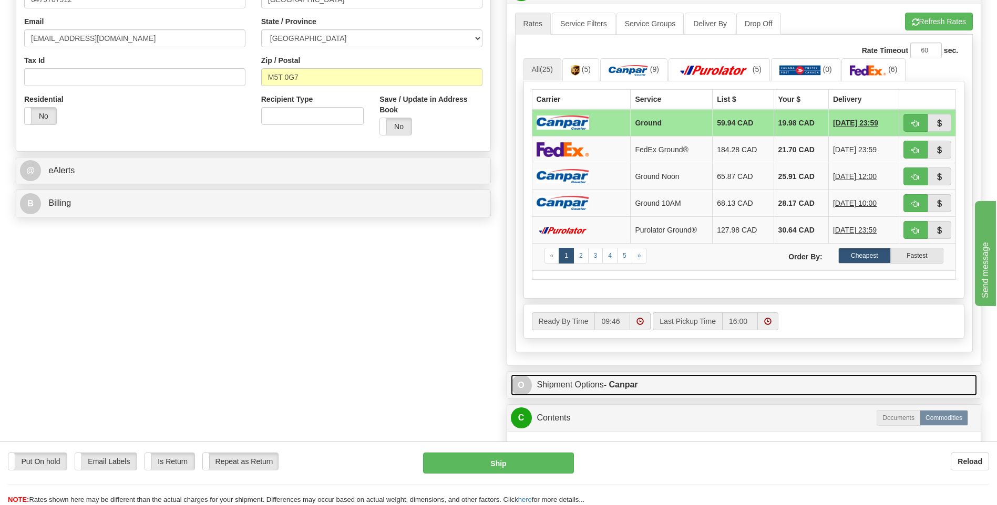
click at [521, 387] on span "O" at bounding box center [521, 385] width 21 height 21
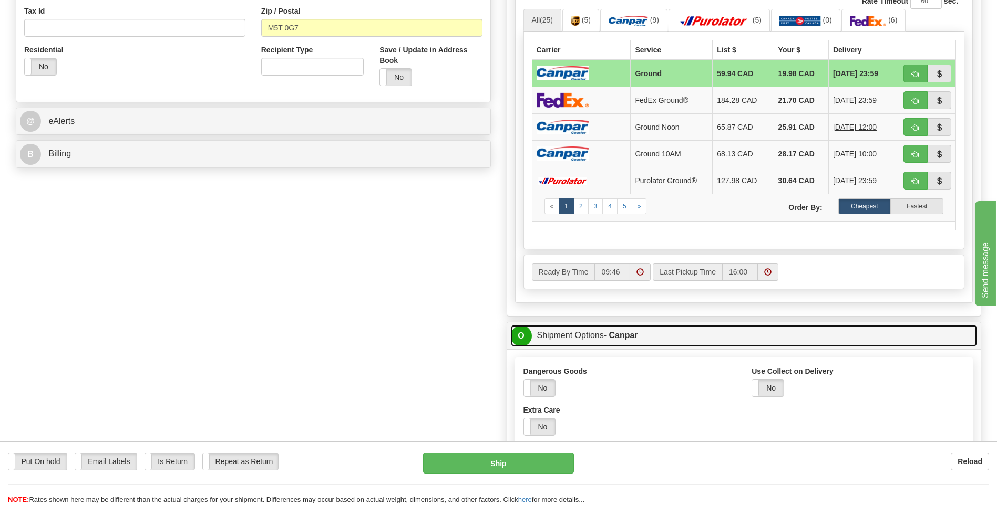
scroll to position [473, 0]
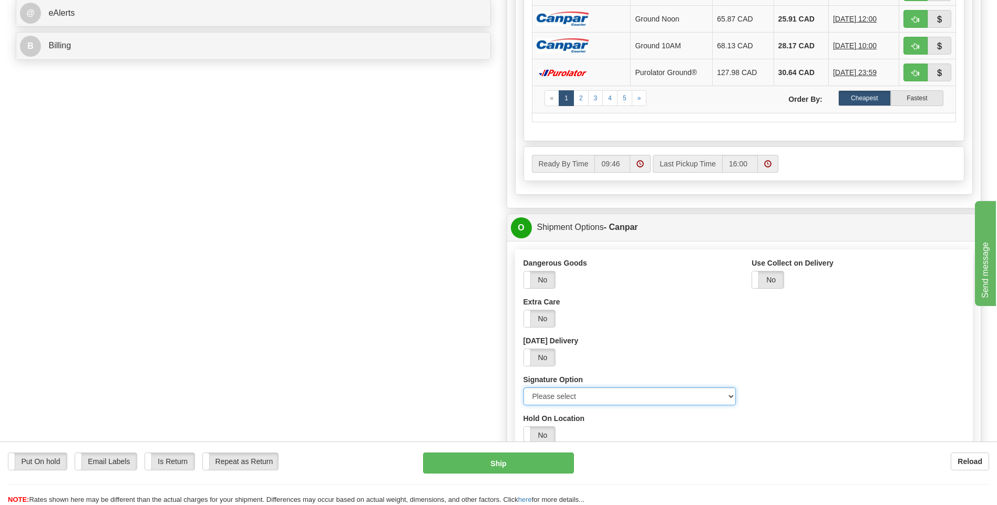
click at [731, 398] on select "Please select No Signature Required Signature Required Adult Signature" at bounding box center [629, 397] width 213 height 18
select select "2"
click at [523, 388] on select "Please select No Signature Required Signature Required Adult Signature" at bounding box center [629, 397] width 213 height 18
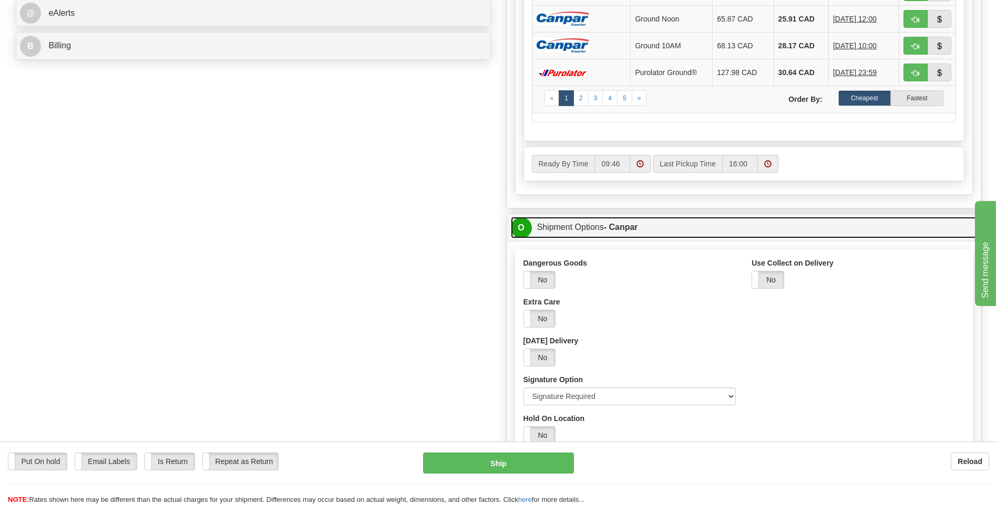
click at [522, 229] on span "O" at bounding box center [521, 227] width 21 height 21
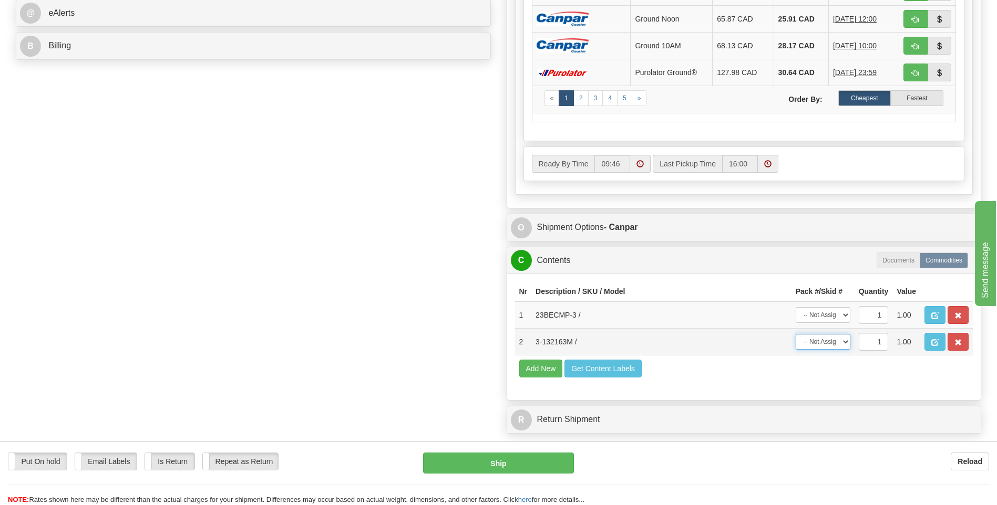
click at [844, 343] on select "-- Not Assigned -- Package 1 Package 2" at bounding box center [822, 342] width 55 height 16
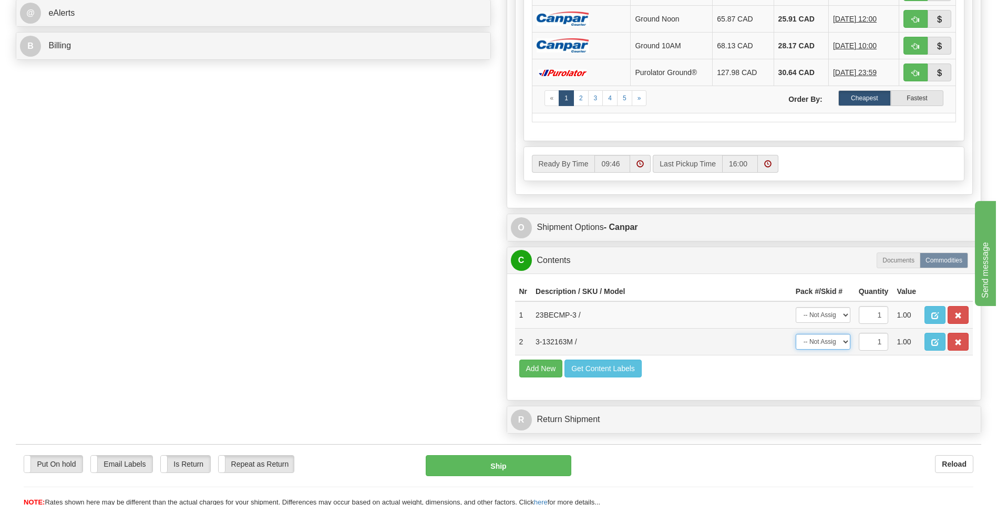
select select "0"
click at [795, 334] on select "-- Not Assigned -- Package 1 Package 2" at bounding box center [822, 342] width 55 height 16
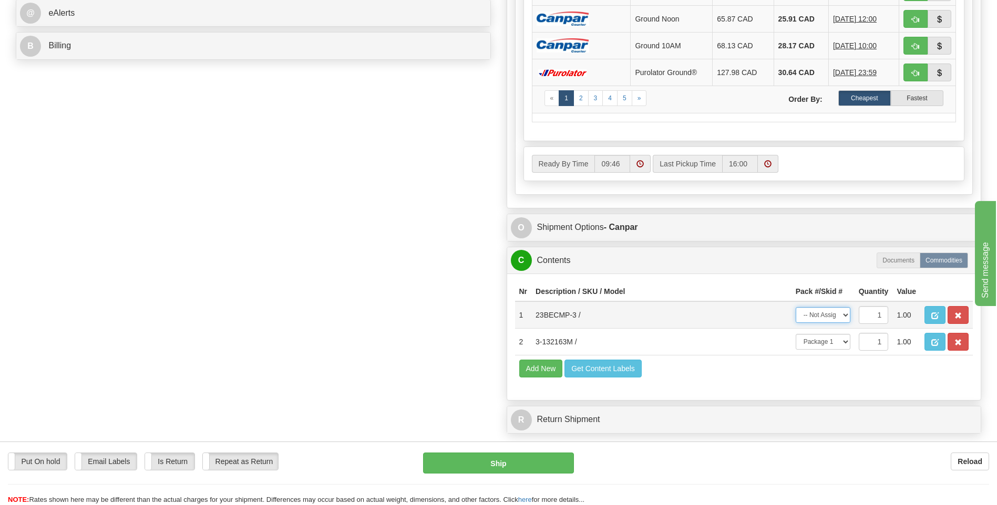
click at [845, 313] on select "-- Not Assigned -- Package 1 Package 2" at bounding box center [822, 315] width 55 height 16
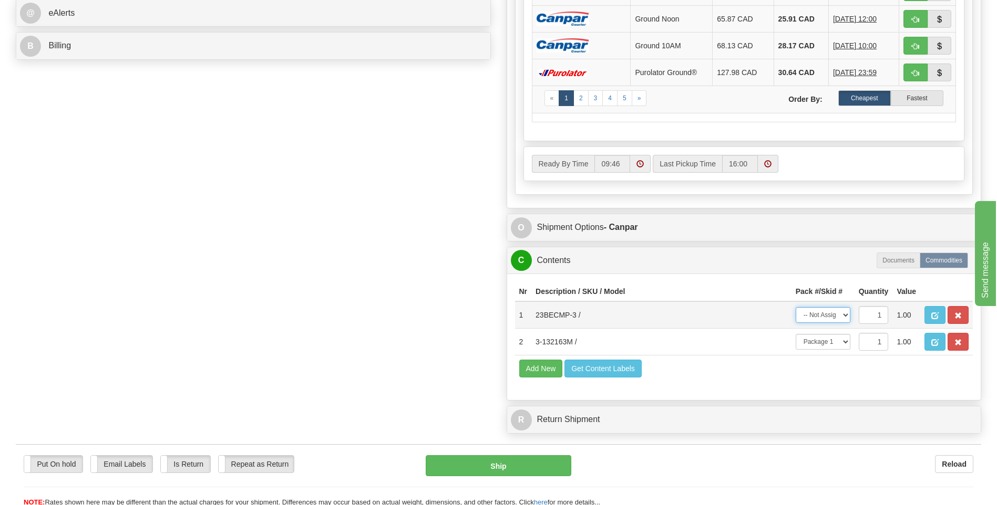
select select "1"
click at [795, 307] on select "-- Not Assigned -- Package 1 Package 2" at bounding box center [822, 315] width 55 height 16
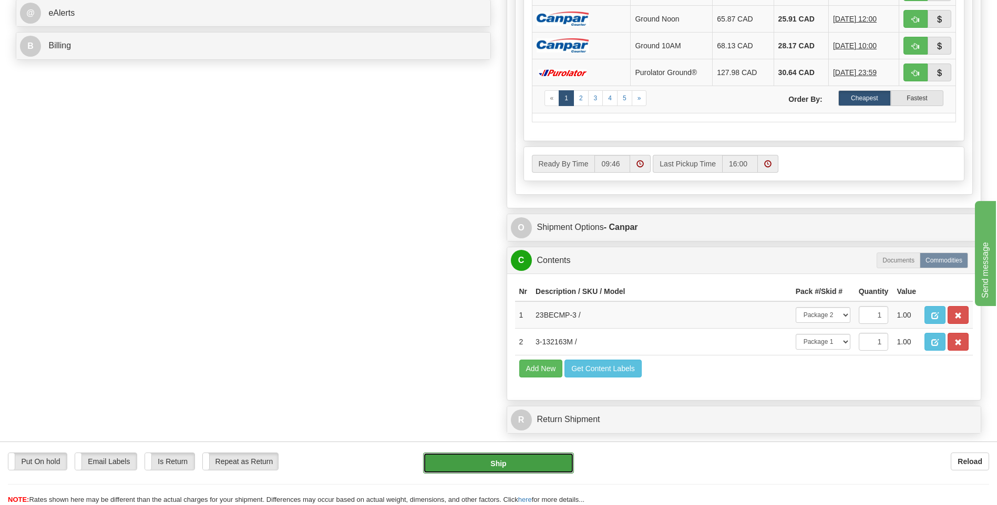
click at [512, 463] on button "Ship" at bounding box center [498, 463] width 150 height 21
type input "1"
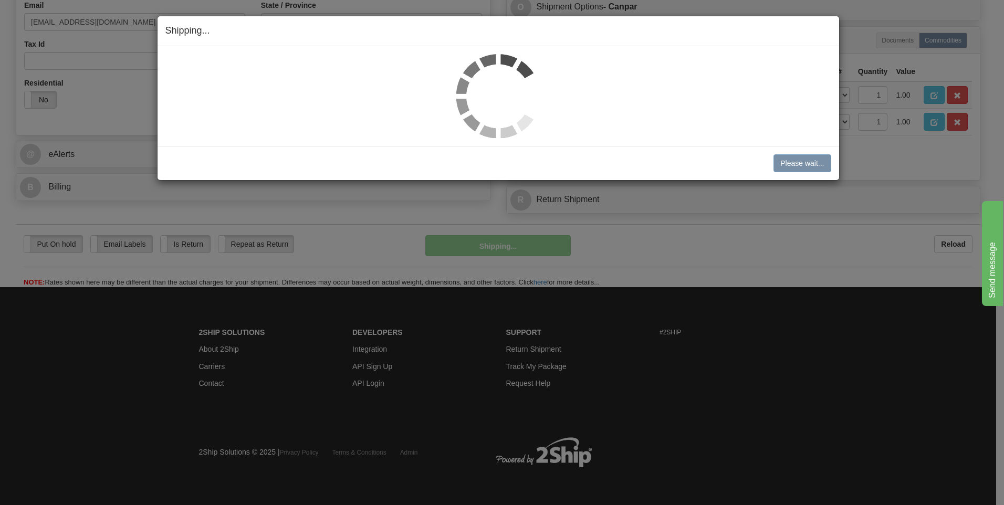
scroll to position [331, 0]
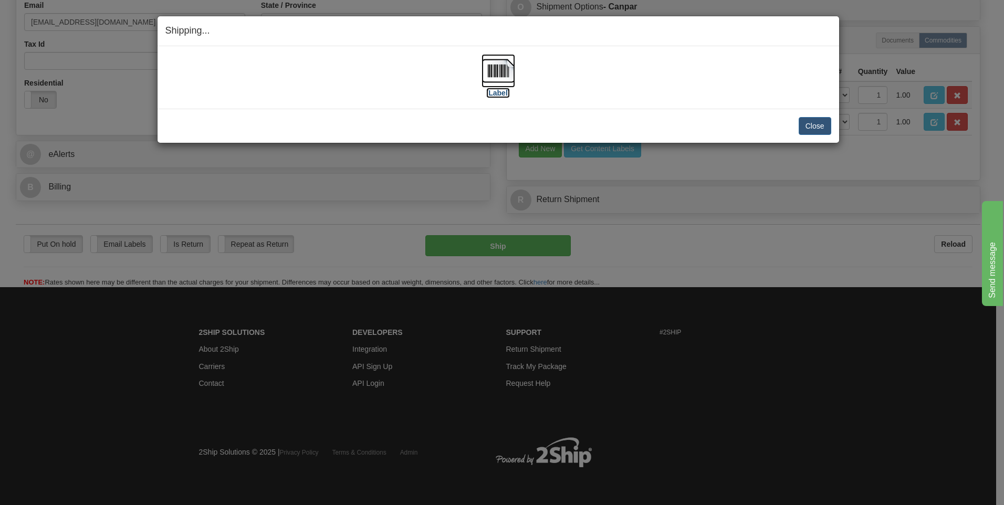
click at [495, 68] on img at bounding box center [499, 71] width 34 height 34
click at [813, 126] on button "Close" at bounding box center [815, 126] width 33 height 18
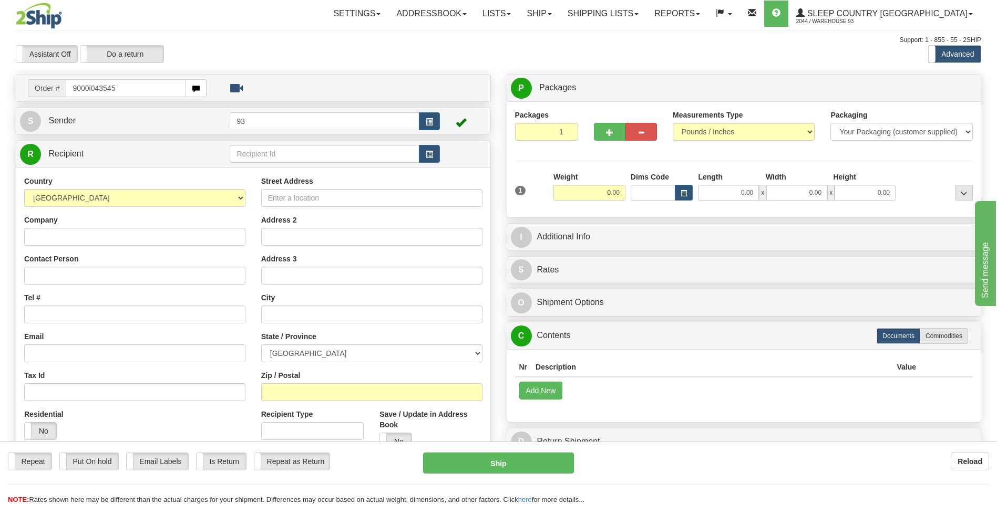
type input "9000i043545"
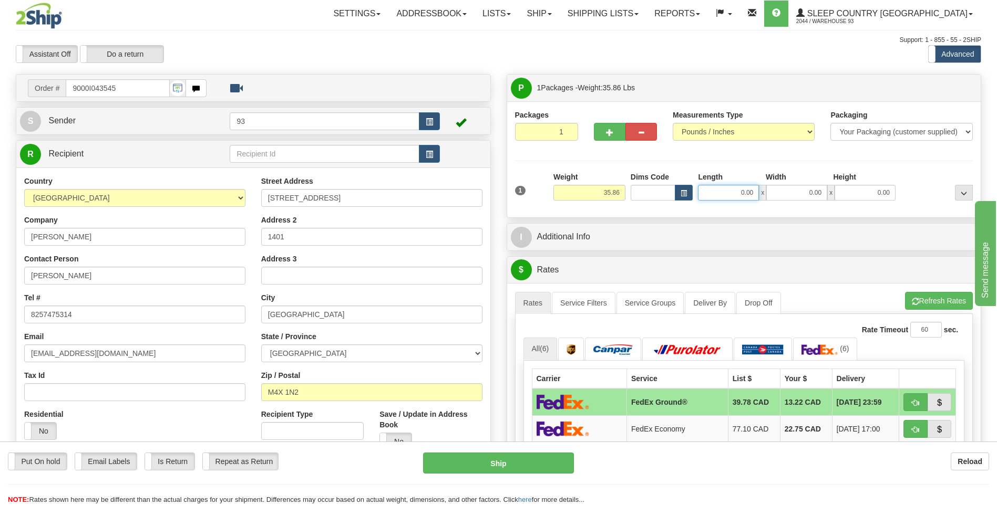
drag, startPoint x: 742, startPoint y: 193, endPoint x: 764, endPoint y: 191, distance: 22.2
click at [764, 191] on div "0.00 x 0.00 x 0.00" at bounding box center [797, 193] width 198 height 16
type input "40.00"
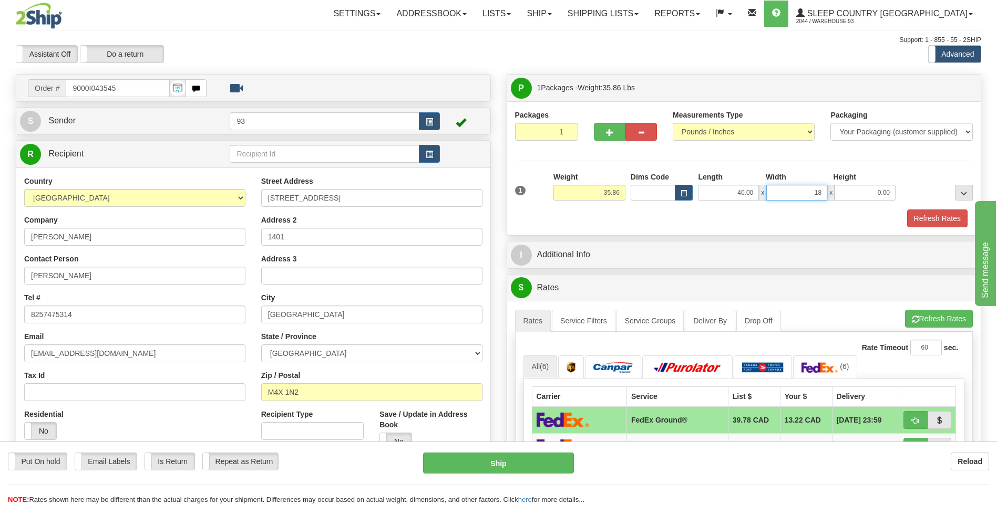
type input "18.00"
click at [960, 216] on button "Refresh Rates" at bounding box center [937, 219] width 60 height 18
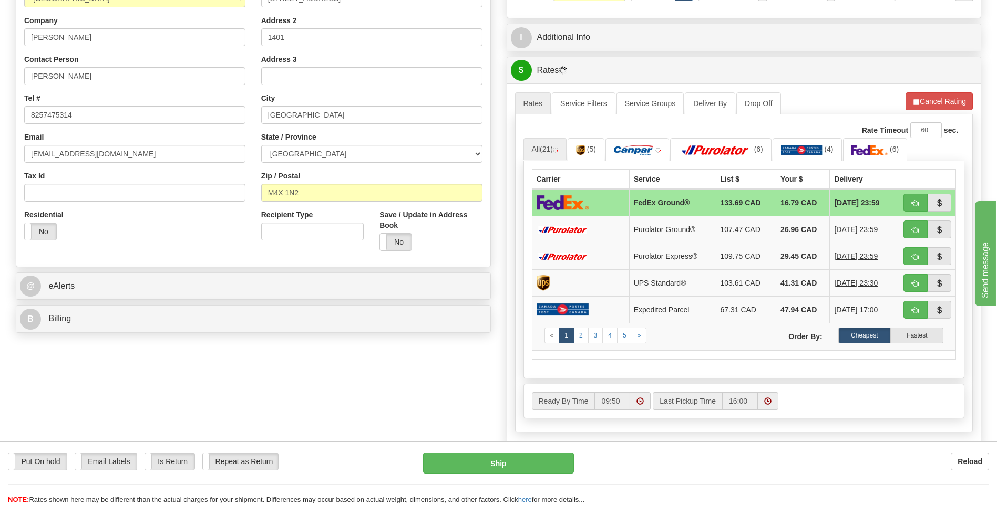
scroll to position [263, 0]
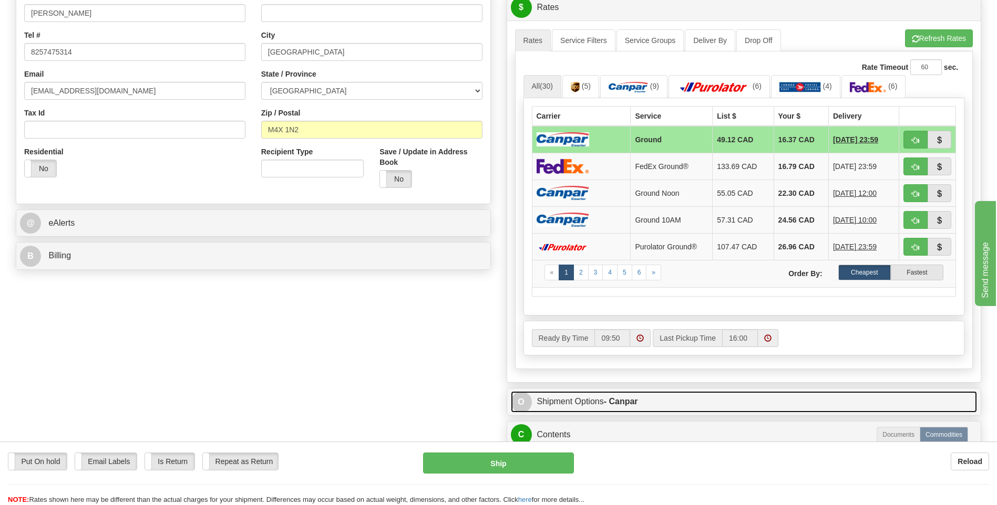
click at [525, 405] on span "O" at bounding box center [521, 402] width 21 height 21
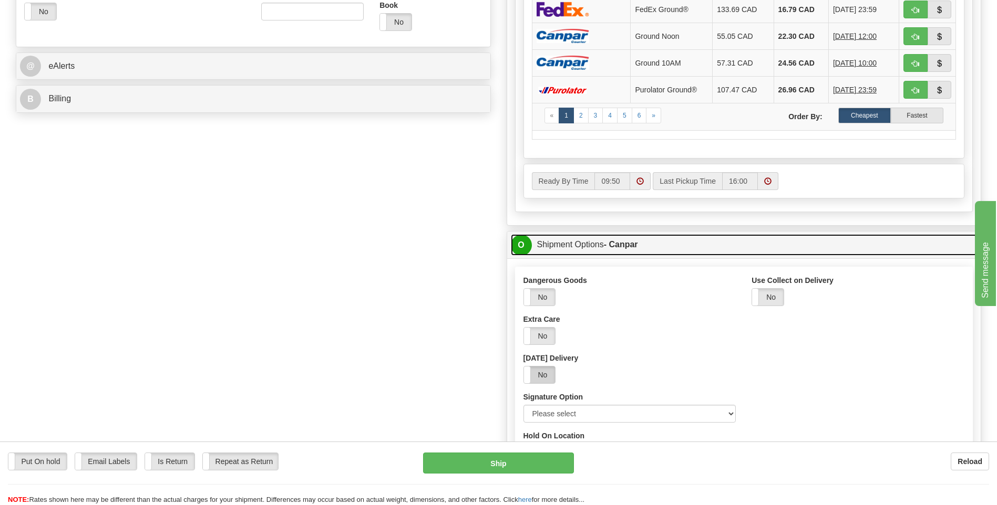
scroll to position [420, 0]
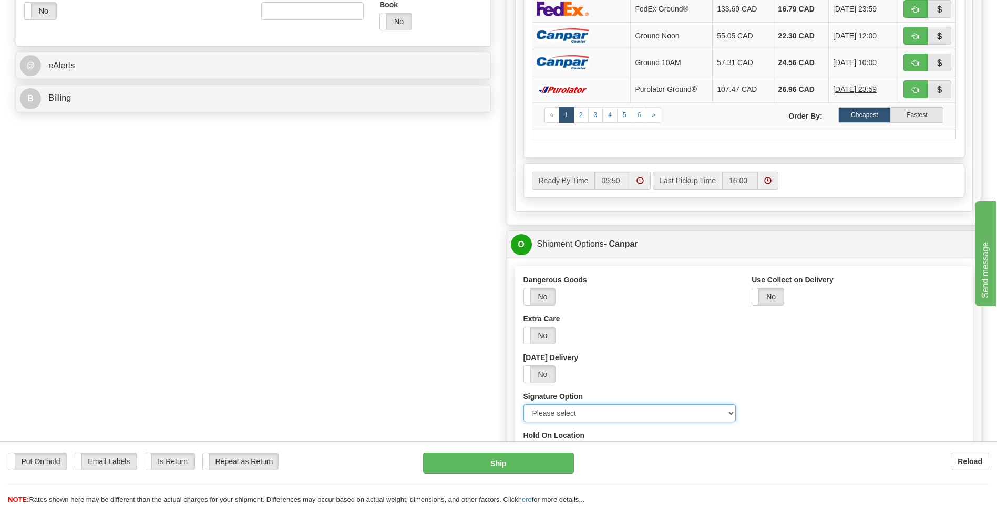
click at [731, 413] on select "Please select No Signature Required Signature Required Adult Signature" at bounding box center [629, 414] width 213 height 18
select select "2"
click at [523, 405] on select "Please select No Signature Required Signature Required Adult Signature" at bounding box center [629, 414] width 213 height 18
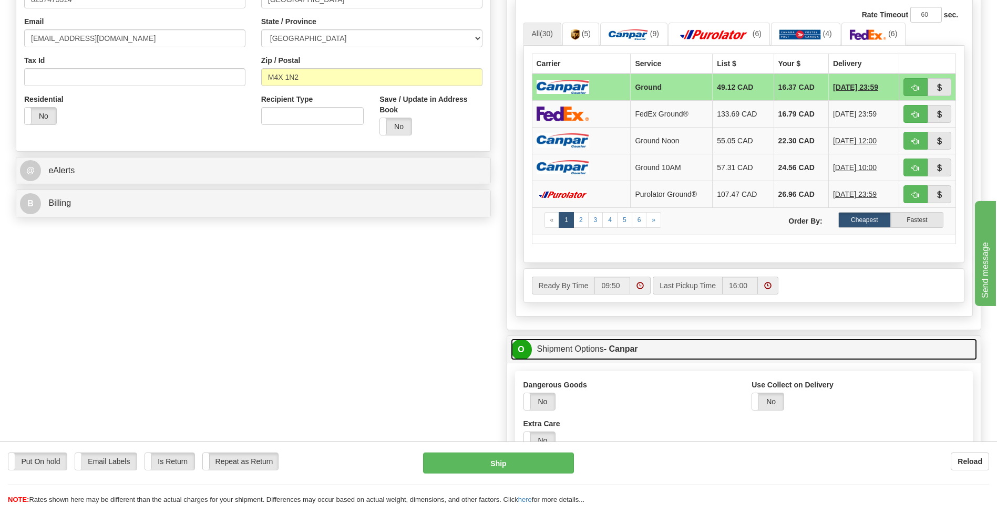
click at [526, 350] on span "O" at bounding box center [521, 349] width 21 height 21
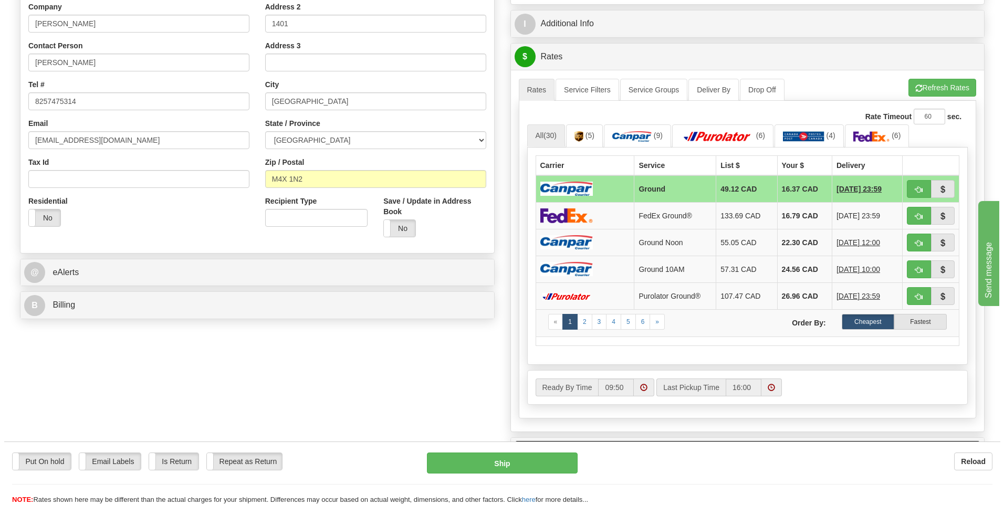
scroll to position [210, 0]
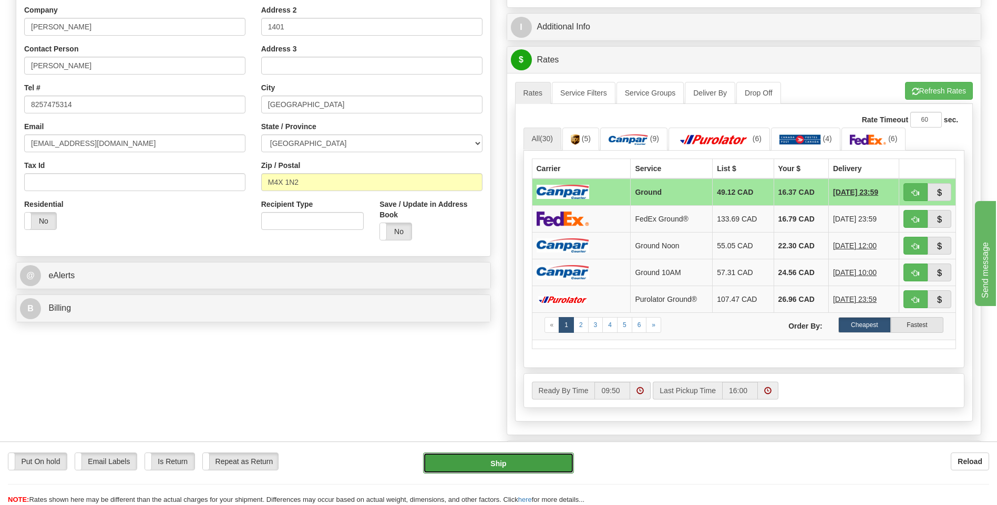
click at [491, 464] on button "Ship" at bounding box center [498, 463] width 150 height 21
type input "1"
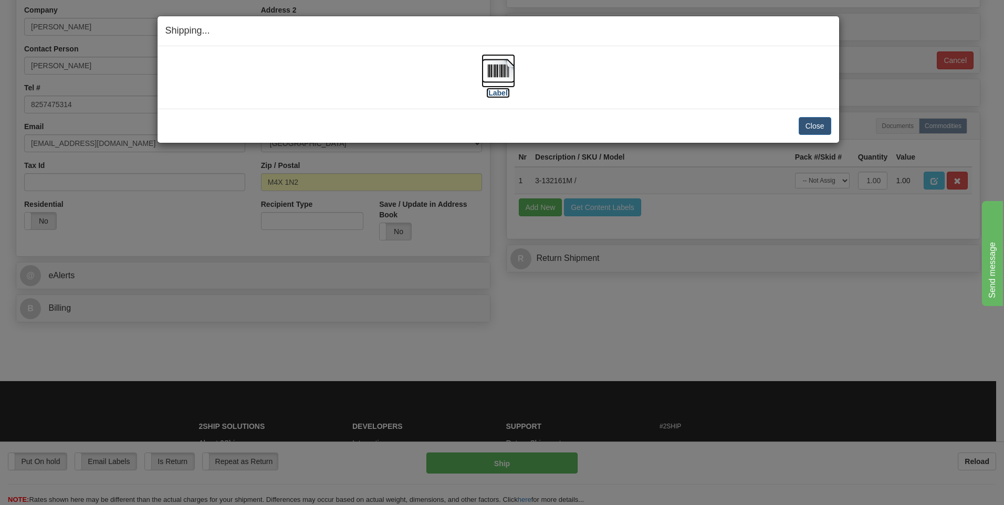
click at [494, 76] on img at bounding box center [499, 71] width 34 height 34
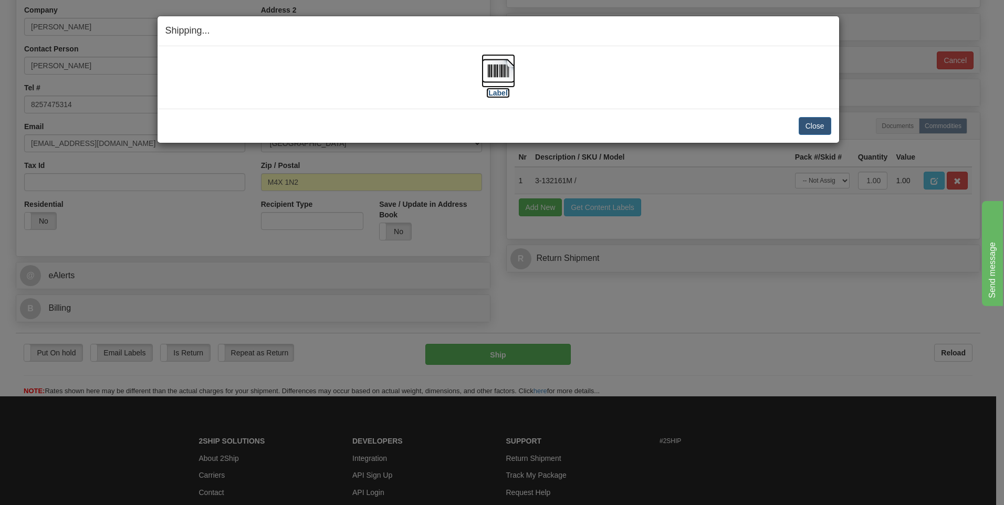
click at [495, 70] on img at bounding box center [499, 71] width 34 height 34
click at [810, 130] on button "Close" at bounding box center [815, 126] width 33 height 18
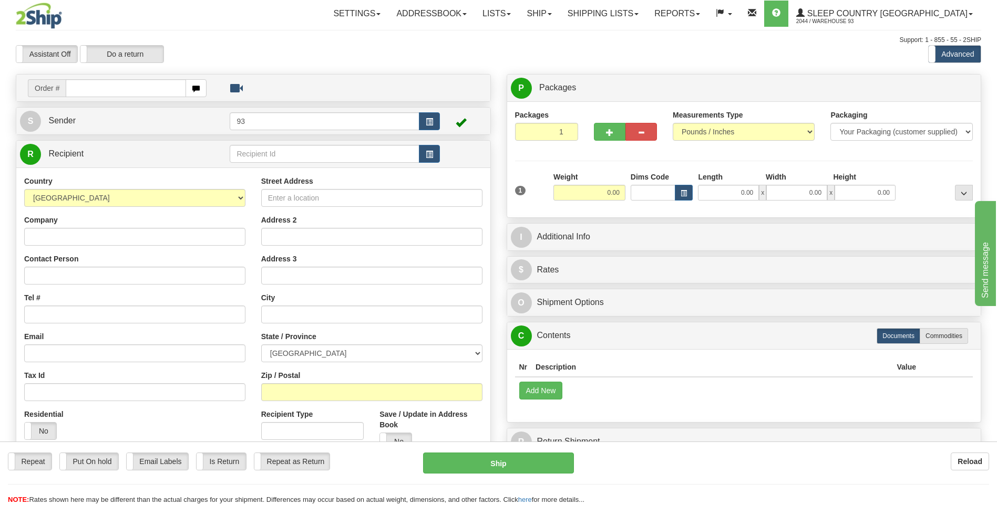
click at [76, 84] on input "text" at bounding box center [126, 88] width 120 height 18
type input "5900i043527"
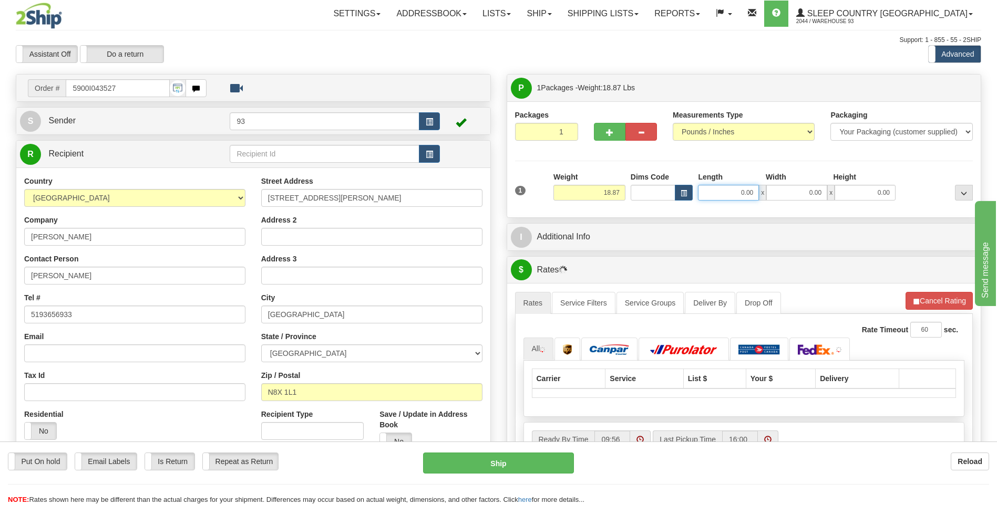
drag, startPoint x: 741, startPoint y: 193, endPoint x: 779, endPoint y: 193, distance: 37.3
click at [779, 193] on div "0.00 x 0.00 x 0.00" at bounding box center [797, 193] width 198 height 16
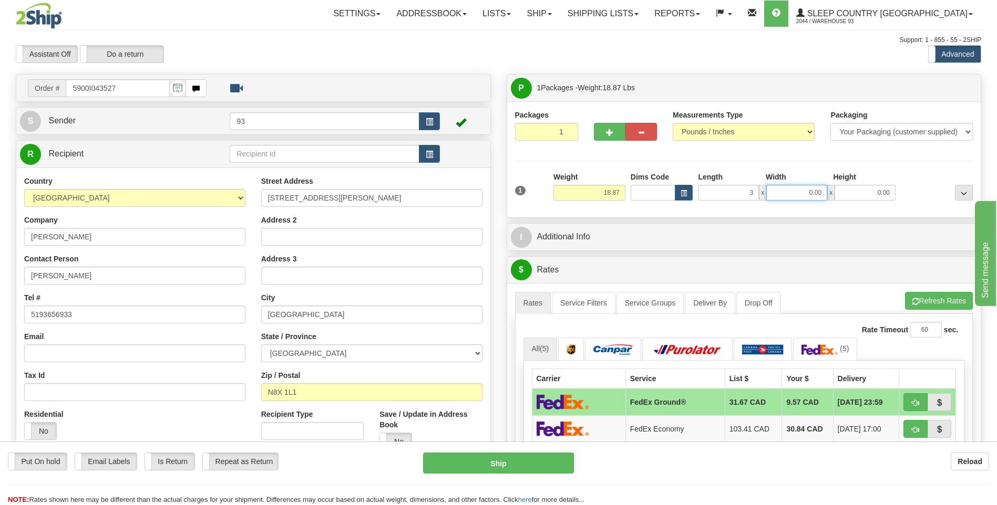
type input "3.00"
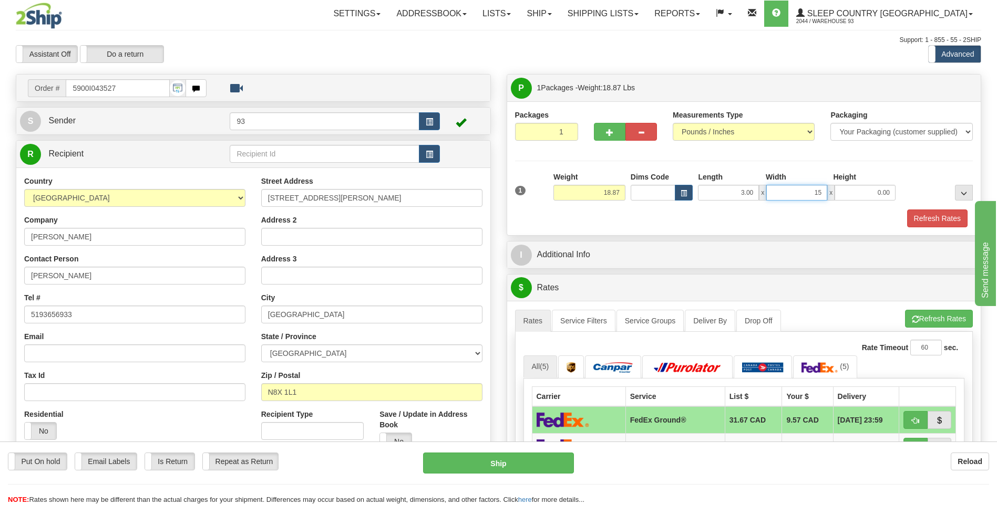
type input "15.00"
click at [919, 221] on button "Refresh Rates" at bounding box center [937, 219] width 60 height 18
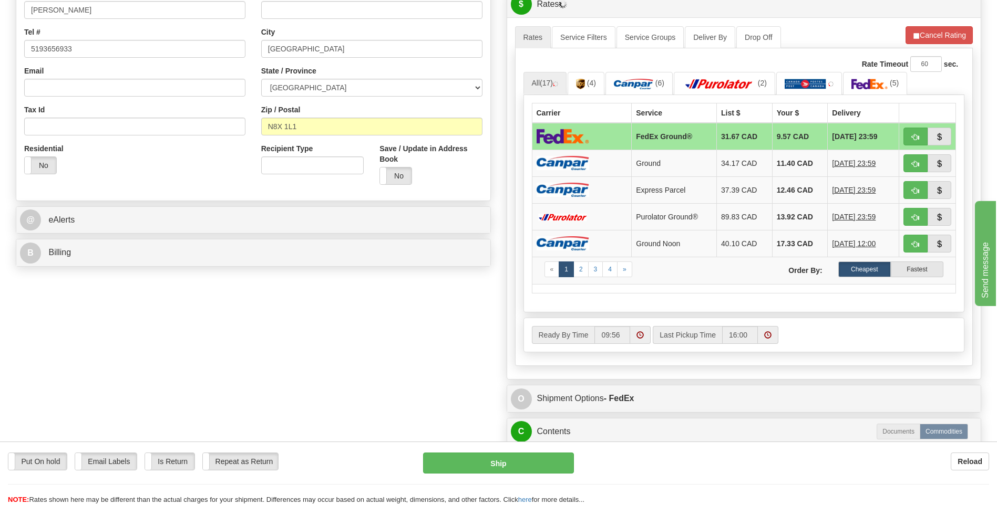
scroll to position [368, 0]
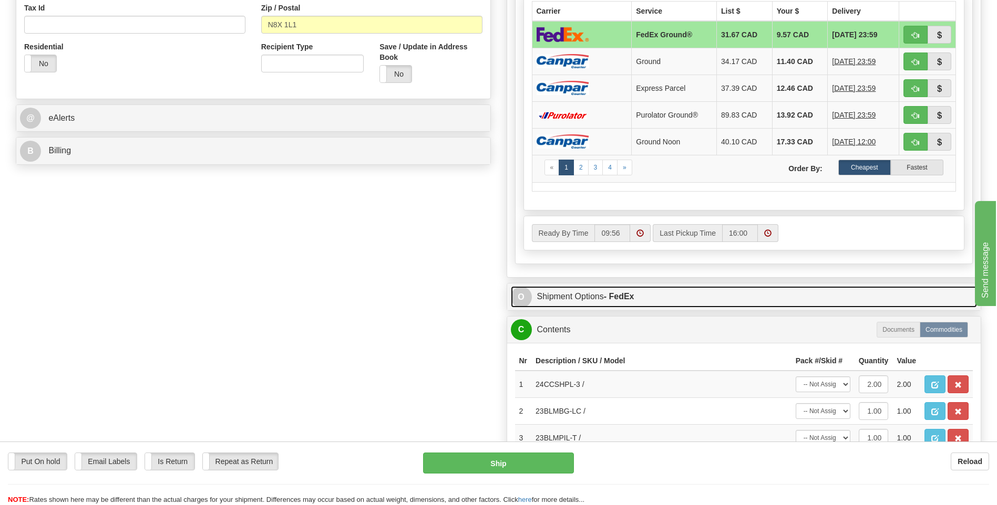
click at [525, 294] on span "O" at bounding box center [521, 297] width 21 height 21
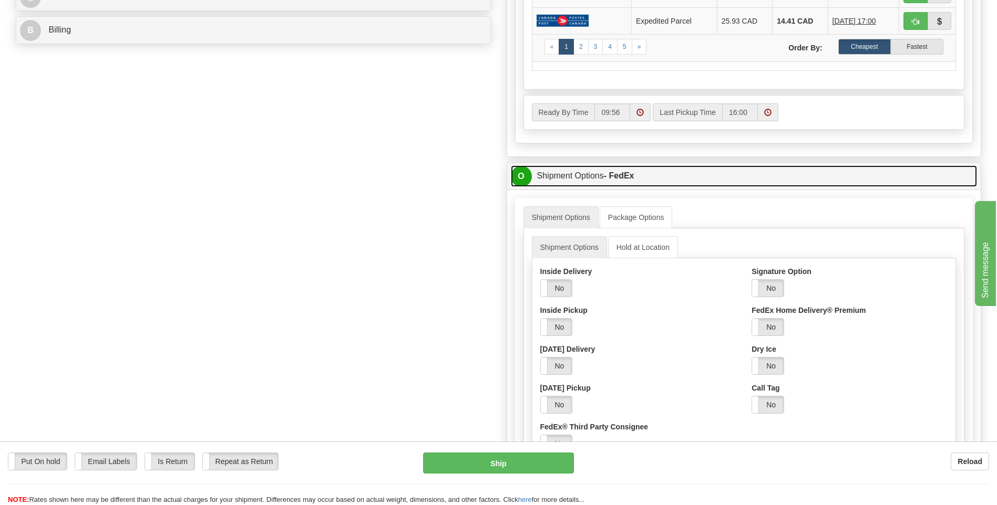
scroll to position [525, 0]
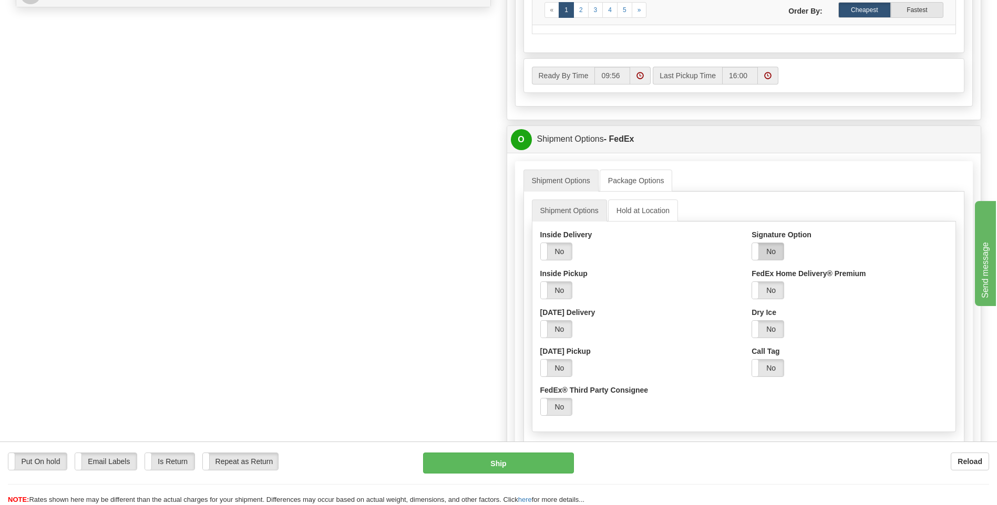
click at [768, 252] on label "No" at bounding box center [768, 251] width 32 height 17
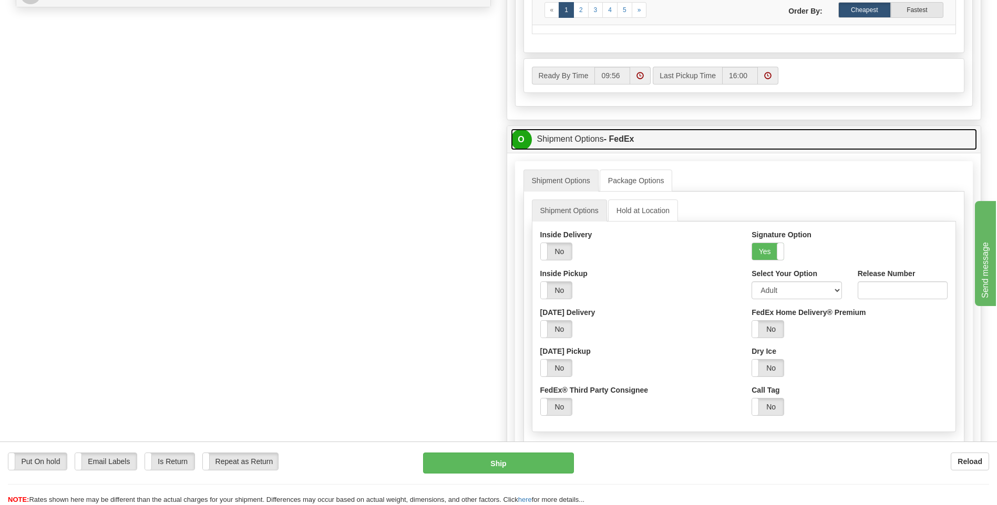
click at [521, 138] on span "O" at bounding box center [521, 139] width 21 height 21
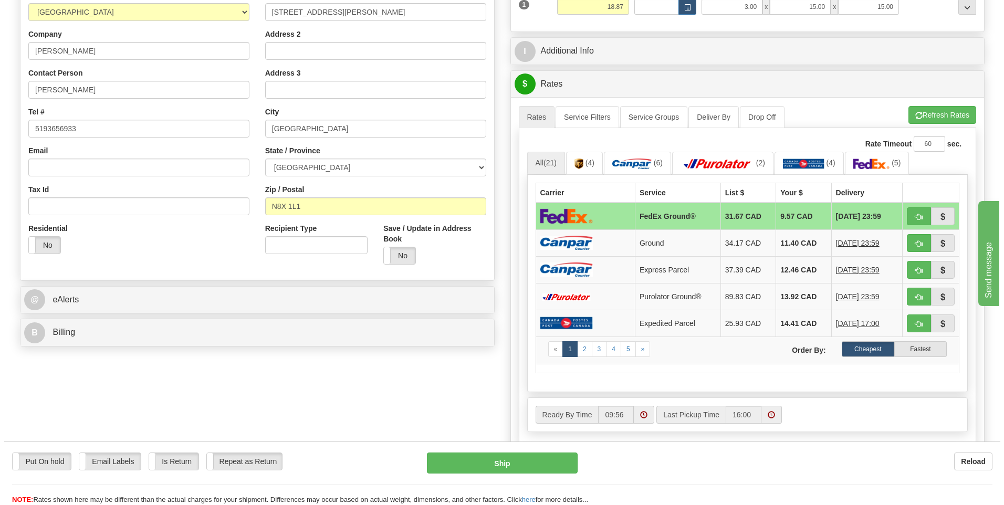
scroll to position [158, 0]
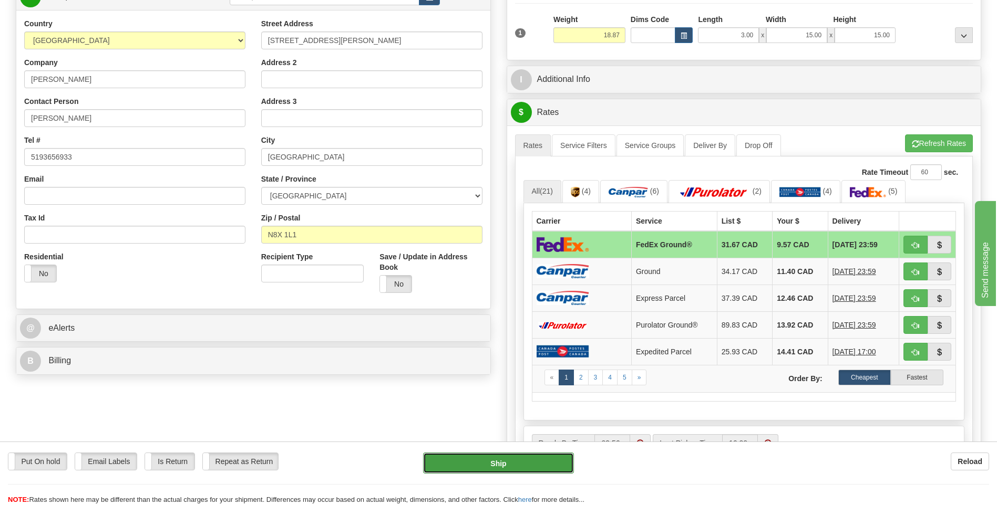
click at [522, 465] on button "Ship" at bounding box center [498, 463] width 150 height 21
type input "92"
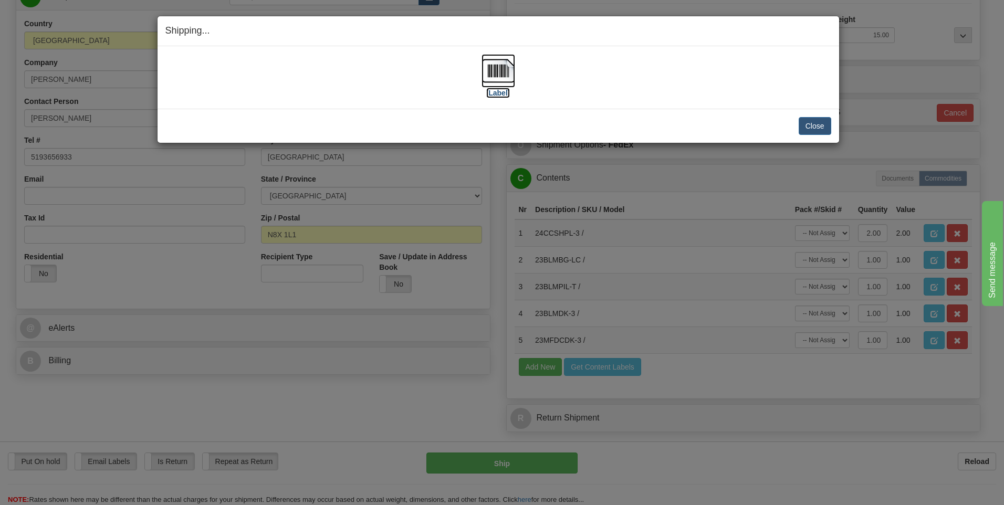
click at [502, 76] on img at bounding box center [499, 71] width 34 height 34
click at [823, 131] on button "Close" at bounding box center [815, 126] width 33 height 18
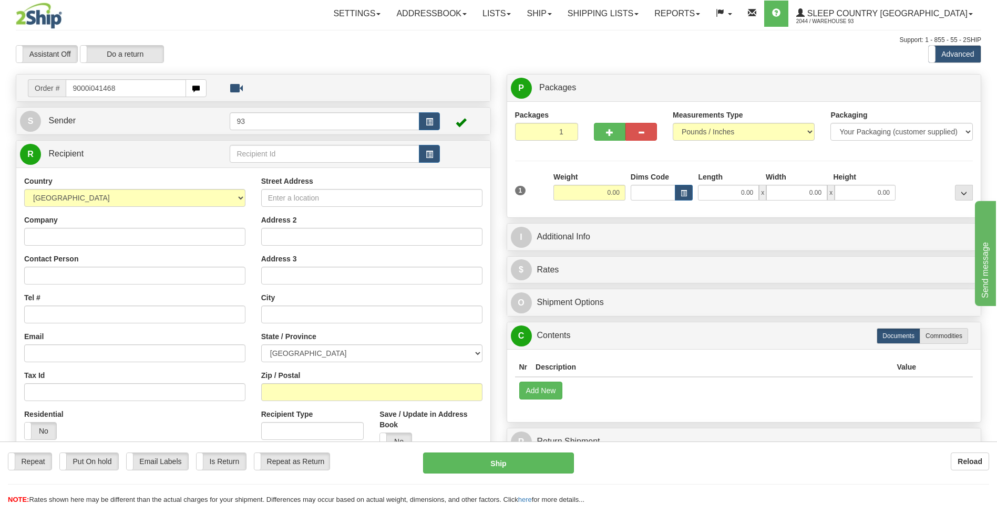
type input "9000i041468"
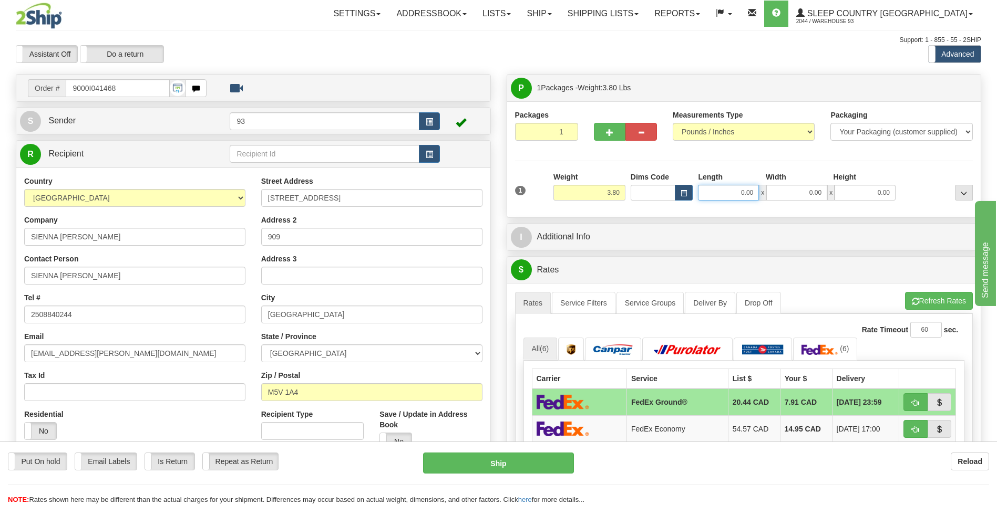
drag, startPoint x: 735, startPoint y: 194, endPoint x: 800, endPoint y: 196, distance: 65.2
click at [800, 196] on div "0.00 x 0.00 x 0.00" at bounding box center [797, 193] width 198 height 16
type input "8.00"
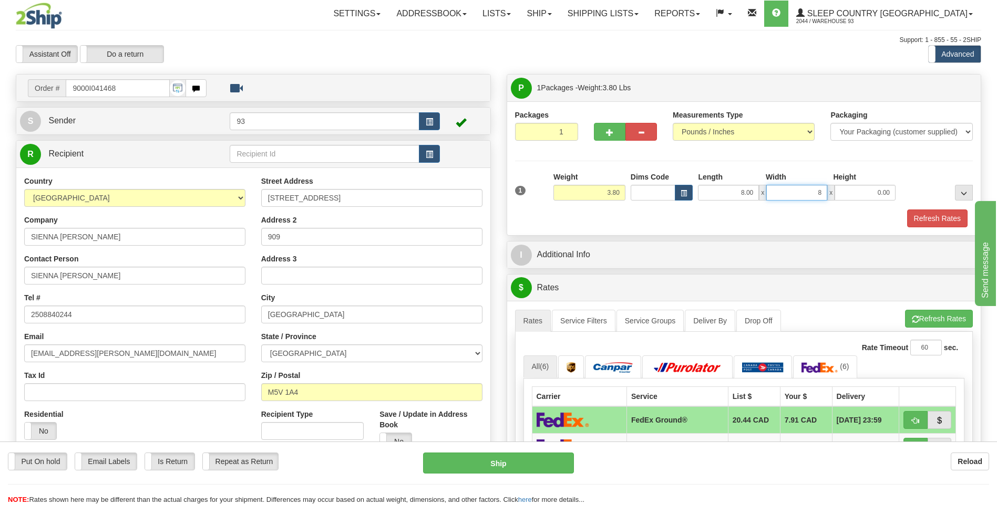
type input "8.00"
drag, startPoint x: 885, startPoint y: 195, endPoint x: 909, endPoint y: 201, distance: 24.7
click at [909, 201] on div "1 Weight 3.80 Dims Code 8.00" at bounding box center [743, 190] width 463 height 37
type input "4.00"
click at [942, 221] on button "Refresh Rates" at bounding box center [937, 219] width 60 height 18
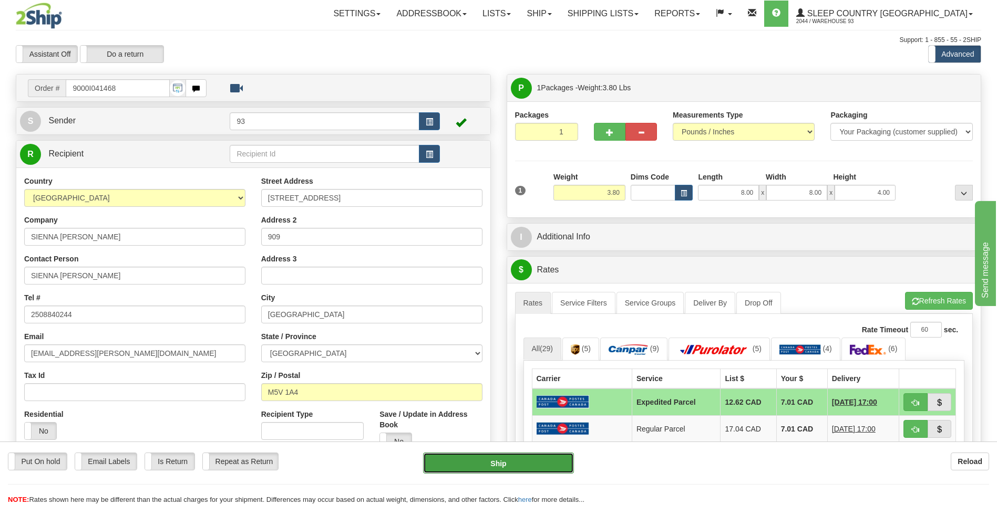
click at [533, 470] on button "Ship" at bounding box center [498, 463] width 150 height 21
type input "DOM.EP"
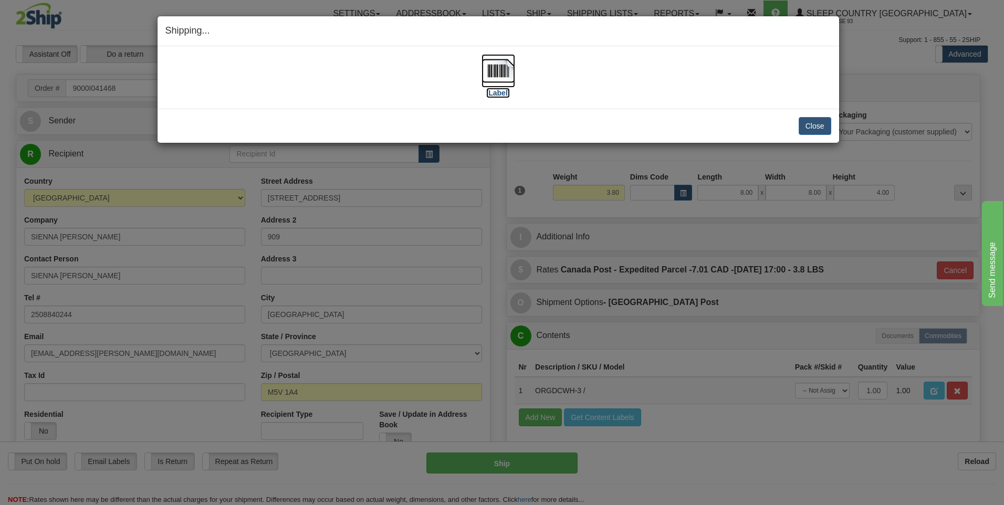
click at [509, 73] on img at bounding box center [499, 71] width 34 height 34
click at [806, 131] on button "Close" at bounding box center [815, 126] width 33 height 18
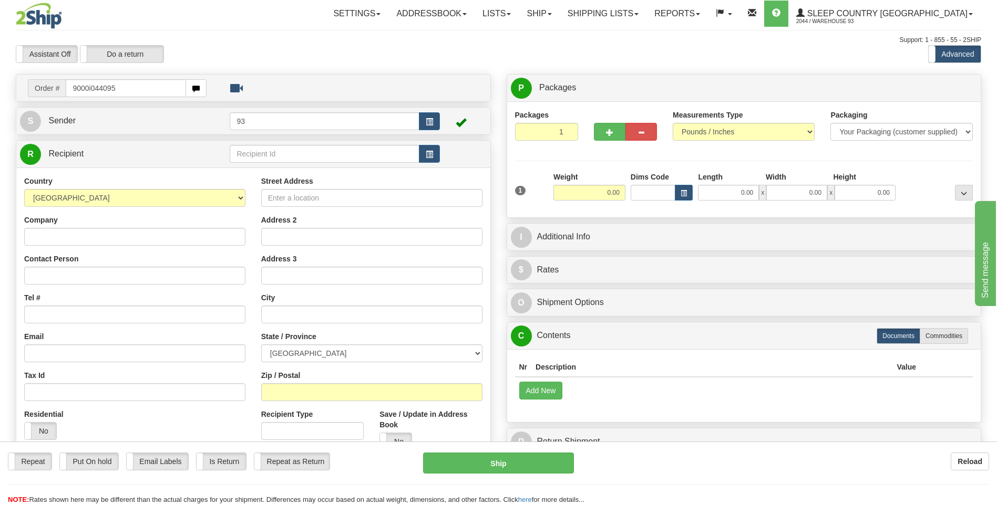
type input "9000i044095"
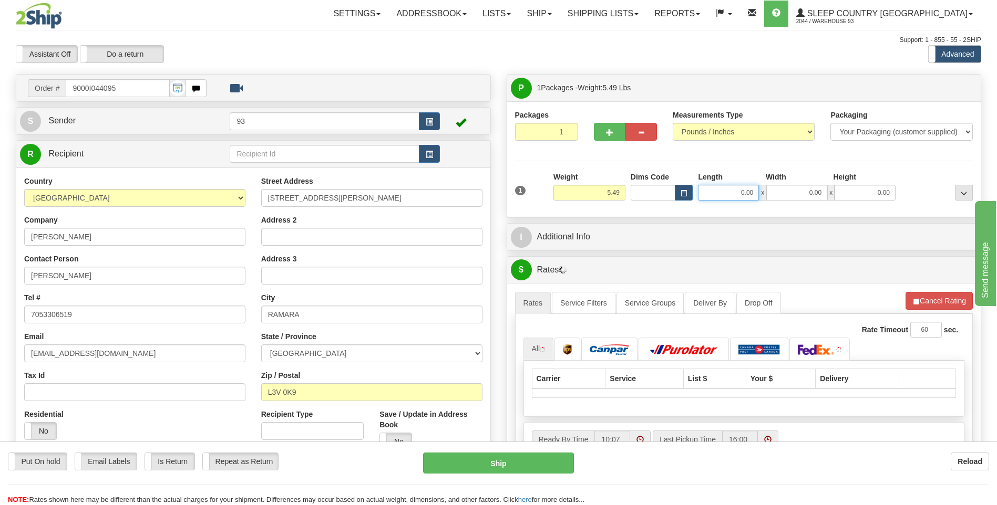
drag, startPoint x: 731, startPoint y: 200, endPoint x: 803, endPoint y: 191, distance: 73.0
click at [780, 201] on div "1 Weight 5.49 Dims Code 0.00" at bounding box center [743, 190] width 463 height 37
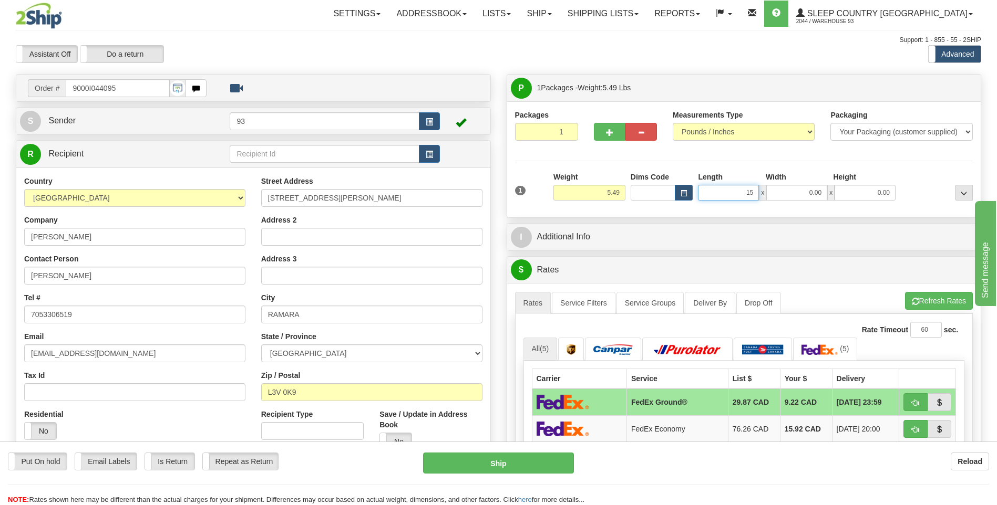
type input "15.00"
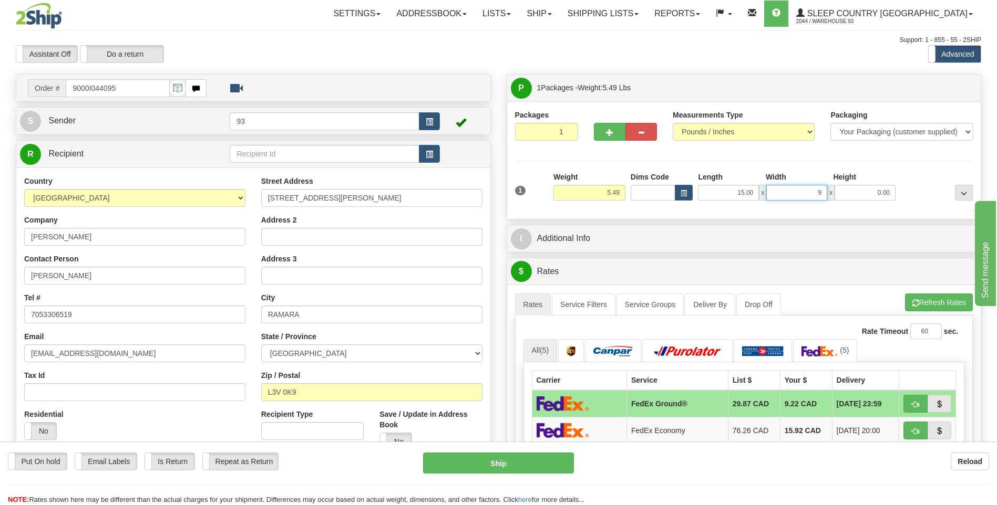
type input "9.00"
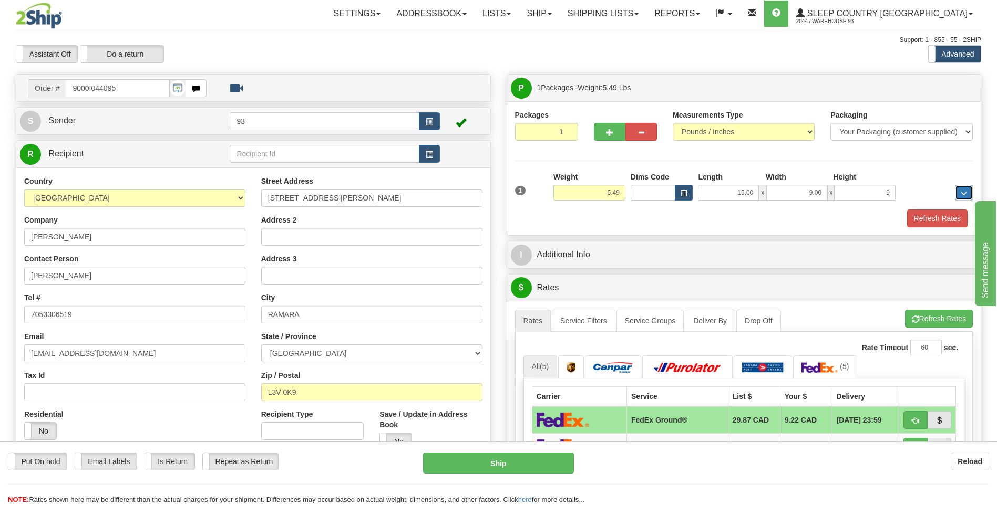
type input "9.00"
click at [939, 213] on button "Refresh Rates" at bounding box center [937, 219] width 60 height 18
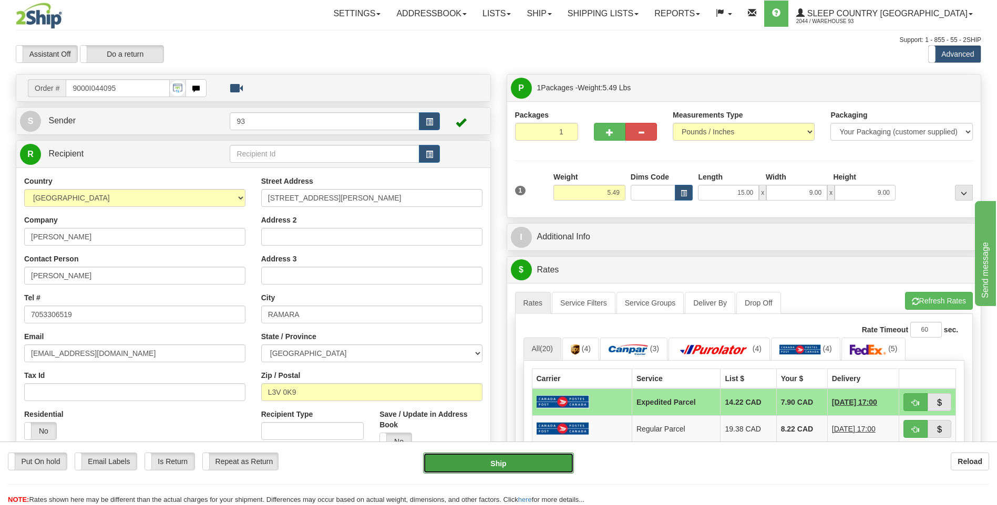
click at [530, 458] on button "Ship" at bounding box center [498, 463] width 150 height 21
type input "DOM.EP"
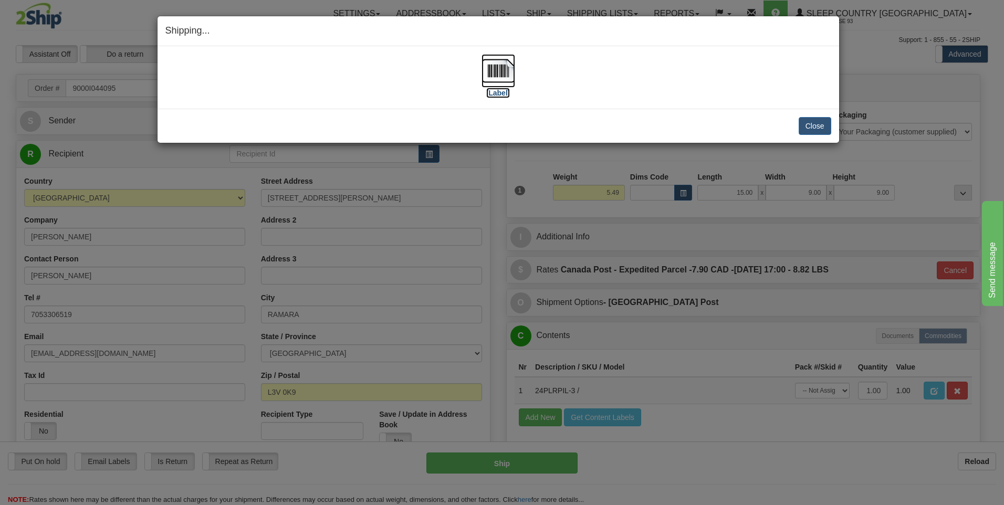
click at [501, 76] on img at bounding box center [499, 71] width 34 height 34
click at [808, 126] on button "Close" at bounding box center [815, 126] width 33 height 18
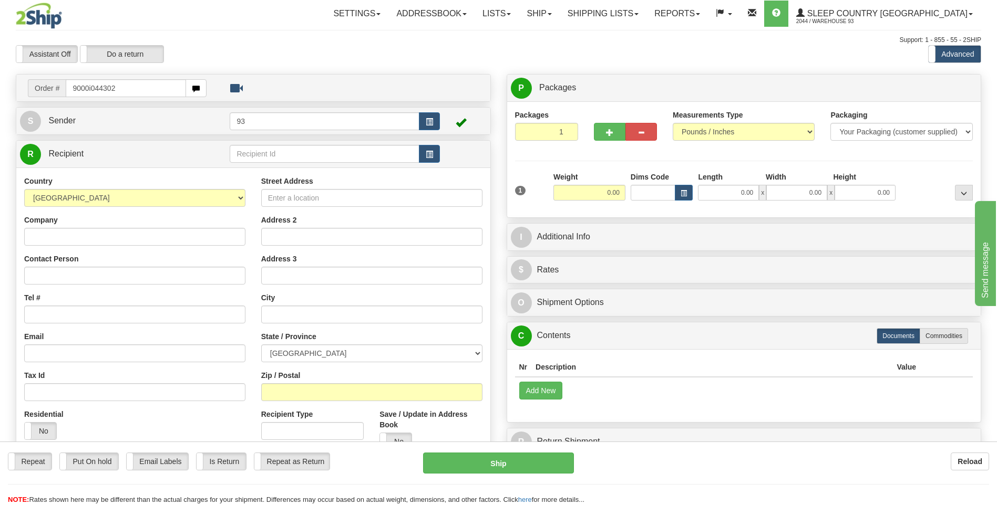
type input "9000i044302"
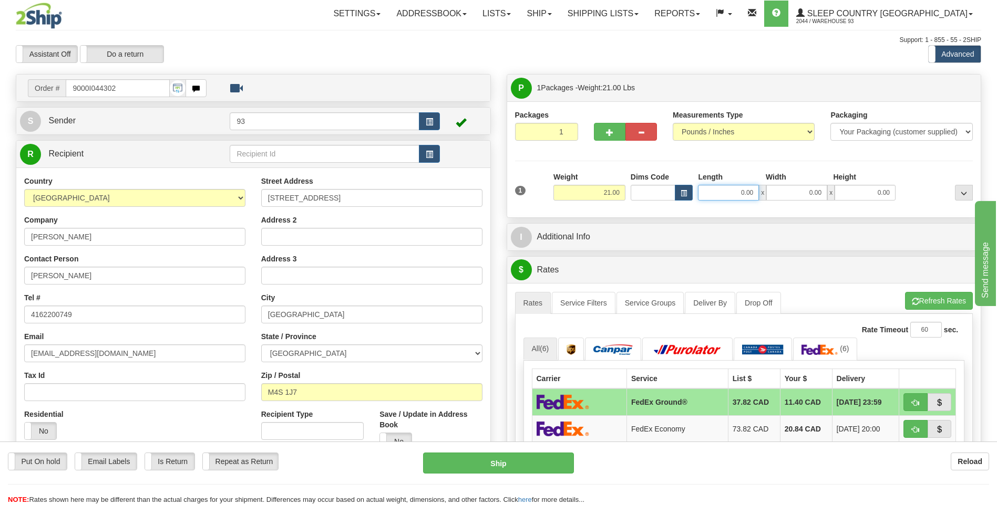
drag, startPoint x: 734, startPoint y: 195, endPoint x: 779, endPoint y: 195, distance: 44.1
click at [779, 195] on div "0.00 x 0.00 x 0.00" at bounding box center [797, 193] width 198 height 16
type input "32.00"
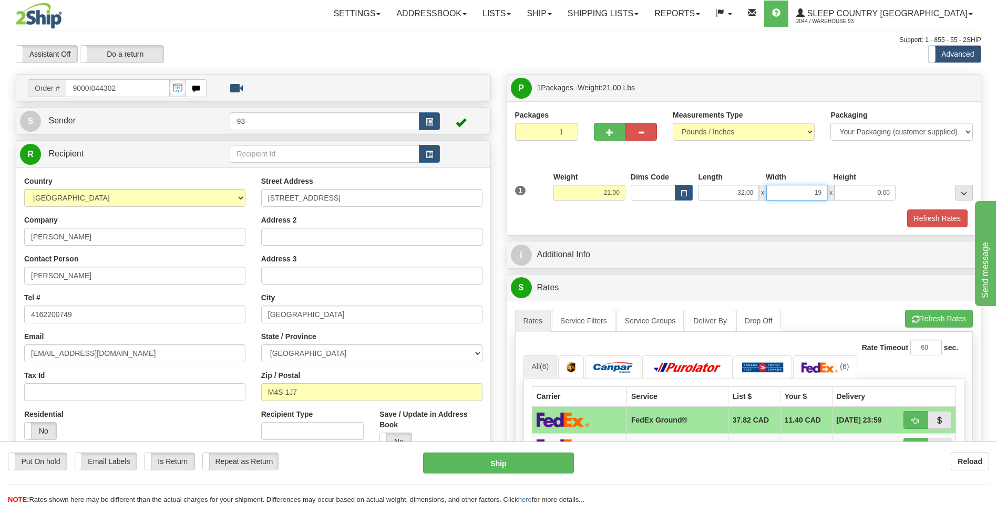
type input "19.00"
type input "16.00"
click at [936, 223] on button "Refresh Rates" at bounding box center [937, 219] width 60 height 18
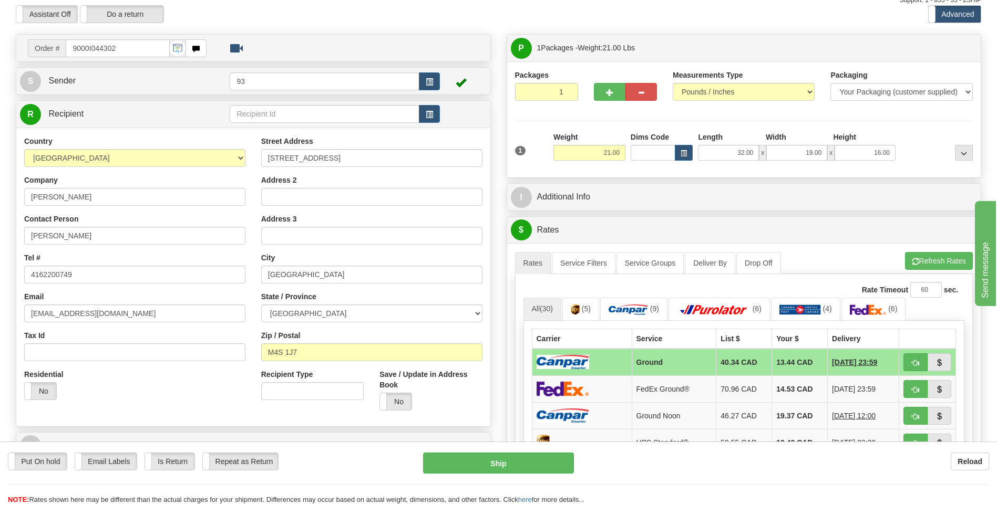
scroll to position [315, 0]
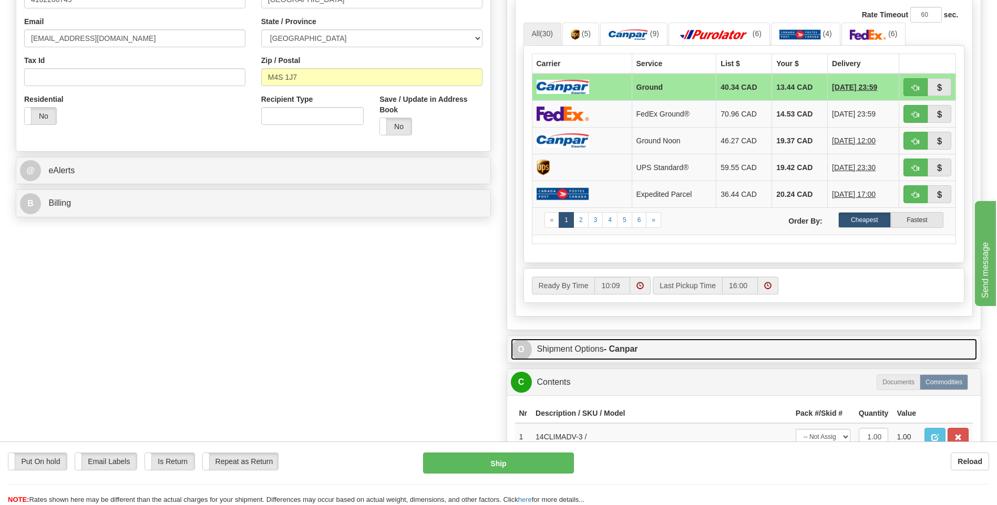
click at [521, 350] on span "O" at bounding box center [521, 349] width 21 height 21
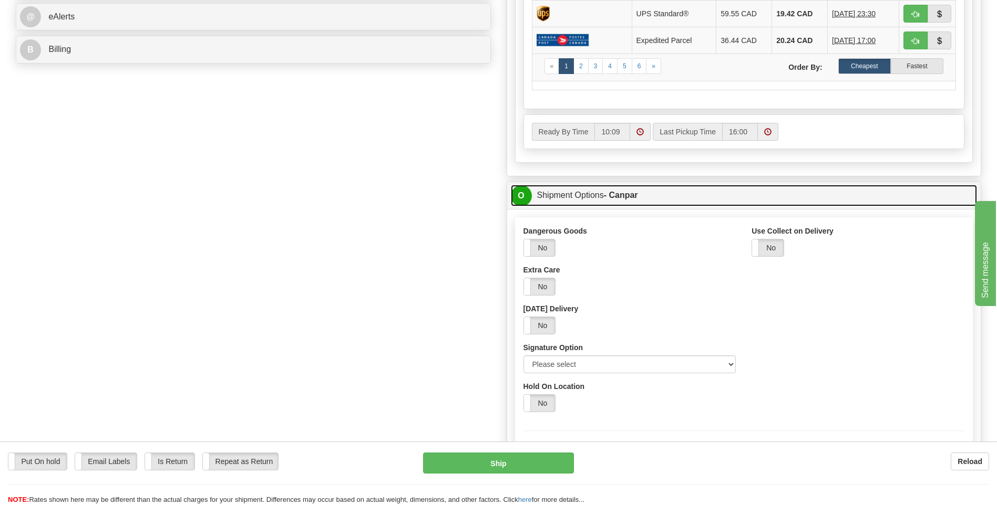
scroll to position [473, 0]
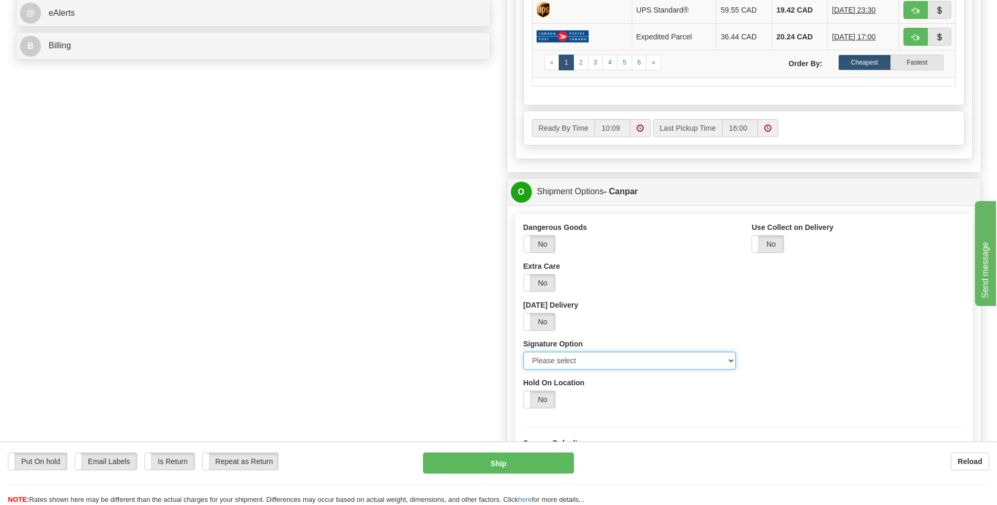
click at [727, 357] on select "Please select No Signature Required Signature Required Adult Signature" at bounding box center [629, 361] width 213 height 18
select select "2"
click at [523, 352] on select "Please select No Signature Required Signature Required Adult Signature" at bounding box center [629, 361] width 213 height 18
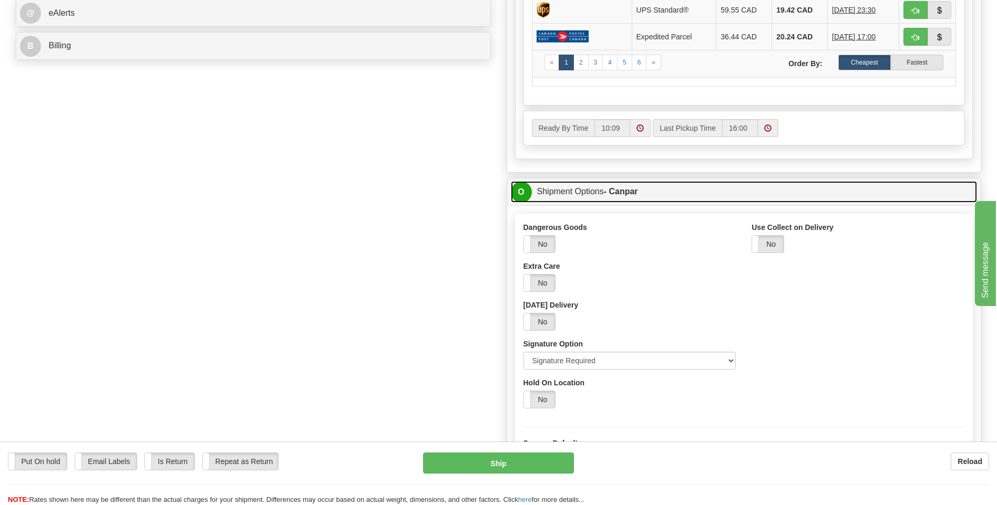
click at [523, 198] on span "O" at bounding box center [521, 192] width 21 height 21
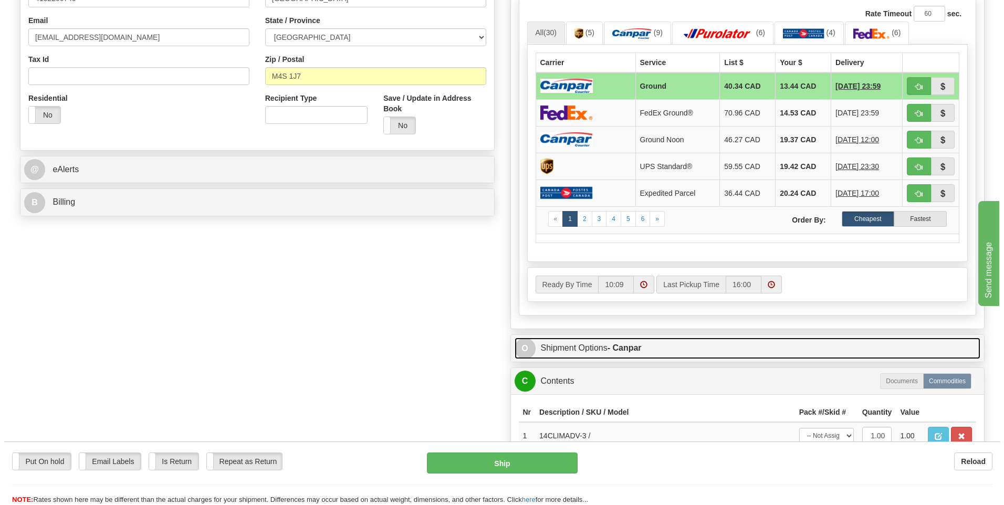
scroll to position [315, 0]
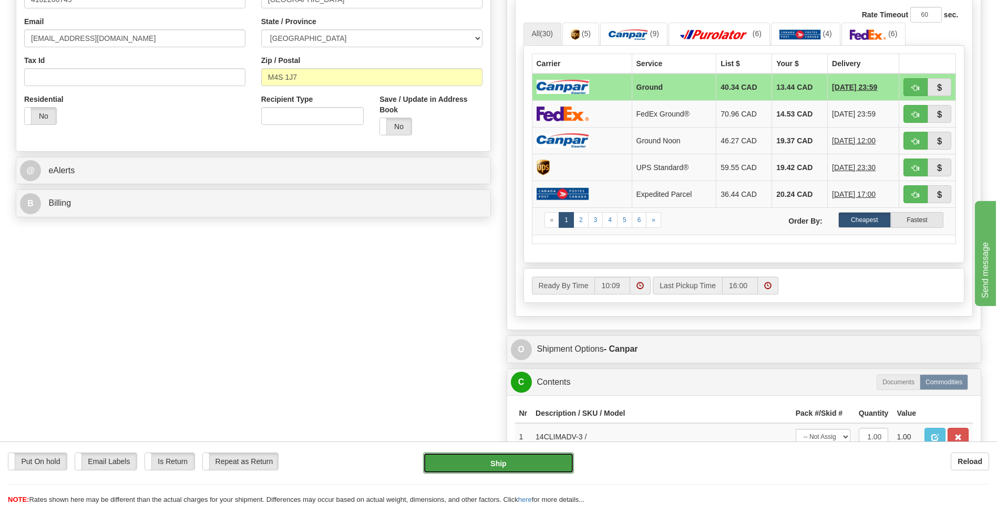
click at [526, 468] on button "Ship" at bounding box center [498, 463] width 150 height 21
type input "1"
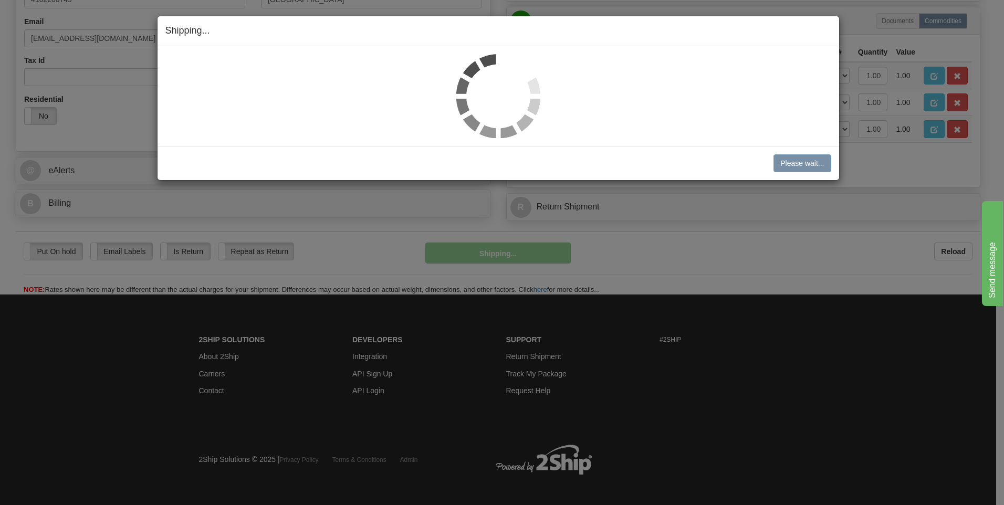
scroll to position [308, 0]
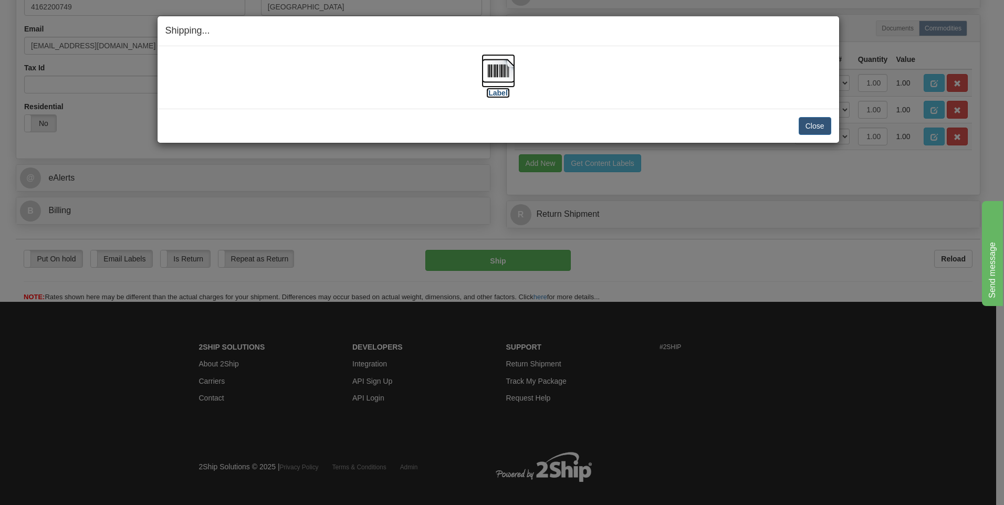
click at [510, 65] on img at bounding box center [499, 71] width 34 height 34
click at [812, 121] on button "Close" at bounding box center [815, 126] width 33 height 18
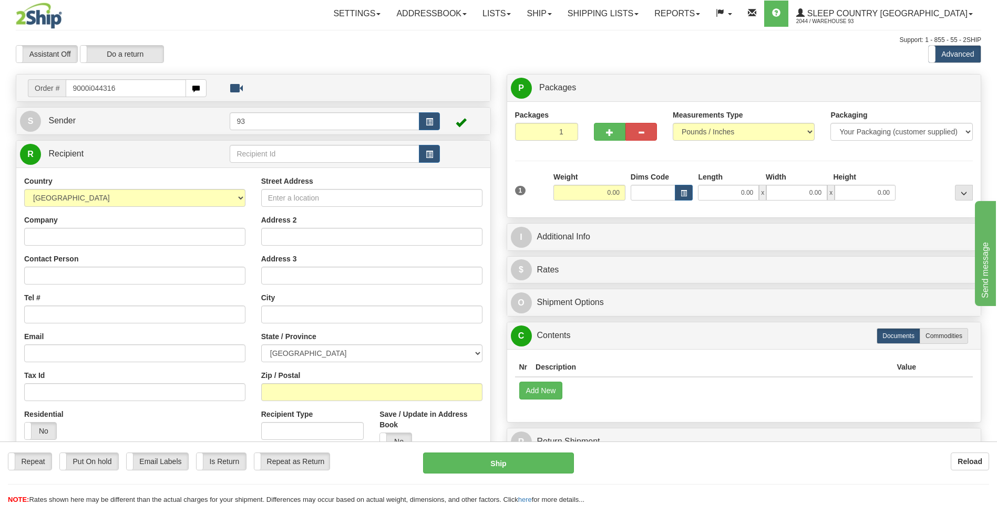
type input "9000i044316"
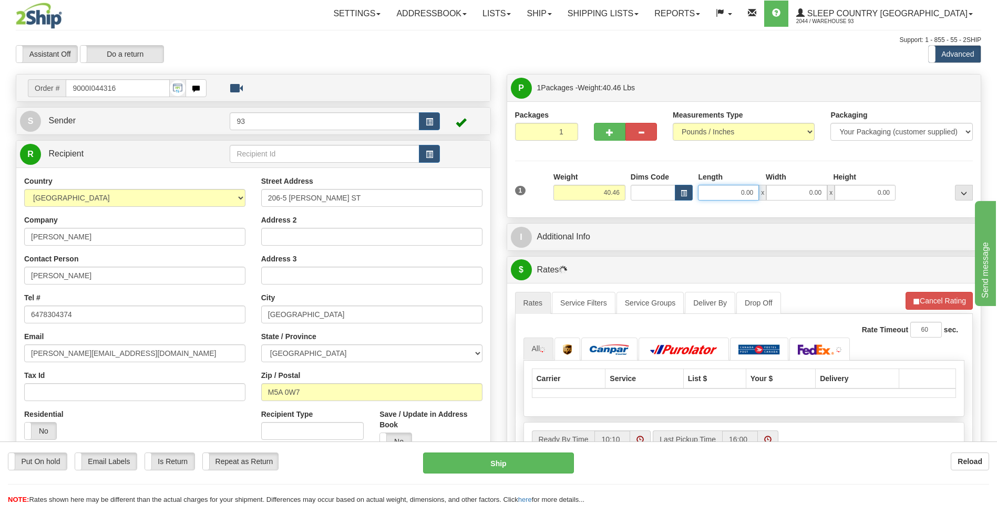
drag, startPoint x: 736, startPoint y: 193, endPoint x: 786, endPoint y: 194, distance: 50.4
click at [786, 194] on div "0.00 x 0.00 x 0.00" at bounding box center [797, 193] width 198 height 16
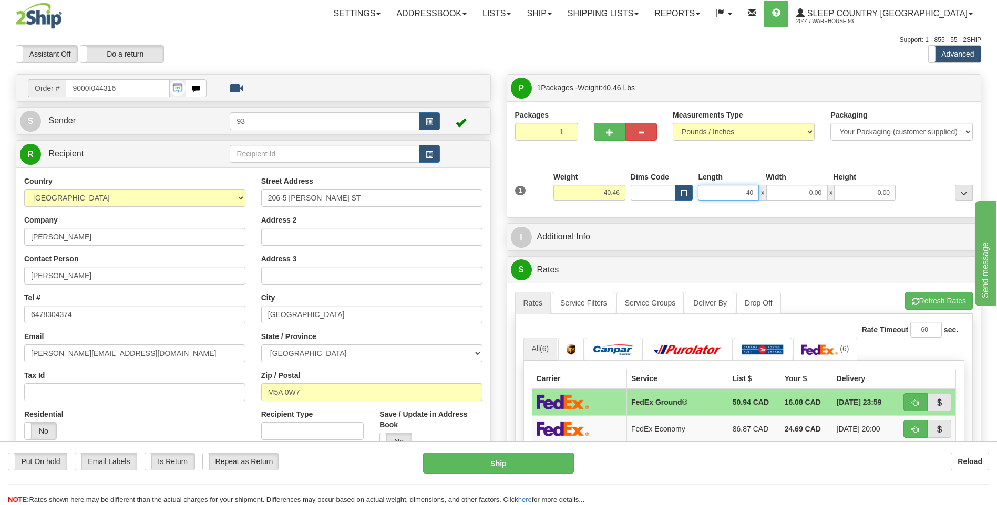
type input "40.00"
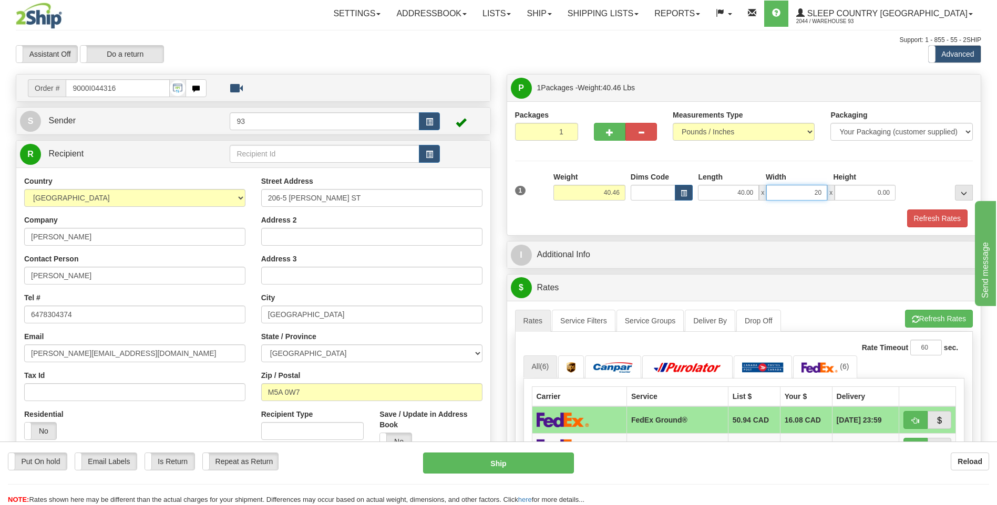
type input "20.00"
click at [941, 219] on button "Refresh Rates" at bounding box center [937, 219] width 60 height 18
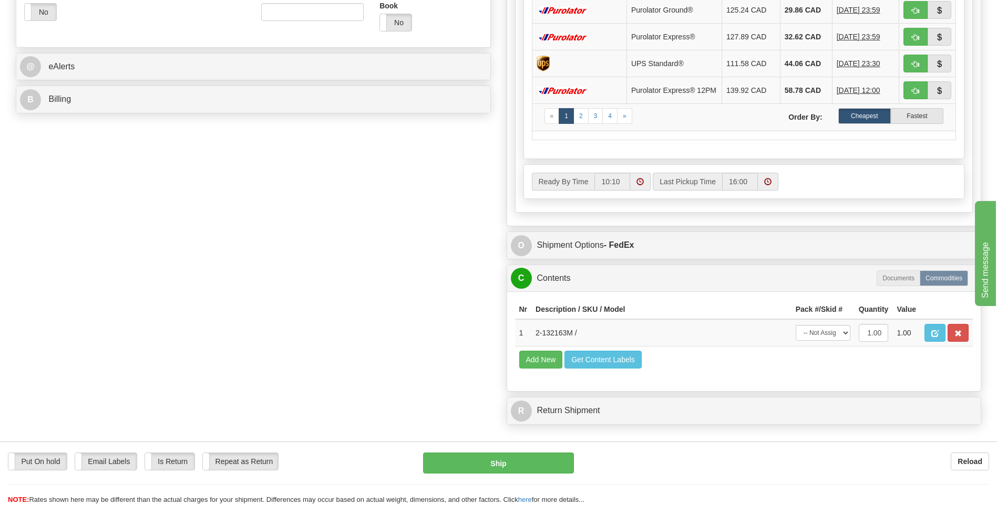
scroll to position [420, 0]
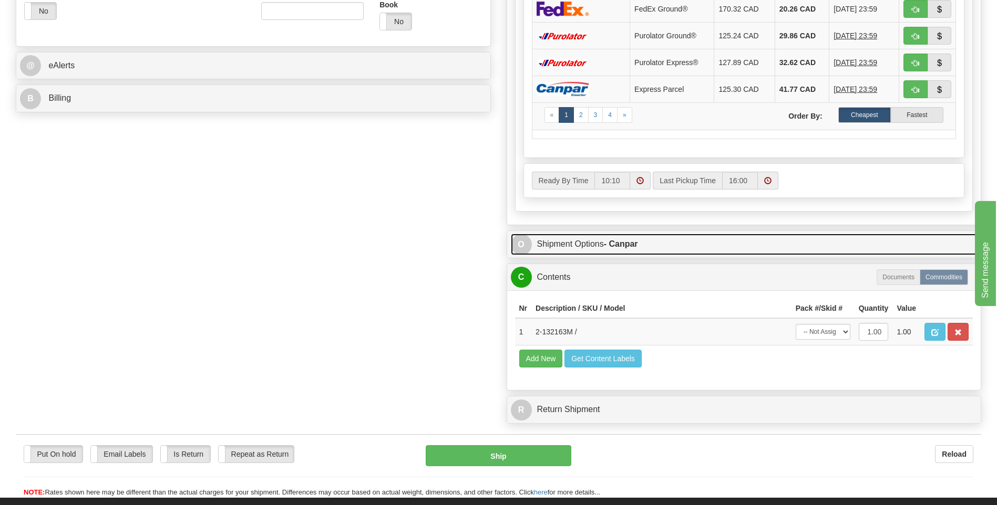
click at [520, 248] on span "O" at bounding box center [521, 244] width 21 height 21
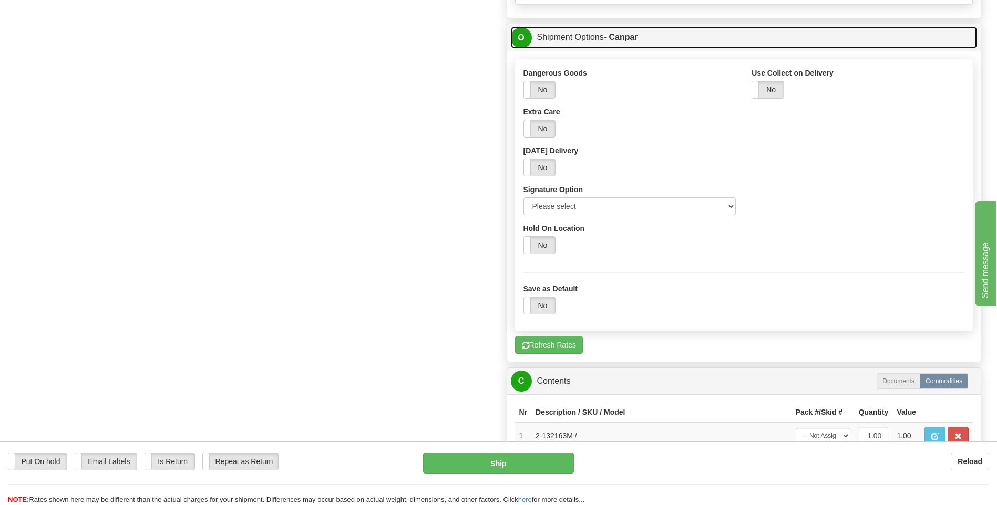
scroll to position [630, 0]
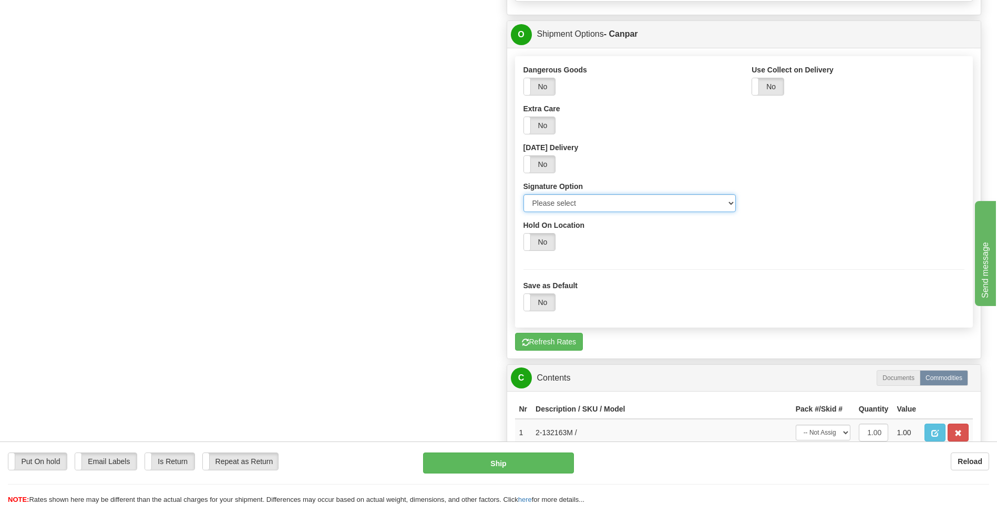
click at [729, 202] on select "Please select No Signature Required Signature Required Adult Signature" at bounding box center [629, 203] width 213 height 18
select select "2"
click at [523, 194] on select "Please select No Signature Required Signature Required Adult Signature" at bounding box center [629, 203] width 213 height 18
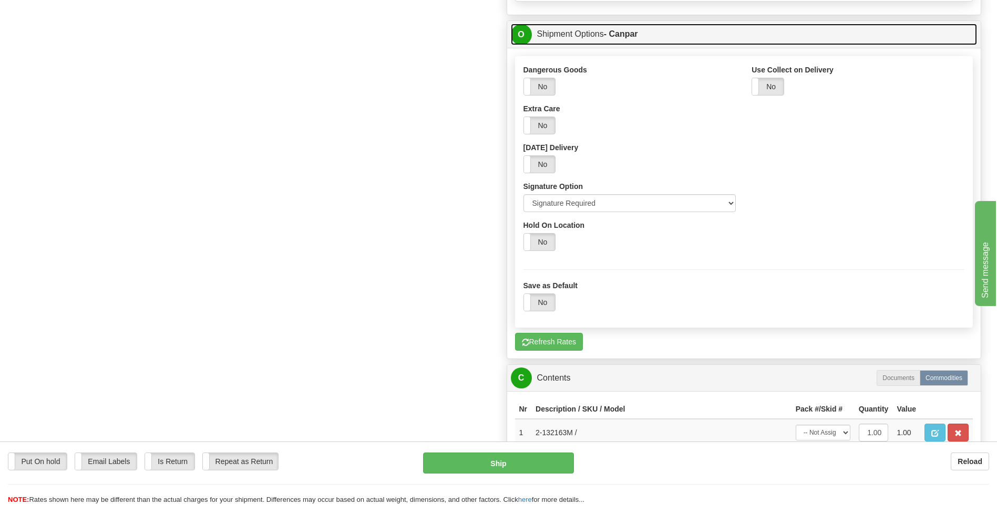
click at [522, 31] on span "O" at bounding box center [521, 34] width 21 height 21
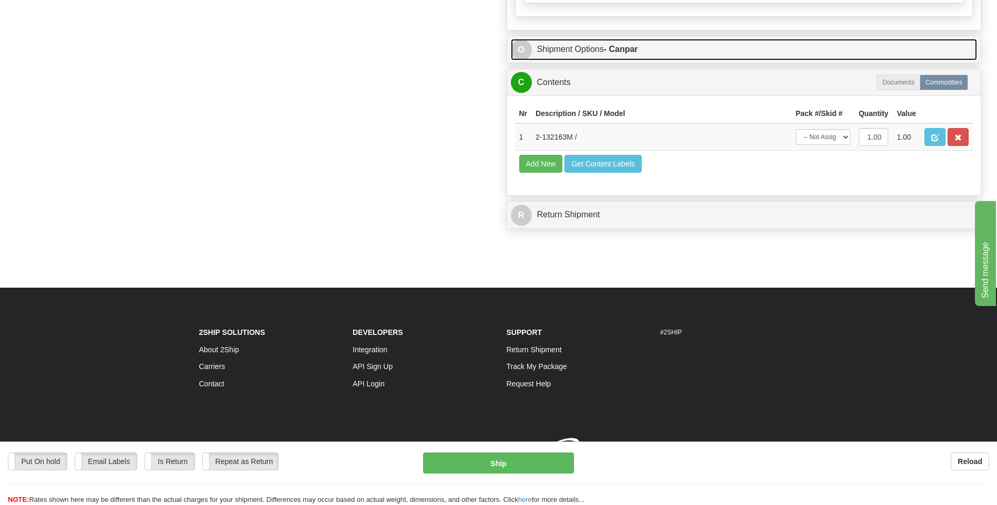
scroll to position [627, 0]
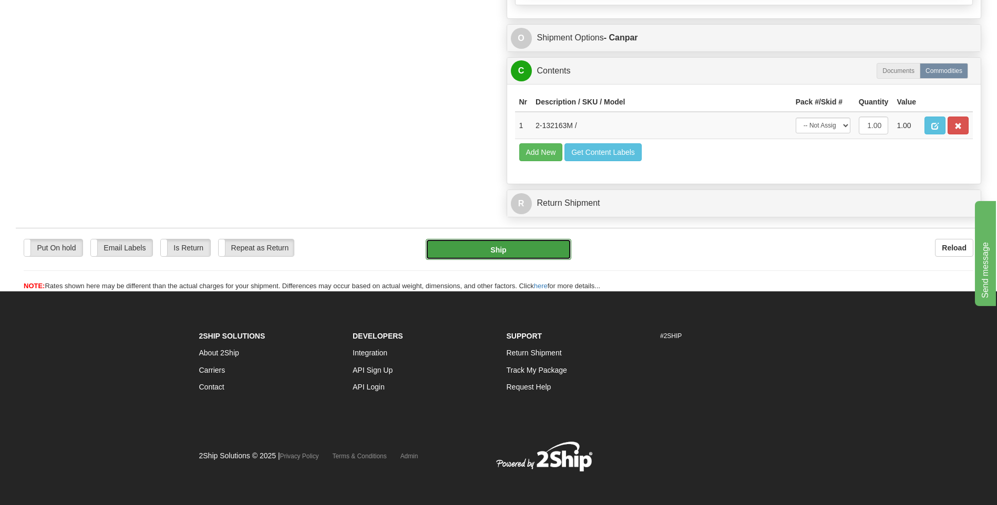
click at [513, 250] on button "Ship" at bounding box center [498, 249] width 145 height 21
type input "1"
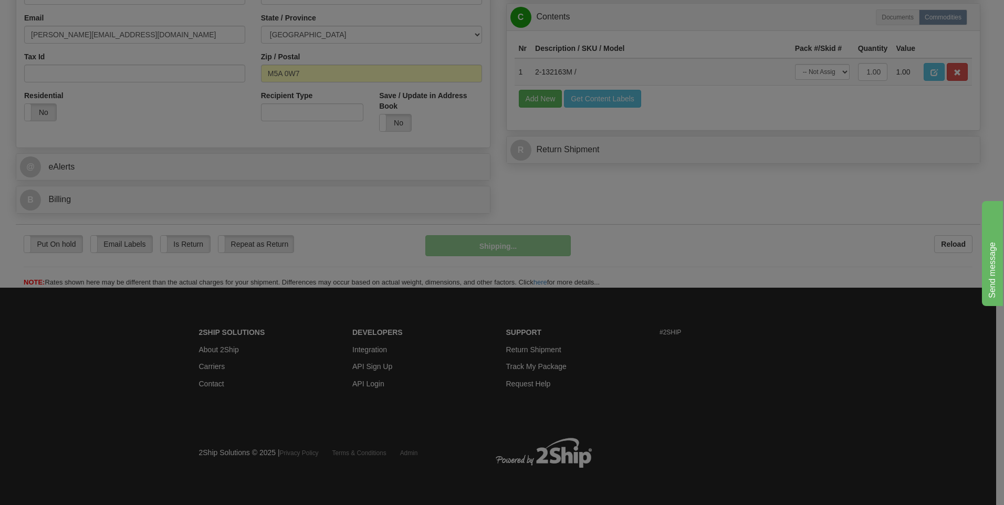
scroll to position [319, 0]
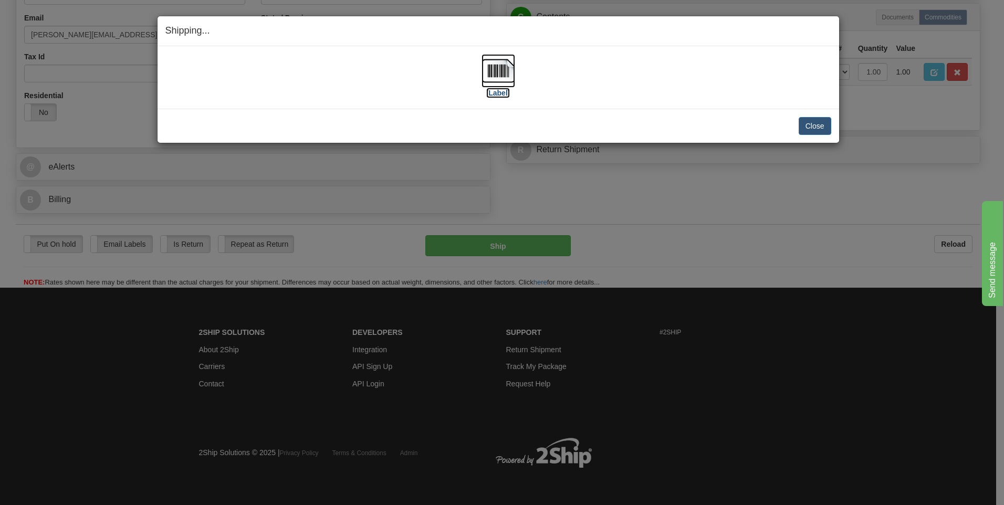
click at [504, 76] on img at bounding box center [499, 71] width 34 height 34
click at [822, 127] on button "Close" at bounding box center [815, 126] width 33 height 18
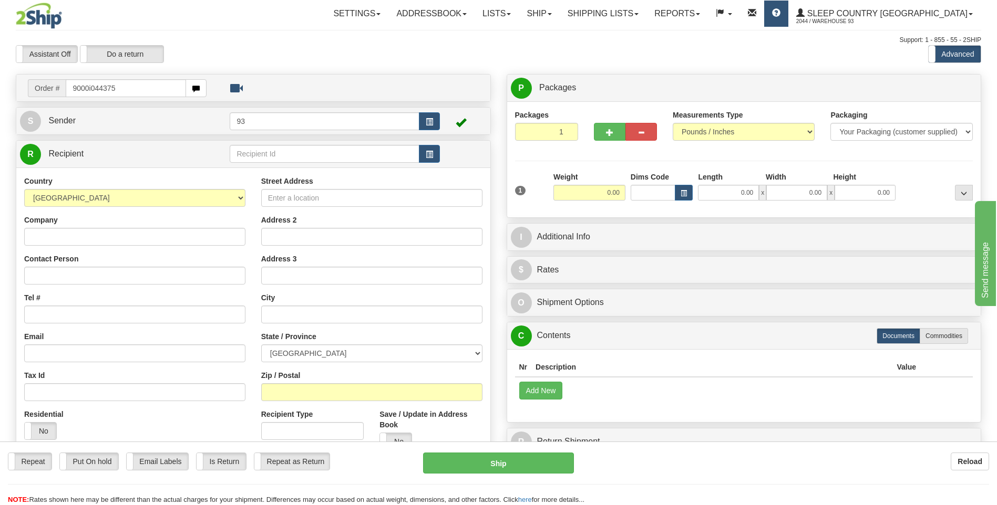
type input "9000i044375"
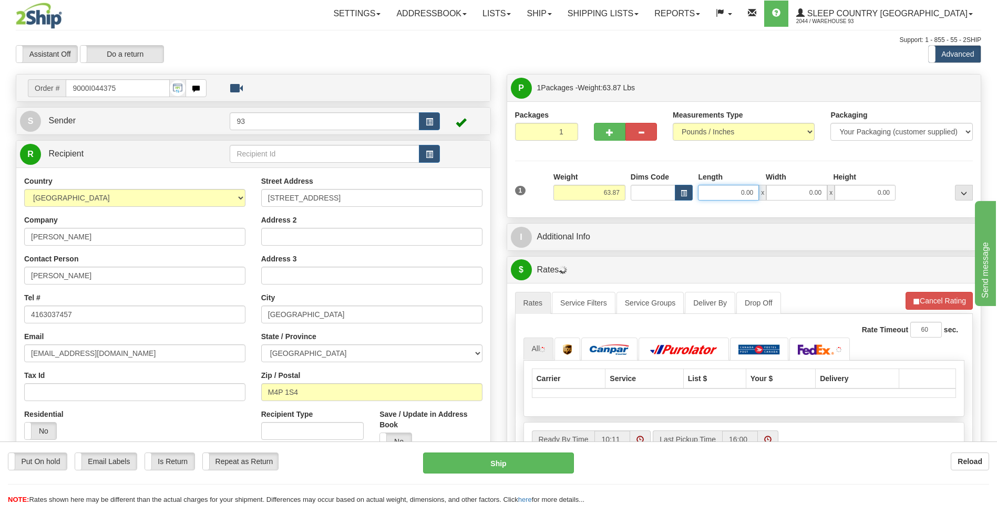
drag, startPoint x: 732, startPoint y: 194, endPoint x: 803, endPoint y: 196, distance: 70.4
click at [801, 203] on div "1 Weight 63.87 Dims Code x x" at bounding box center [743, 190] width 463 height 37
type input "40.00"
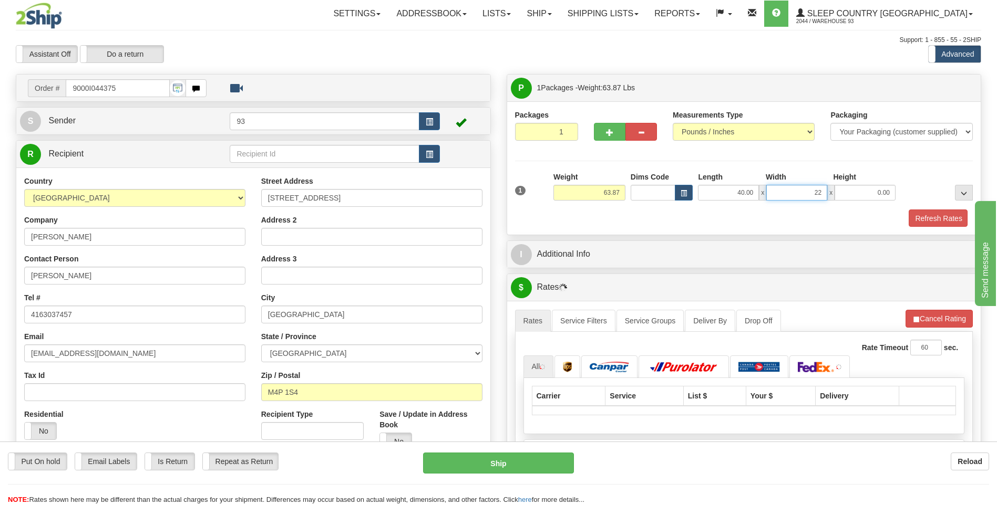
type input "22.00"
type input "2.00"
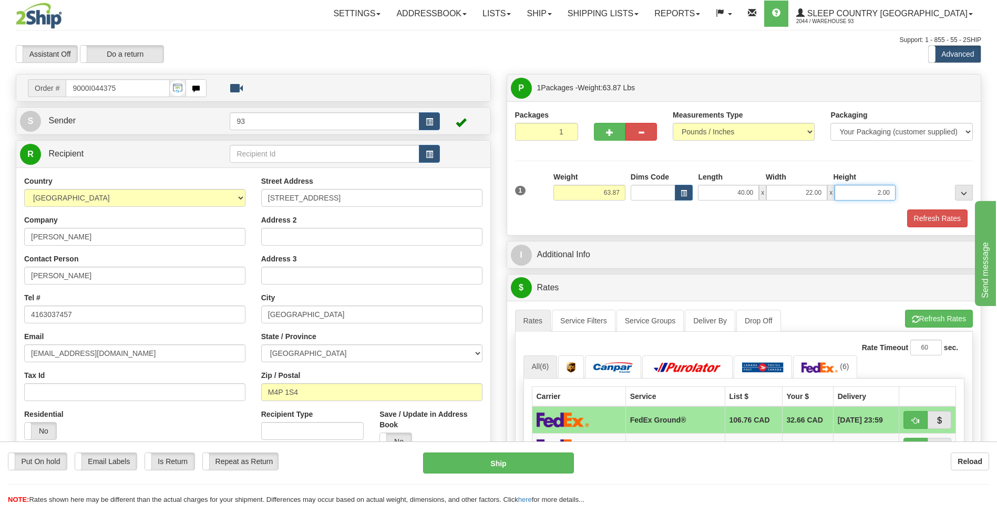
drag, startPoint x: 876, startPoint y: 195, endPoint x: 930, endPoint y: 201, distance: 54.9
click at [930, 201] on div "1 Weight 63.87 Dims Code x x" at bounding box center [743, 190] width 463 height 37
type input "22.00"
click at [938, 218] on button "Refresh Rates" at bounding box center [937, 219] width 60 height 18
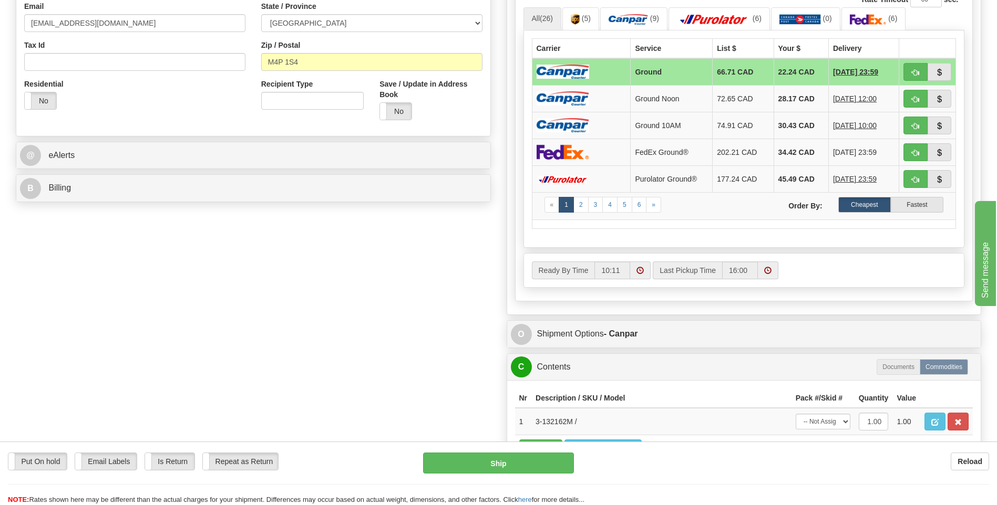
scroll to position [368, 0]
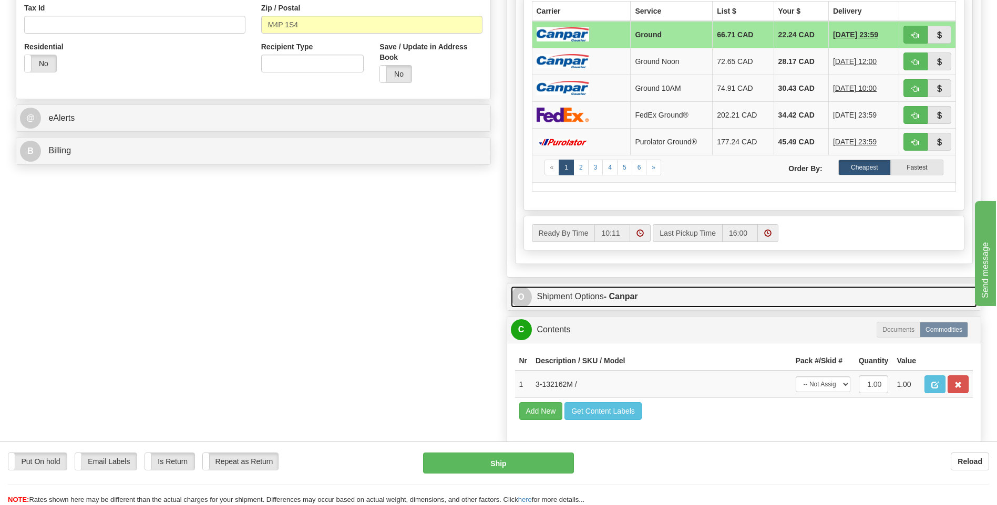
drag, startPoint x: 521, startPoint y: 298, endPoint x: 524, endPoint y: 310, distance: 12.6
click at [521, 298] on span "O" at bounding box center [521, 297] width 21 height 21
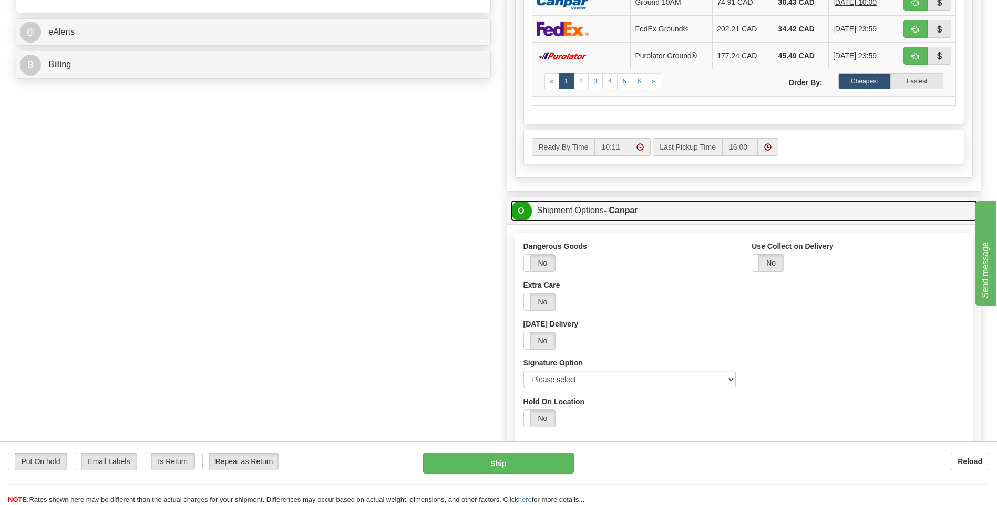
scroll to position [473, 0]
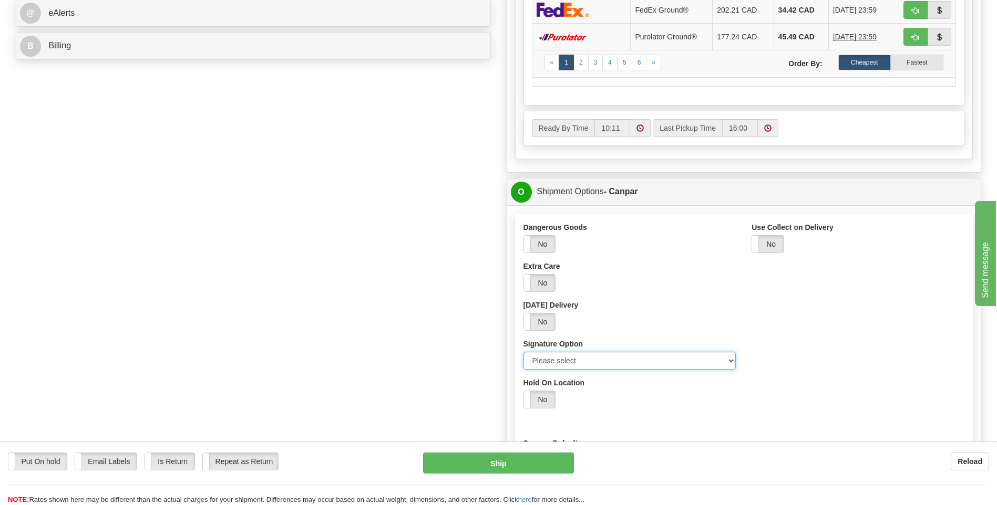
click at [728, 364] on select "Please select No Signature Required Signature Required Adult Signature" at bounding box center [629, 361] width 213 height 18
select select "2"
click at [523, 352] on select "Please select No Signature Required Signature Required Adult Signature" at bounding box center [629, 361] width 213 height 18
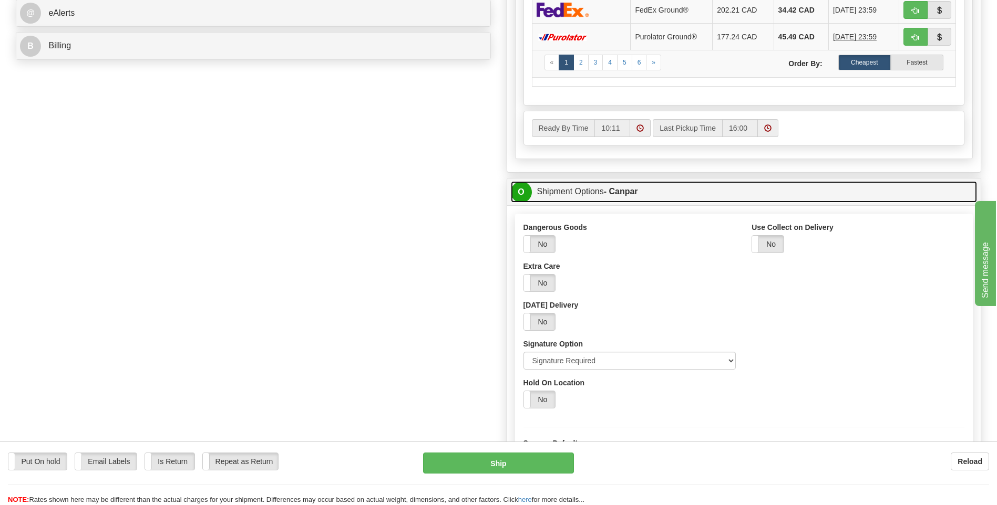
click at [521, 191] on span "O" at bounding box center [521, 192] width 21 height 21
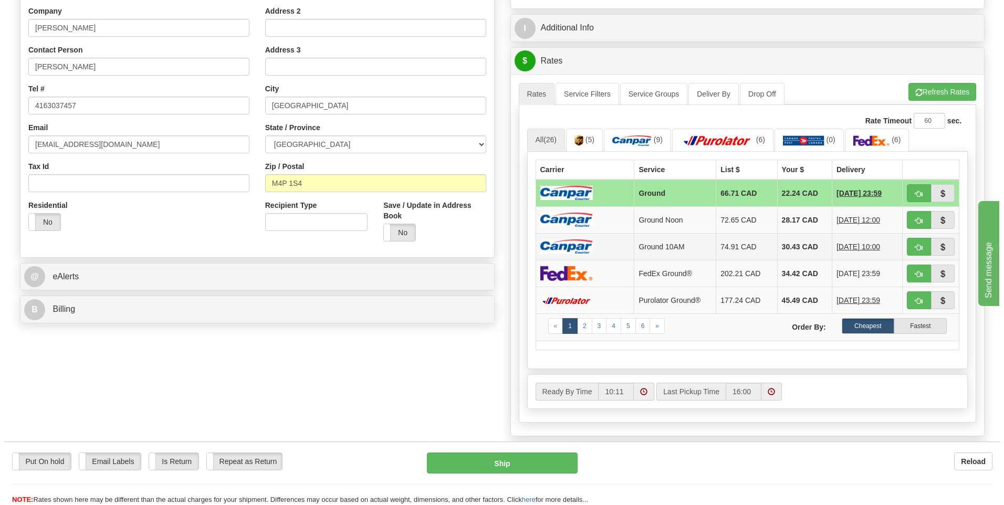
scroll to position [210, 0]
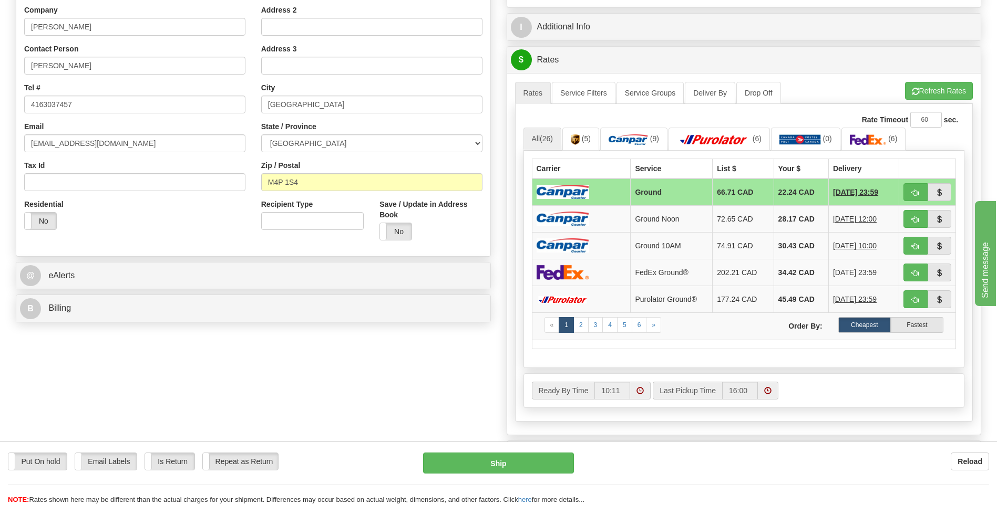
click at [511, 477] on div "Put On hold Put On hold Email Labels Email Labels Edit Is Return Is Return Repe…" at bounding box center [498, 479] width 997 height 53
click at [450, 464] on button "Ship" at bounding box center [498, 463] width 150 height 21
type input "1"
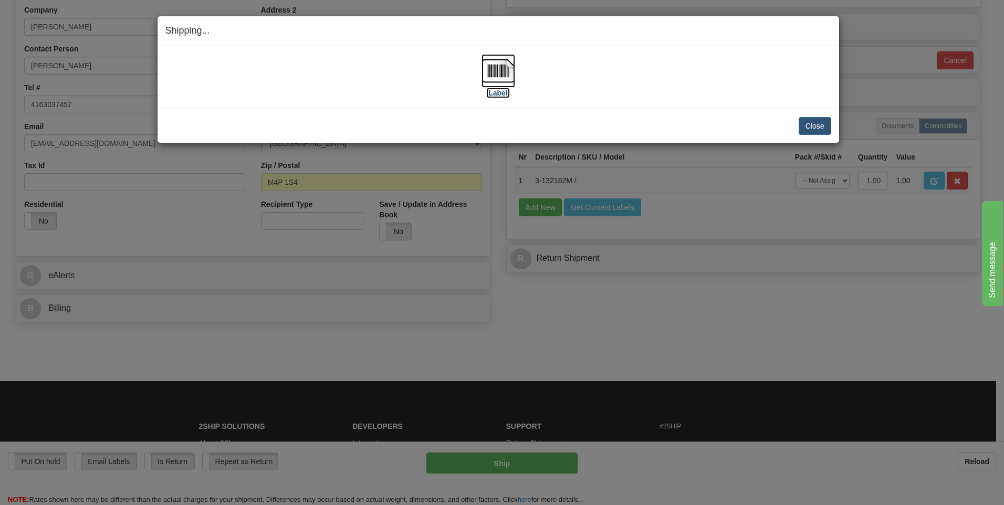
click at [500, 63] on img at bounding box center [499, 71] width 34 height 34
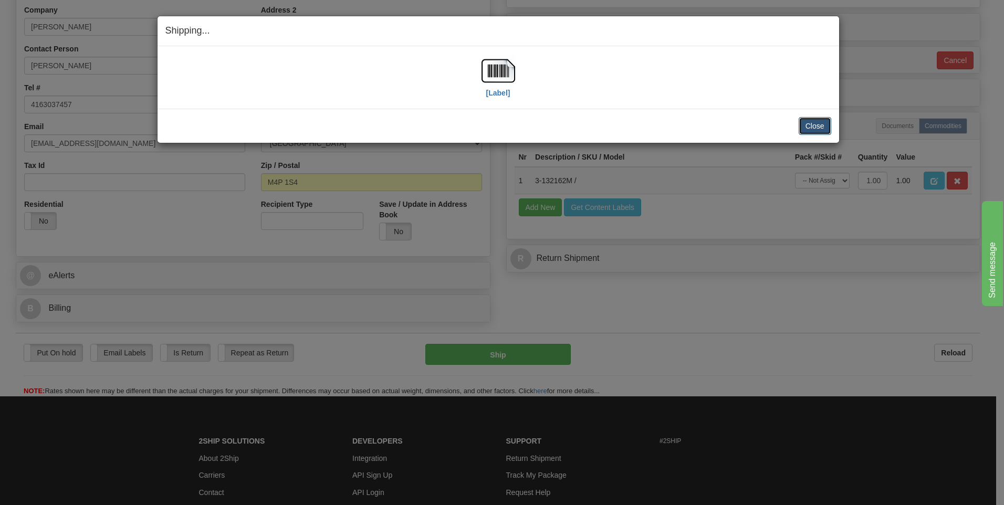
click at [823, 124] on button "Close" at bounding box center [815, 126] width 33 height 18
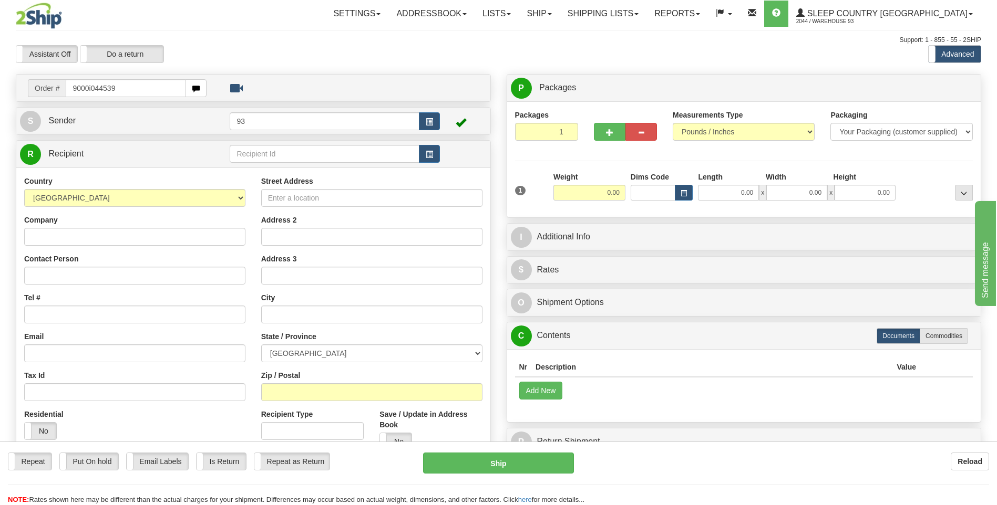
type input "9000i044539"
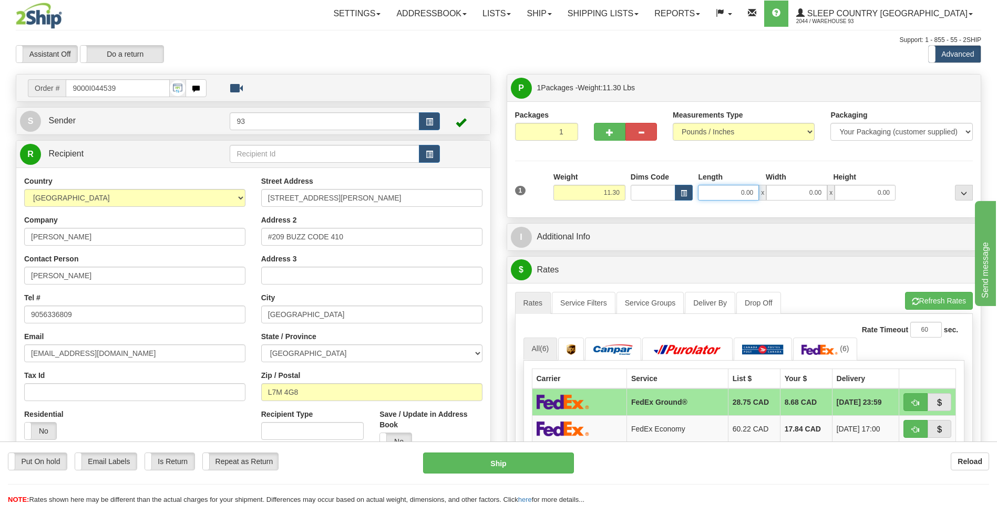
drag, startPoint x: 760, startPoint y: 193, endPoint x: 786, endPoint y: 191, distance: 26.3
click at [786, 191] on div "0.00 x 0.00 x 0.00" at bounding box center [797, 193] width 198 height 16
type input "26.00"
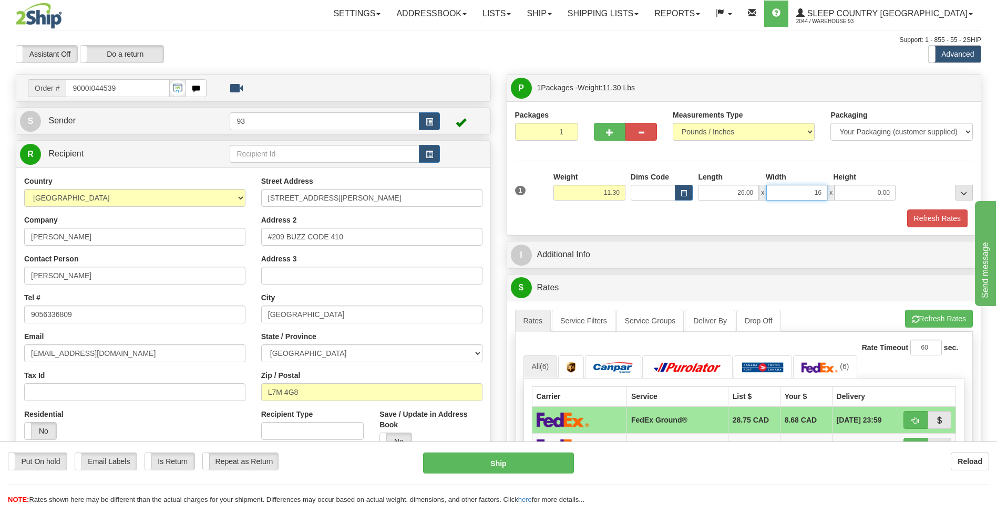
type input "16.00"
type input "12.00"
drag, startPoint x: 603, startPoint y: 192, endPoint x: 634, endPoint y: 195, distance: 31.2
click at [634, 195] on div "1 Weight 11.30 Dims Code x x" at bounding box center [743, 190] width 463 height 37
type input "6.00"
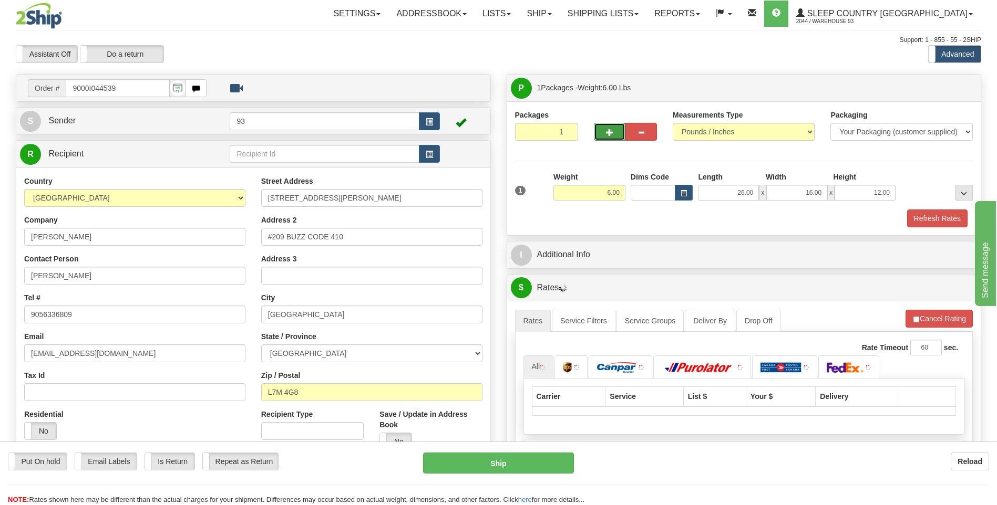
click at [610, 134] on span "button" at bounding box center [609, 132] width 7 height 7
type input "2"
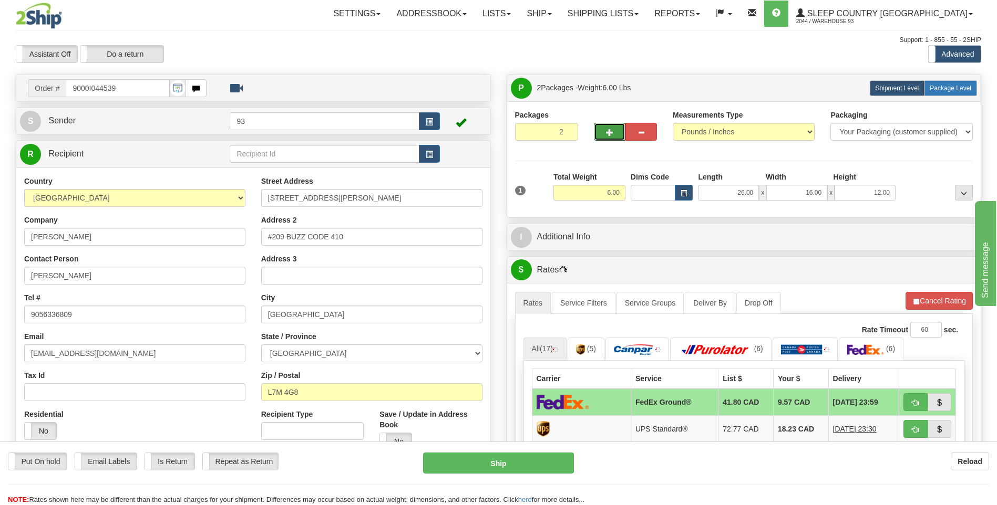
click at [951, 88] on span "Package Level" at bounding box center [950, 88] width 42 height 7
radio input "true"
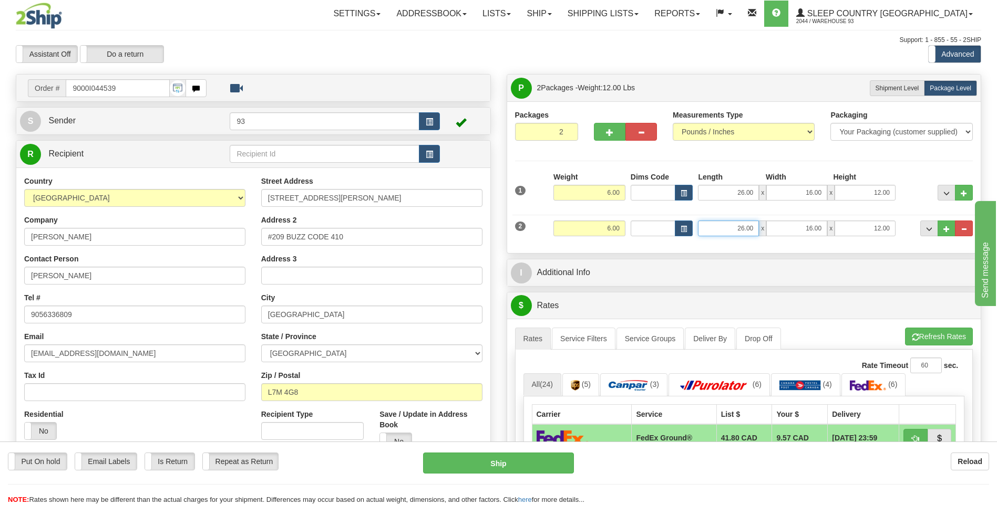
drag, startPoint x: 745, startPoint y: 229, endPoint x: 826, endPoint y: 231, distance: 80.4
click at [826, 230] on div "26.00 x 16.00 x 12.00" at bounding box center [797, 229] width 198 height 16
type input "24.00"
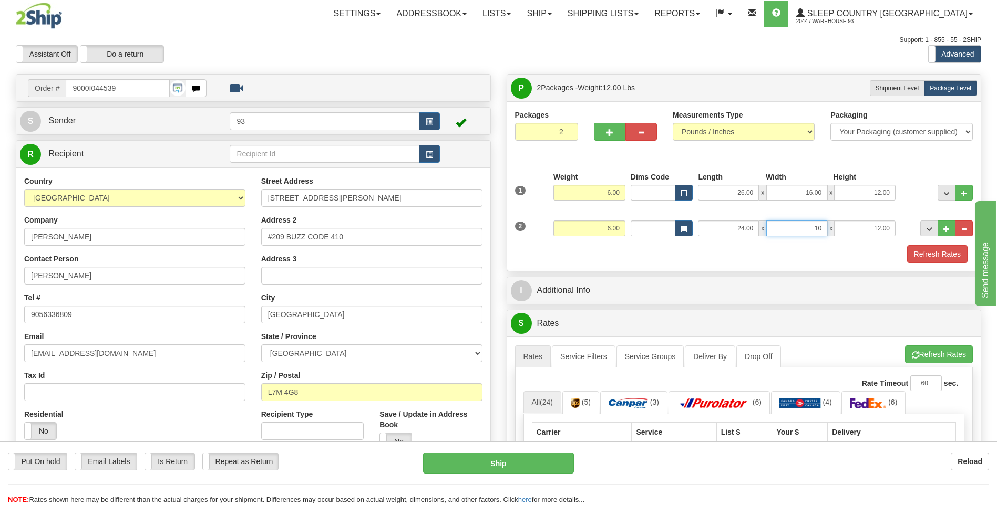
type input "10.00"
click at [949, 254] on button "Refresh Rates" at bounding box center [937, 254] width 60 height 18
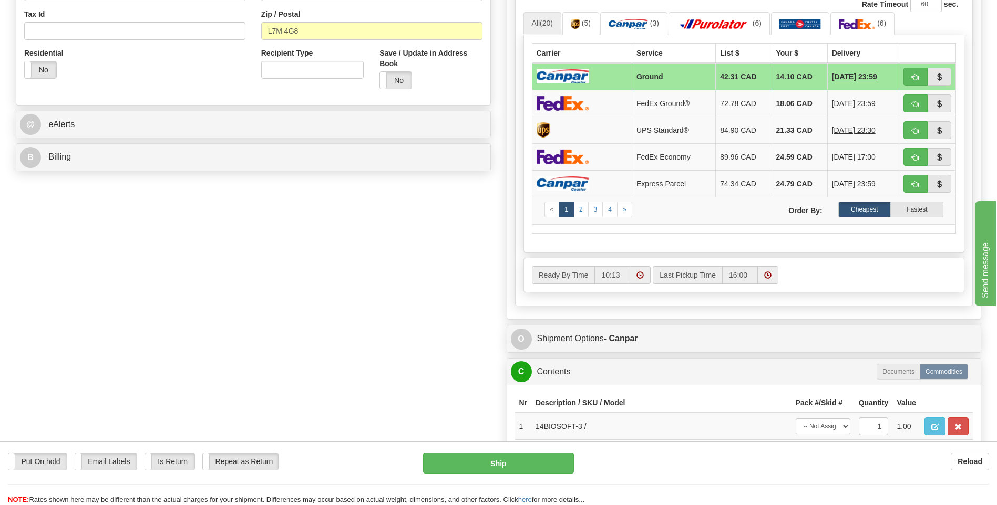
scroll to position [420, 0]
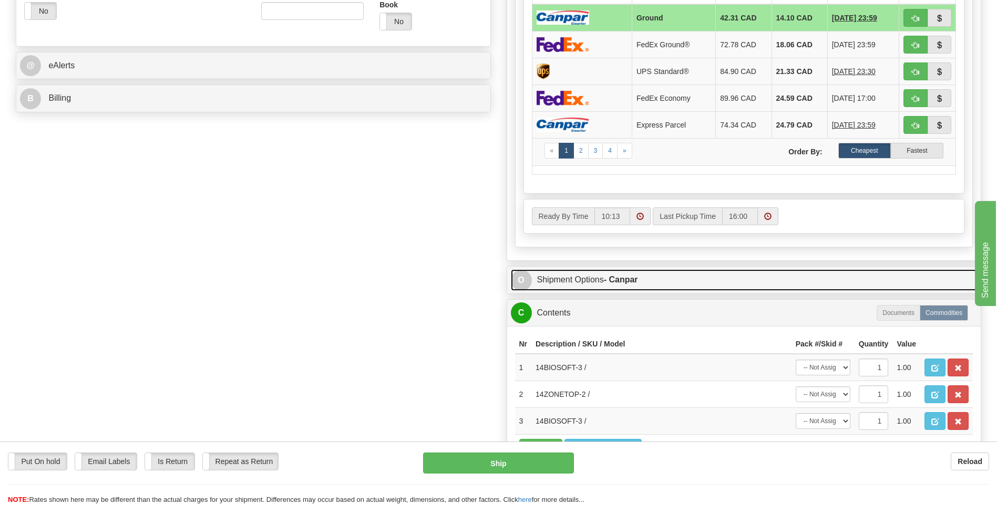
click at [517, 278] on span "O" at bounding box center [521, 280] width 21 height 21
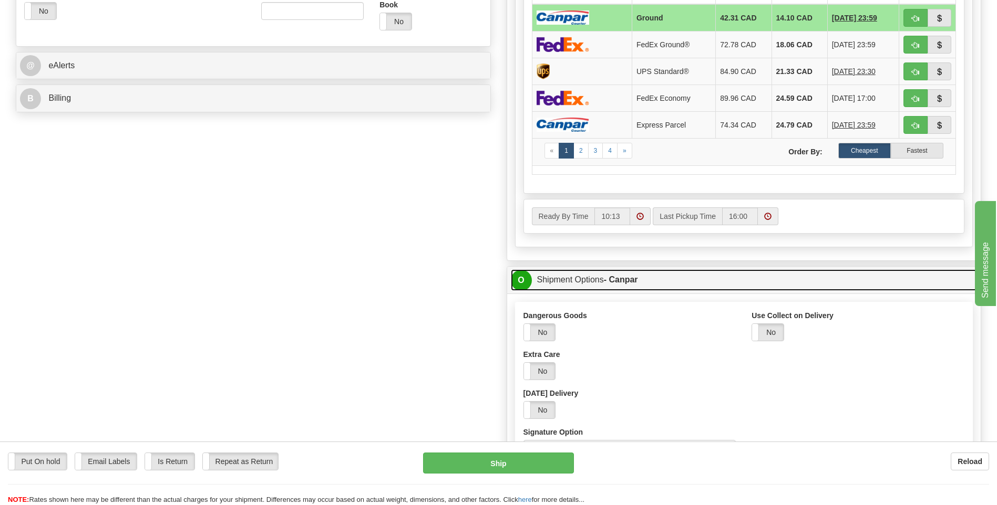
scroll to position [525, 0]
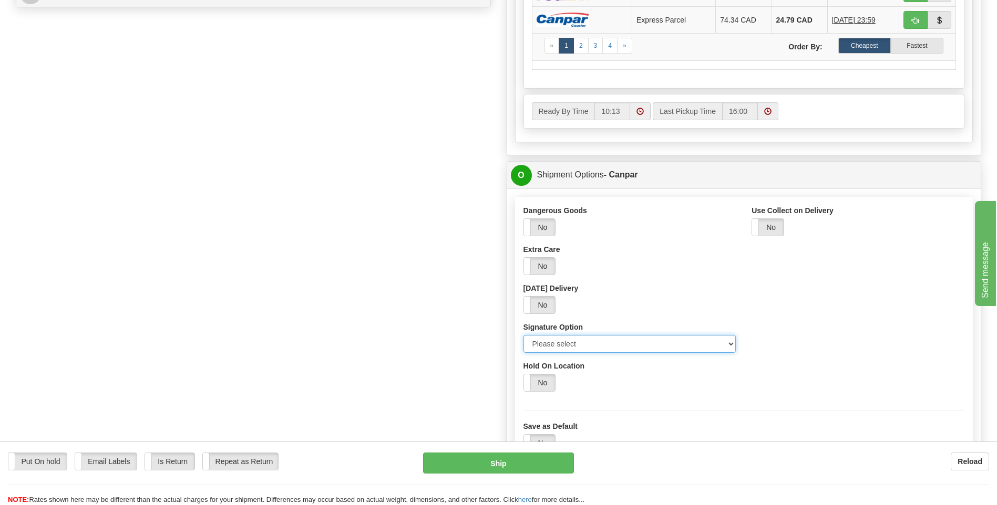
drag, startPoint x: 725, startPoint y: 344, endPoint x: 721, endPoint y: 350, distance: 6.8
click at [725, 344] on select "Please select No Signature Required Signature Required Adult Signature" at bounding box center [629, 344] width 213 height 18
select select "2"
click at [523, 335] on select "Please select No Signature Required Signature Required Adult Signature" at bounding box center [629, 344] width 213 height 18
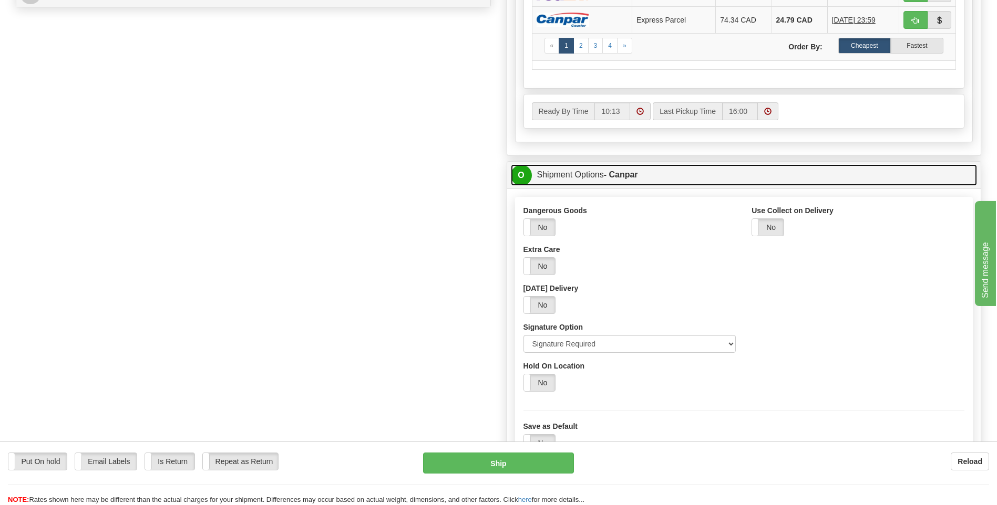
click at [524, 174] on span "O" at bounding box center [521, 175] width 21 height 21
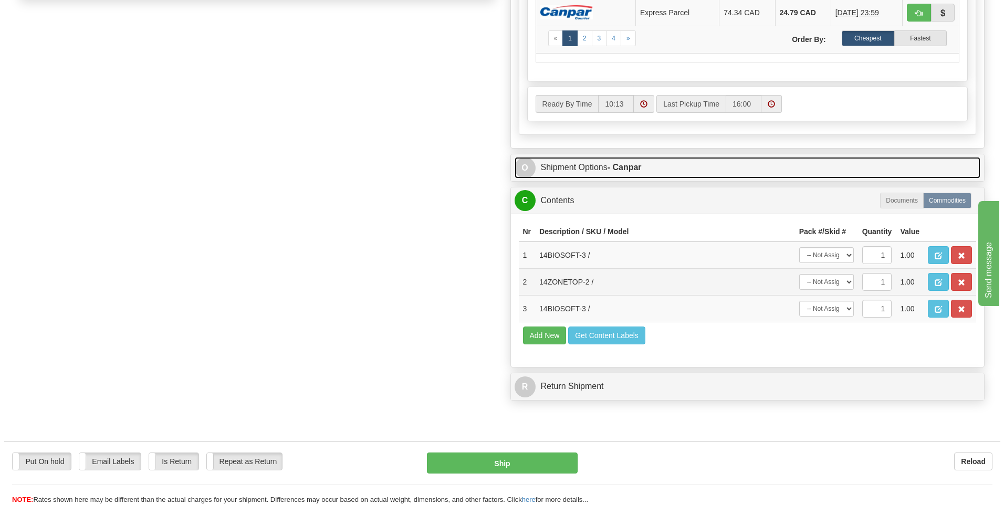
scroll to position [578, 0]
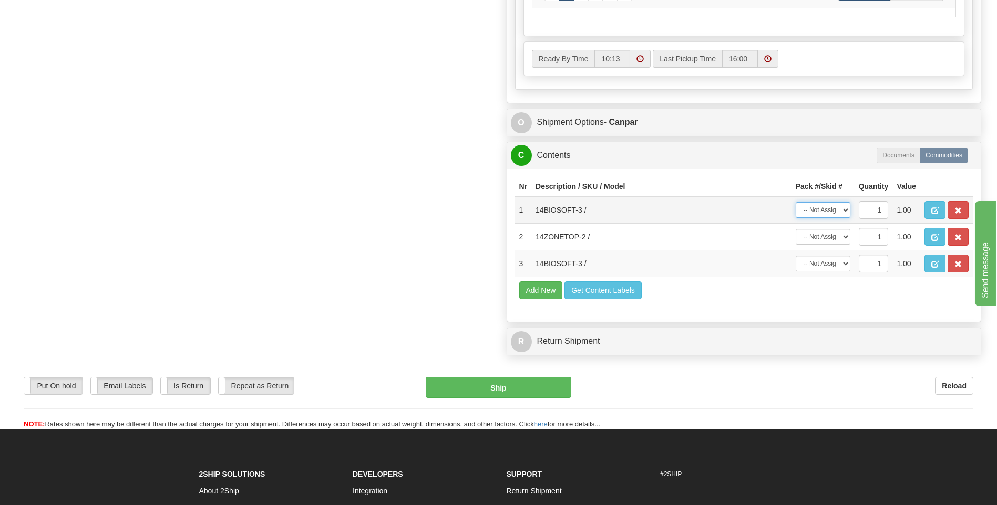
click at [844, 212] on select "-- Not Assigned -- Package 1 Package 2" at bounding box center [822, 210] width 55 height 16
select select "0"
click at [795, 202] on select "-- Not Assigned -- Package 1 Package 2" at bounding box center [822, 210] width 55 height 16
click at [842, 266] on select "-- Not Assigned -- Package 1 Package 2" at bounding box center [822, 264] width 55 height 16
select select "0"
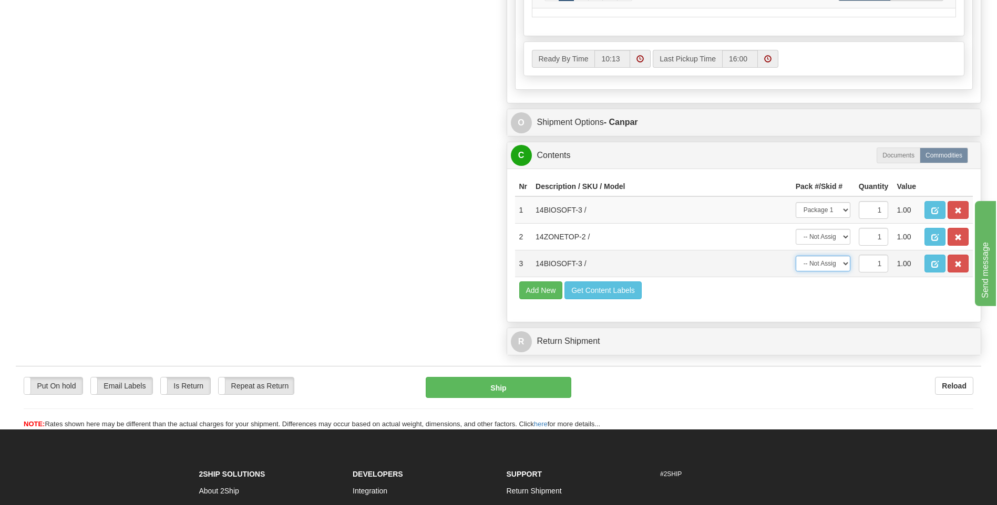
click at [795, 256] on select "-- Not Assigned -- Package 1 Package 2" at bounding box center [822, 264] width 55 height 16
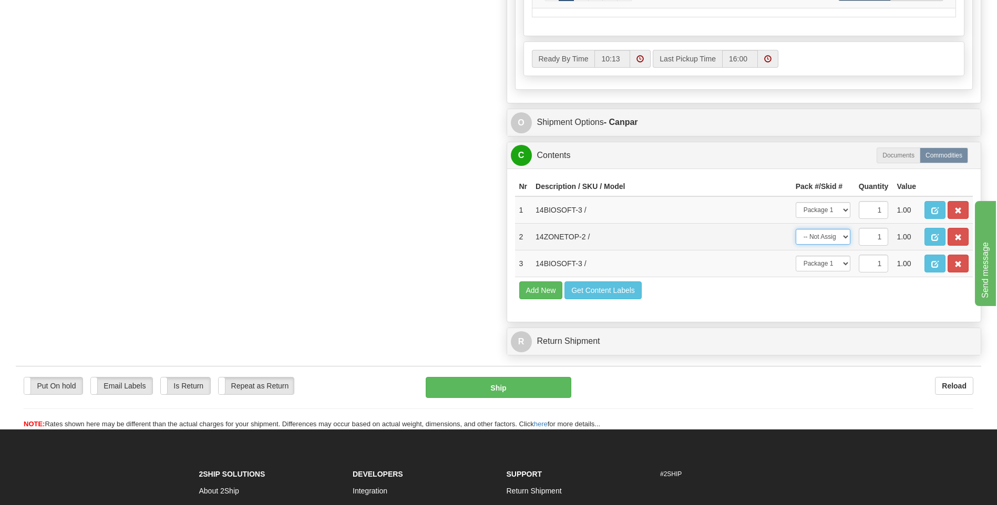
click at [841, 239] on select "-- Not Assigned -- Package 1 Package 2" at bounding box center [822, 237] width 55 height 16
select select "1"
click at [795, 229] on select "-- Not Assigned -- Package 1 Package 2" at bounding box center [822, 237] width 55 height 16
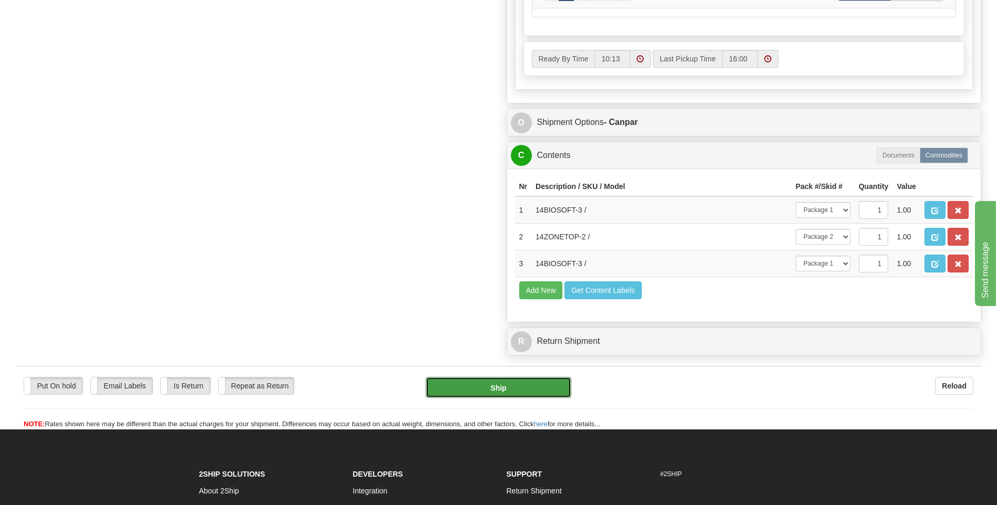
click at [521, 387] on button "Ship" at bounding box center [498, 387] width 145 height 21
type input "1"
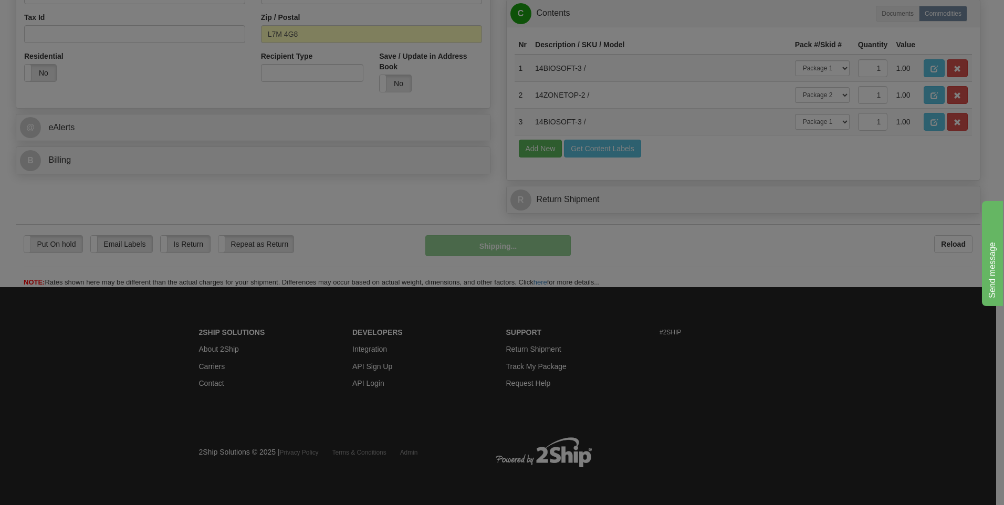
scroll to position [358, 0]
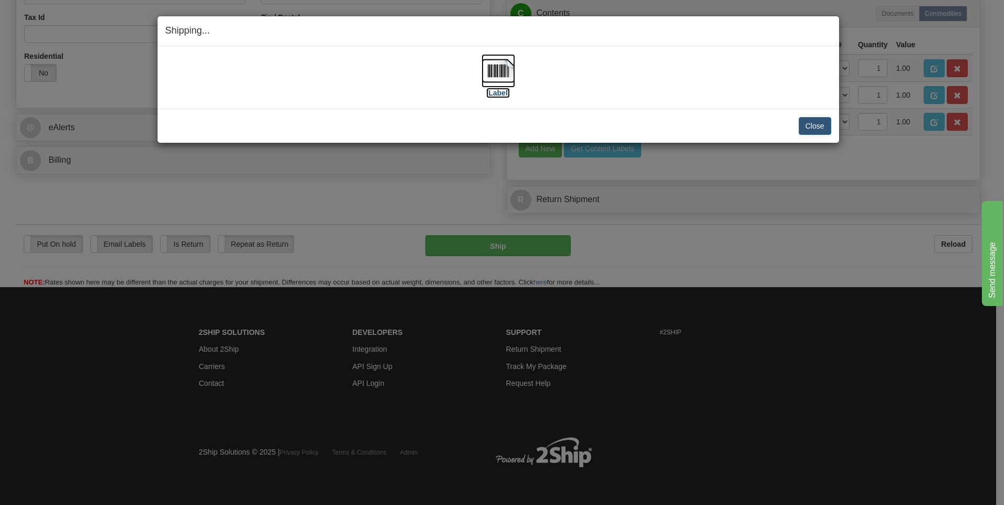
click at [496, 75] on img at bounding box center [499, 71] width 34 height 34
click at [814, 126] on button "Close" at bounding box center [815, 126] width 33 height 18
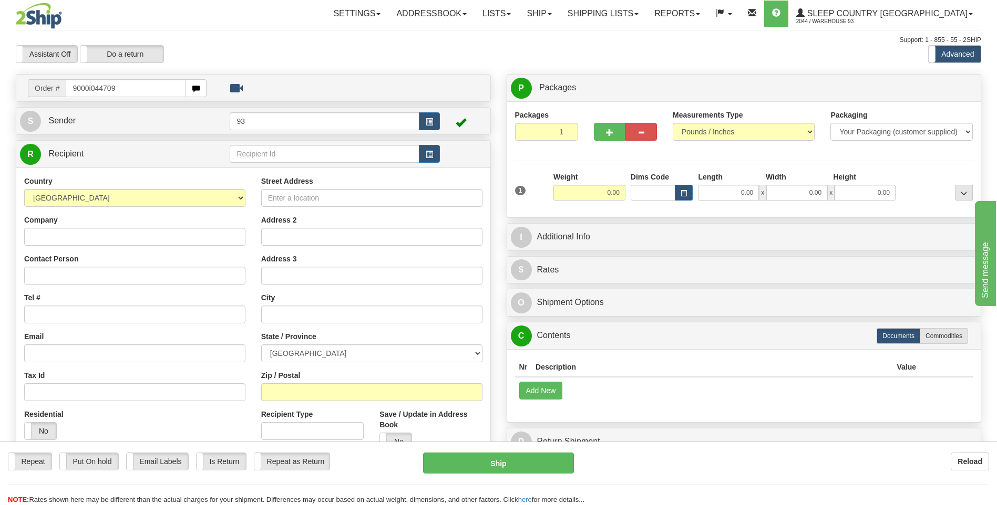
type input "9000i044709"
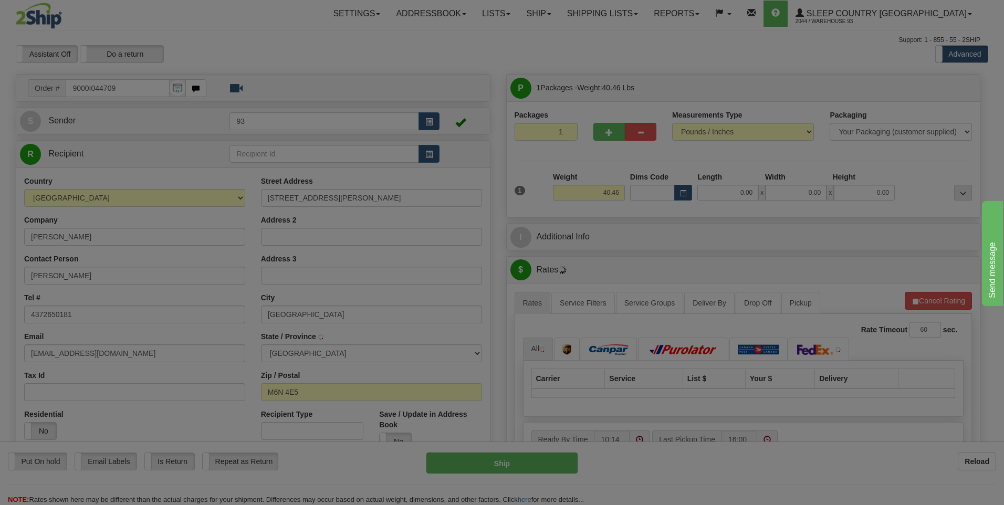
type input "YORK"
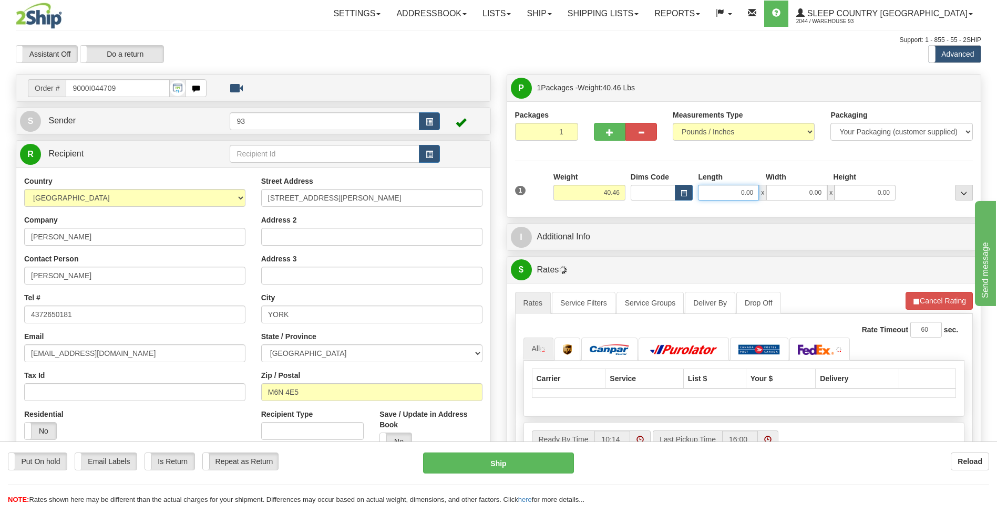
drag, startPoint x: 729, startPoint y: 194, endPoint x: 805, endPoint y: 212, distance: 77.7
click at [805, 204] on div "1 Weight 40.46 Dims Code x x" at bounding box center [743, 190] width 463 height 37
type input "40.00"
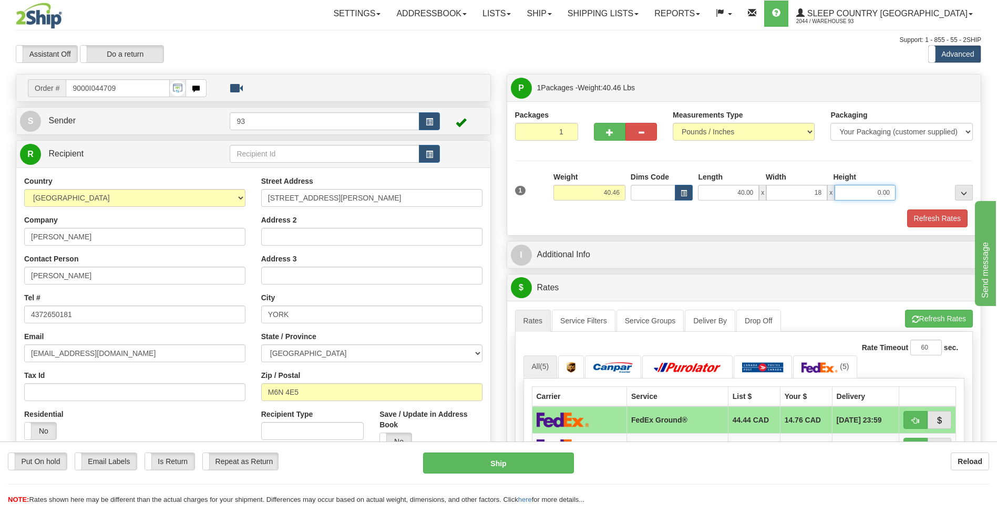
type input "18.00"
click at [928, 221] on button "Refresh Rates" at bounding box center [937, 219] width 60 height 18
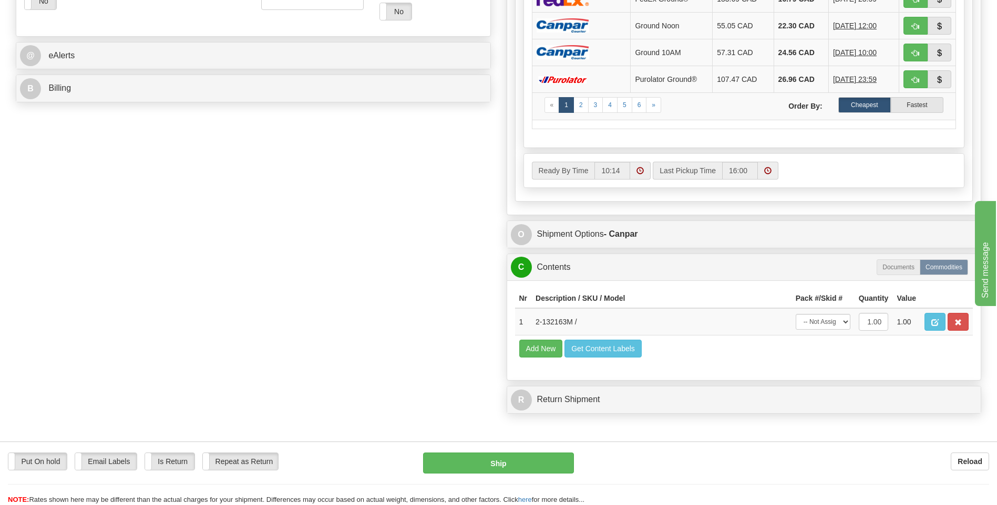
scroll to position [525, 0]
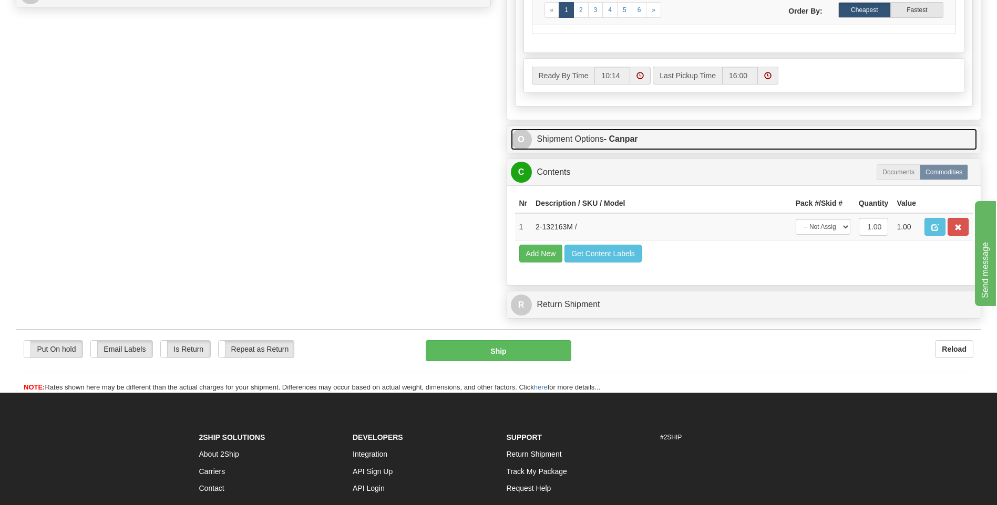
click at [517, 144] on span "O" at bounding box center [521, 139] width 21 height 21
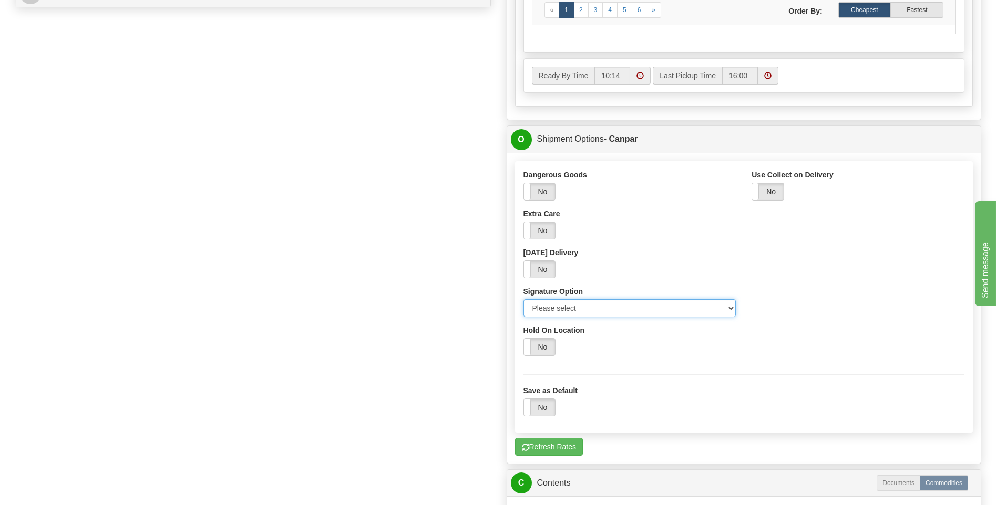
click at [730, 306] on select "Please select No Signature Required Signature Required Adult Signature" at bounding box center [629, 308] width 213 height 18
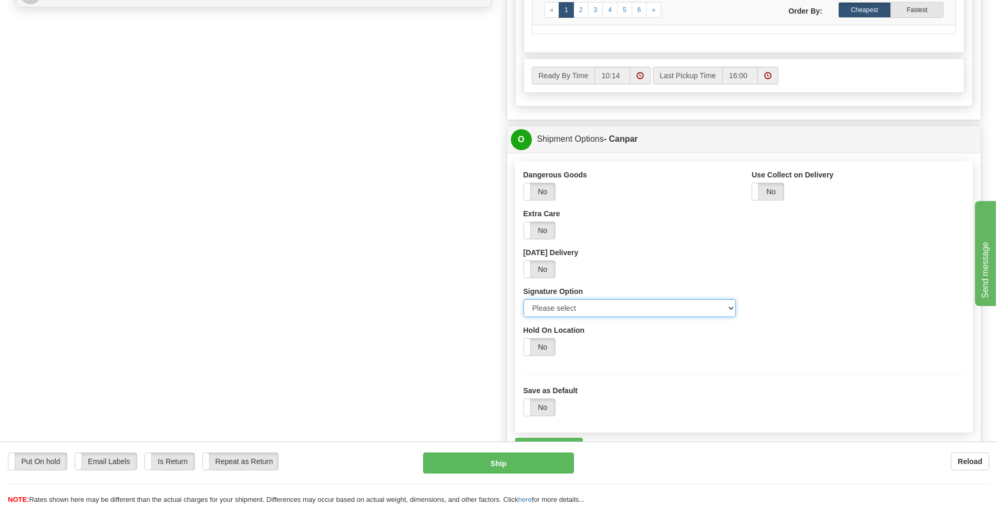
select select "2"
click at [523, 299] on select "Please select No Signature Required Signature Required Adult Signature" at bounding box center [629, 308] width 213 height 18
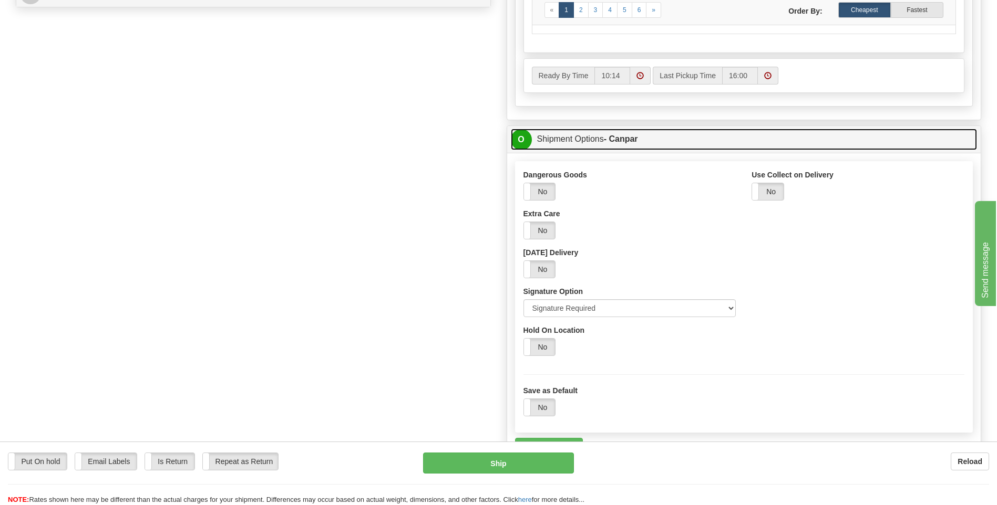
click at [524, 147] on span "O" at bounding box center [521, 139] width 21 height 21
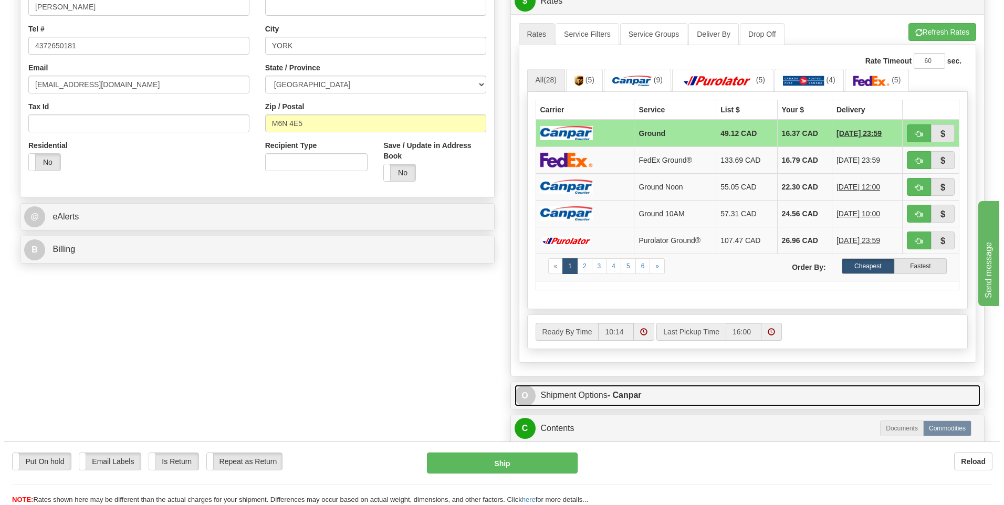
scroll to position [263, 0]
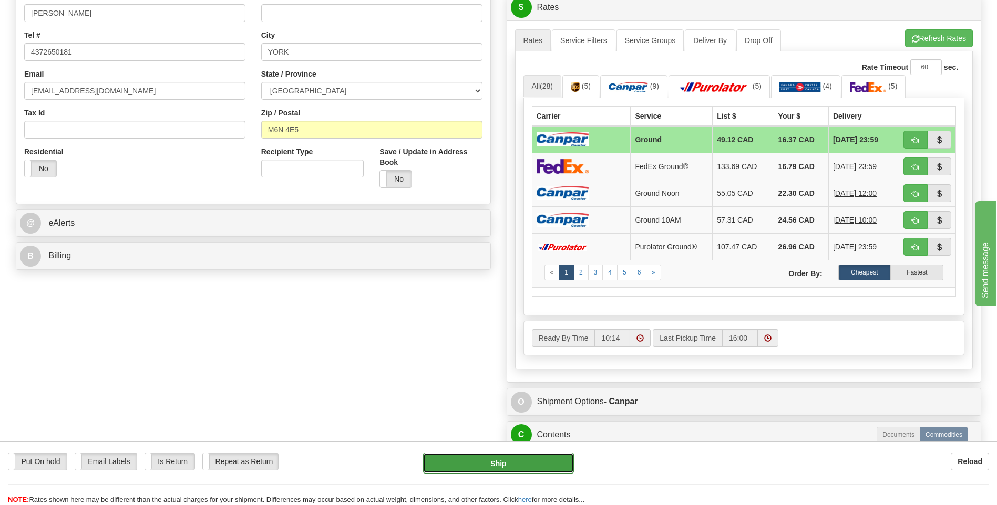
click at [484, 464] on button "Ship" at bounding box center [498, 463] width 150 height 21
type input "1"
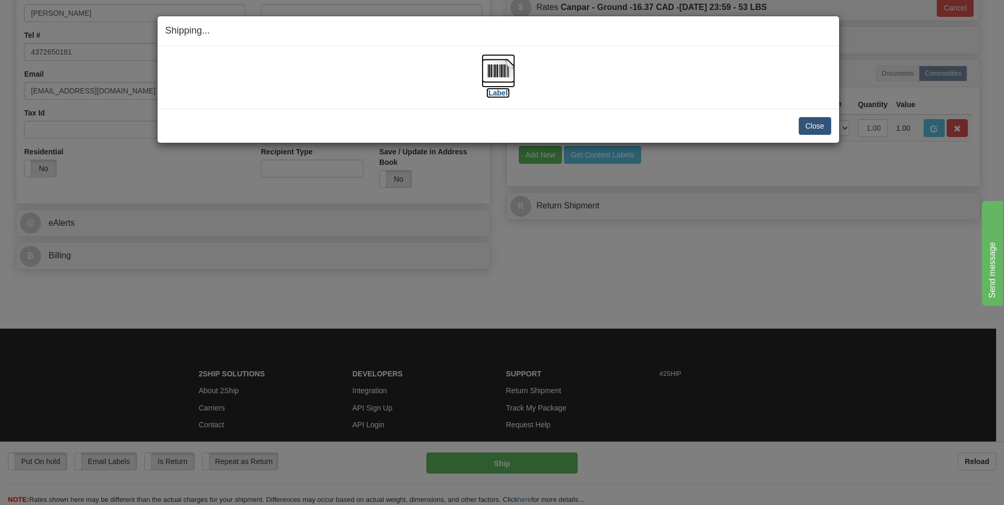
click at [496, 69] on img at bounding box center [499, 71] width 34 height 34
